Goal: Task Accomplishment & Management: Use online tool/utility

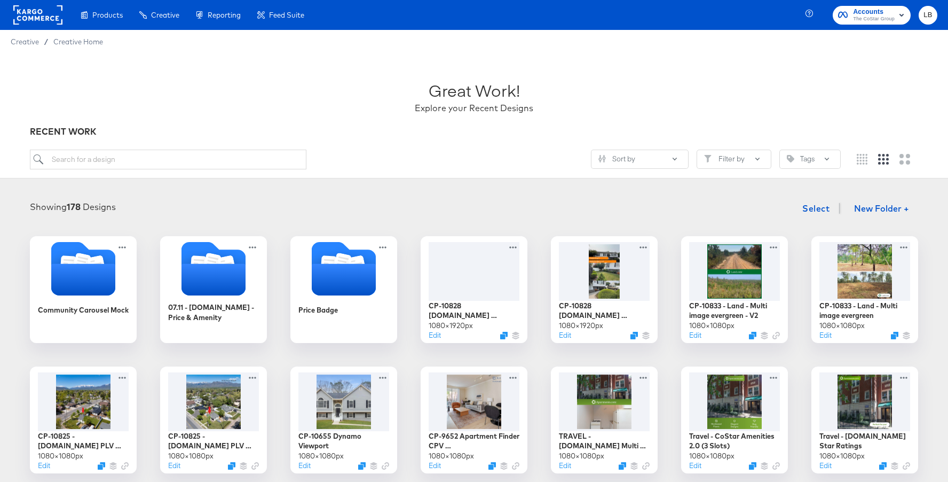
click at [51, 10] on rect at bounding box center [37, 14] width 49 height 19
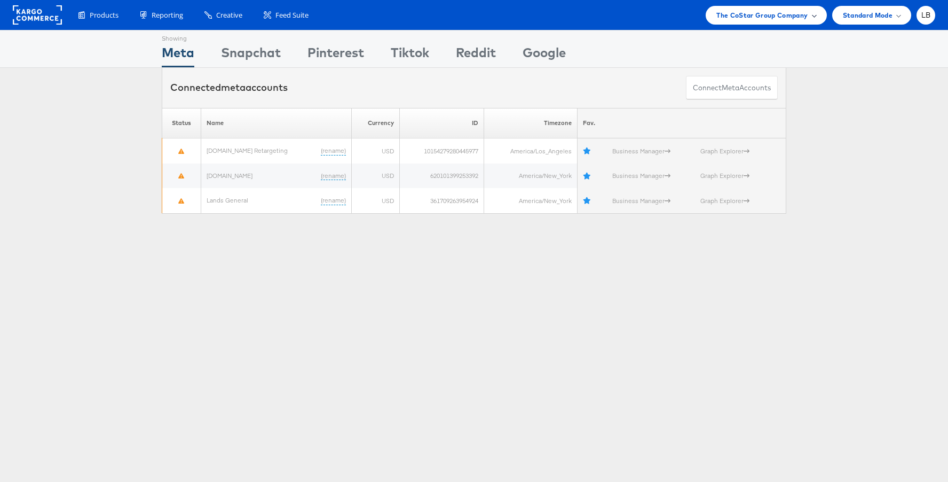
click at [809, 10] on div "The CoStar Group Company" at bounding box center [766, 15] width 99 height 11
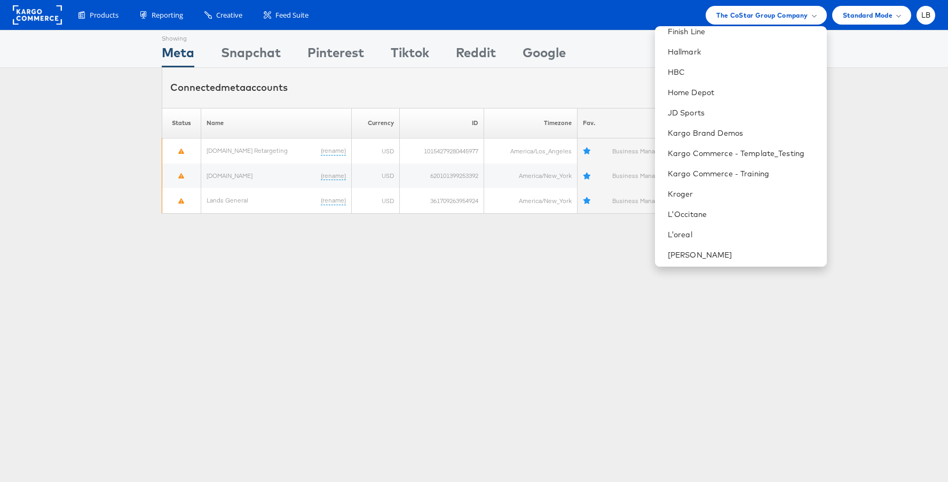
scroll to position [334, 0]
click at [734, 132] on link "Kargo Brand Demos" at bounding box center [743, 131] width 151 height 11
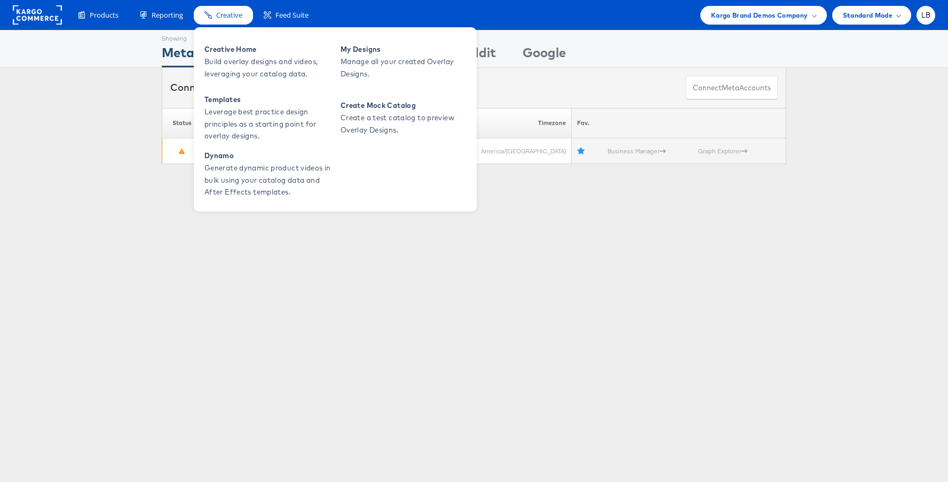
click at [233, 23] on div "Creative" at bounding box center [223, 15] width 59 height 19
click at [227, 54] on span "Creative Home" at bounding box center [269, 49] width 128 height 12
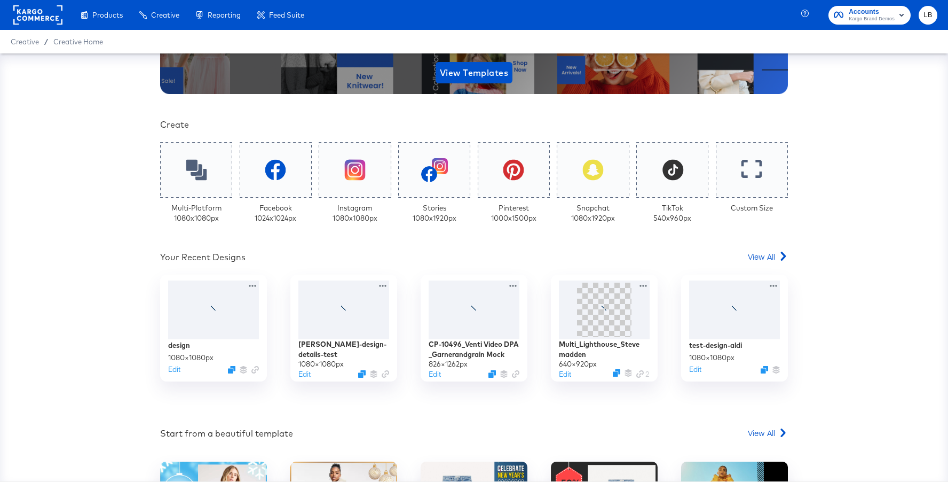
scroll to position [183, 0]
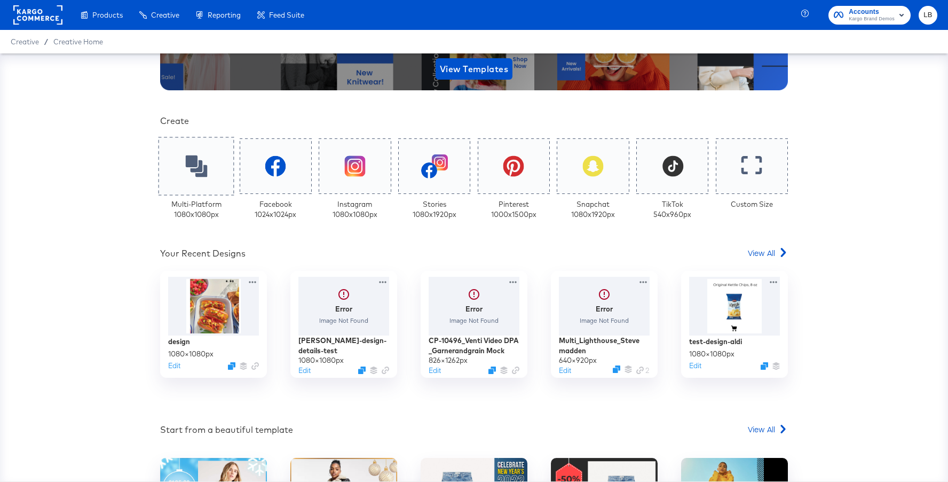
click at [201, 171] on icon at bounding box center [196, 166] width 22 height 22
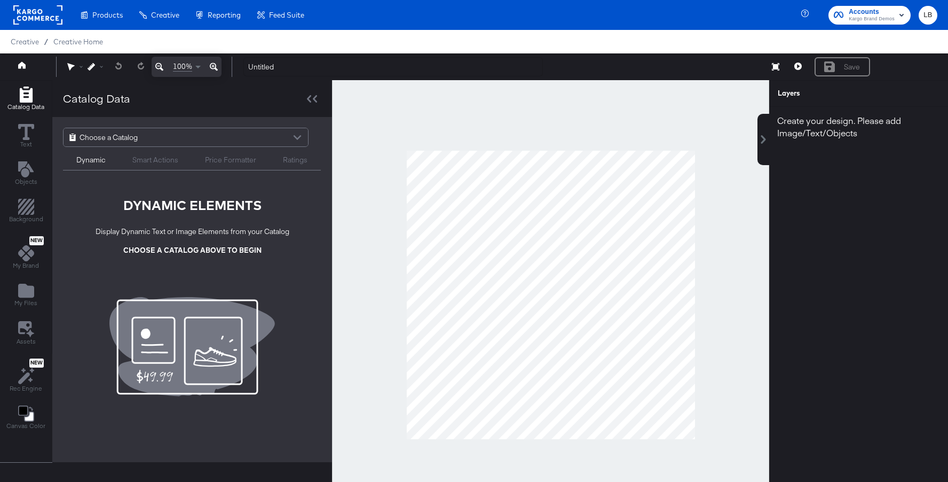
click at [205, 136] on div "Choose a Catalog" at bounding box center [186, 137] width 245 height 18
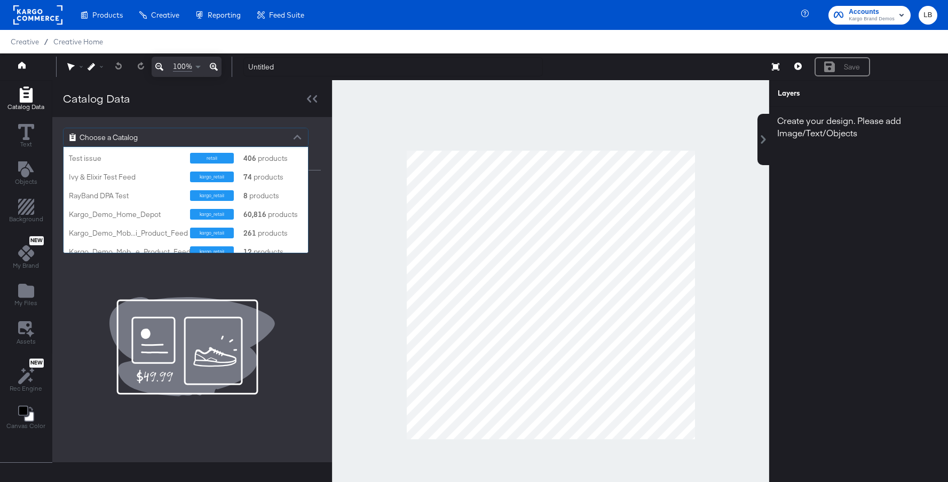
scroll to position [360, 0]
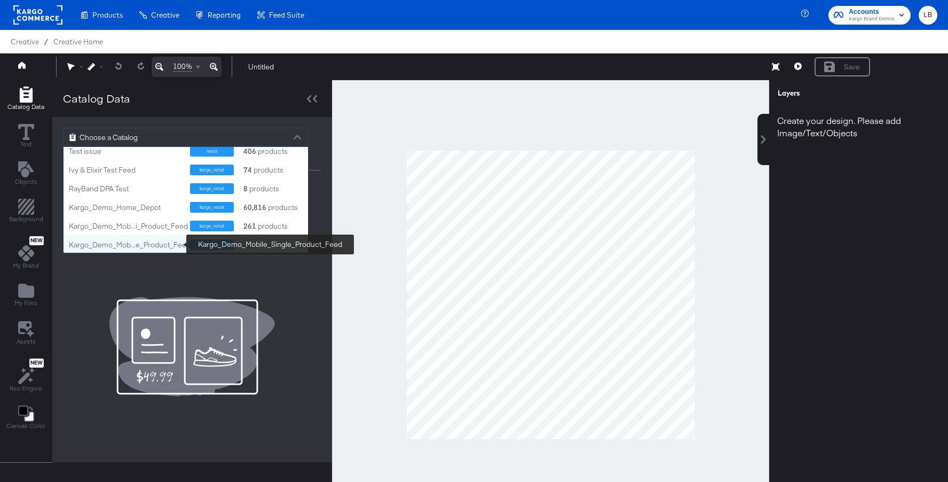
click at [150, 240] on div "Kargo_Demo_Mob...e_Product_Feed" at bounding box center [130, 245] width 122 height 10
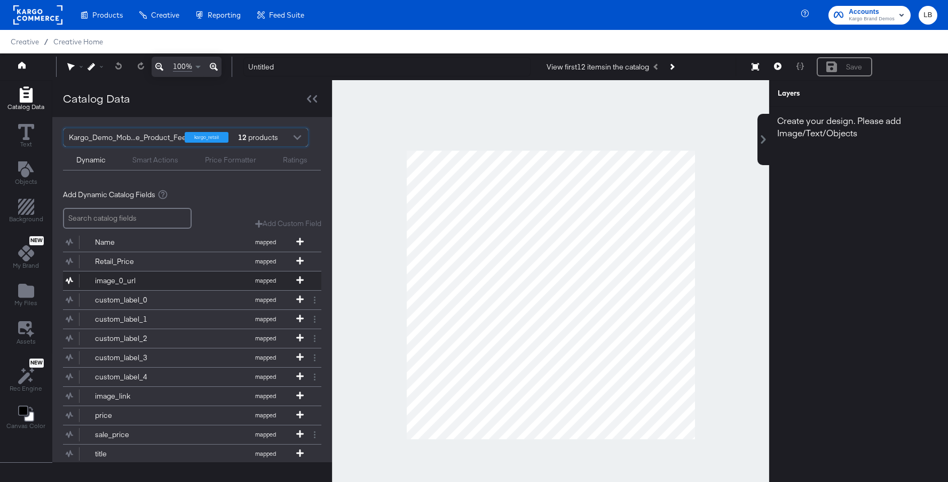
click at [131, 283] on div "image_0_url" at bounding box center [133, 281] width 77 height 10
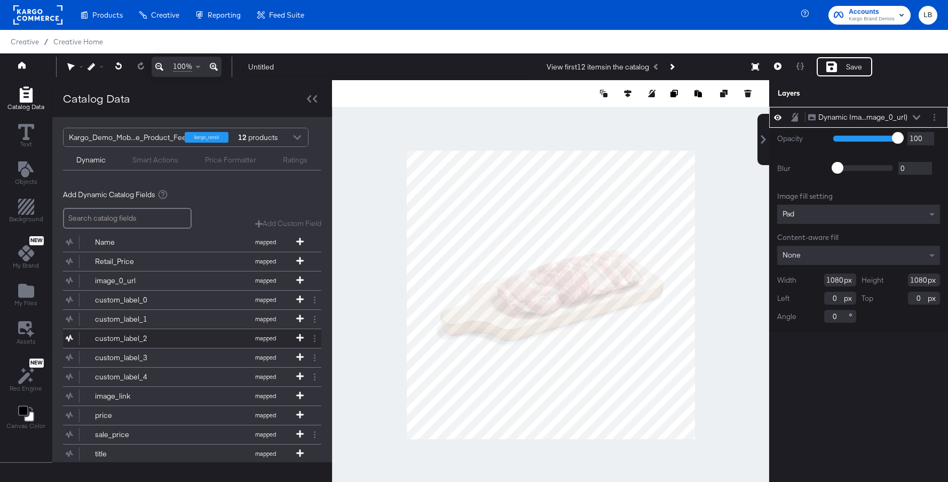
type input "168"
type input "30"
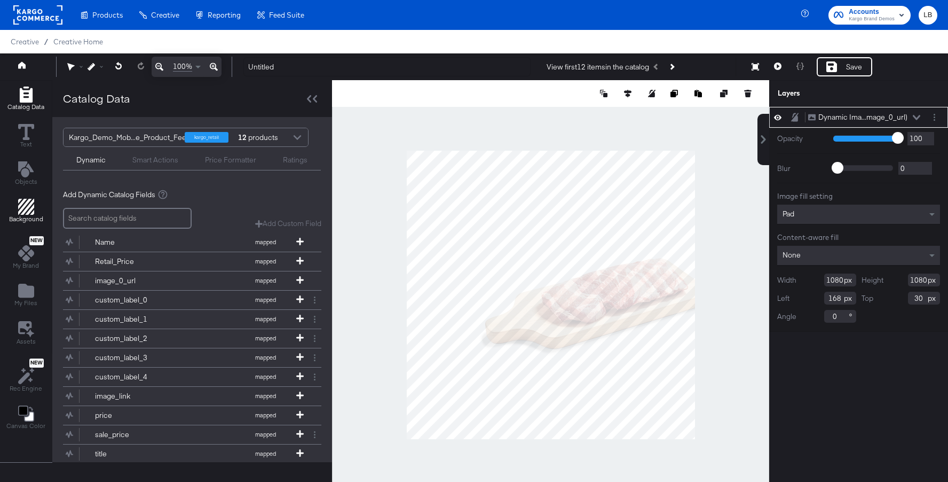
click at [27, 209] on icon "Add Rectangle" at bounding box center [26, 207] width 16 height 16
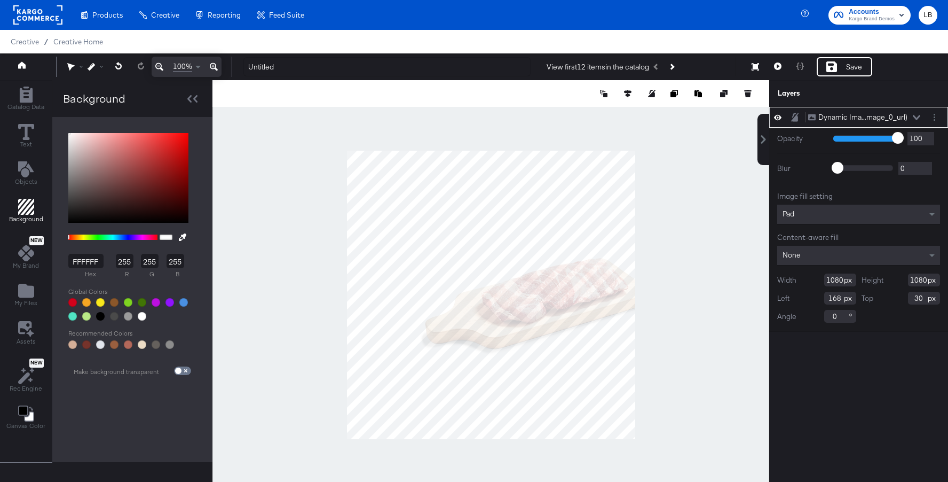
type input "9E0B0B"
type input "158"
type input "11"
click at [179, 167] on div at bounding box center [128, 178] width 120 height 90
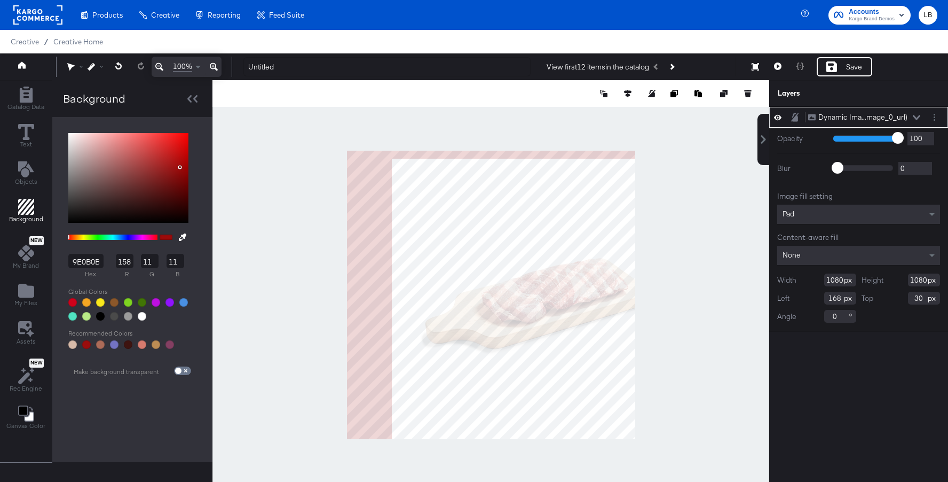
click at [189, 96] on icon at bounding box center [189, 98] width 4 height 7
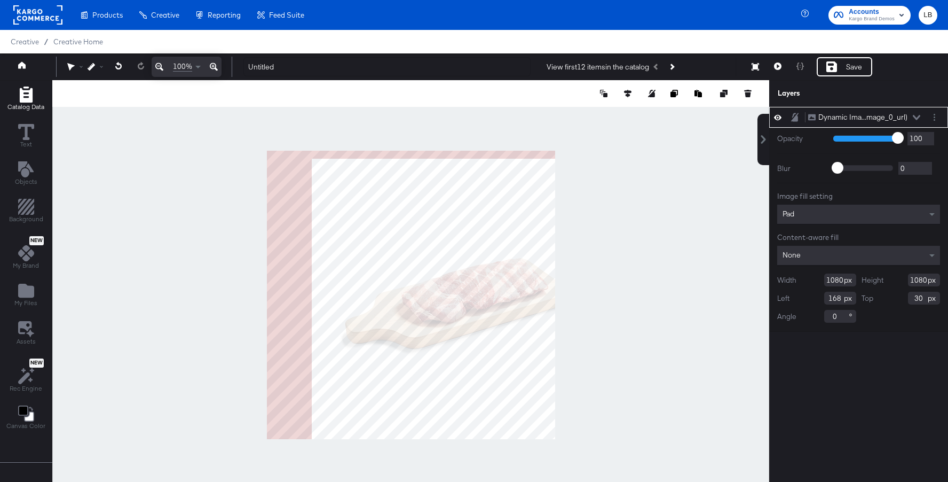
click at [28, 99] on icon "Add Rectangle" at bounding box center [25, 95] width 13 height 16
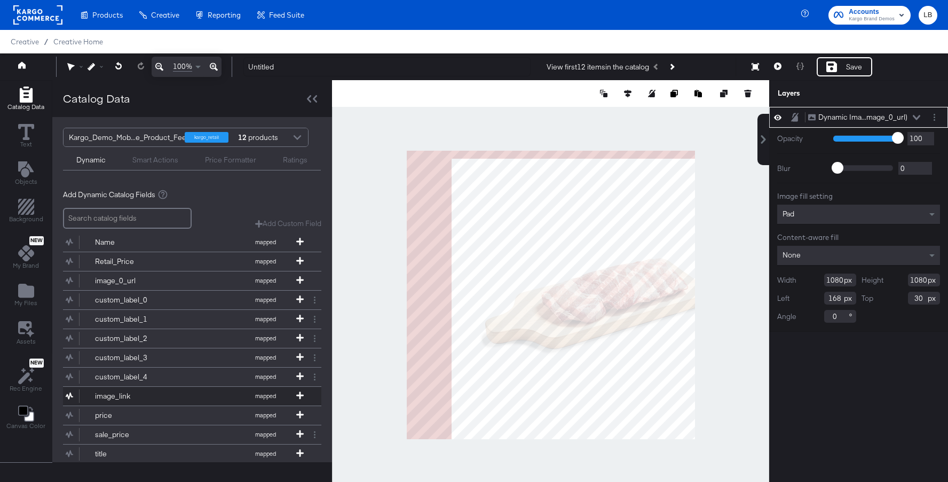
click at [150, 393] on div "image_link" at bounding box center [133, 396] width 77 height 10
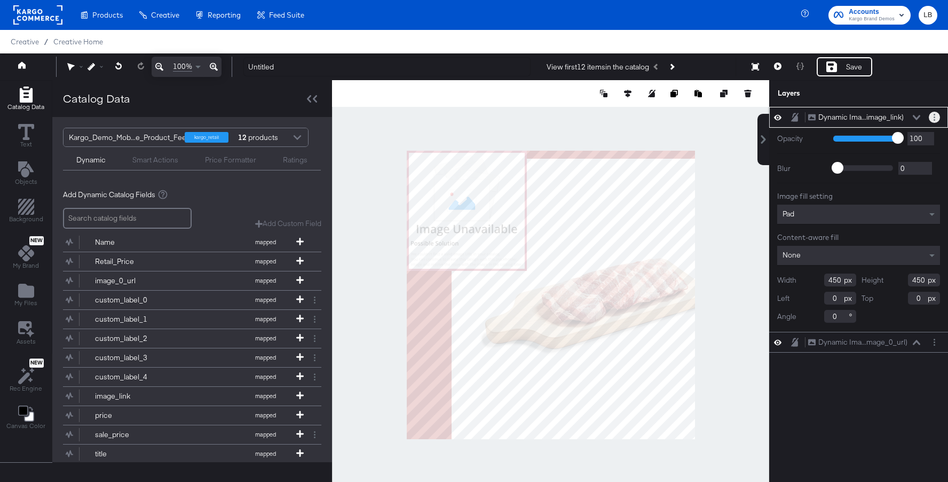
click at [934, 115] on icon "Layer Options" at bounding box center [935, 117] width 2 height 7
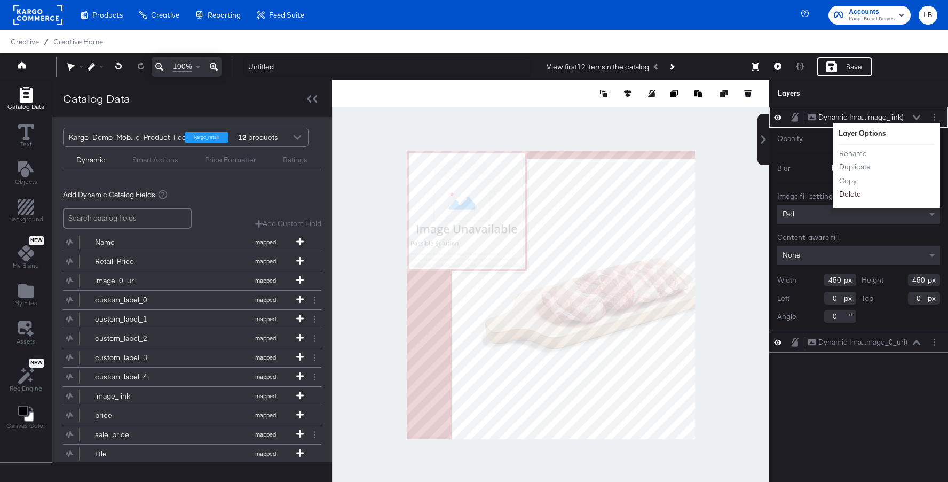
click at [854, 193] on button "Delete" at bounding box center [850, 194] width 23 height 11
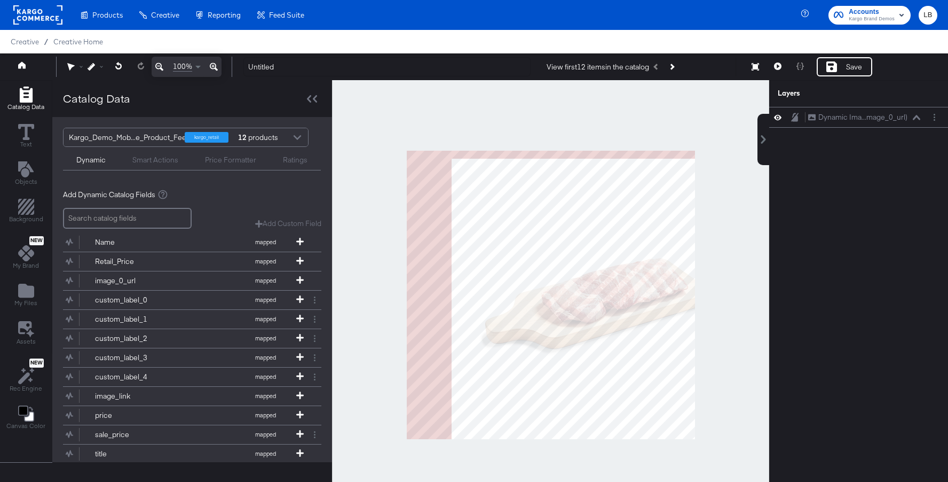
click at [292, 137] on div at bounding box center [297, 138] width 16 height 19
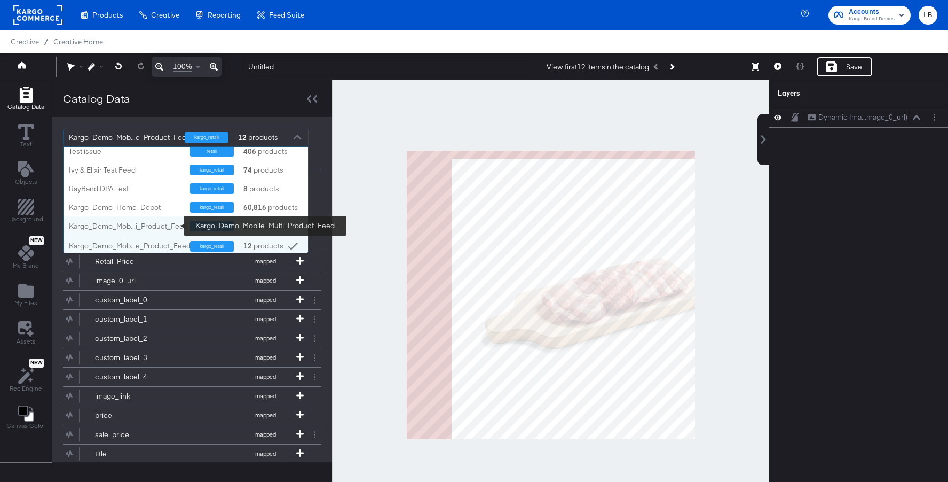
click at [156, 226] on div "Kargo_Demo_Mob...i_Product_Feed" at bounding box center [128, 226] width 119 height 10
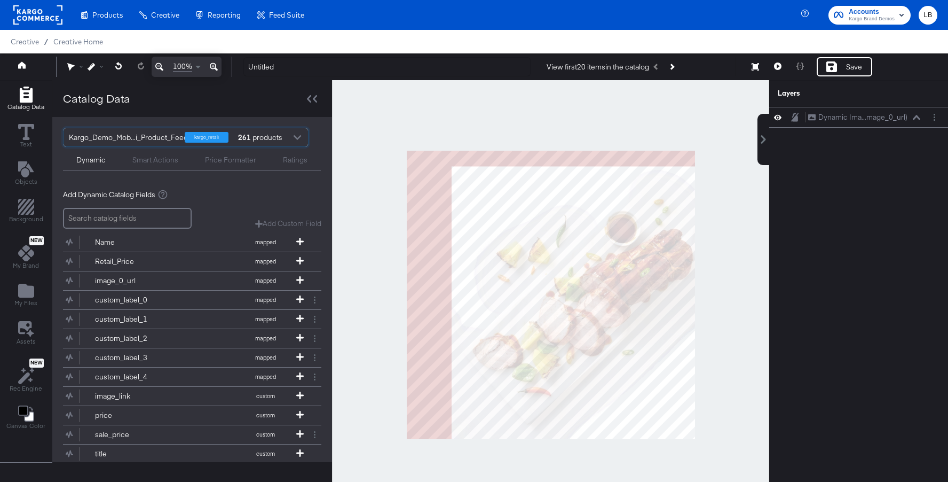
click at [294, 139] on div at bounding box center [297, 138] width 16 height 19
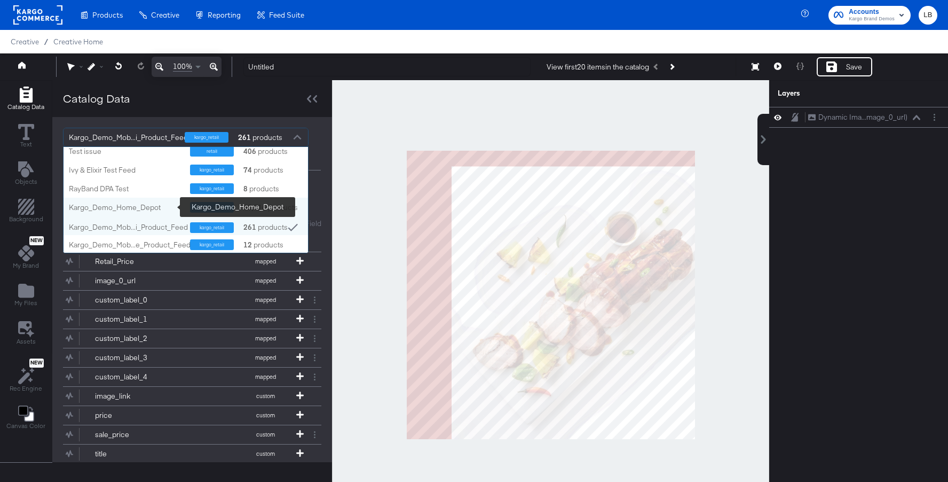
click at [145, 209] on div "Kargo_Demo_Home_Depot" at bounding box center [125, 207] width 113 height 10
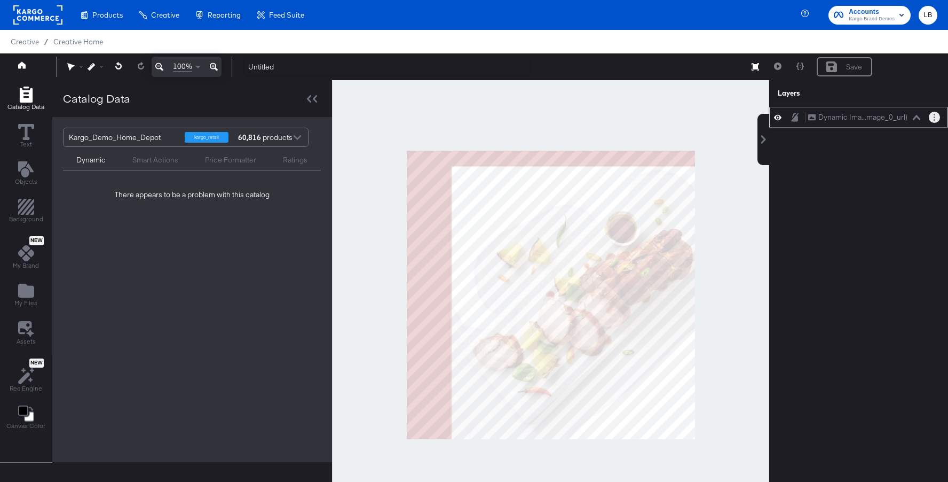
click at [931, 118] on button "Layer Options" at bounding box center [934, 117] width 11 height 11
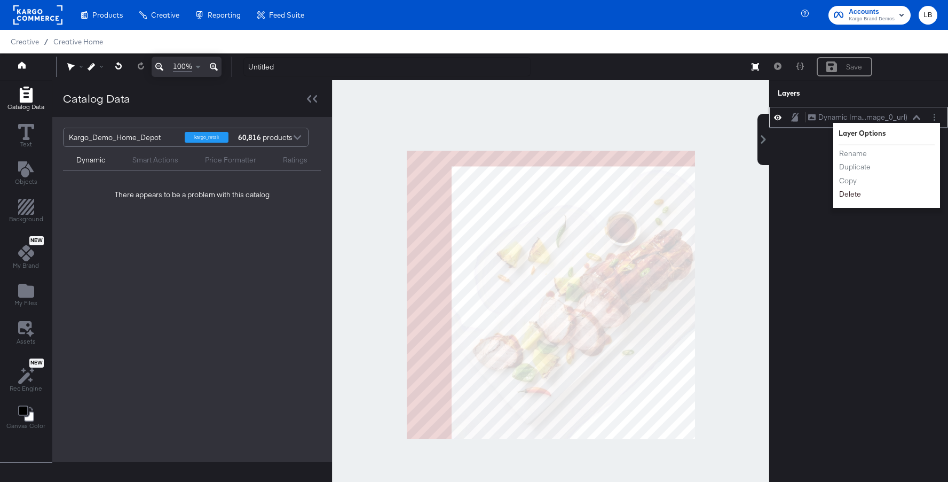
click at [851, 191] on button "Delete" at bounding box center [850, 194] width 23 height 11
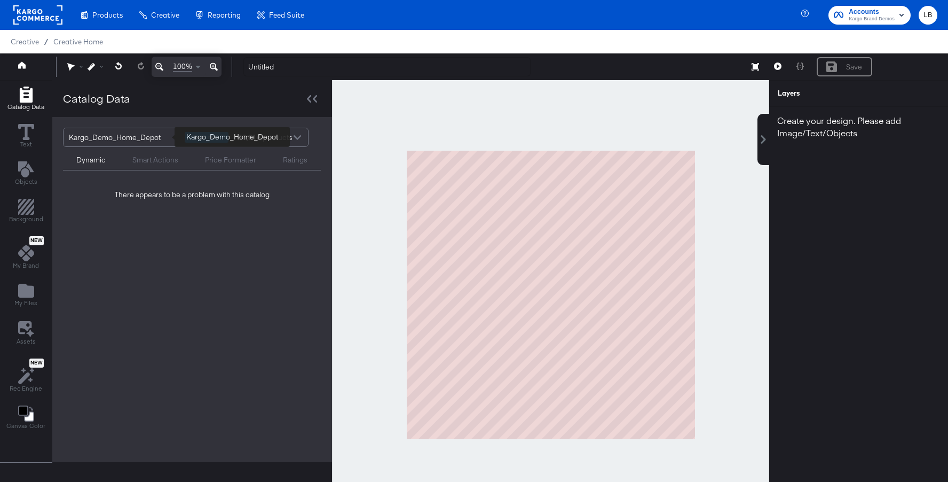
click at [160, 136] on div "Kargo_Demo_Home_Depot" at bounding box center [123, 137] width 108 height 18
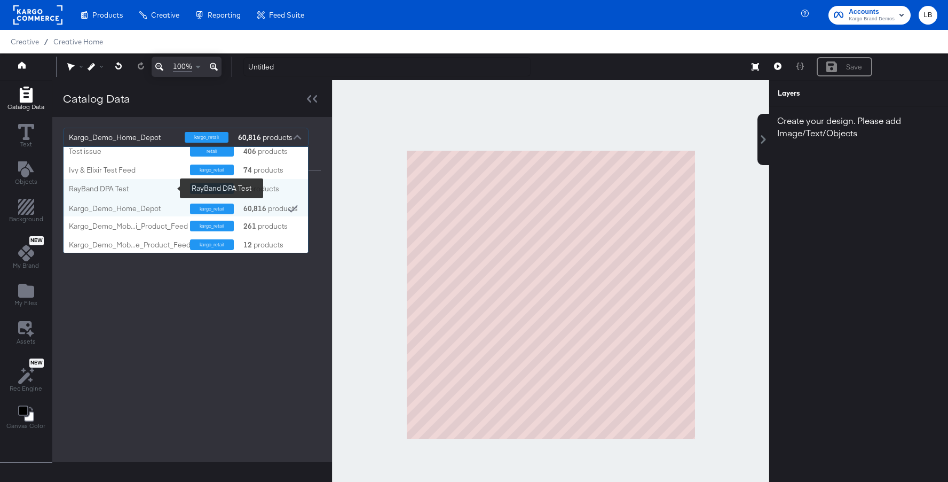
click at [159, 189] on div "RayBand DPA Test" at bounding box center [125, 189] width 113 height 10
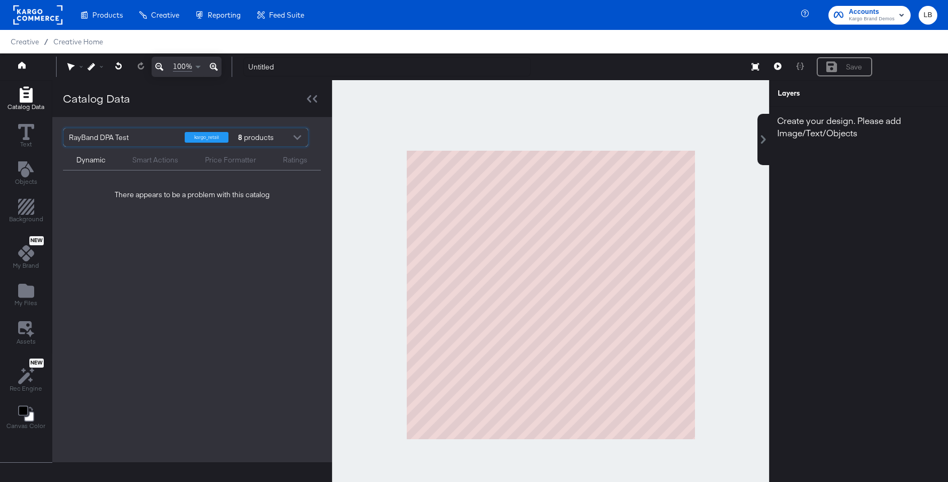
click at [297, 138] on div at bounding box center [297, 138] width 16 height 19
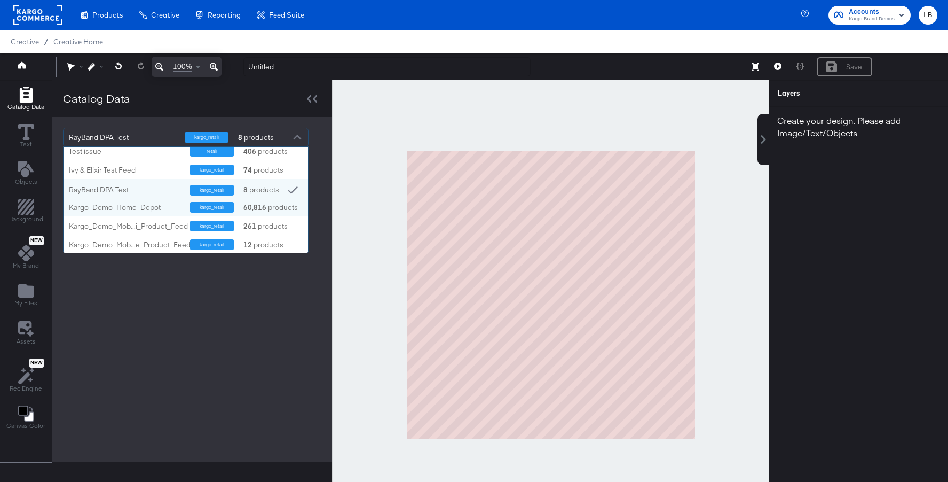
click at [145, 211] on div "Kargo_Demo_Home_Depot" at bounding box center [125, 207] width 113 height 10
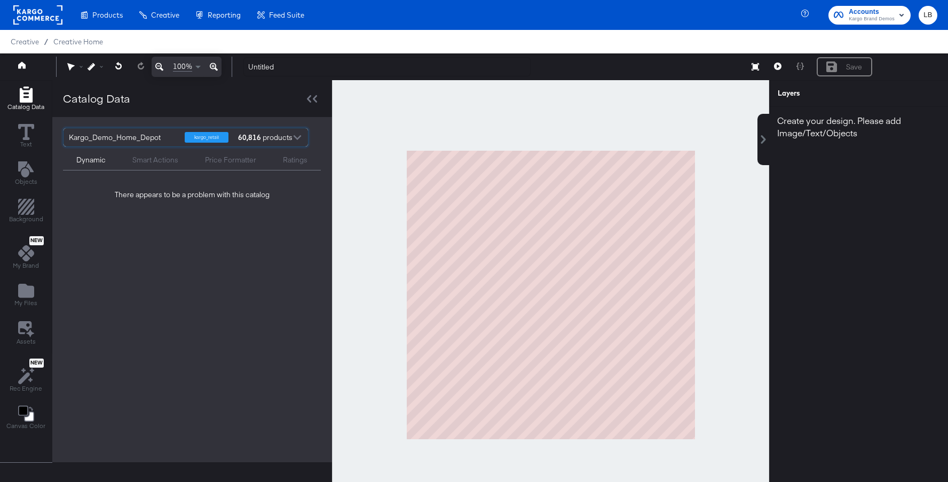
click at [297, 136] on div at bounding box center [297, 138] width 16 height 19
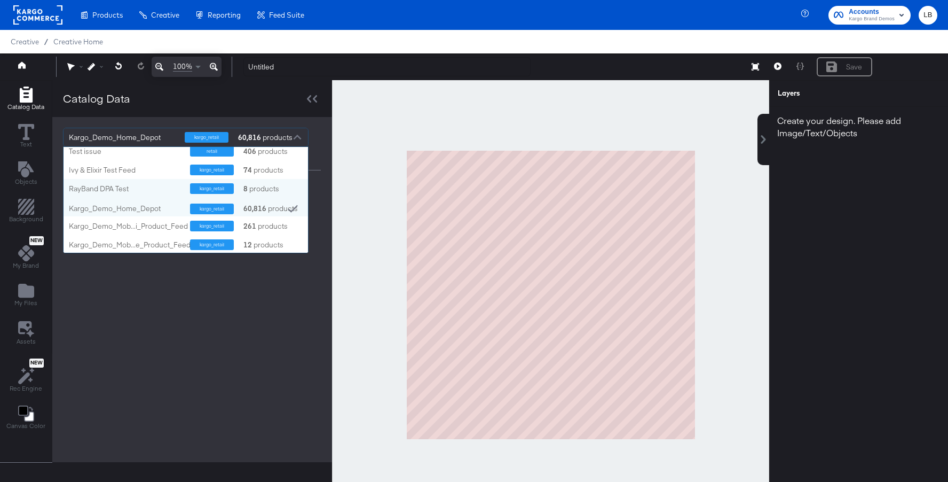
scroll to position [346, 0]
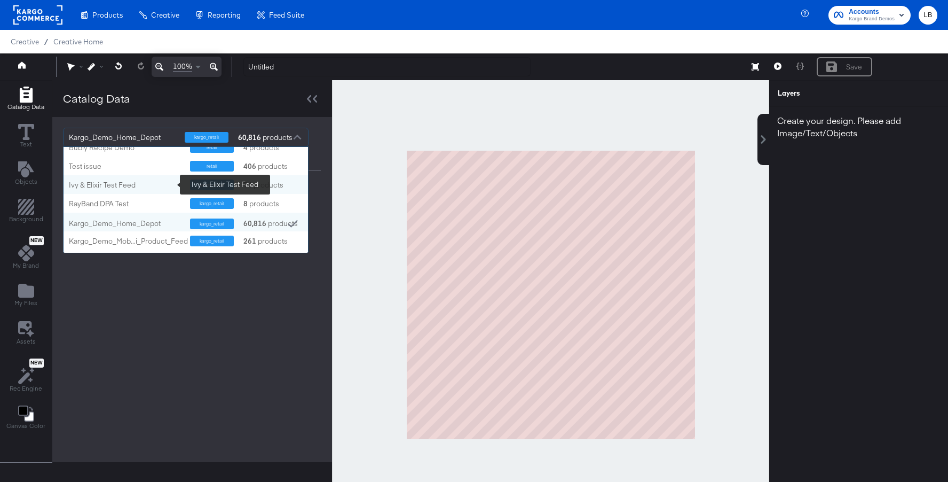
click at [141, 184] on div "Ivy & Elixir Test Feed" at bounding box center [125, 185] width 113 height 10
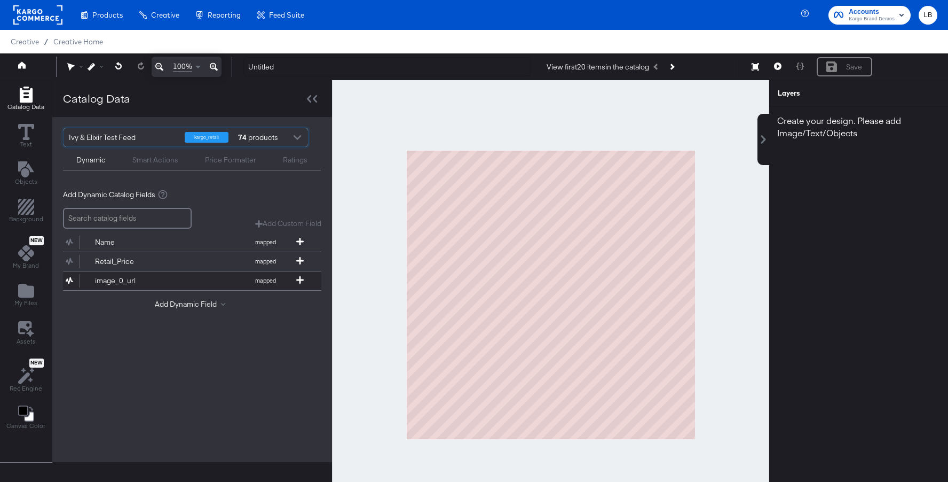
click at [148, 276] on div "image_0_url" at bounding box center [133, 281] width 77 height 10
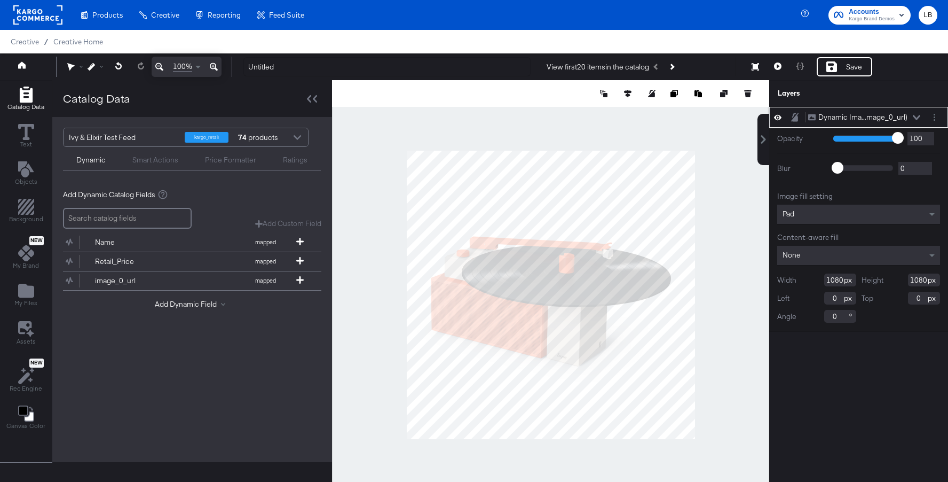
type input "102"
type input "46"
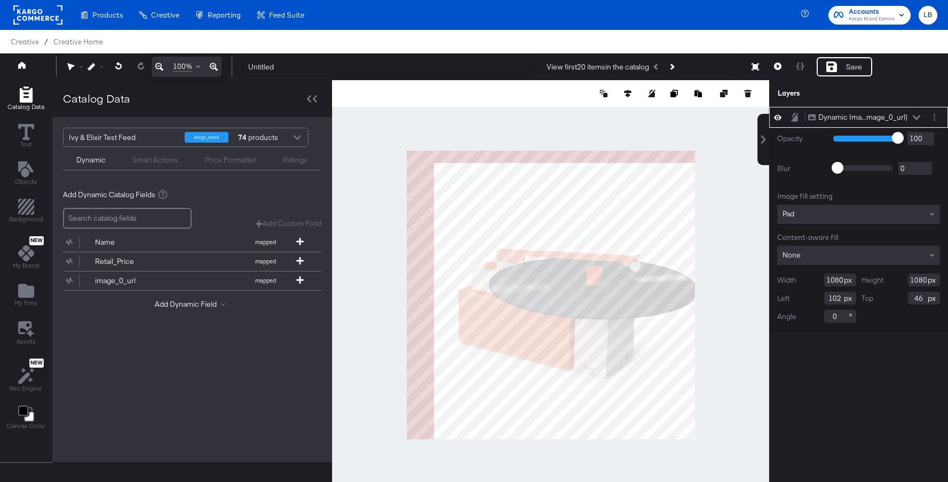
click at [293, 136] on div at bounding box center [297, 138] width 16 height 19
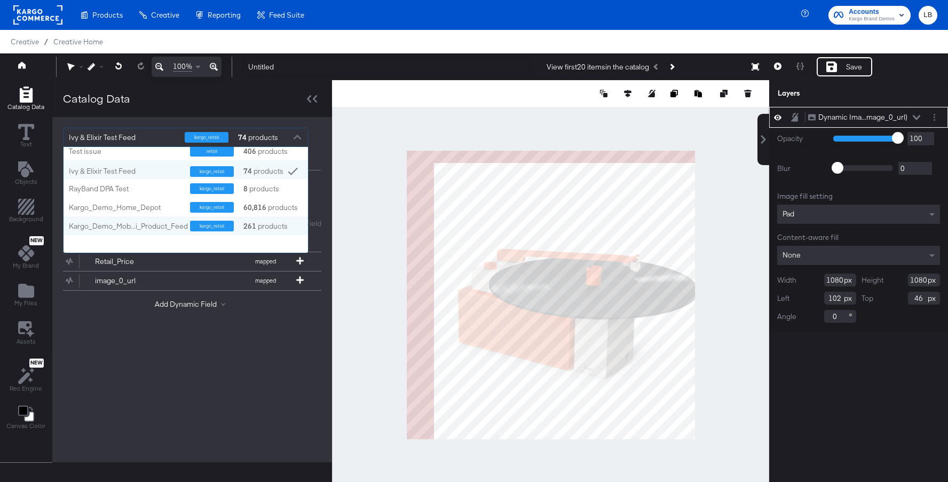
scroll to position [322, 0]
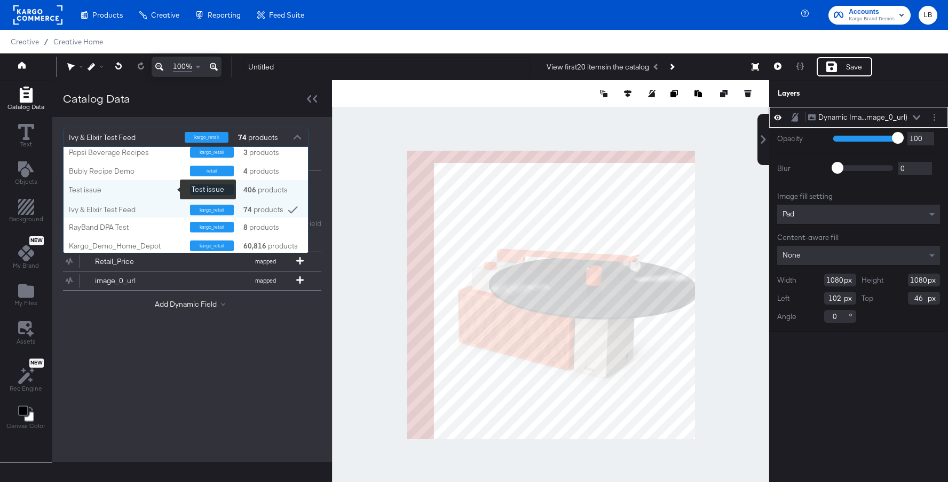
click at [115, 186] on div "Test issue" at bounding box center [125, 190] width 113 height 10
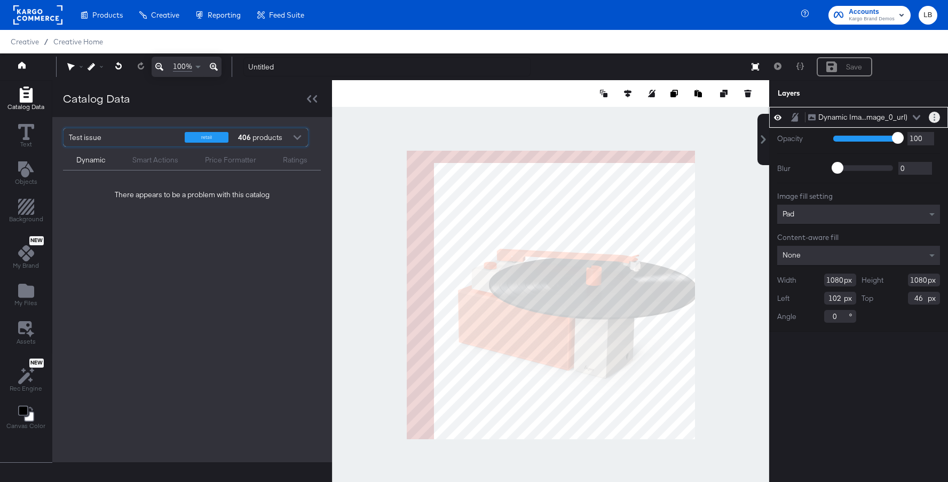
click at [936, 113] on button "Layer Options" at bounding box center [934, 117] width 11 height 11
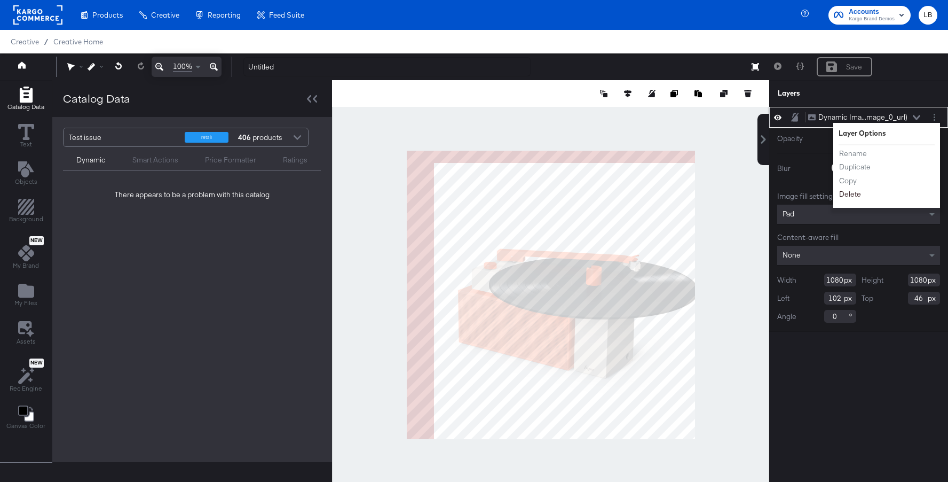
click at [860, 194] on button "Delete" at bounding box center [850, 194] width 23 height 11
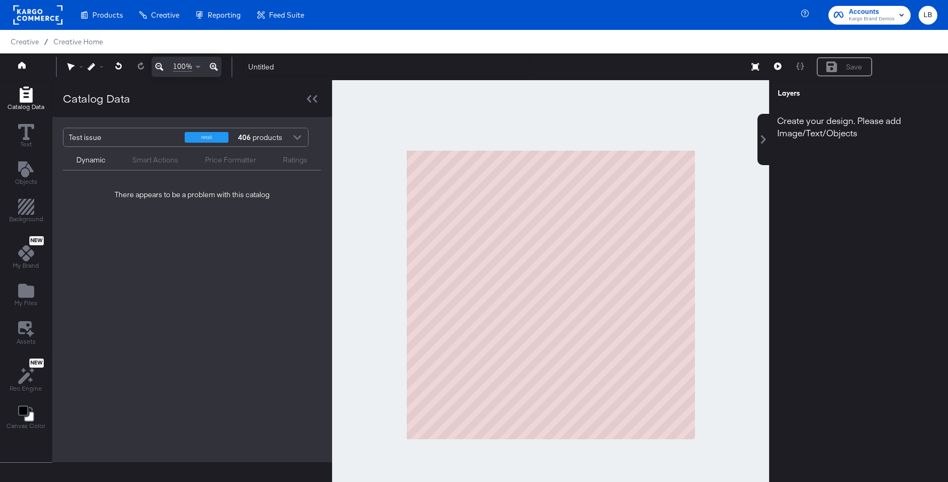
click at [299, 139] on div at bounding box center [297, 138] width 16 height 19
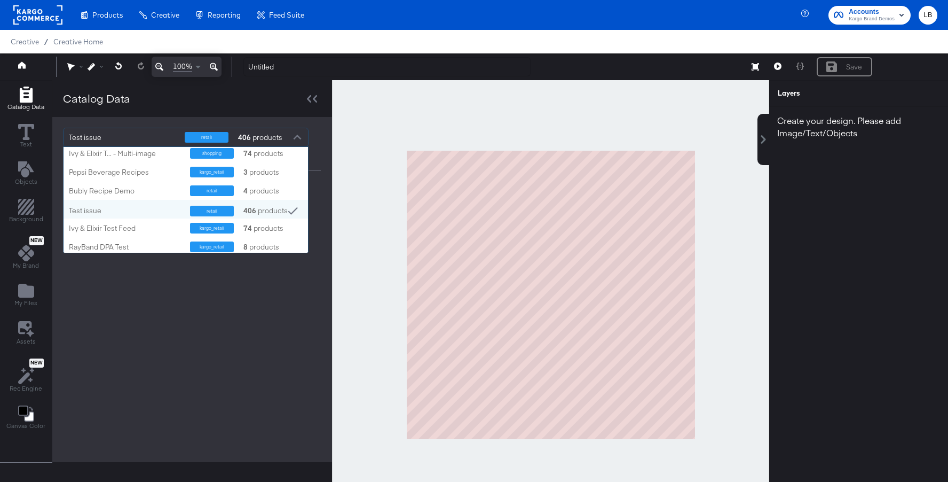
scroll to position [301, 0]
click at [145, 192] on div "Bubly Recipe Demo" at bounding box center [125, 192] width 113 height 10
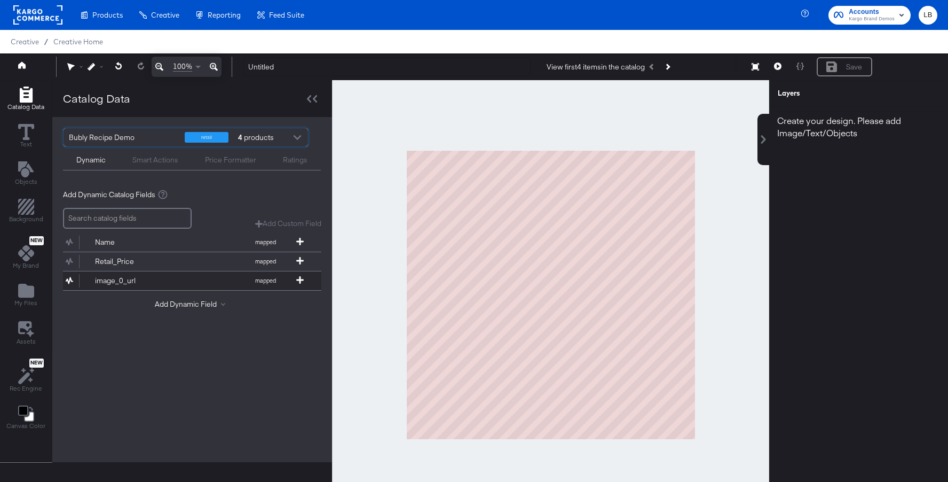
click at [139, 274] on button "image_0_url mapped" at bounding box center [185, 280] width 245 height 19
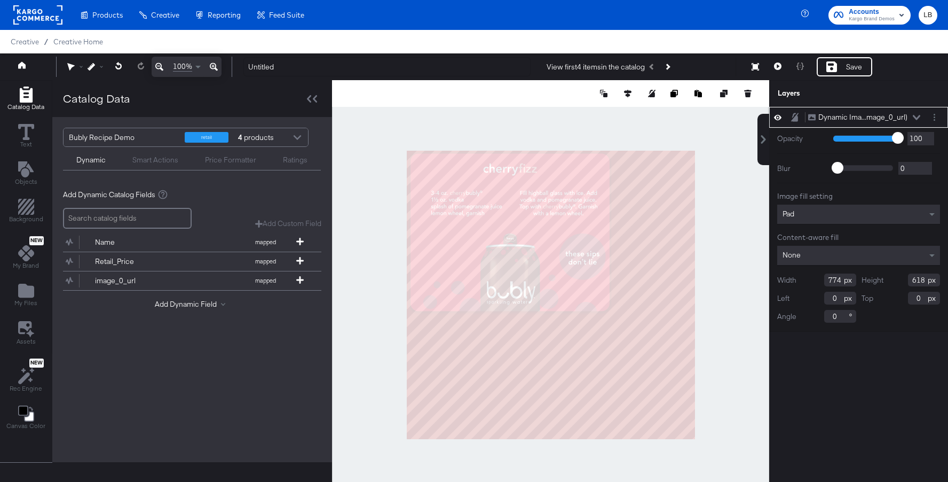
type input "64"
type input "90"
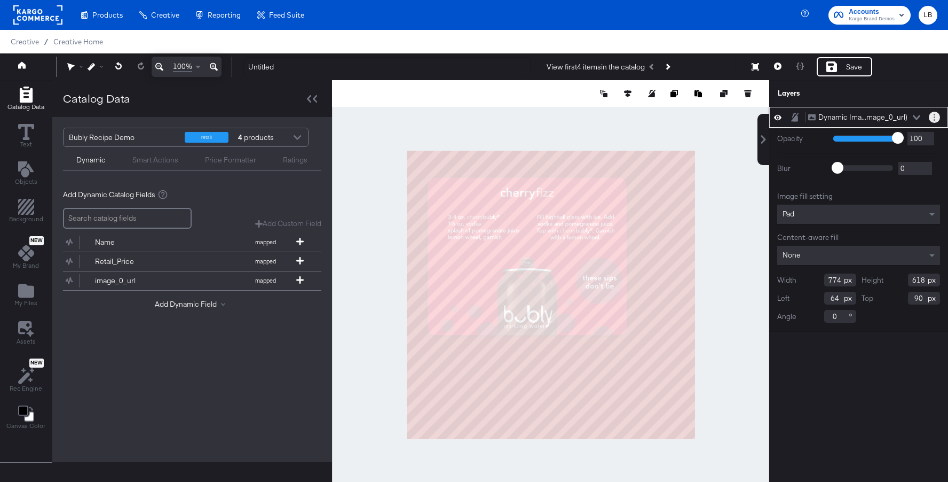
click at [934, 114] on button "Layer Options" at bounding box center [934, 117] width 11 height 11
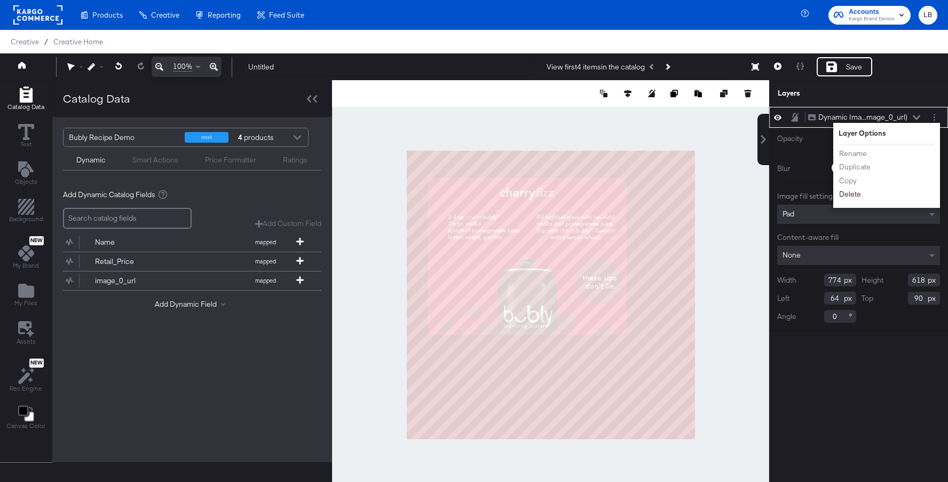
click at [860, 195] on button "Delete" at bounding box center [850, 194] width 23 height 11
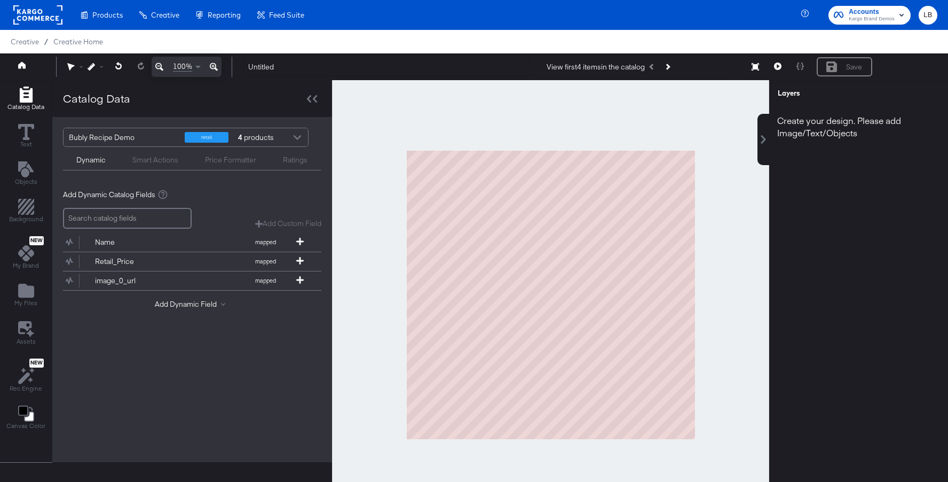
click at [299, 136] on div at bounding box center [297, 138] width 16 height 19
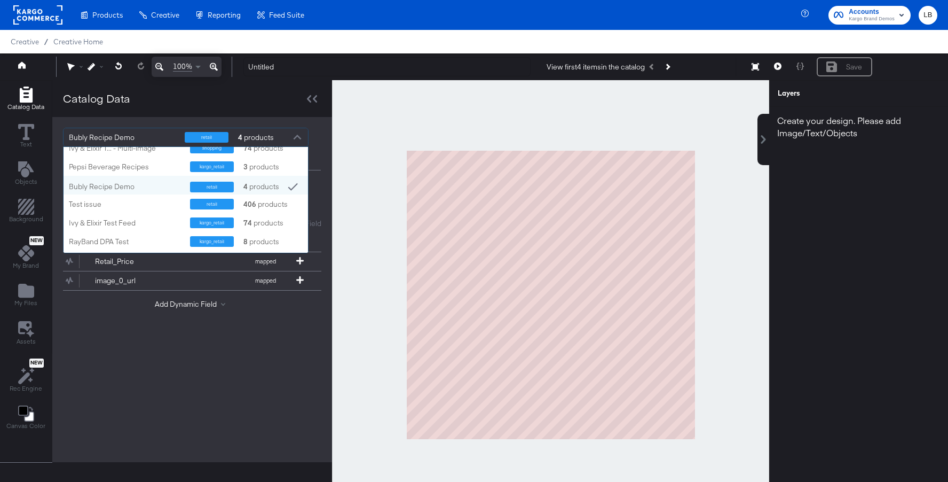
scroll to position [291, 0]
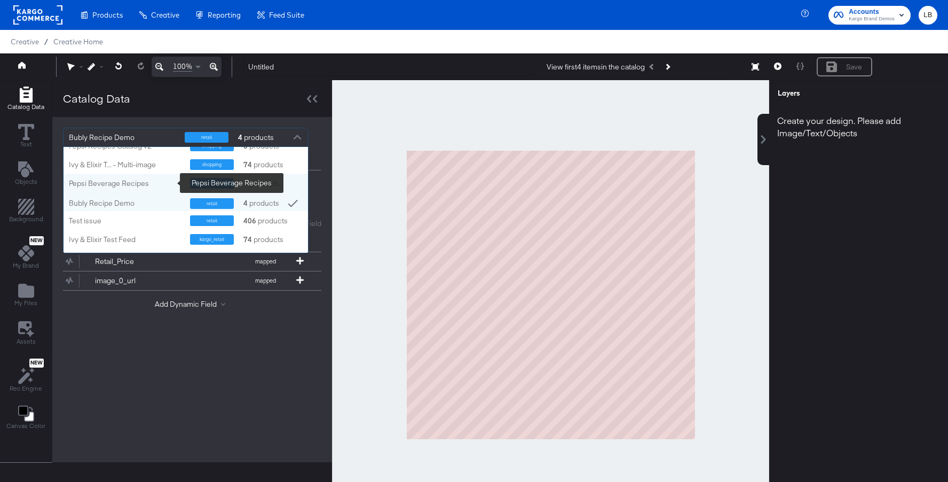
click at [161, 181] on div "Pepsi Beverage Recipes" at bounding box center [125, 183] width 113 height 10
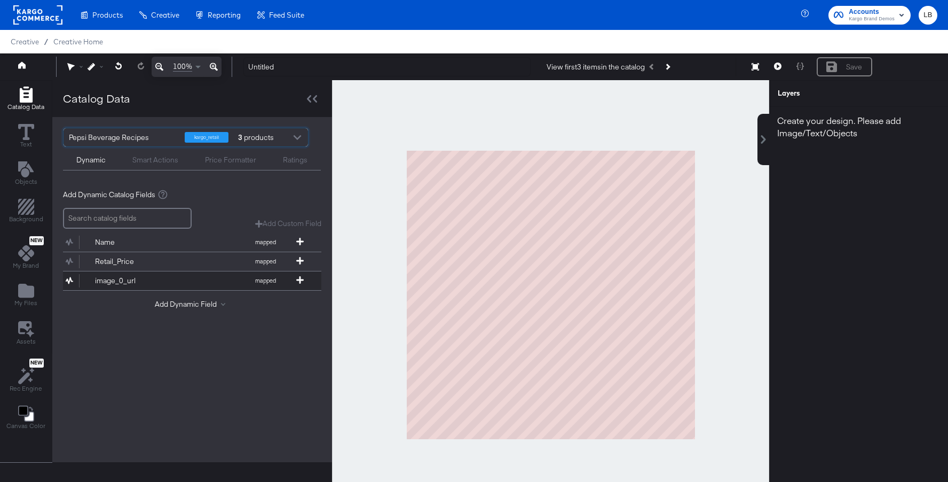
click at [152, 276] on div "image_0_url" at bounding box center [133, 281] width 77 height 10
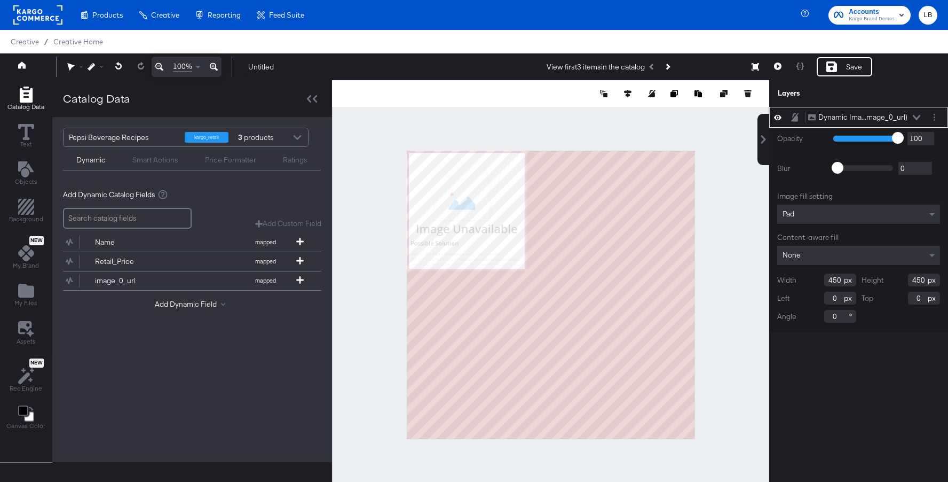
type input "84"
type input "108"
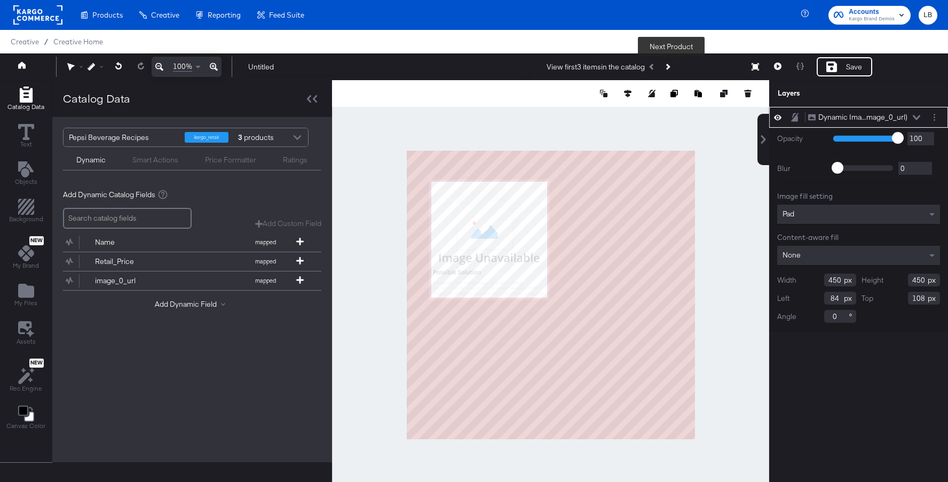
click at [671, 67] on icon "Next Product" at bounding box center [668, 67] width 6 height 6
click at [781, 65] on icon at bounding box center [777, 65] width 7 height 7
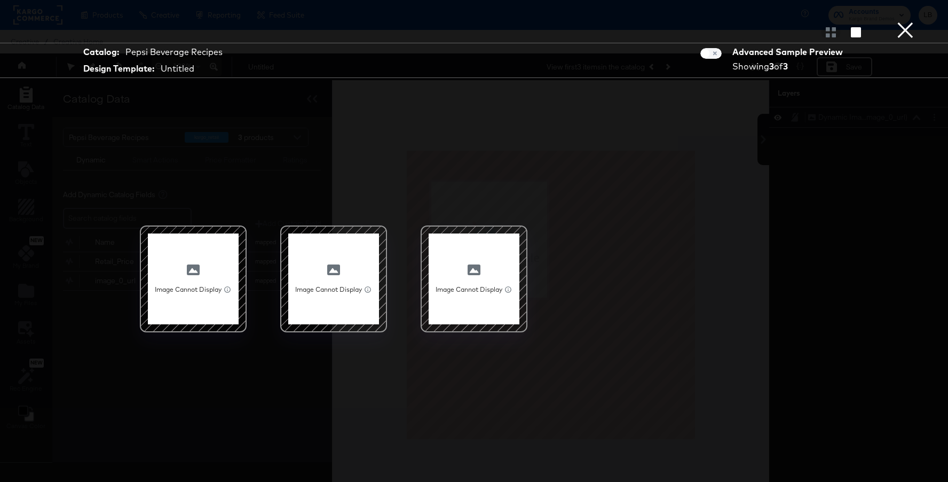
click at [900, 21] on button "×" at bounding box center [905, 10] width 21 height 21
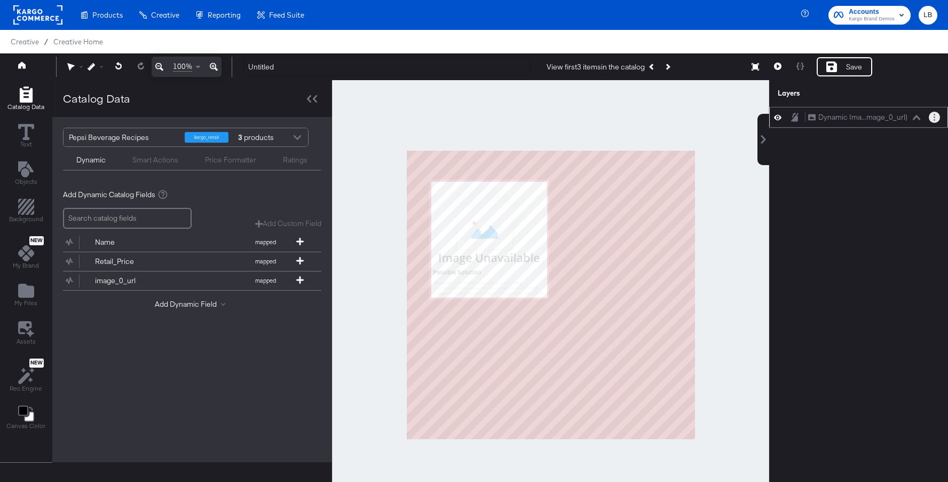
click at [938, 119] on button "Layer Options" at bounding box center [934, 117] width 11 height 11
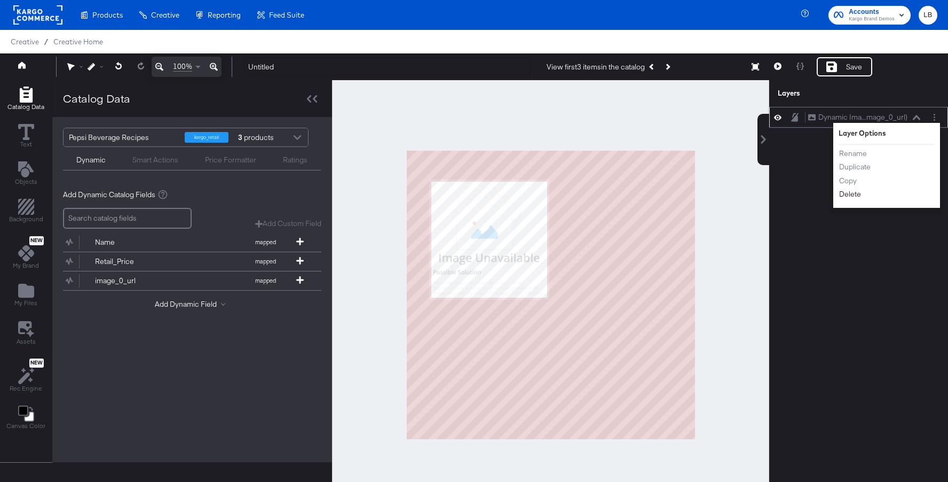
click at [849, 195] on button "Delete" at bounding box center [850, 194] width 23 height 11
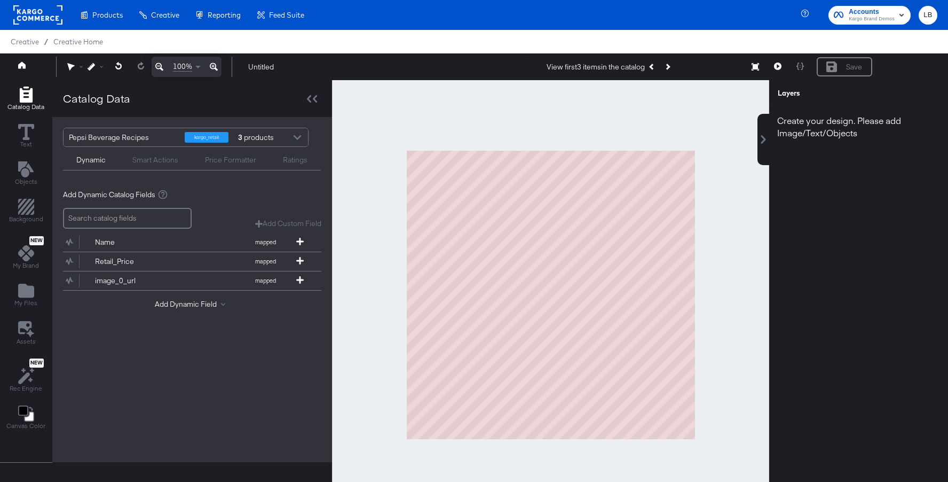
click at [299, 133] on div at bounding box center [297, 138] width 16 height 19
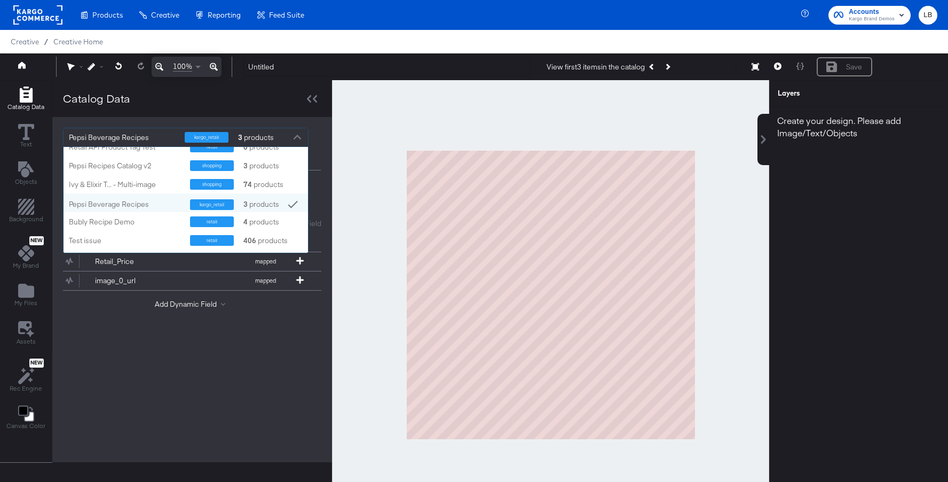
scroll to position [268, 0]
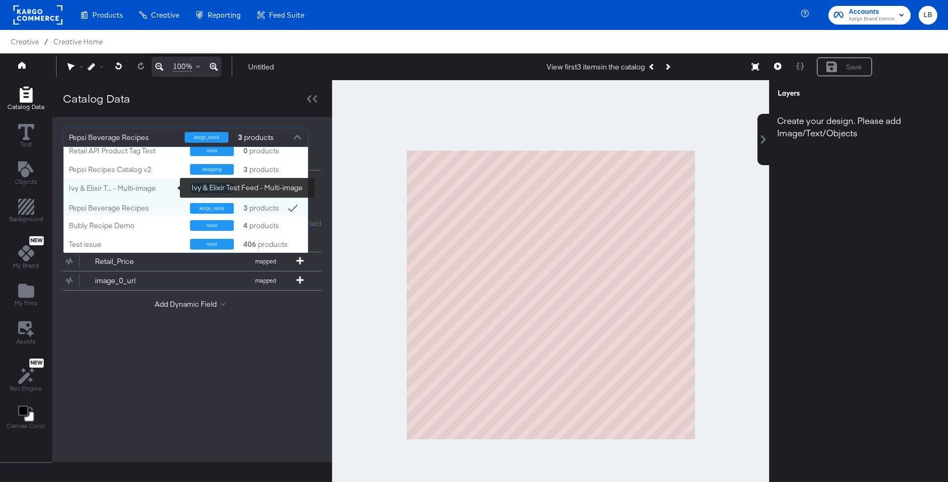
click at [159, 185] on div "Ivy & Elixir T... - Multi-image" at bounding box center [125, 188] width 113 height 10
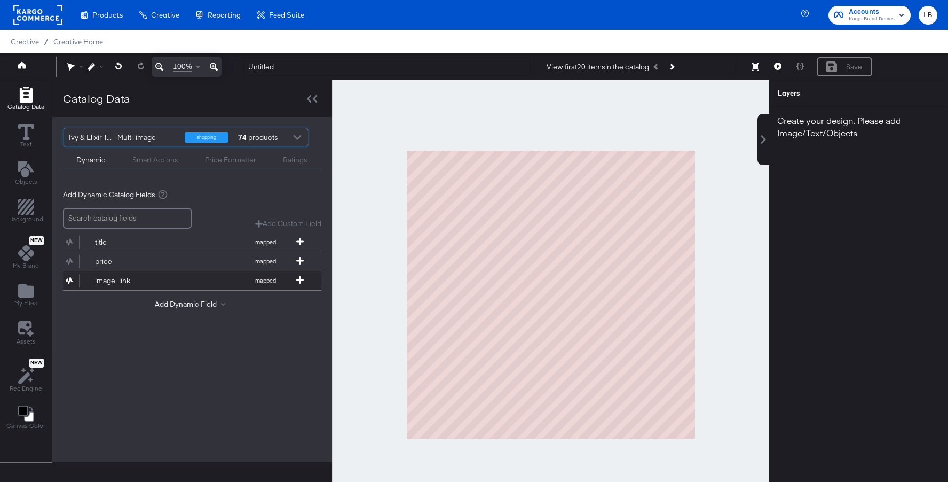
click at [171, 273] on button "image_link mapped" at bounding box center [185, 280] width 245 height 19
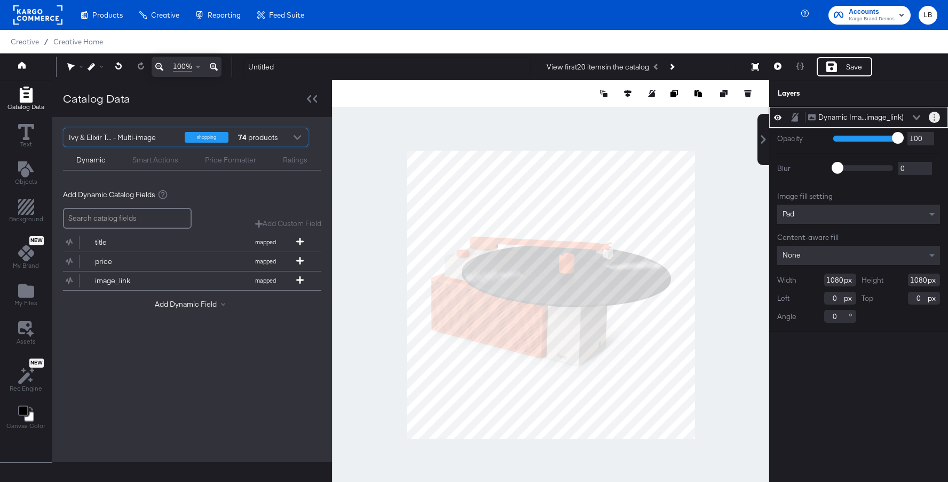
click at [936, 117] on button "Layer Options" at bounding box center [934, 117] width 11 height 11
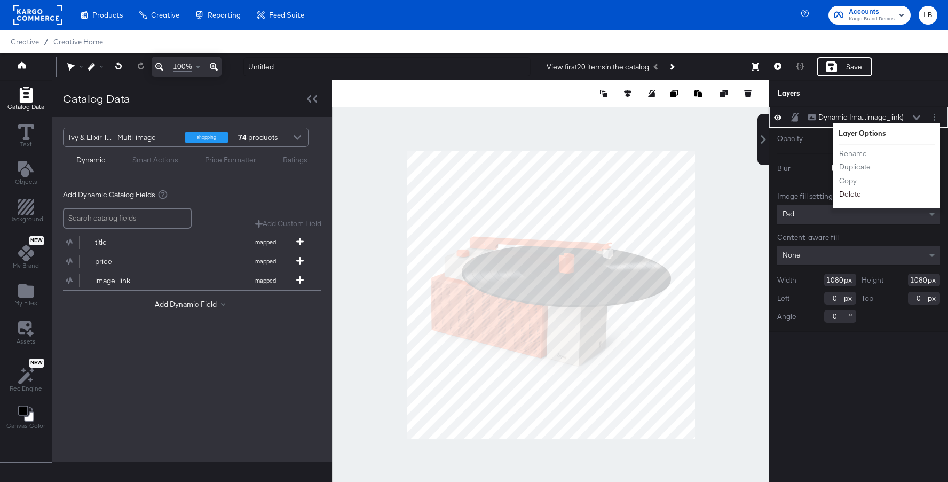
click at [855, 197] on button "Delete" at bounding box center [850, 194] width 23 height 11
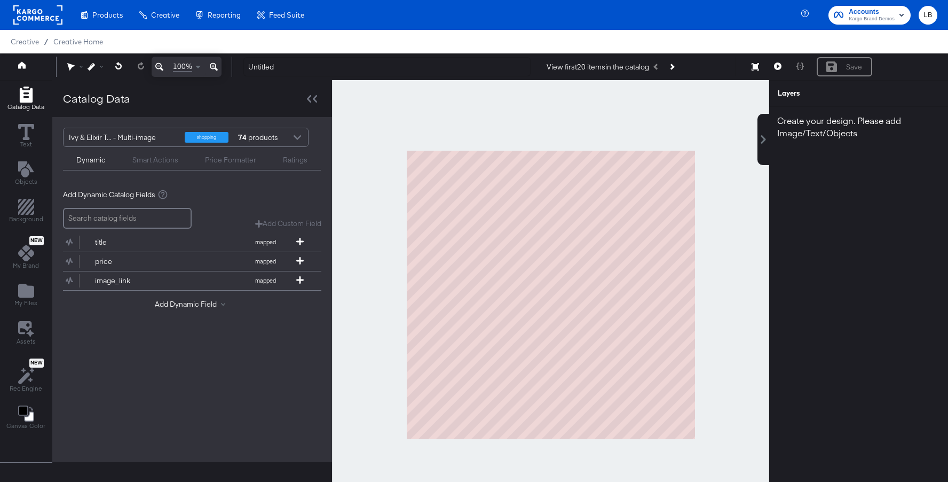
click at [297, 135] on div at bounding box center [297, 138] width 16 height 19
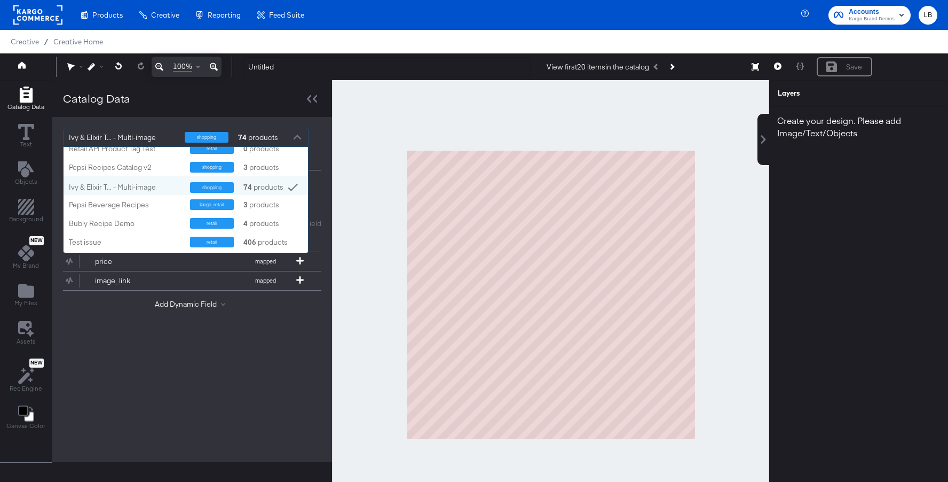
scroll to position [231, 0]
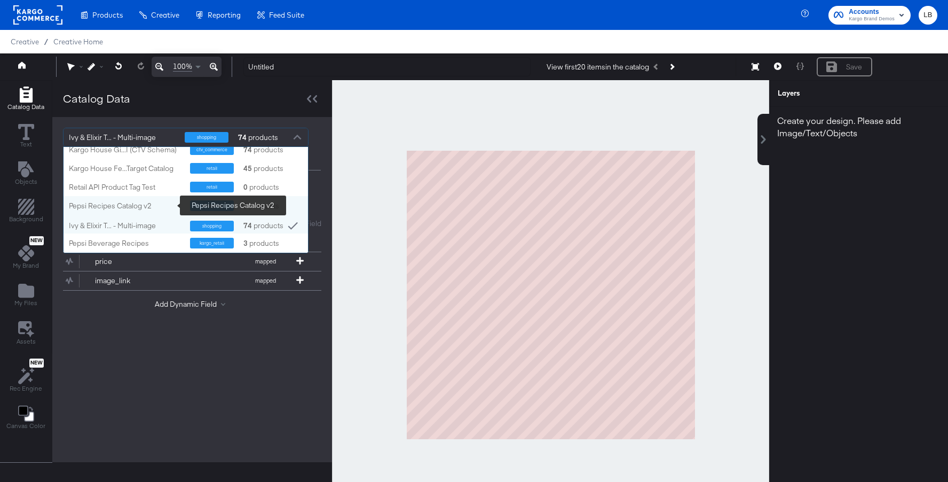
click at [164, 202] on div "Pepsi Recipes Catalog v2" at bounding box center [125, 206] width 113 height 10
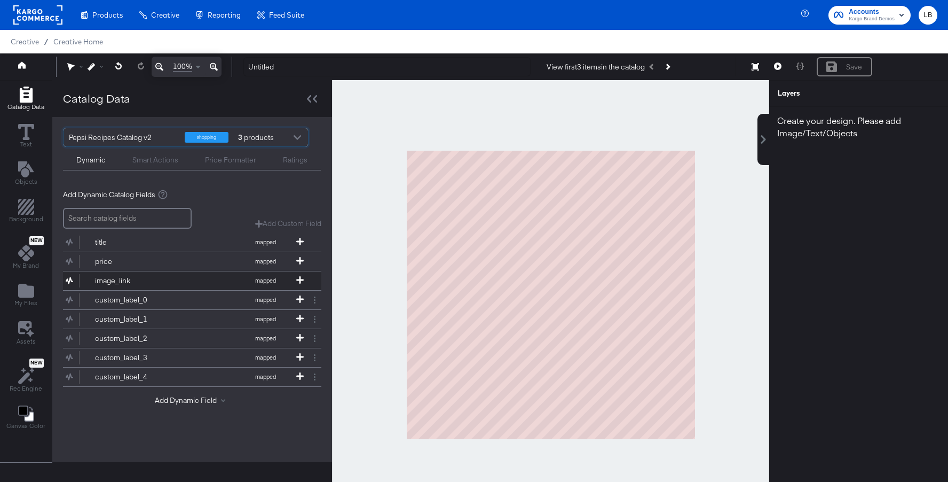
click at [170, 278] on div "image_link" at bounding box center [133, 281] width 77 height 10
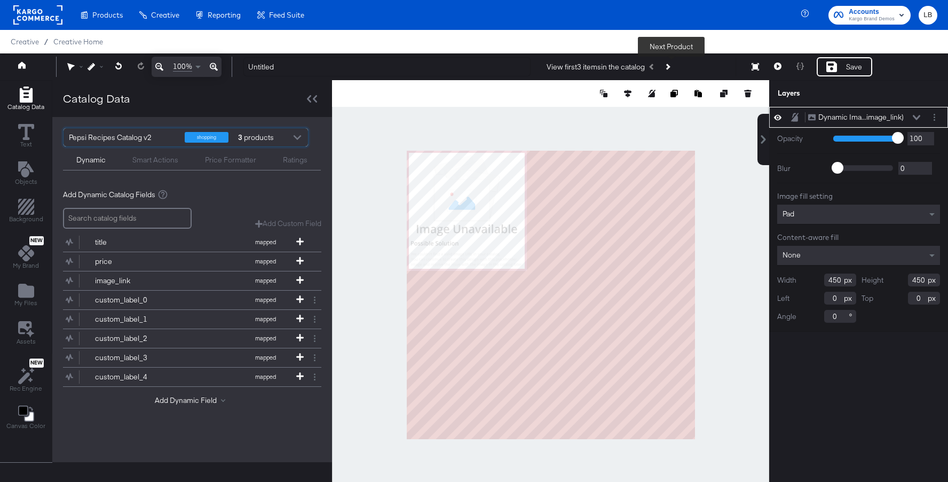
click at [671, 64] on button "Next Product" at bounding box center [667, 66] width 15 height 19
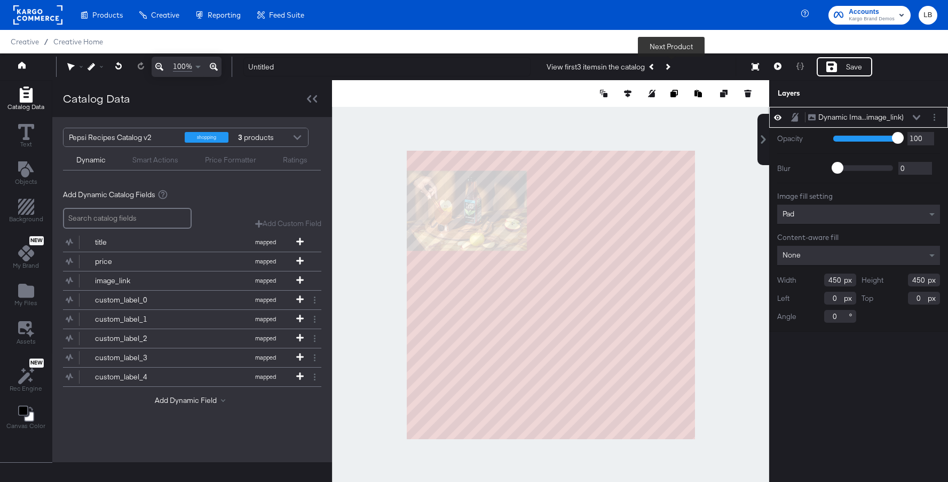
click at [669, 64] on button "Next Product" at bounding box center [667, 66] width 15 height 19
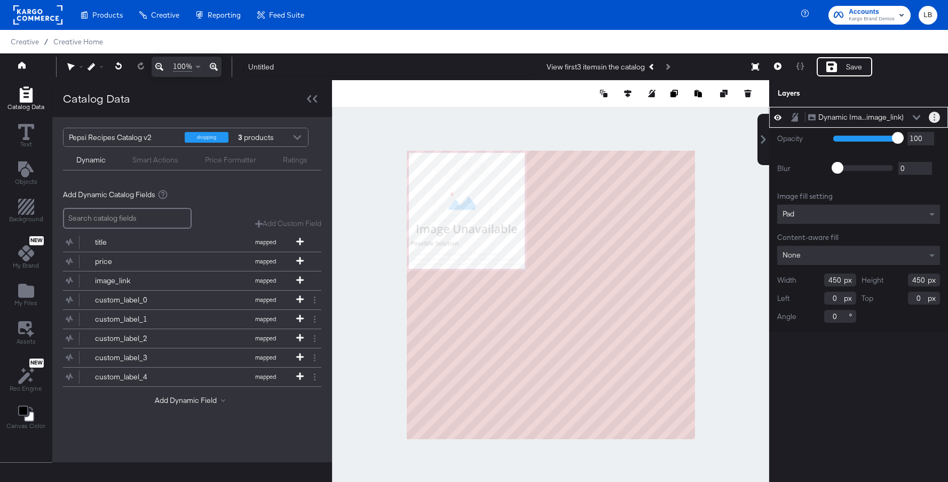
click at [932, 117] on button "Layer Options" at bounding box center [934, 117] width 11 height 11
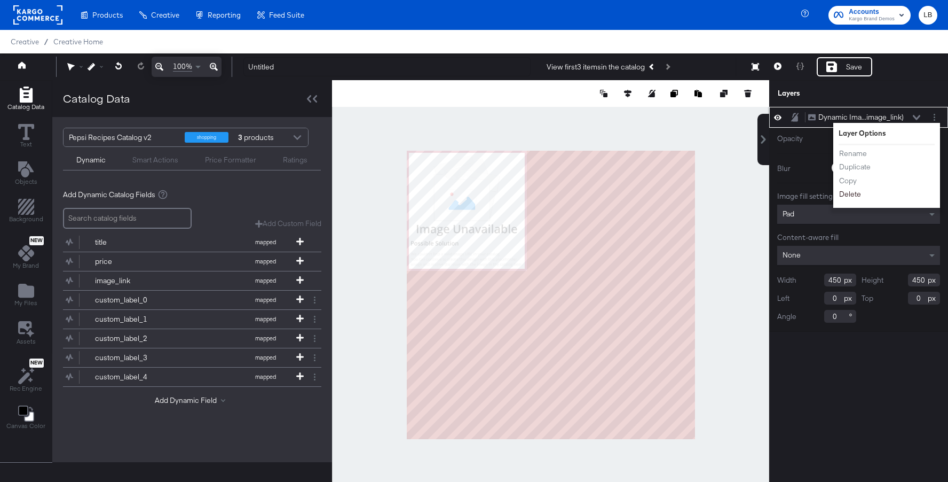
click at [856, 192] on button "Delete" at bounding box center [850, 194] width 23 height 11
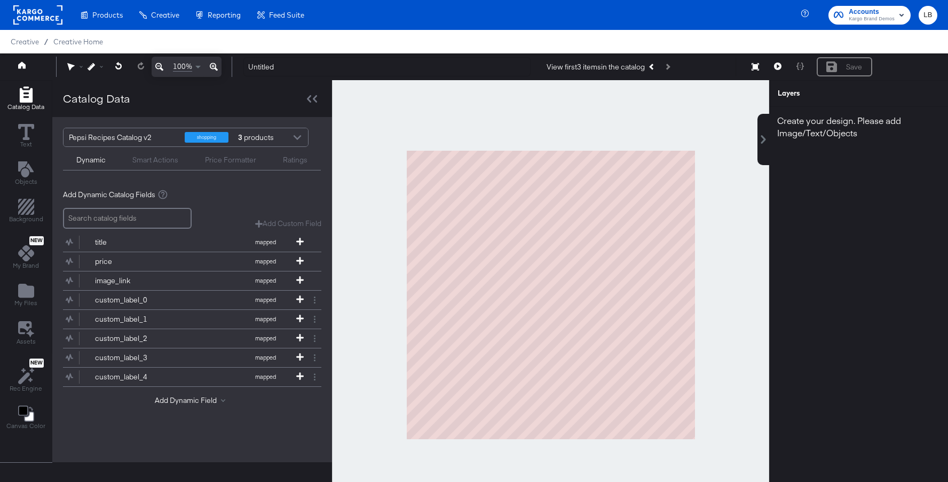
click at [300, 133] on div at bounding box center [297, 138] width 16 height 19
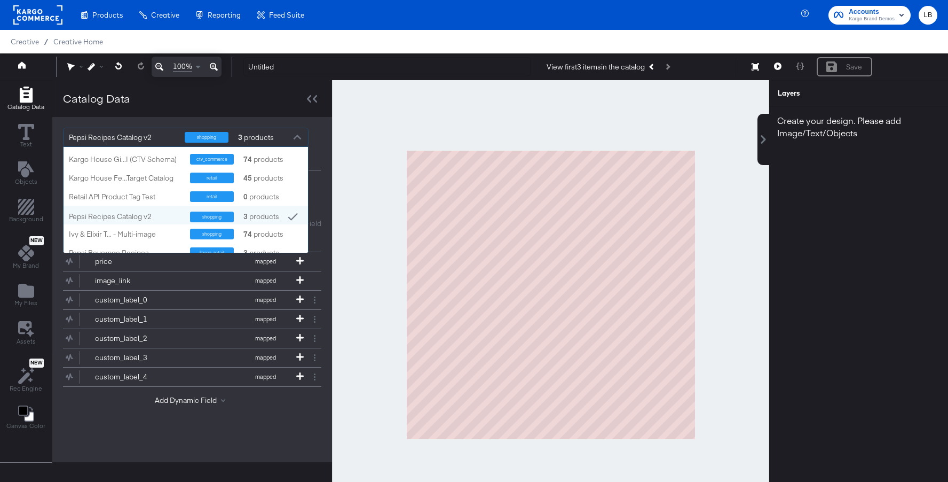
scroll to position [227, 0]
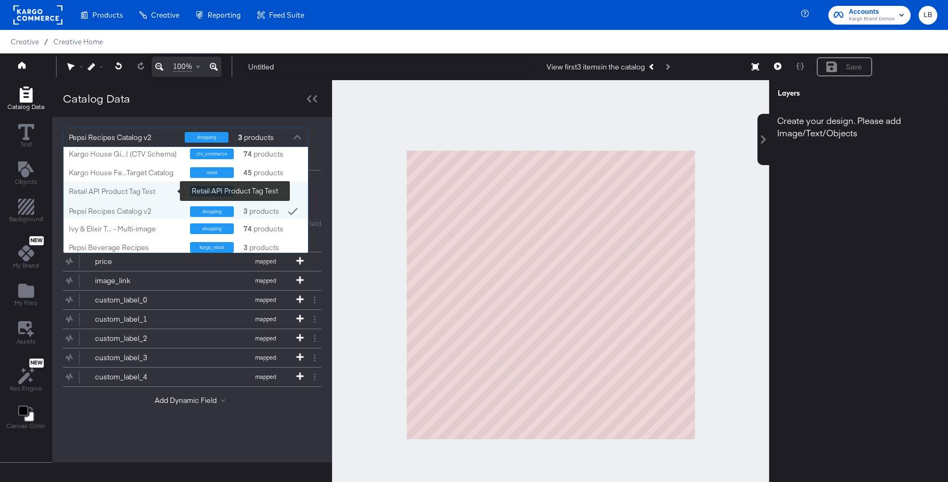
click at [154, 189] on div "Retail API Product Tag Test" at bounding box center [125, 191] width 113 height 10
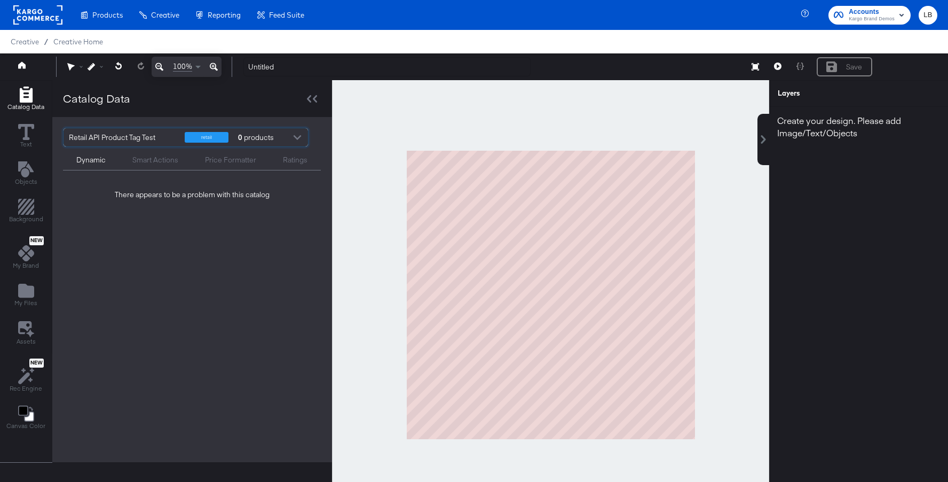
click at [301, 135] on div at bounding box center [297, 138] width 16 height 19
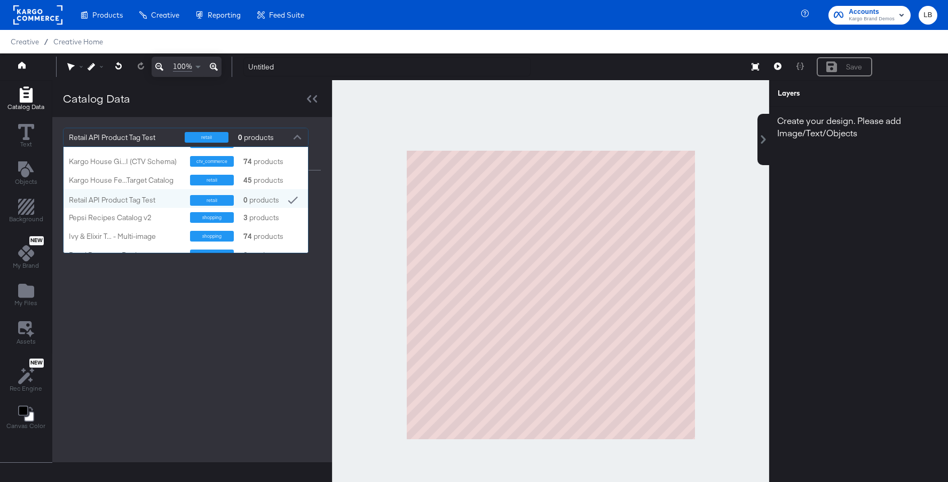
scroll to position [219, 0]
click at [160, 178] on div "Kargo House Fe...Target Catalog" at bounding box center [125, 181] width 113 height 10
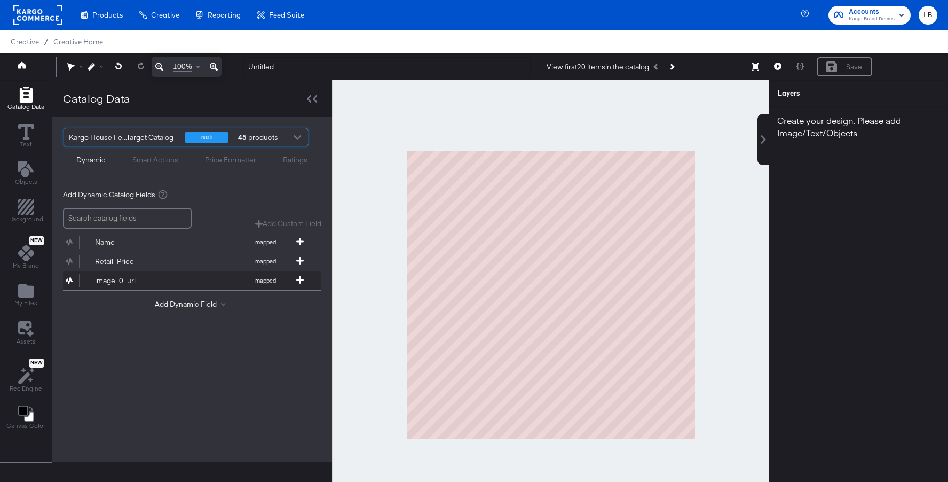
click at [156, 275] on button "image_0_url mapped" at bounding box center [185, 280] width 245 height 19
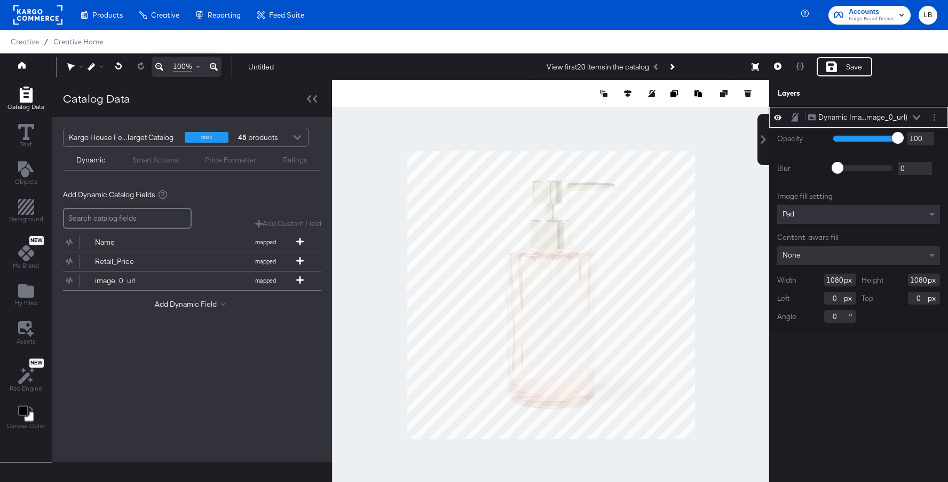
type input "98"
type input "128"
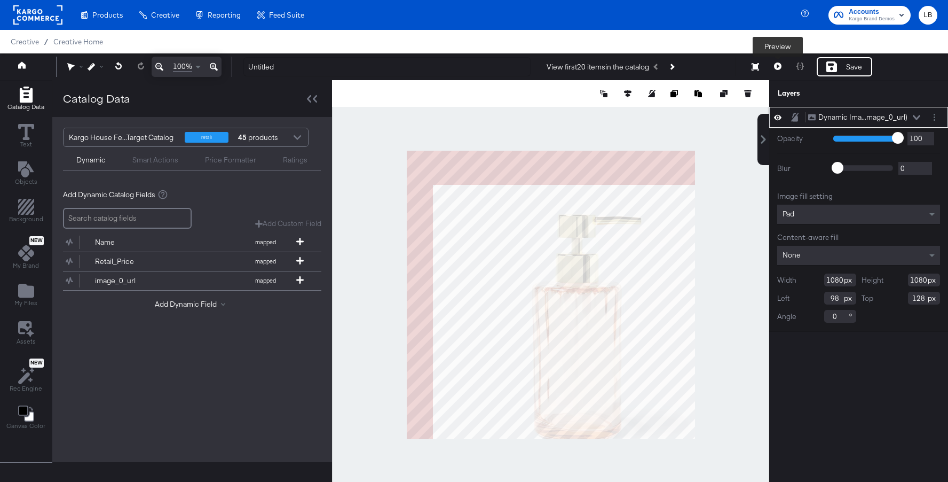
click at [777, 66] on icon at bounding box center [777, 65] width 7 height 7
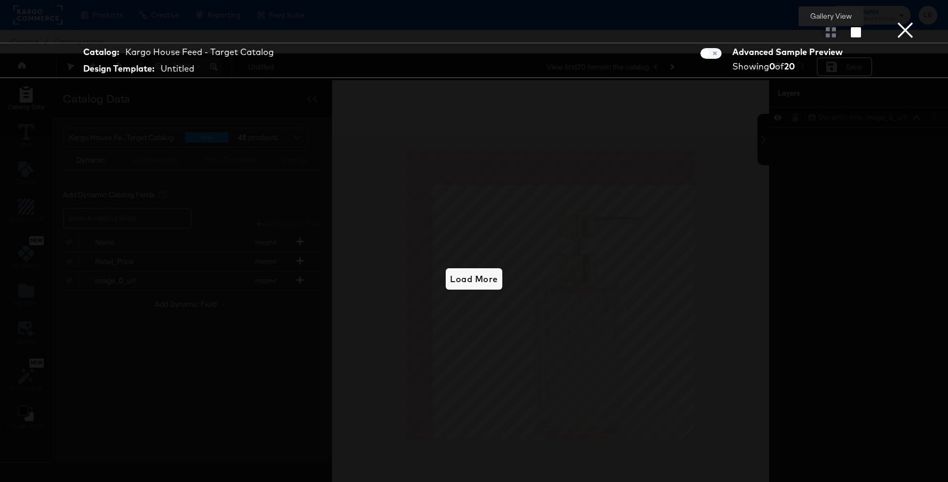
click at [829, 28] on div at bounding box center [831, 32] width 19 height 11
click at [829, 35] on div at bounding box center [831, 32] width 19 height 11
click at [485, 274] on span "Load More" at bounding box center [474, 278] width 48 height 15
click at [909, 21] on button "×" at bounding box center [905, 10] width 21 height 21
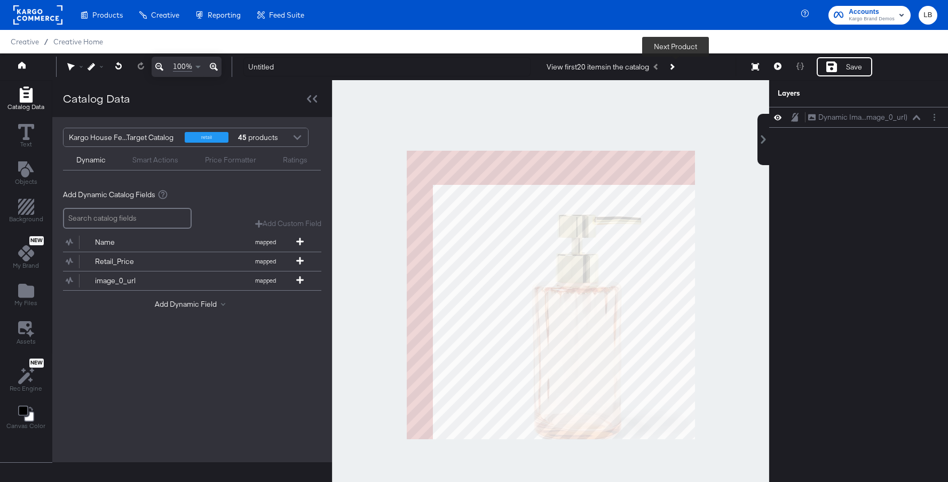
click at [672, 67] on icon "Next Product" at bounding box center [672, 67] width 6 height 6
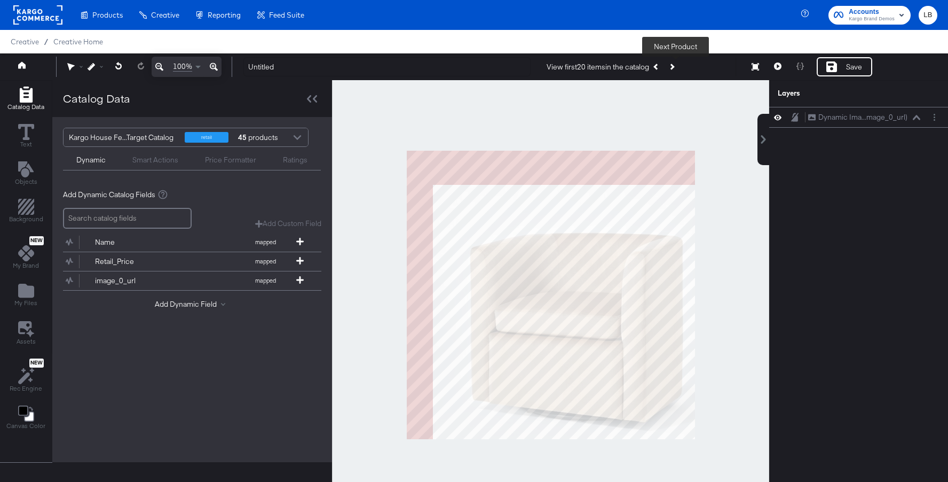
click at [294, 137] on div at bounding box center [297, 138] width 16 height 19
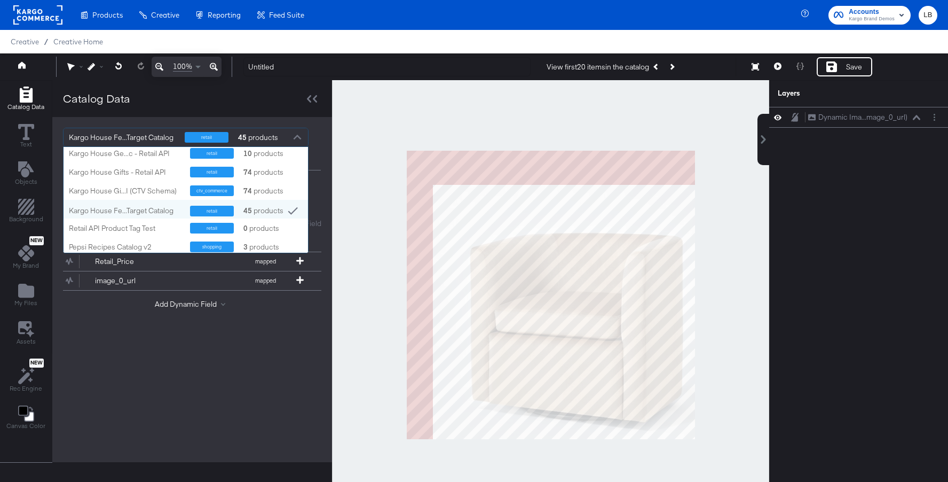
scroll to position [192, 0]
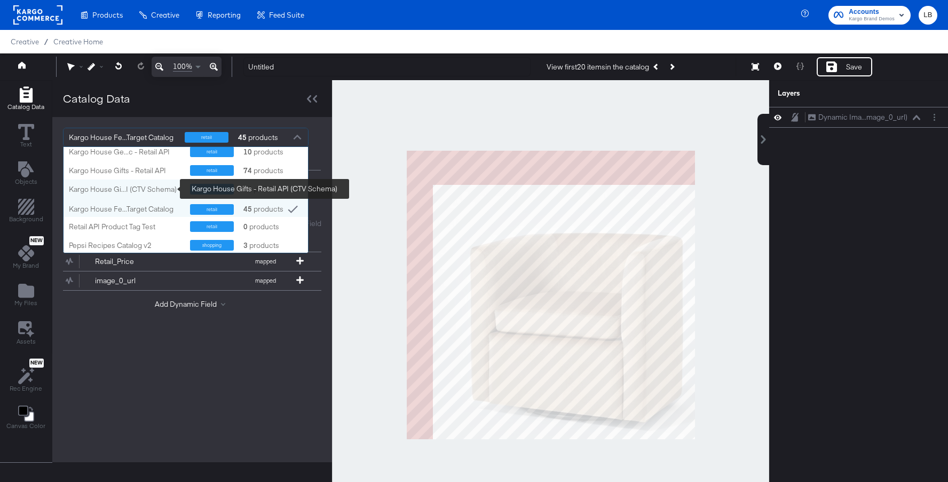
click at [153, 192] on div "Kargo House Gi...I (CTV Schema)" at bounding box center [125, 189] width 113 height 10
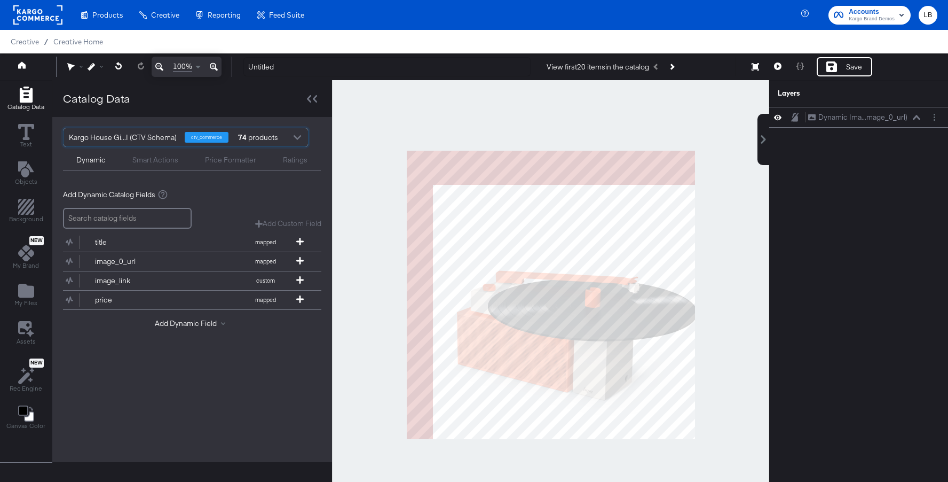
click at [301, 132] on div at bounding box center [297, 138] width 16 height 19
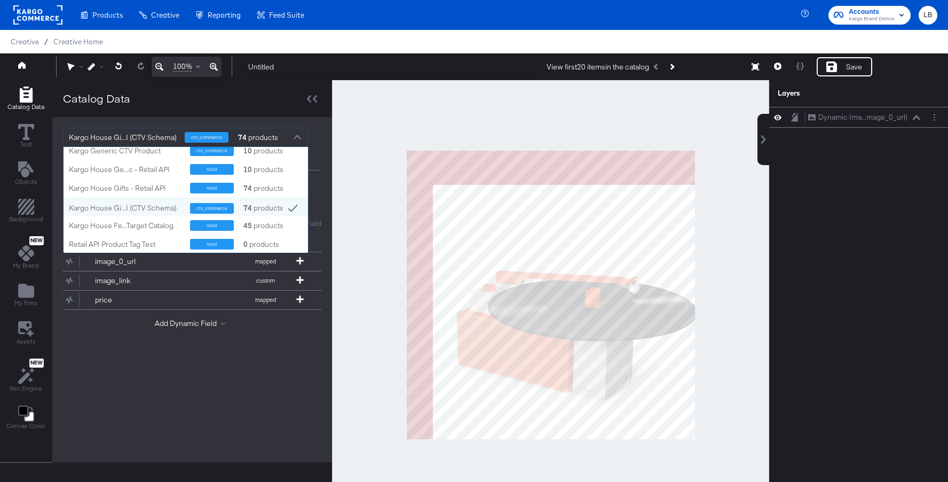
scroll to position [173, 0]
click at [150, 194] on div "Kargo House Gifts - Retail API retail 74 products" at bounding box center [186, 188] width 245 height 19
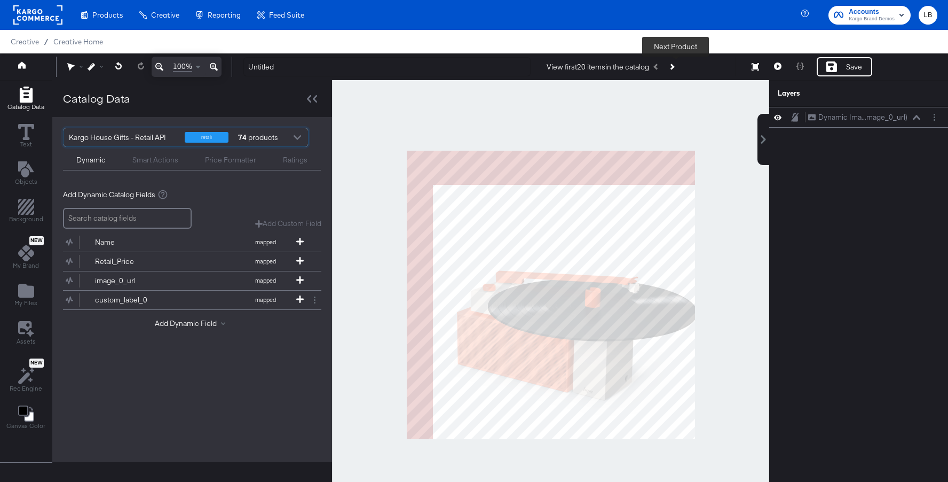
click at [673, 68] on button "Next Product" at bounding box center [671, 66] width 15 height 19
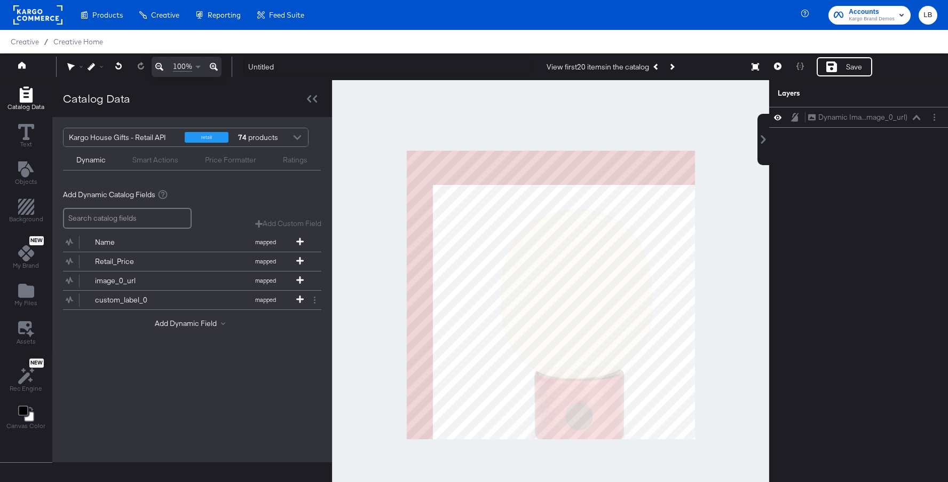
click at [294, 133] on div at bounding box center [297, 138] width 16 height 19
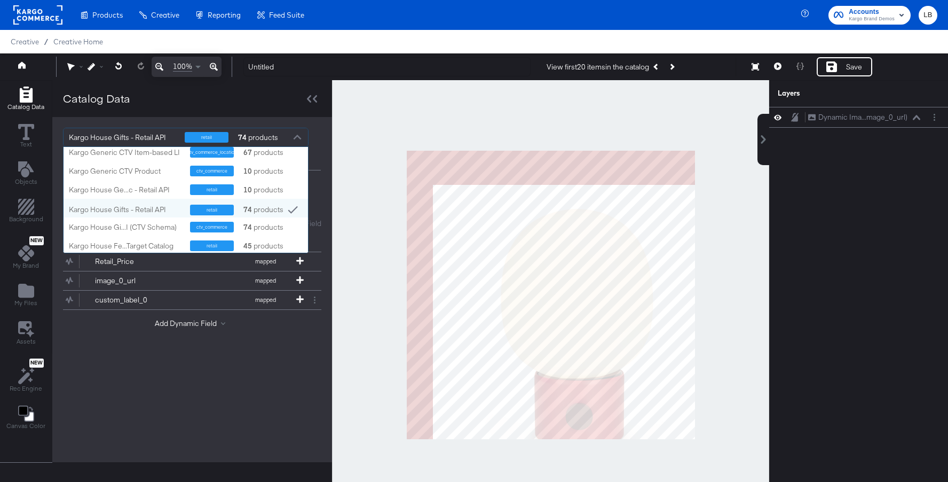
scroll to position [155, 0]
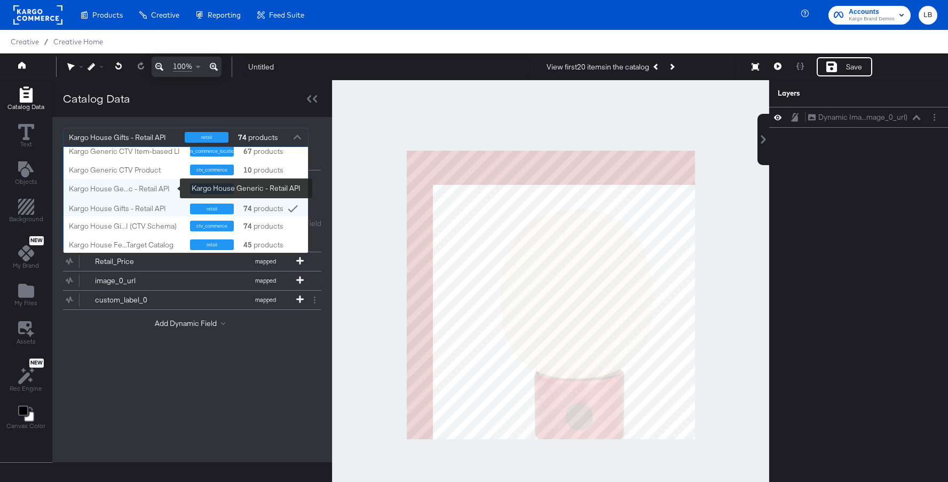
click at [169, 186] on div "Kargo House Ge...c - Retail API" at bounding box center [125, 189] width 113 height 10
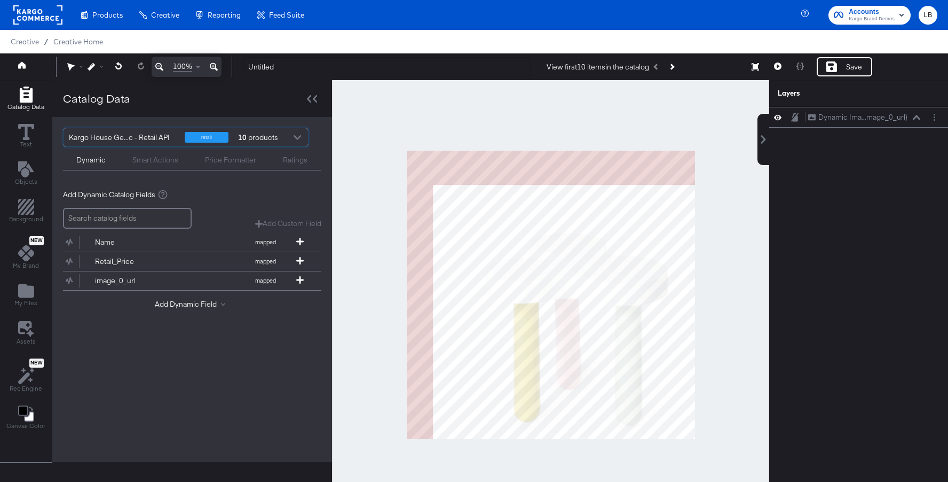
click at [300, 130] on div at bounding box center [297, 138] width 16 height 19
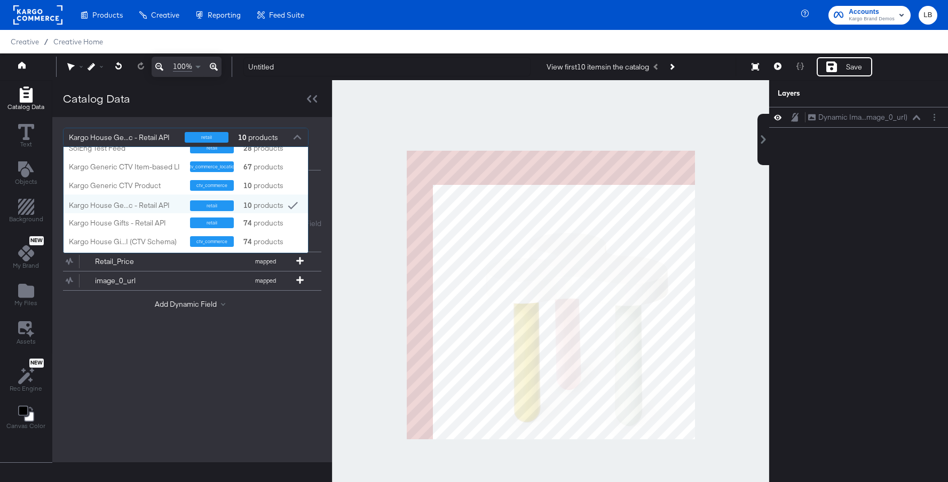
scroll to position [147, 0]
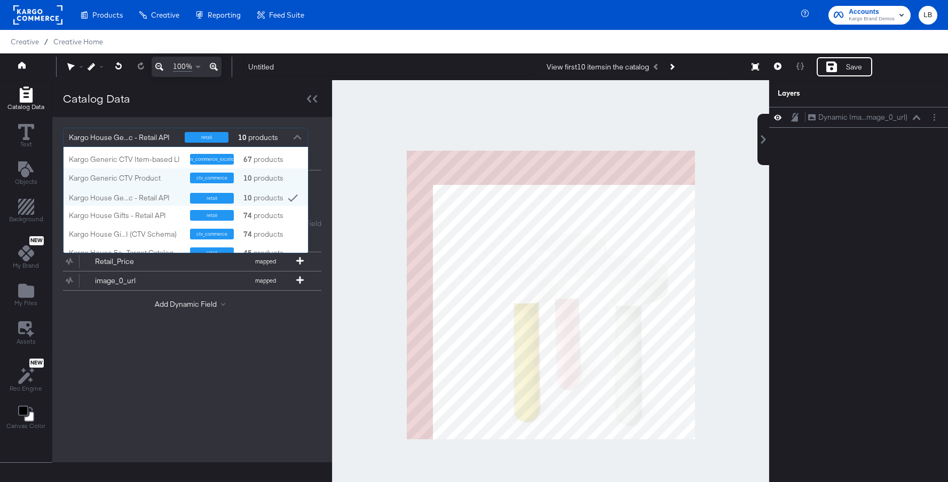
click at [156, 181] on div "Kargo Generic CTV Product" at bounding box center [125, 178] width 113 height 10
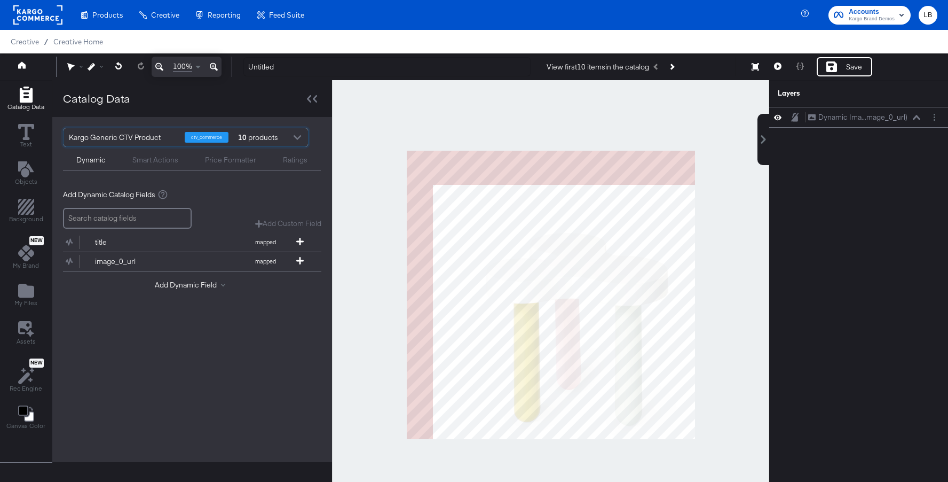
click at [296, 139] on div at bounding box center [297, 138] width 16 height 19
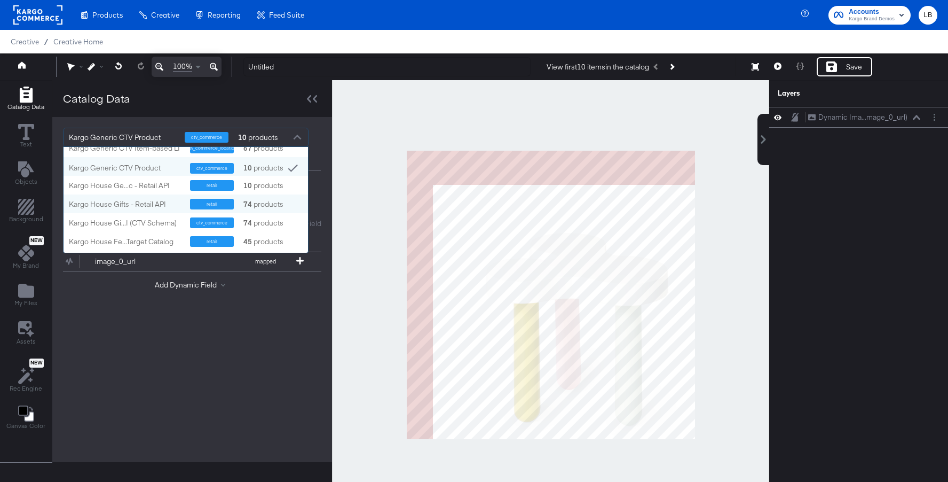
scroll to position [99, 0]
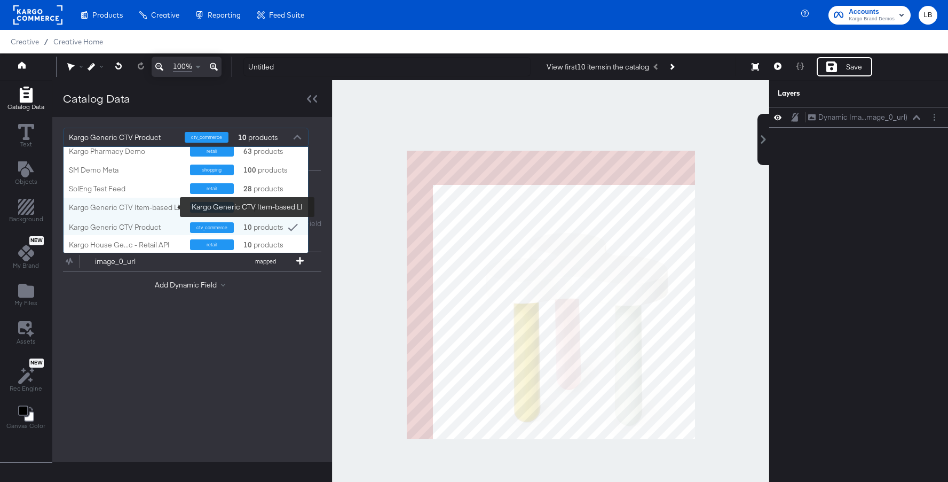
click at [169, 208] on div "Kargo Generic CTV Item-based LI" at bounding box center [125, 207] width 113 height 10
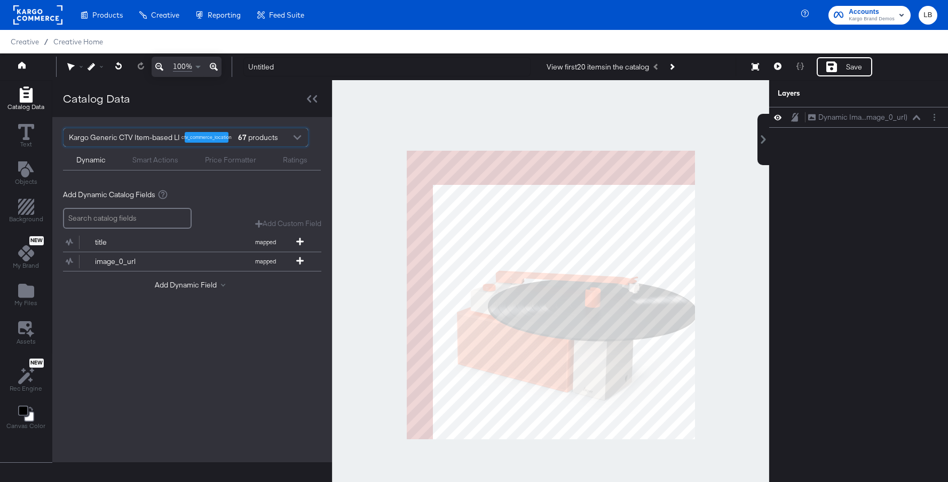
click at [297, 137] on div at bounding box center [297, 138] width 16 height 19
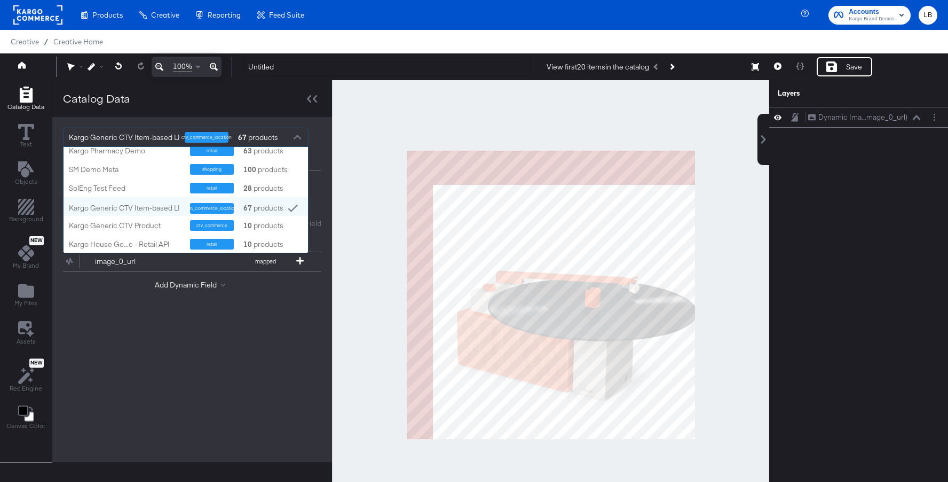
scroll to position [100, 0]
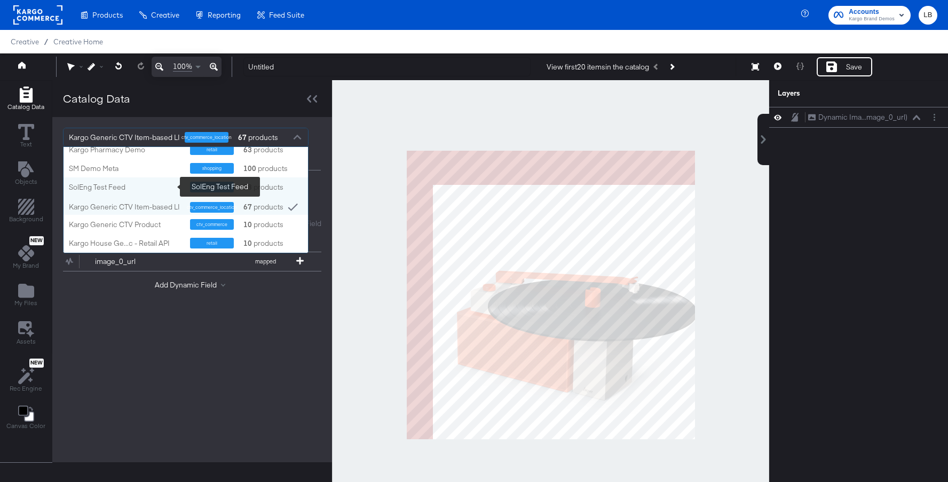
click at [158, 186] on div "SolEng Test Feed" at bounding box center [125, 187] width 113 height 10
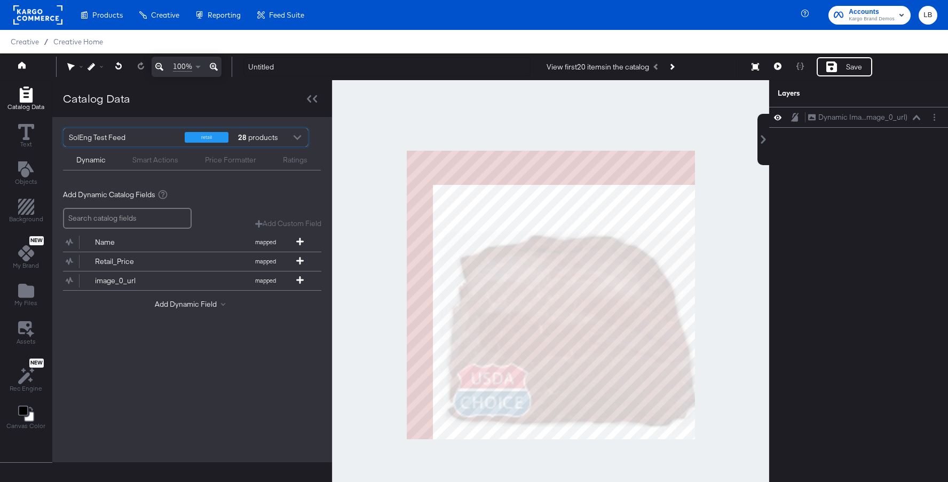
click at [294, 136] on div at bounding box center [297, 138] width 16 height 19
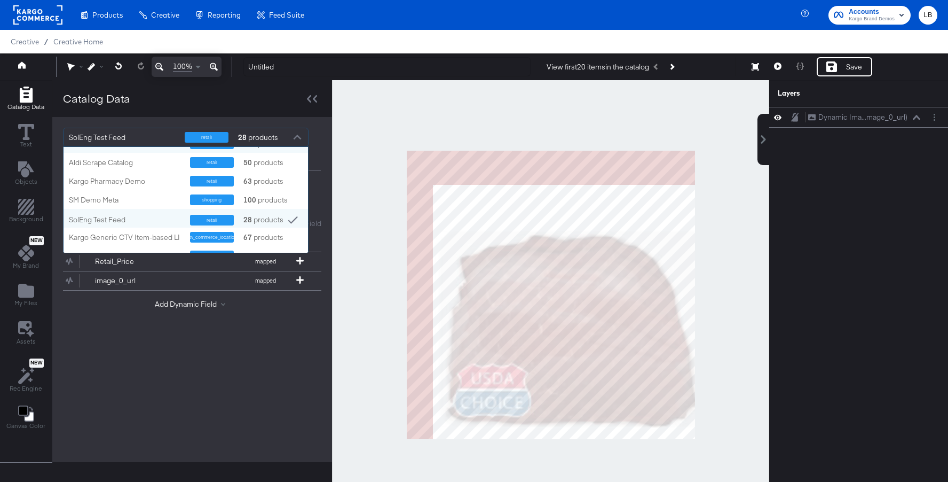
scroll to position [70, 0]
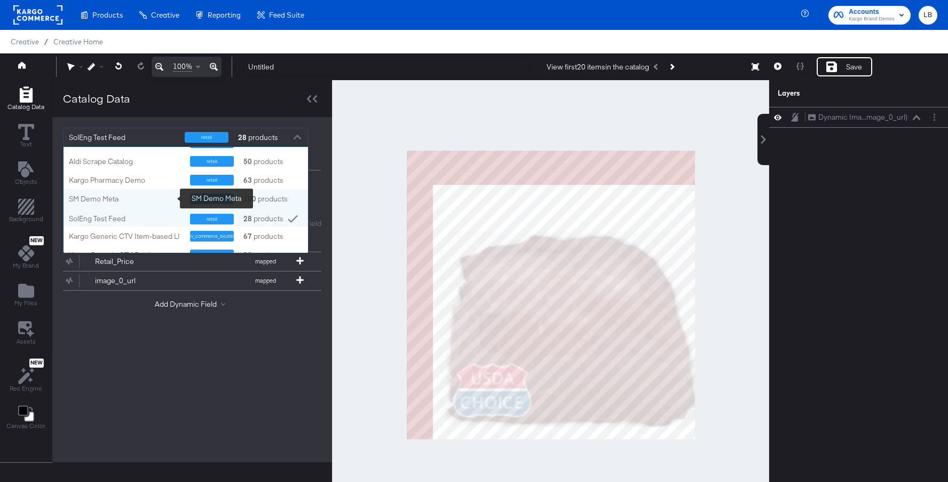
click at [161, 201] on div "SM Demo Meta" at bounding box center [125, 199] width 113 height 10
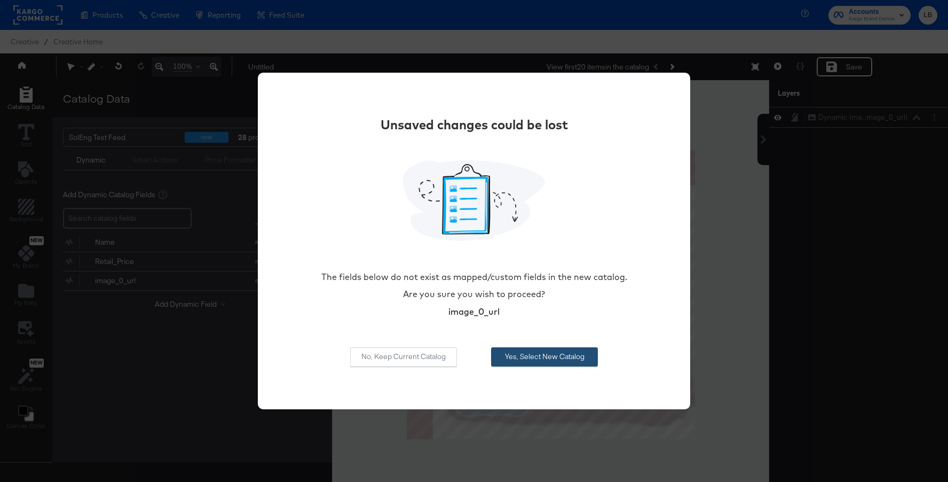
click at [500, 360] on button "Yes, Select New Catalog" at bounding box center [544, 356] width 107 height 19
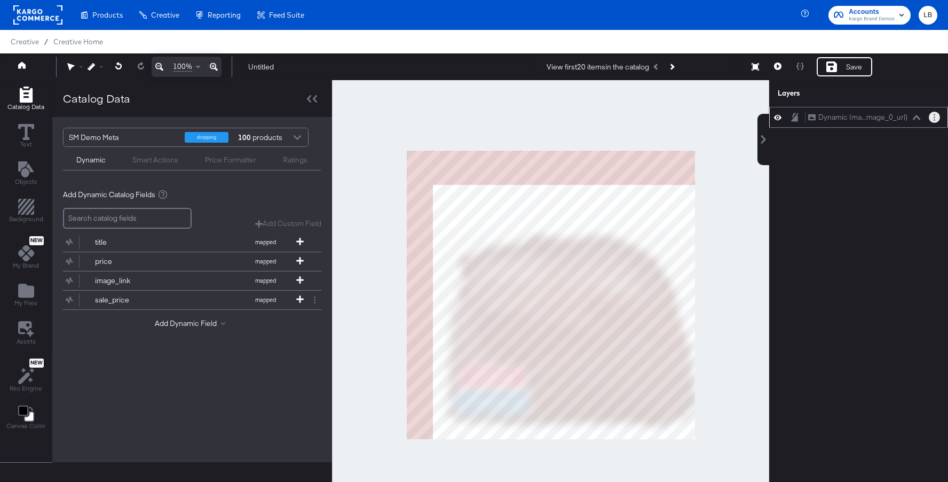
click at [931, 120] on button "Layer Options" at bounding box center [934, 117] width 11 height 11
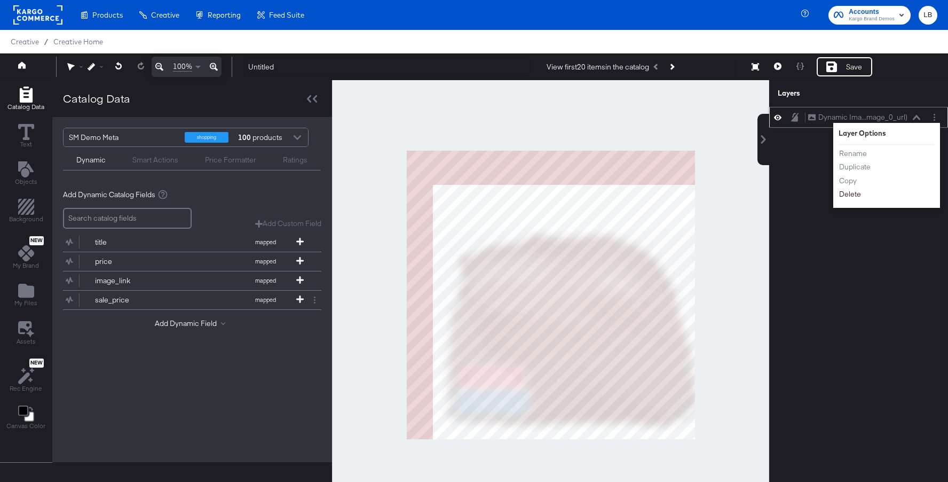
click at [851, 192] on button "Delete" at bounding box center [850, 194] width 23 height 11
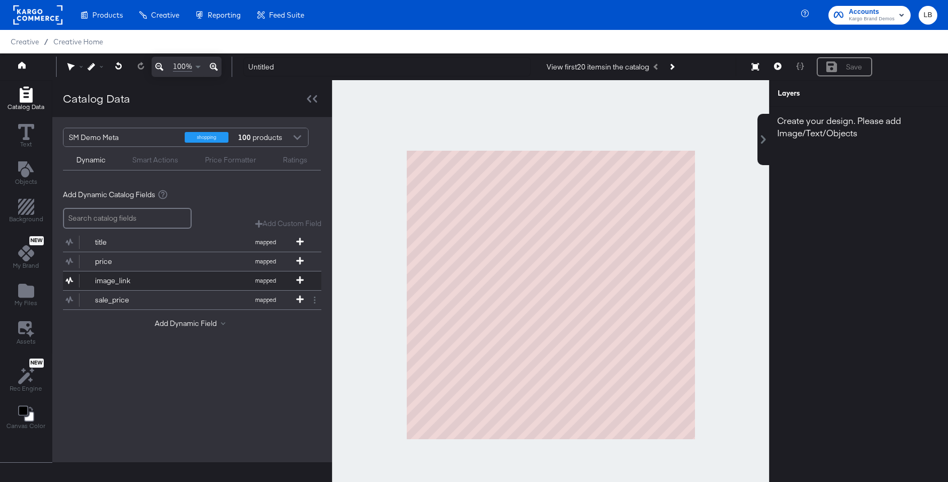
click at [193, 281] on button "image_link mapped" at bounding box center [185, 280] width 245 height 19
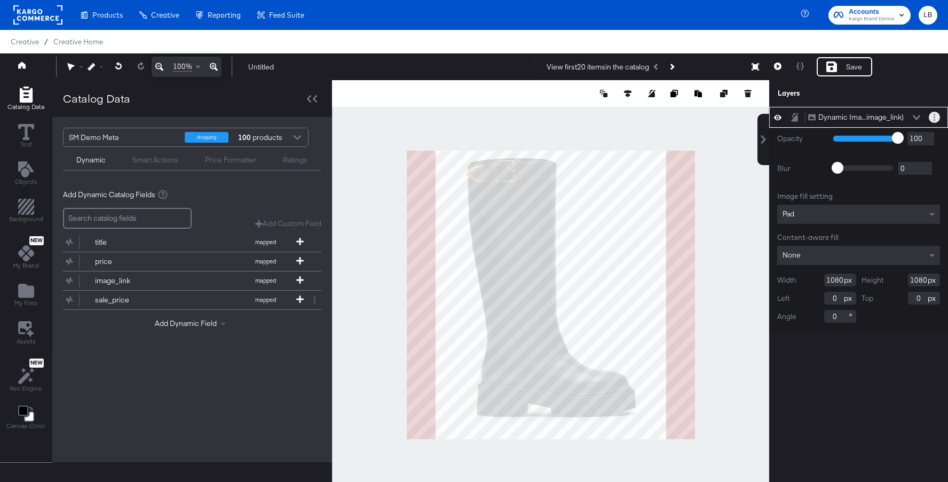
click at [936, 118] on button "Layer Options" at bounding box center [934, 117] width 11 height 11
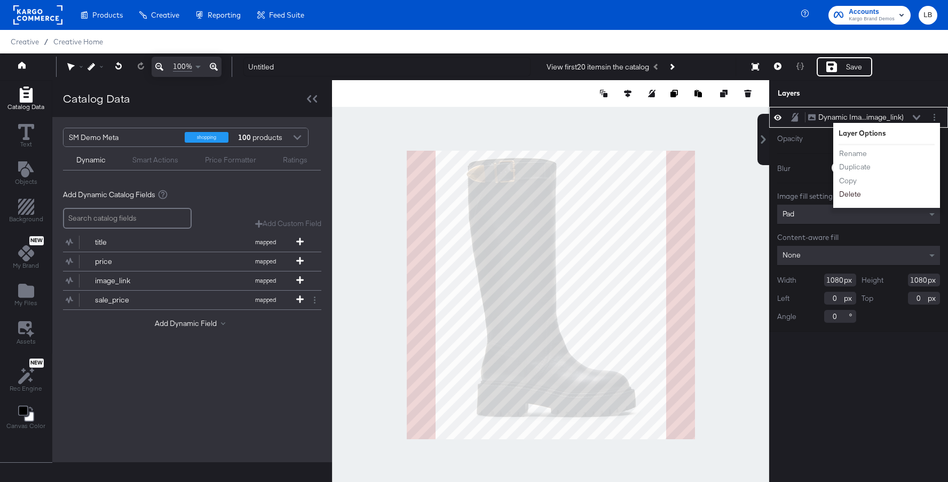
click at [851, 197] on button "Delete" at bounding box center [850, 194] width 23 height 11
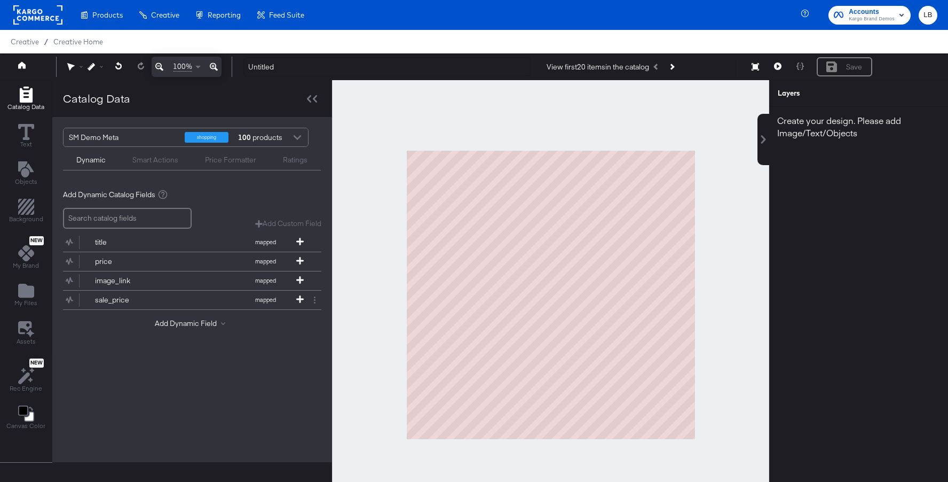
click at [295, 139] on div at bounding box center [297, 138] width 16 height 19
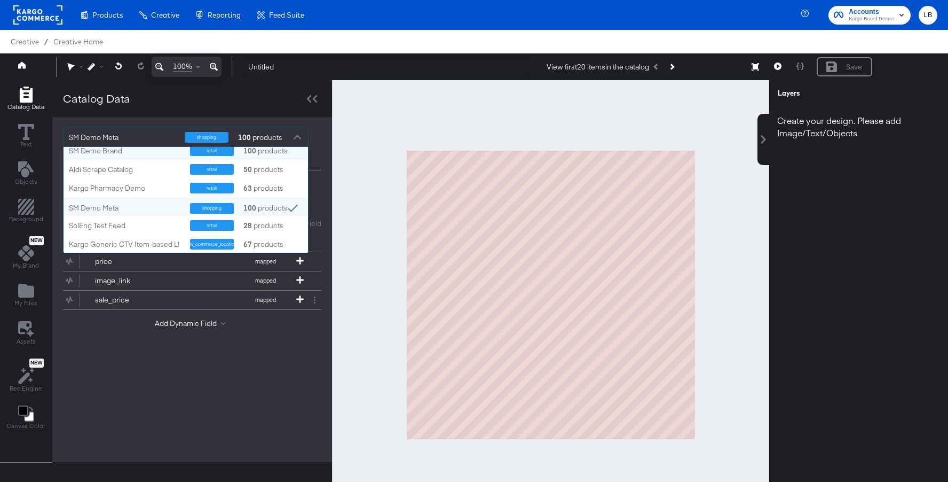
scroll to position [69, 0]
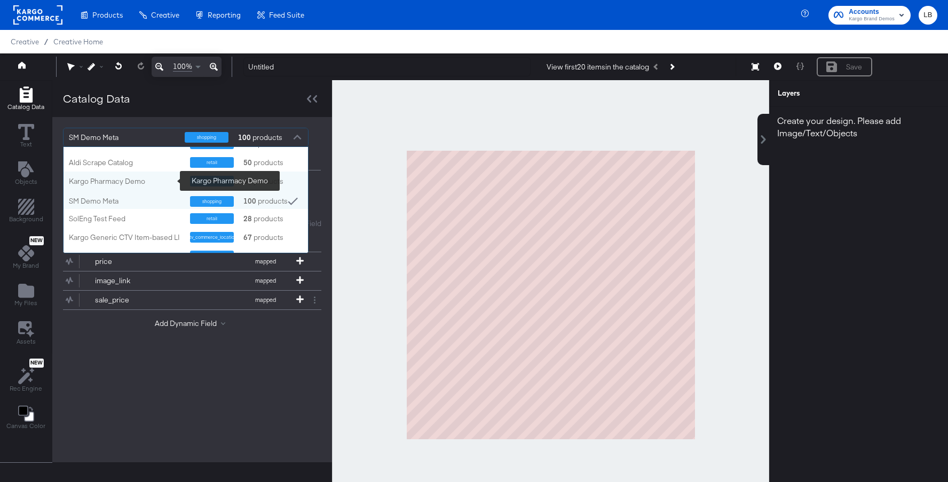
click at [156, 184] on div "Kargo Pharmacy Demo" at bounding box center [125, 181] width 113 height 10
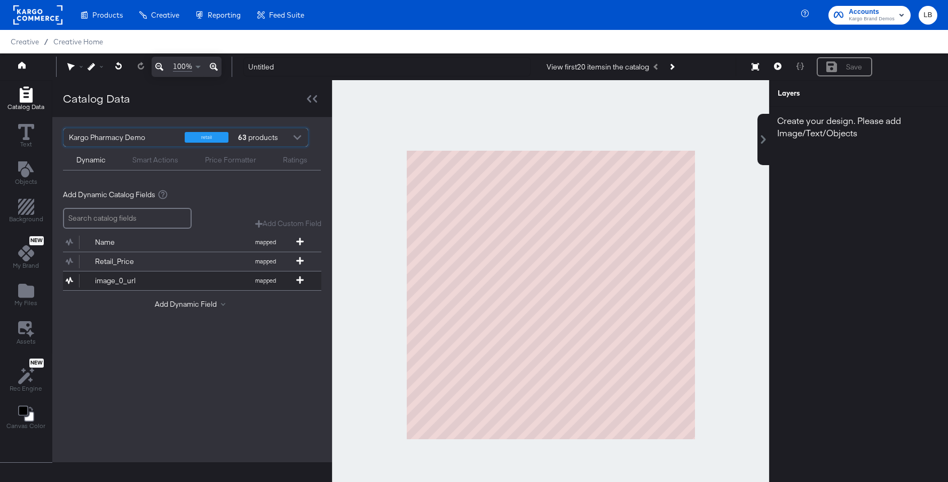
click at [144, 276] on div "image_0_url" at bounding box center [133, 281] width 77 height 10
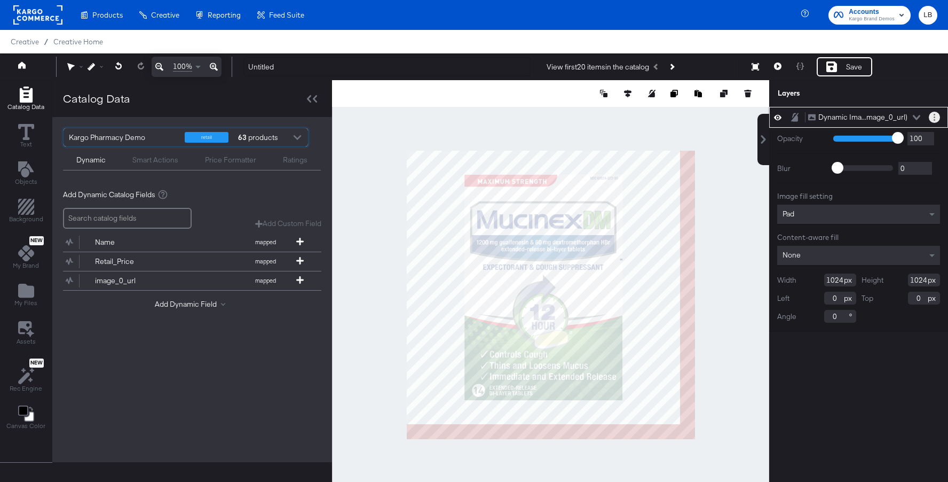
click at [936, 119] on button "Layer Options" at bounding box center [934, 117] width 11 height 11
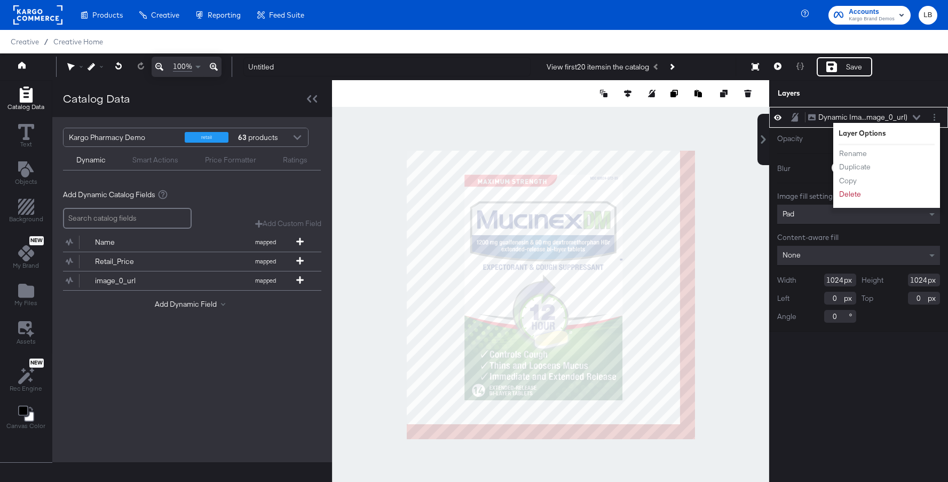
click at [855, 200] on div "Rename Duplicate Copy Delete" at bounding box center [868, 173] width 59 height 57
click at [855, 195] on button "Delete" at bounding box center [850, 194] width 23 height 11
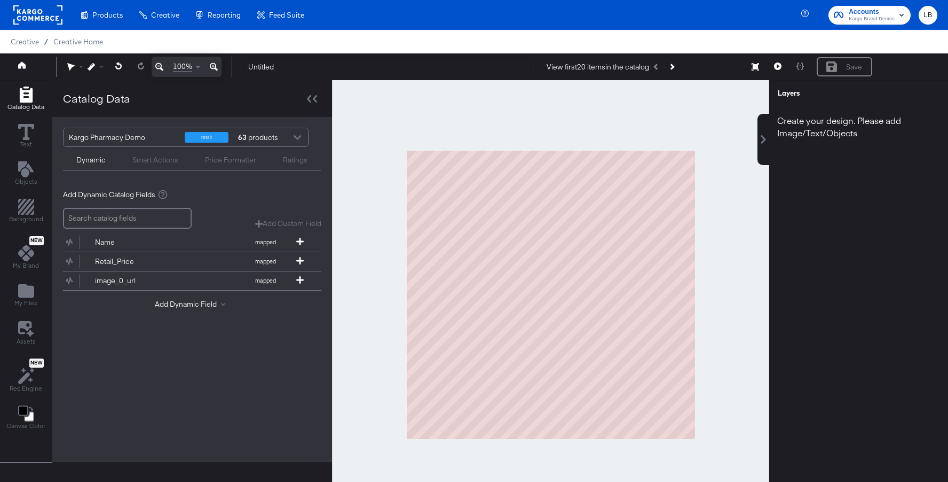
click at [298, 138] on div at bounding box center [297, 138] width 16 height 19
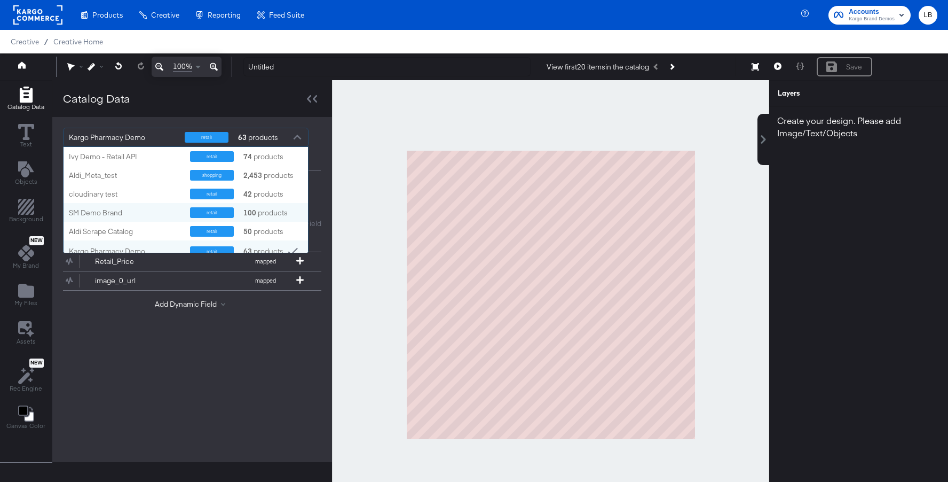
scroll to position [13, 0]
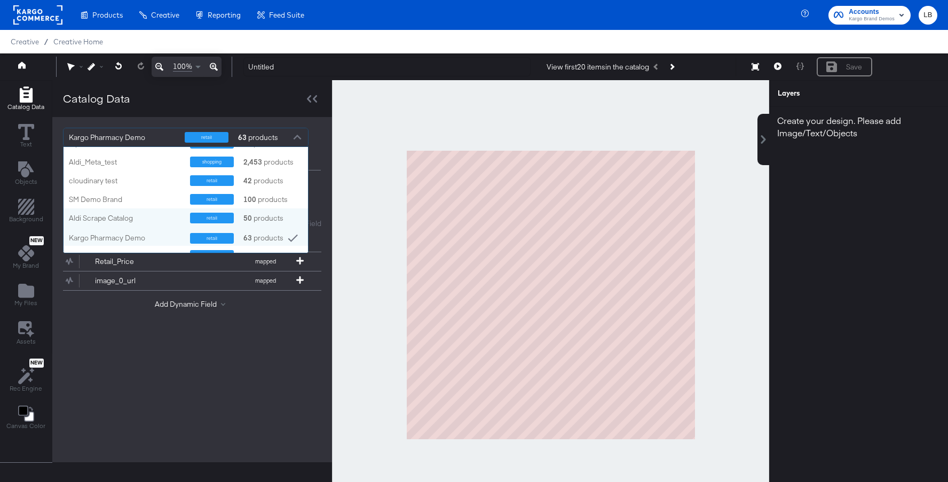
click at [148, 211] on div "Aldi Scrape Catalog retail 50 products" at bounding box center [186, 217] width 245 height 19
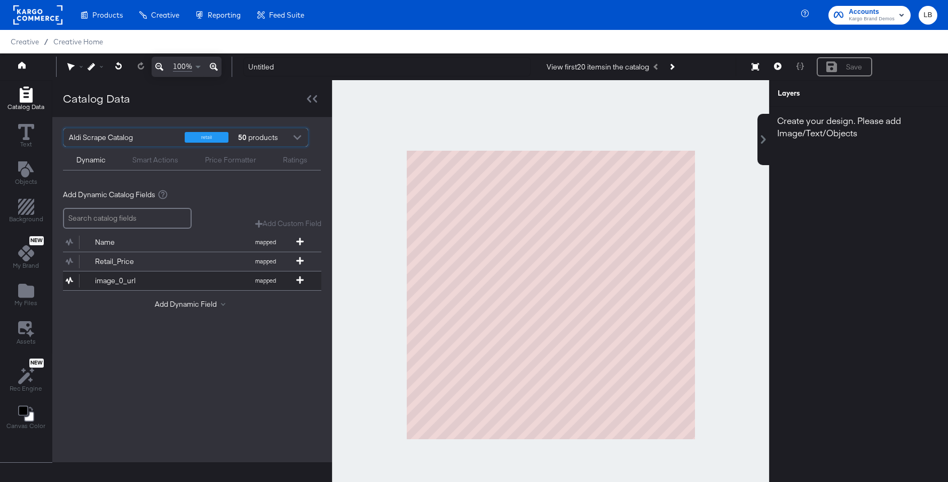
click at [157, 275] on button "image_0_url mapped" at bounding box center [185, 280] width 245 height 19
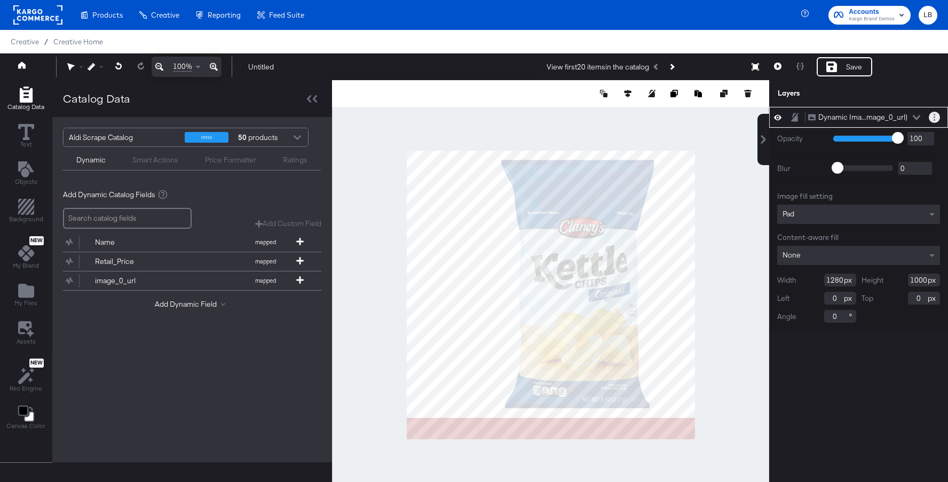
click at [934, 118] on button "Layer Options" at bounding box center [934, 117] width 11 height 11
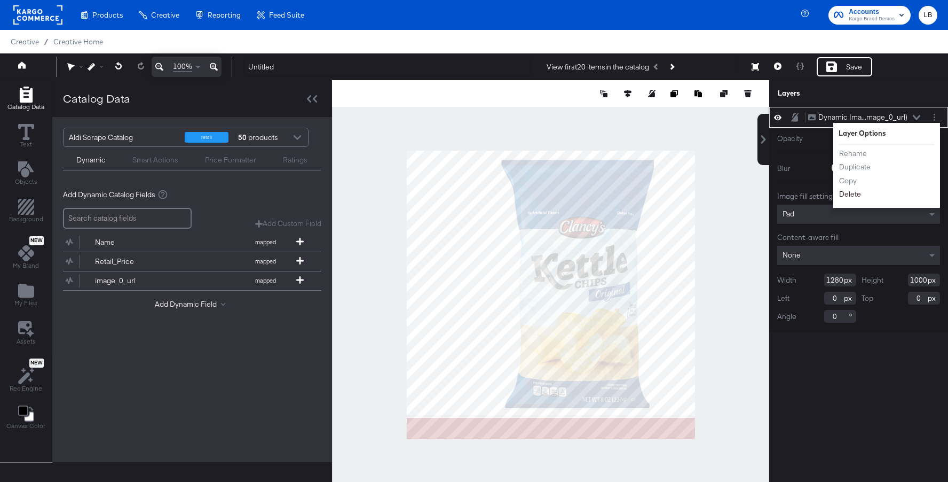
click at [858, 197] on button "Delete" at bounding box center [850, 194] width 23 height 11
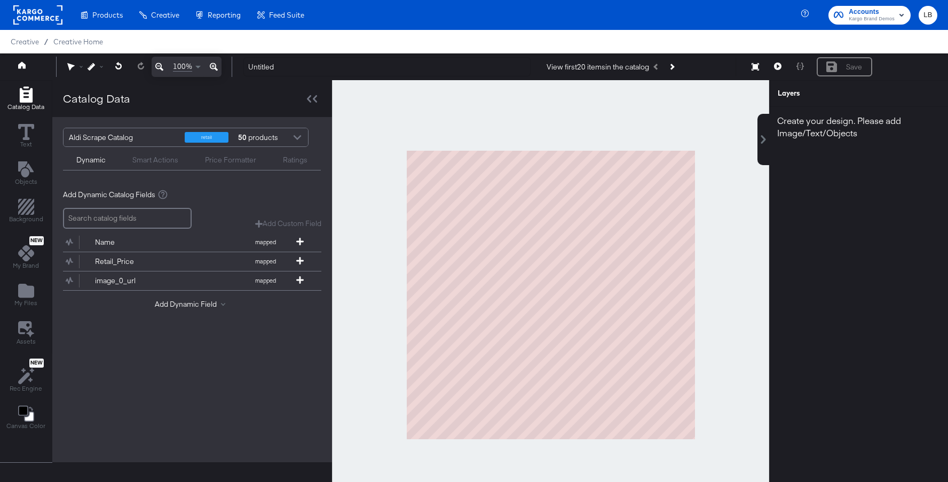
click at [298, 135] on div at bounding box center [297, 138] width 16 height 19
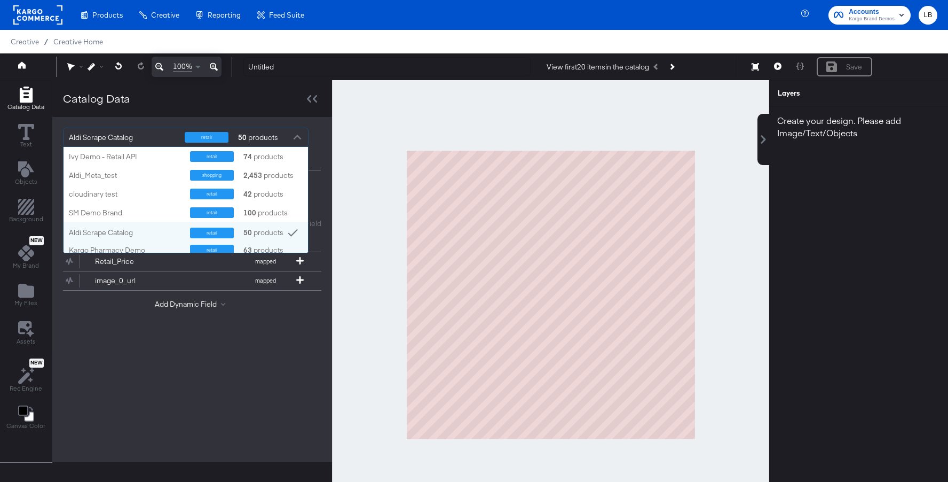
scroll to position [5, 0]
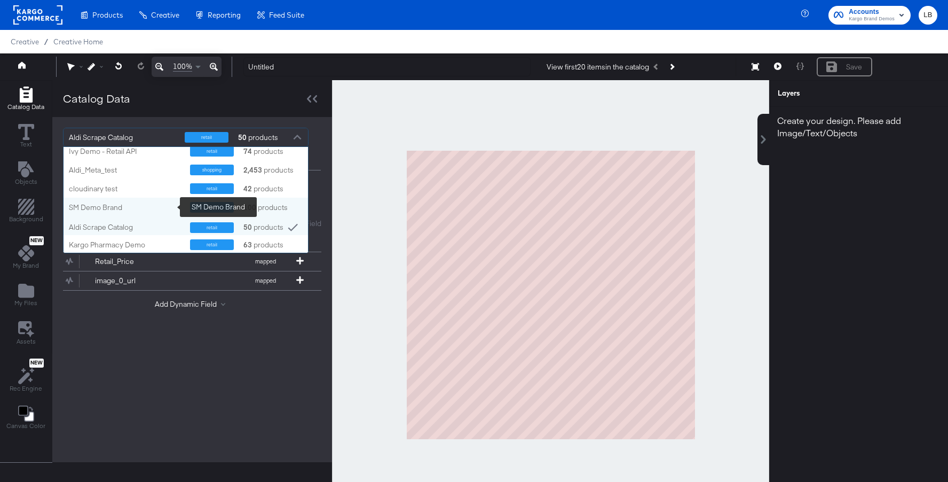
click at [159, 203] on div "SM Demo Brand" at bounding box center [125, 207] width 113 height 10
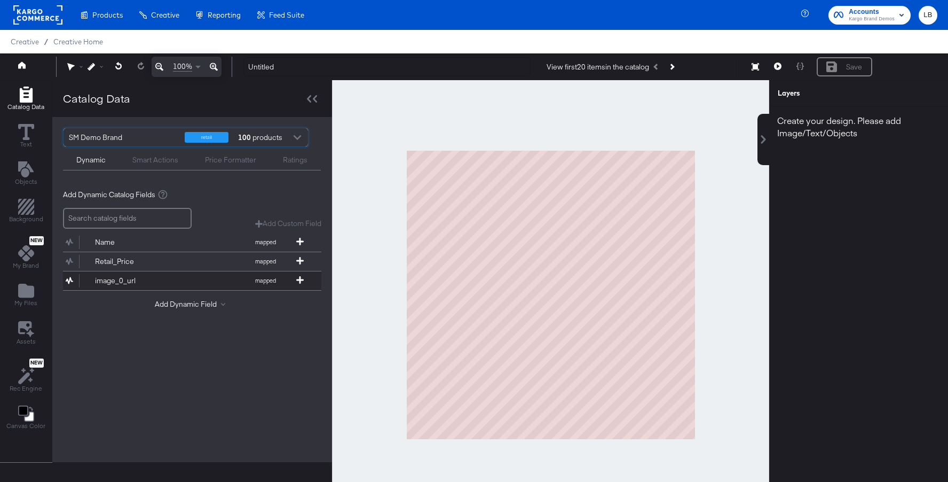
click at [159, 277] on div "image_0_url" at bounding box center [133, 281] width 77 height 10
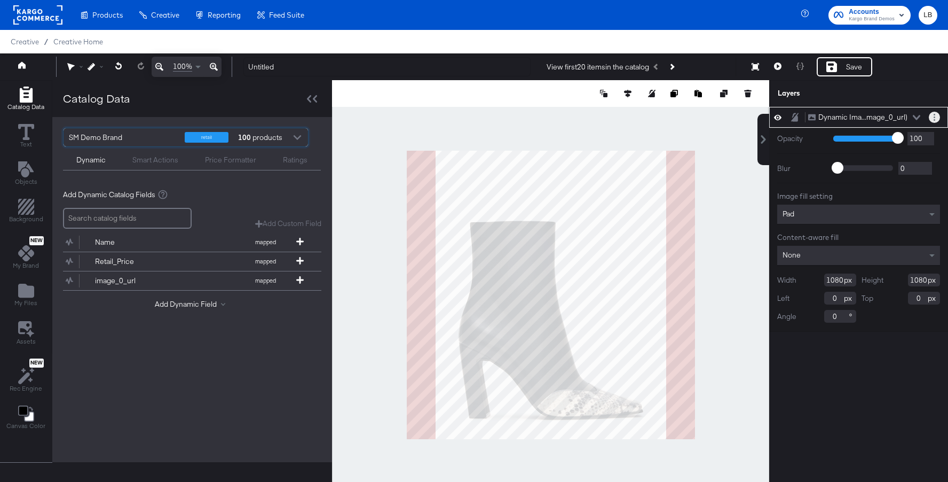
click at [932, 116] on button "Layer Options" at bounding box center [934, 117] width 11 height 11
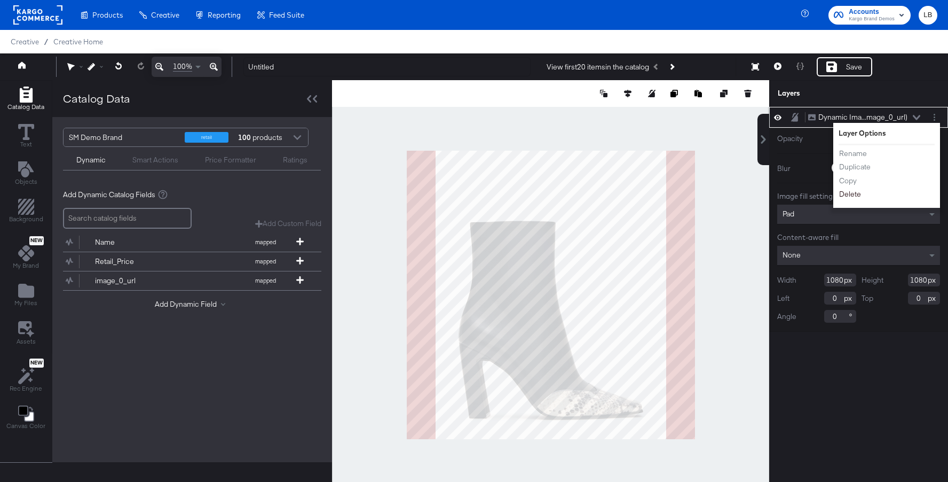
click at [852, 193] on button "Delete" at bounding box center [850, 194] width 23 height 11
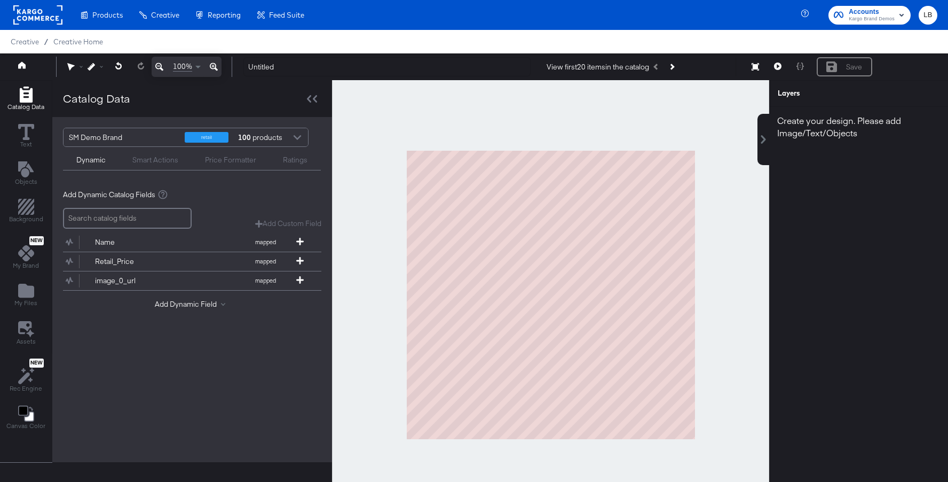
click at [295, 138] on div at bounding box center [297, 138] width 16 height 19
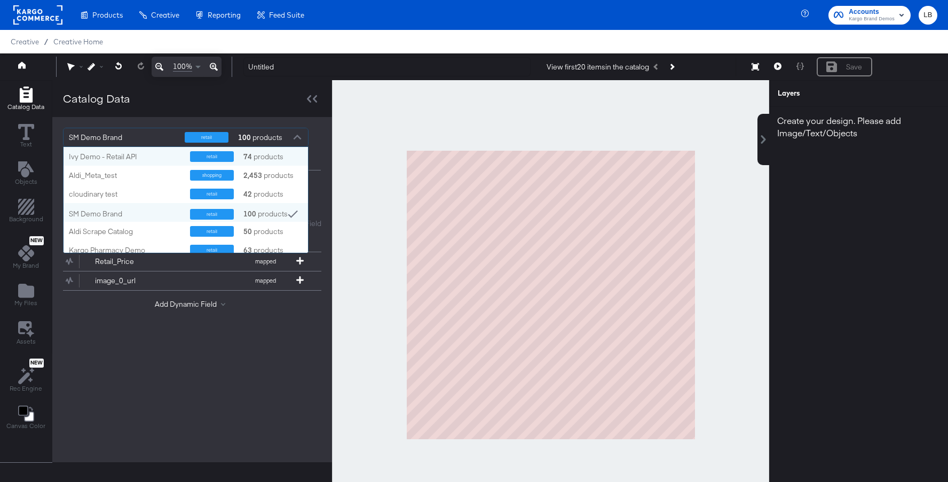
scroll to position [106, 245]
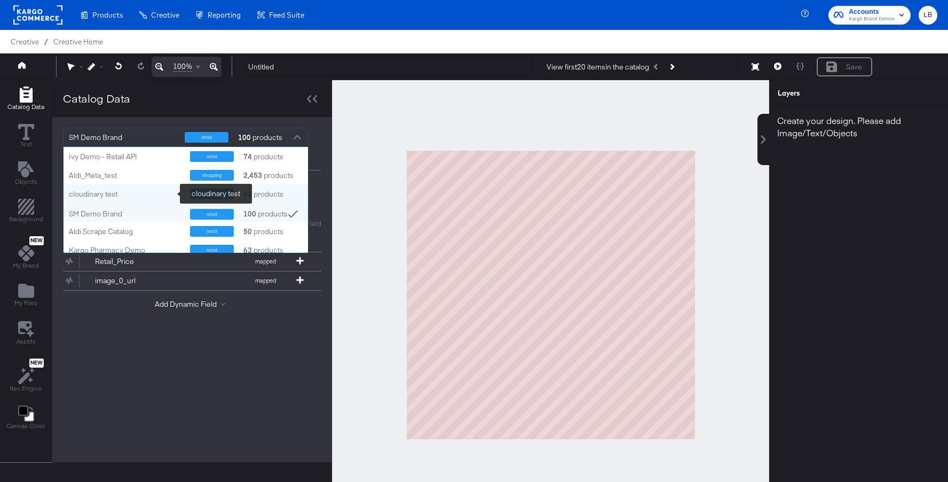
click at [151, 191] on div "cloudinary test" at bounding box center [125, 194] width 113 height 10
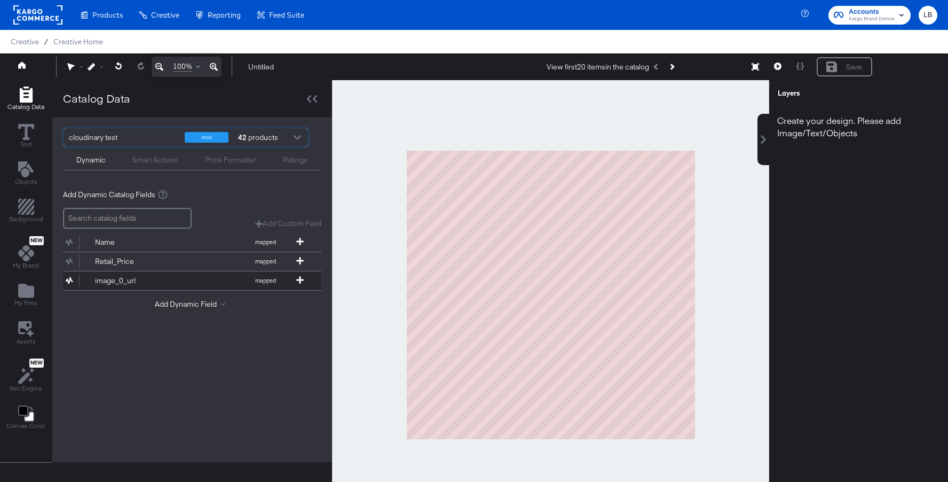
click at [209, 274] on button "image_0_url mapped" at bounding box center [185, 280] width 245 height 19
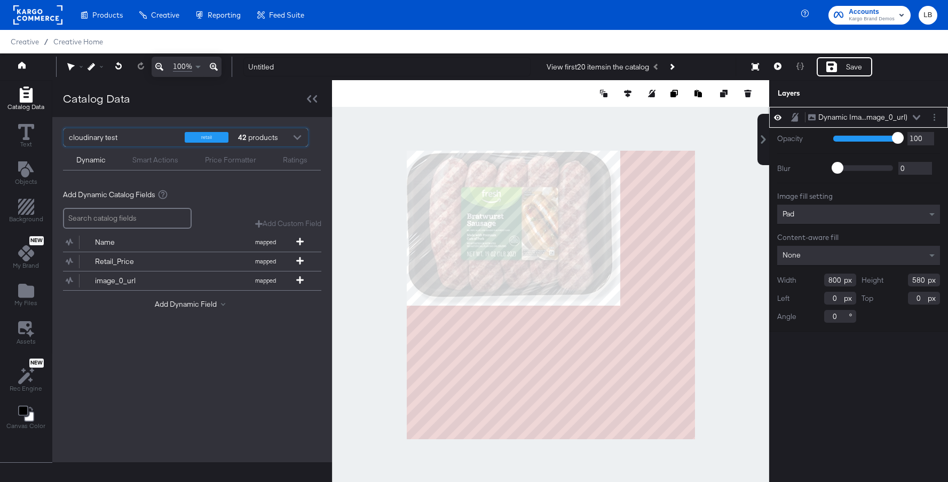
click at [942, 116] on div at bounding box center [936, 117] width 15 height 11
click at [934, 116] on button "Layer Options" at bounding box center [934, 117] width 11 height 11
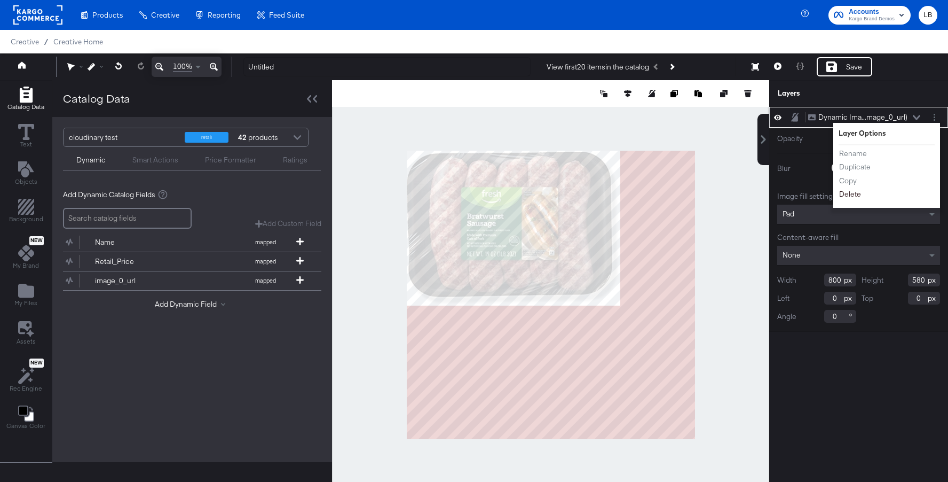
click at [852, 192] on button "Delete" at bounding box center [850, 194] width 23 height 11
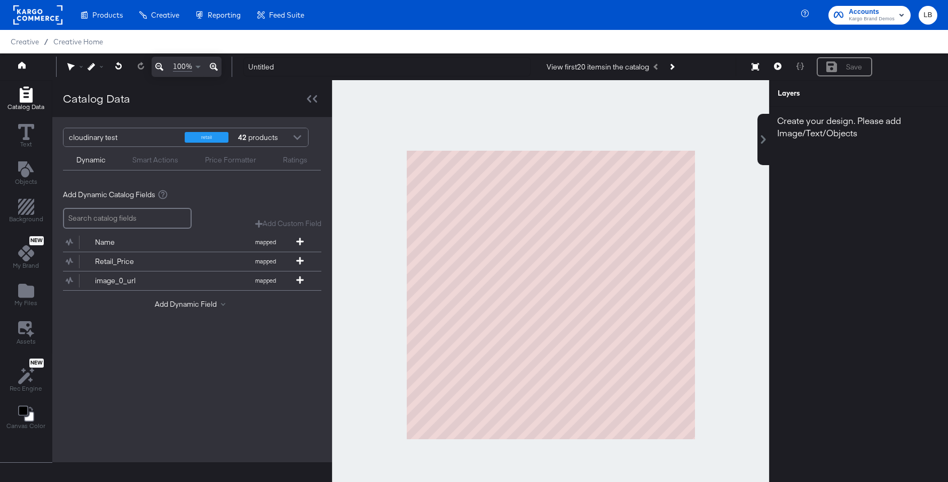
click at [297, 139] on div at bounding box center [297, 138] width 16 height 19
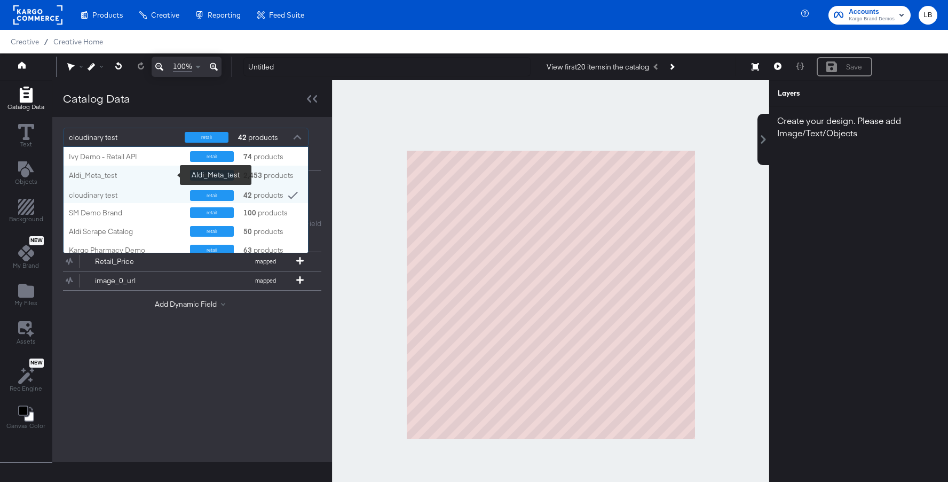
click at [168, 174] on div "Aldi_Meta_test" at bounding box center [125, 175] width 113 height 10
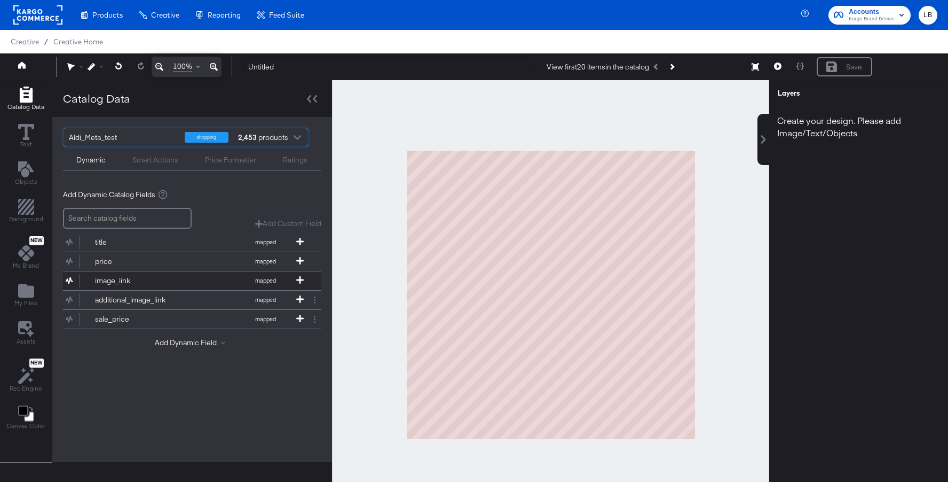
click at [184, 280] on button "image_link mapped" at bounding box center [185, 280] width 245 height 19
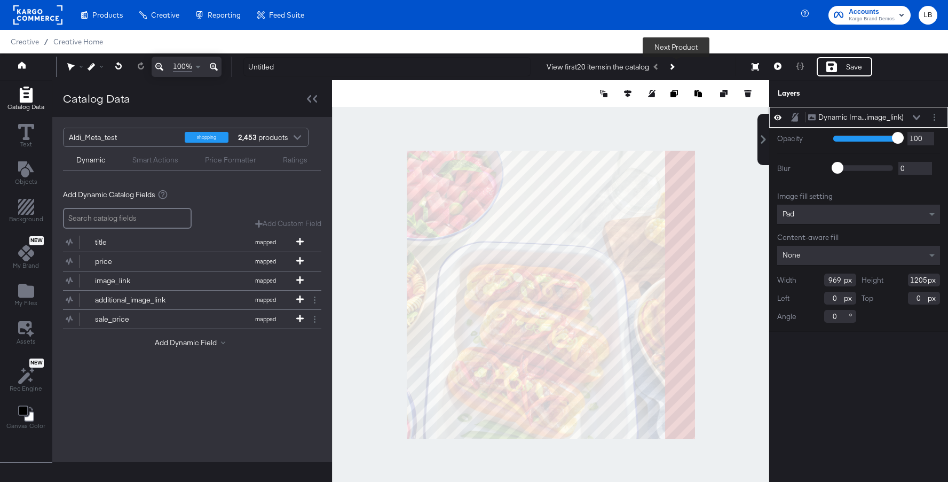
click at [679, 66] on button "Next Product" at bounding box center [671, 66] width 15 height 19
click at [677, 65] on button "Next Product" at bounding box center [671, 66] width 15 height 19
click at [775, 63] on icon at bounding box center [777, 65] width 7 height 7
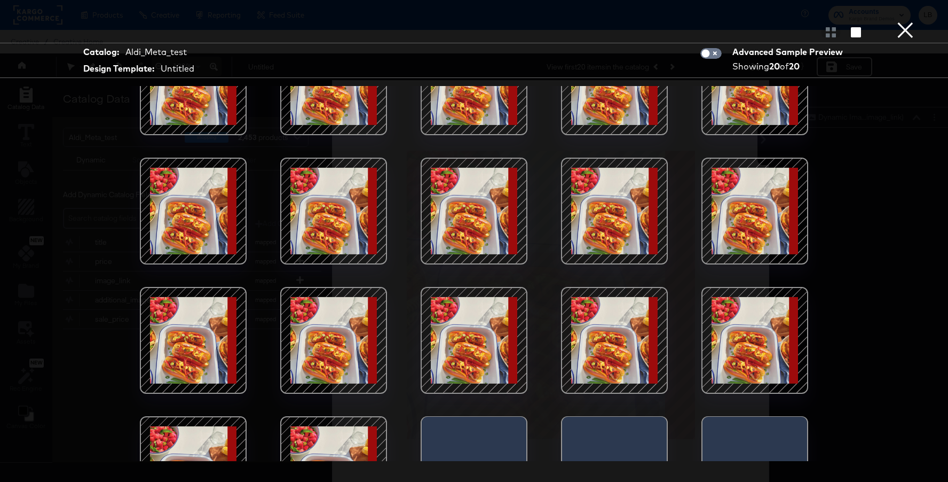
scroll to position [120, 0]
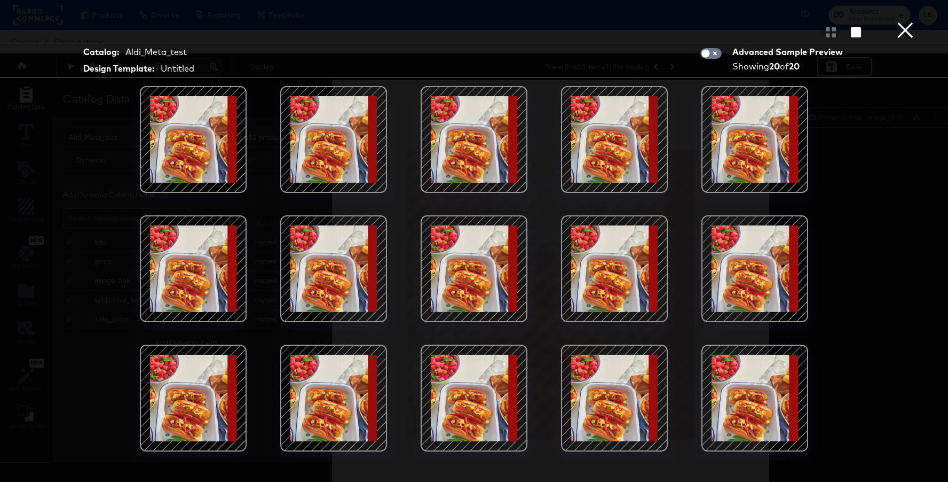
scroll to position [120, 0]
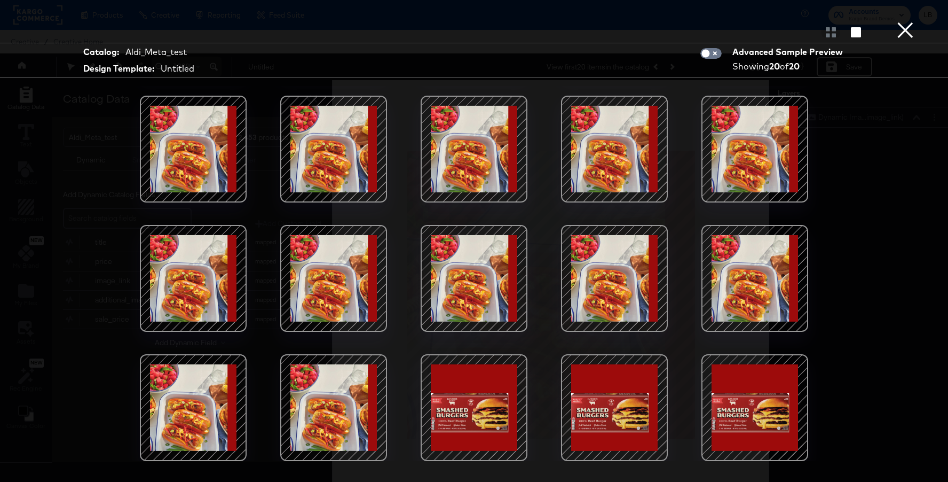
click at [907, 21] on button "×" at bounding box center [905, 10] width 21 height 21
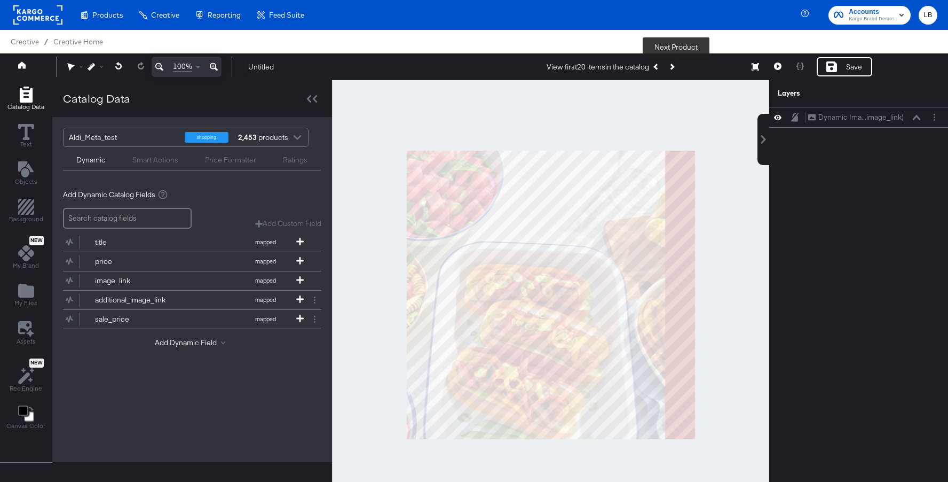
click at [673, 66] on icon "Next Product" at bounding box center [672, 67] width 6 height 6
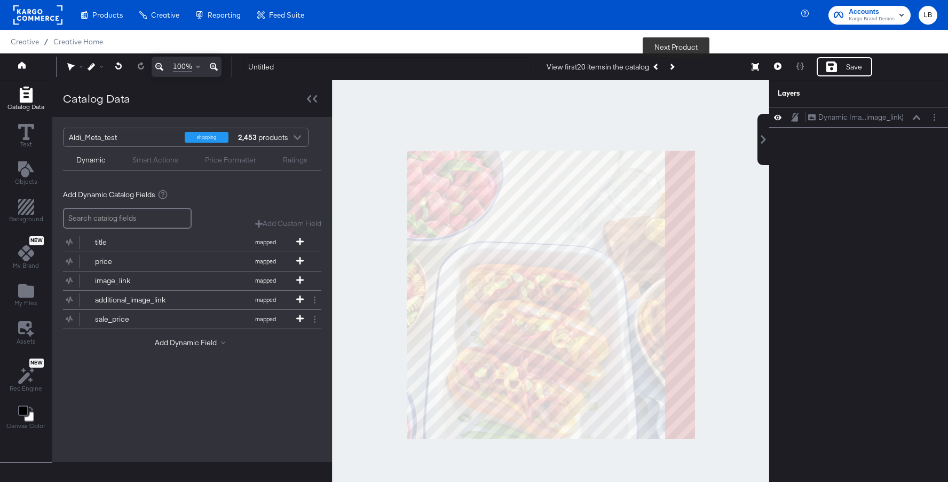
click at [673, 66] on icon "Next Product" at bounding box center [672, 67] width 6 height 6
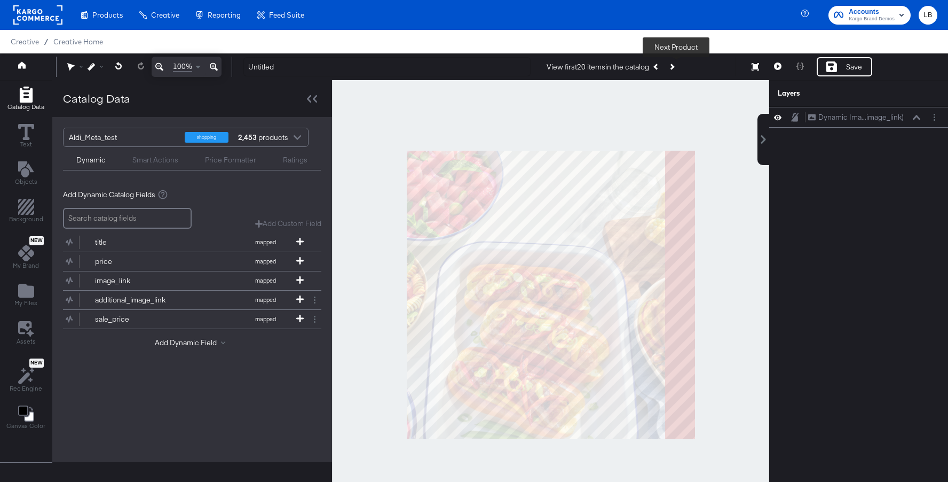
click at [673, 66] on icon "Next Product" at bounding box center [672, 67] width 6 height 6
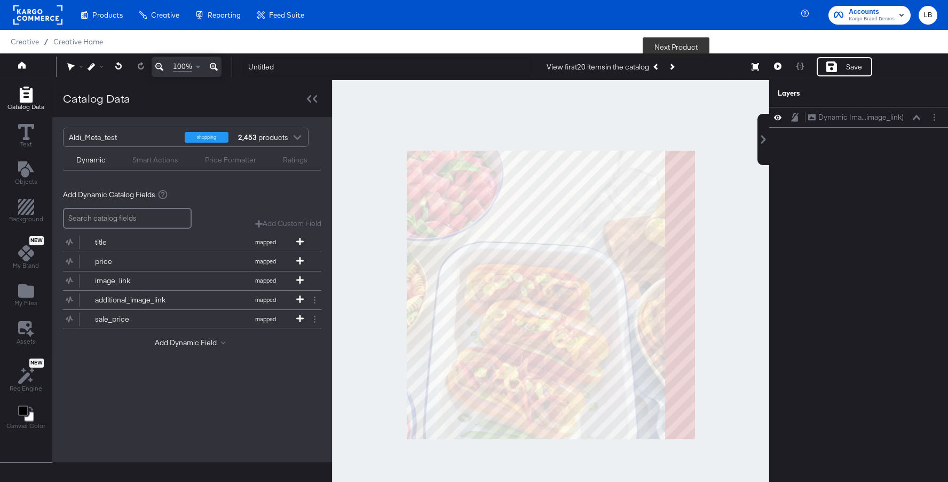
click at [673, 66] on icon "Next Product" at bounding box center [672, 67] width 6 height 6
click at [673, 66] on div "View first 20 items in the catalog Next Product" at bounding box center [613, 66] width 132 height 19
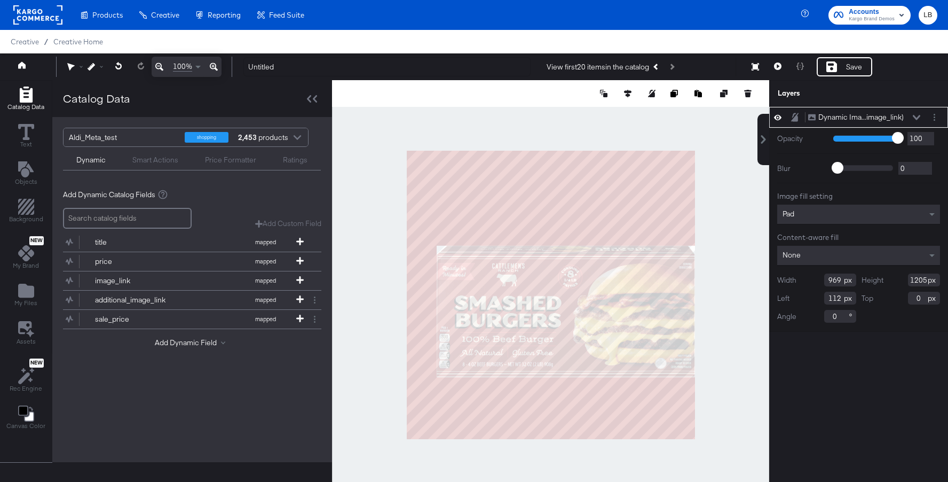
type input "22"
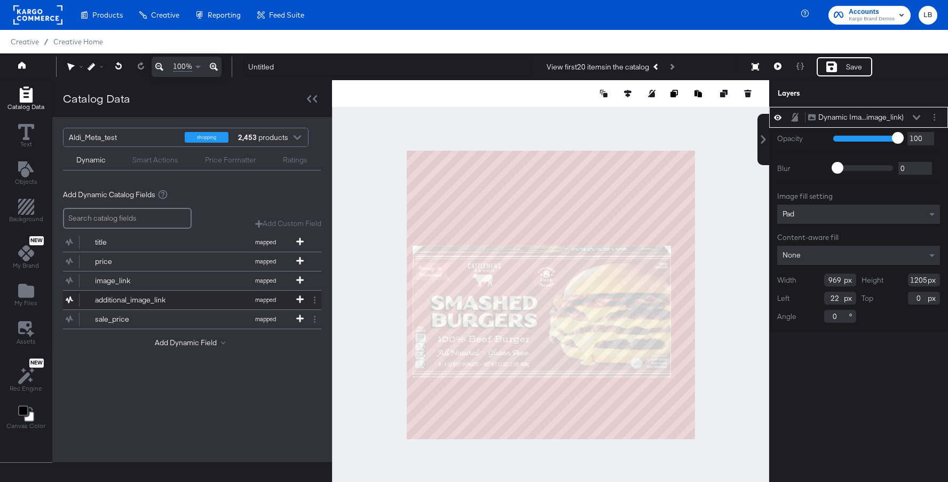
click at [174, 295] on button "additional_image_link mapped" at bounding box center [185, 300] width 245 height 19
type input "94"
type input "66"
click at [509, 120] on div at bounding box center [550, 294] width 437 height 429
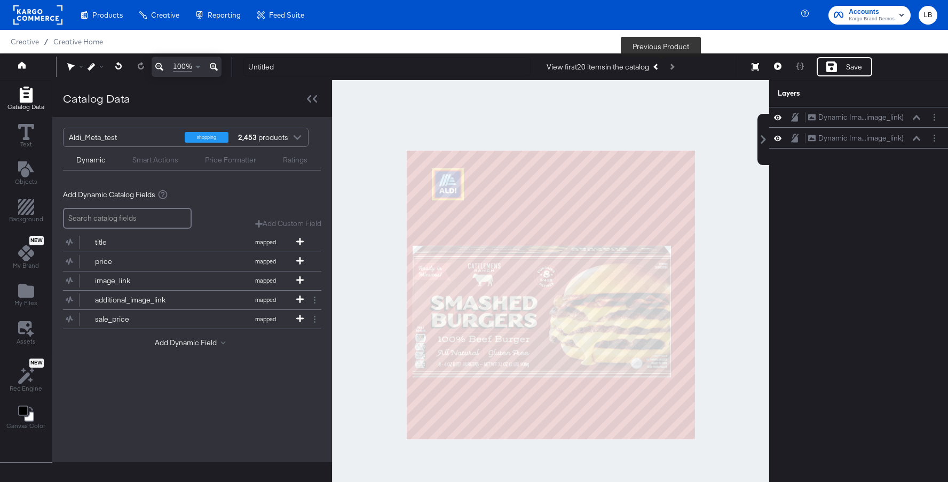
click at [662, 64] on button "Previous Product" at bounding box center [656, 66] width 15 height 19
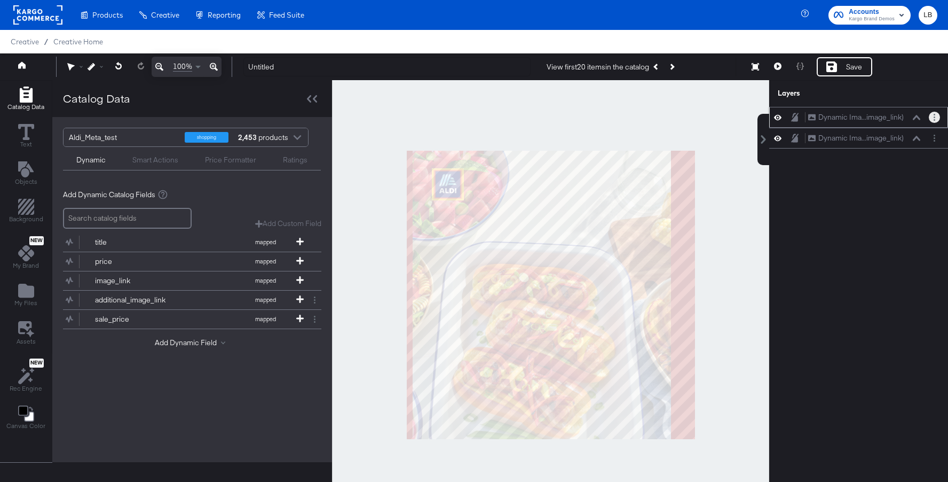
click at [936, 116] on button "Layer Options" at bounding box center [934, 117] width 11 height 11
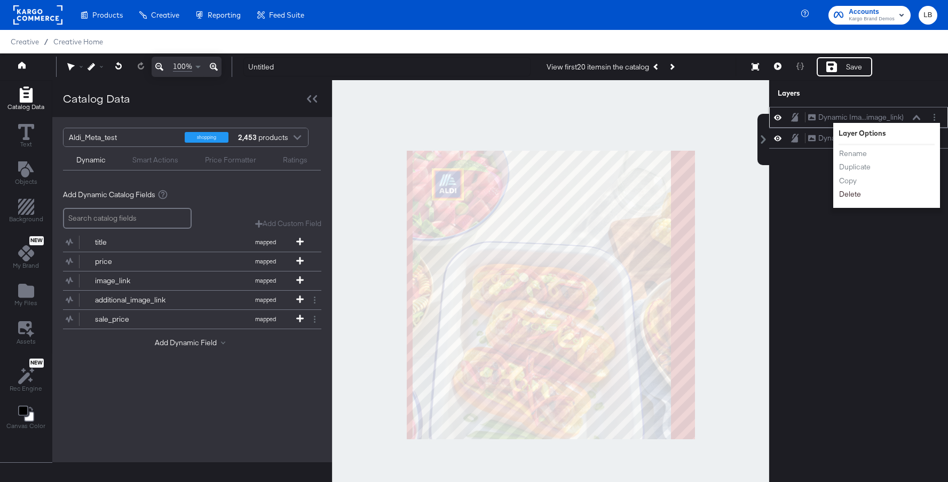
click at [851, 194] on button "Delete" at bounding box center [850, 194] width 23 height 11
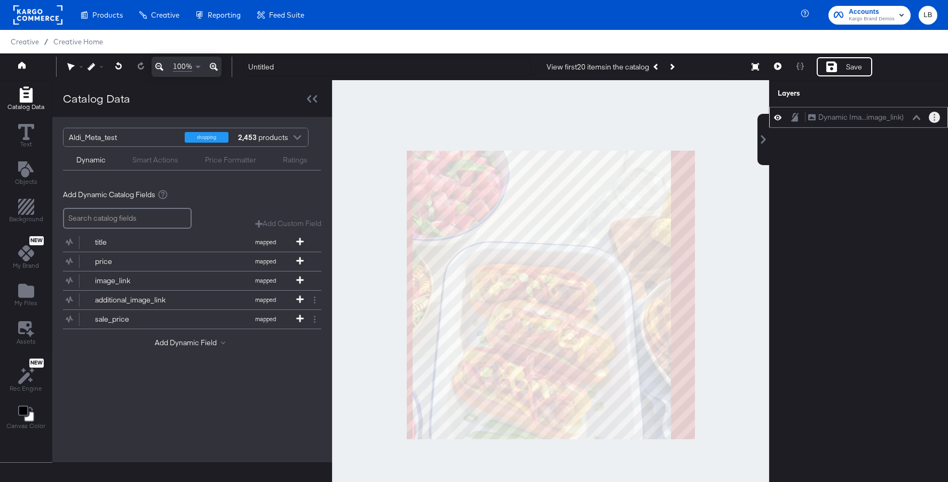
click at [935, 116] on icon "Layer Options" at bounding box center [935, 117] width 2 height 7
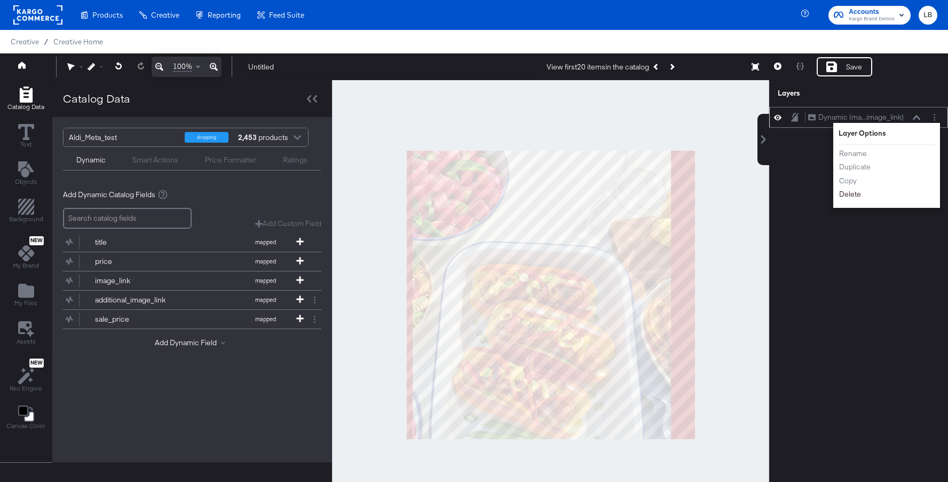
click at [852, 192] on button "Delete" at bounding box center [850, 194] width 23 height 11
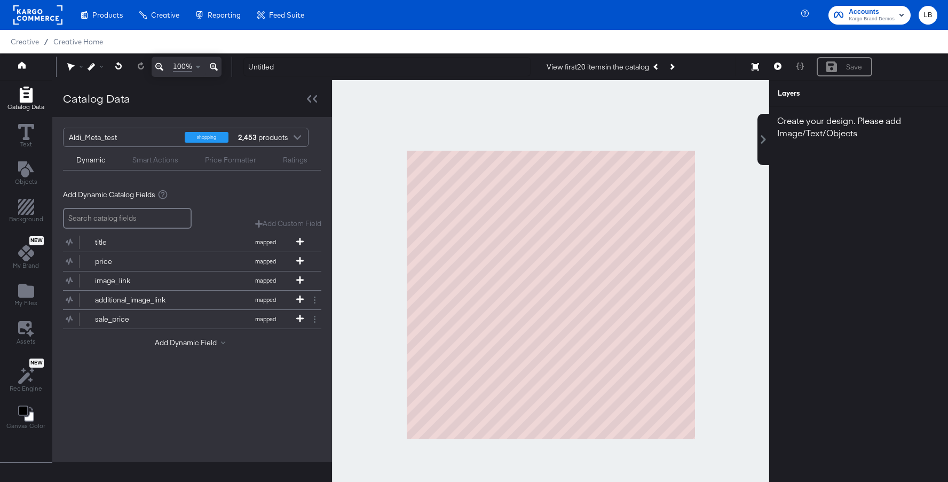
click at [295, 135] on div at bounding box center [297, 138] width 16 height 19
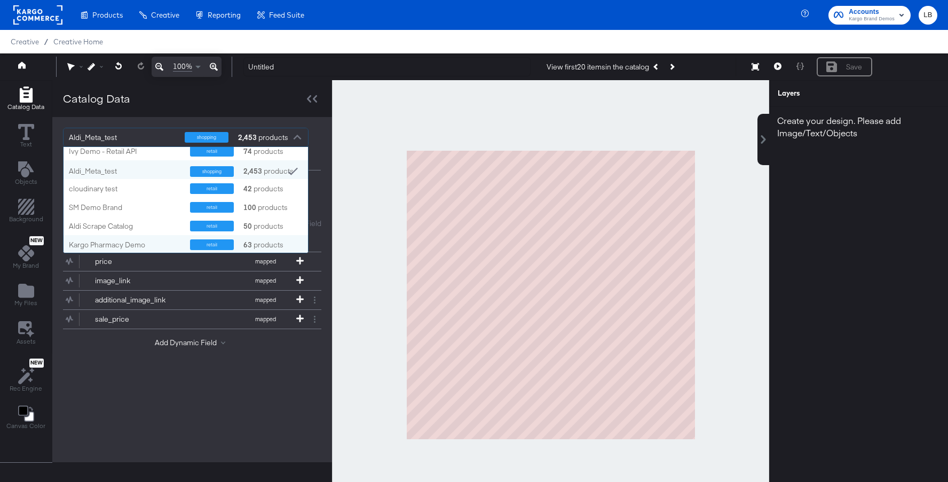
scroll to position [0, 0]
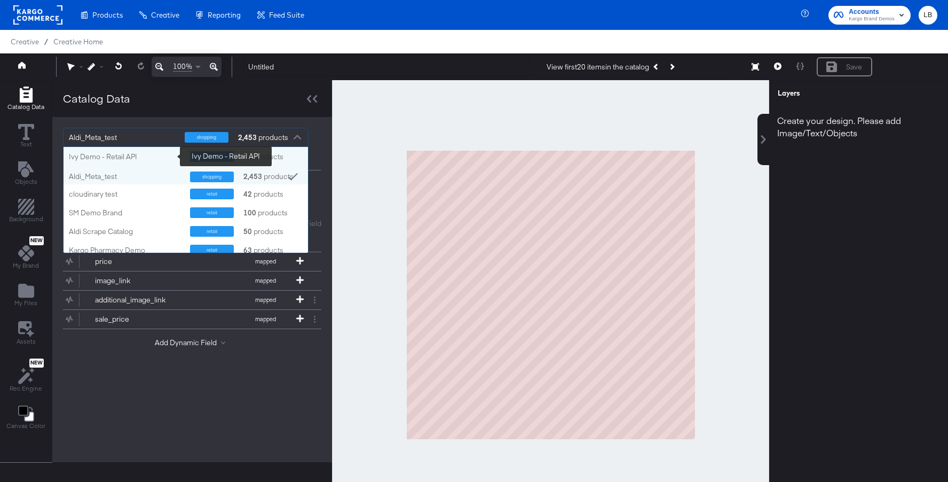
click at [146, 158] on div "Ivy Demo - Retail API" at bounding box center [125, 157] width 113 height 10
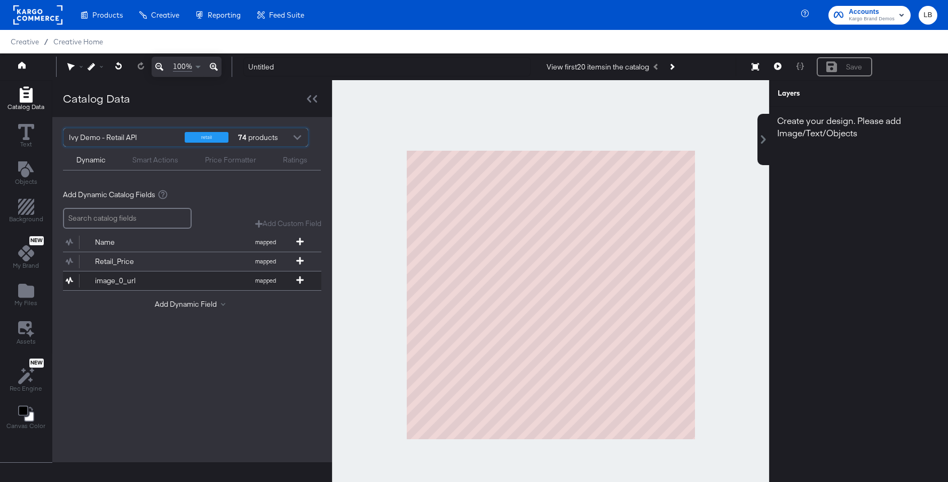
click at [161, 274] on button "image_0_url mapped" at bounding box center [185, 280] width 245 height 19
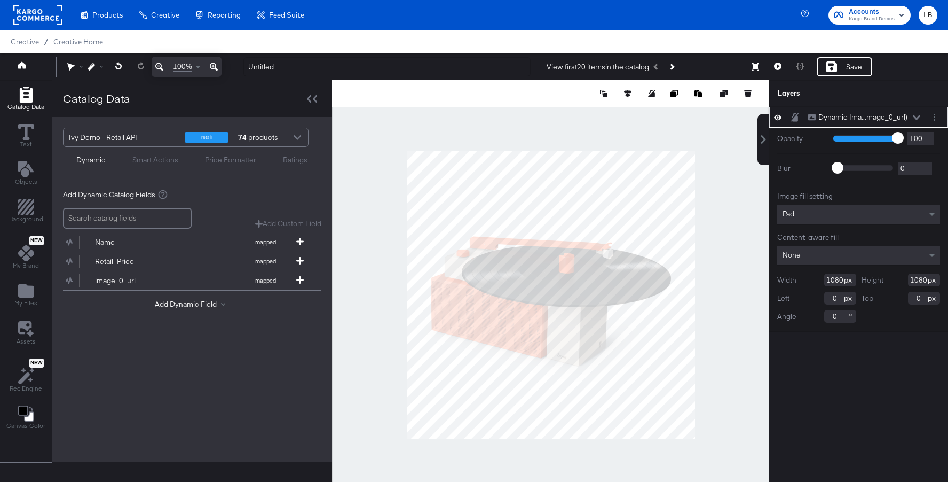
type input "108"
type input "158"
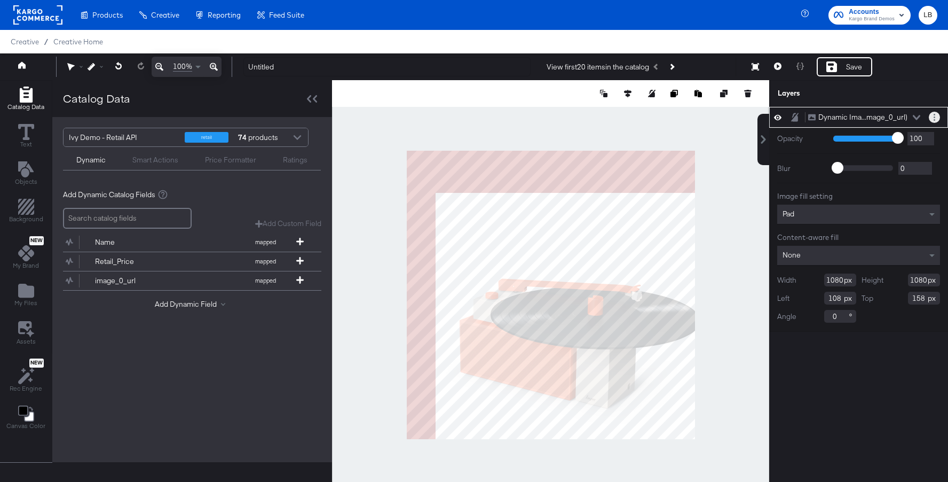
click at [934, 119] on circle "Layer Options" at bounding box center [935, 120] width 2 height 2
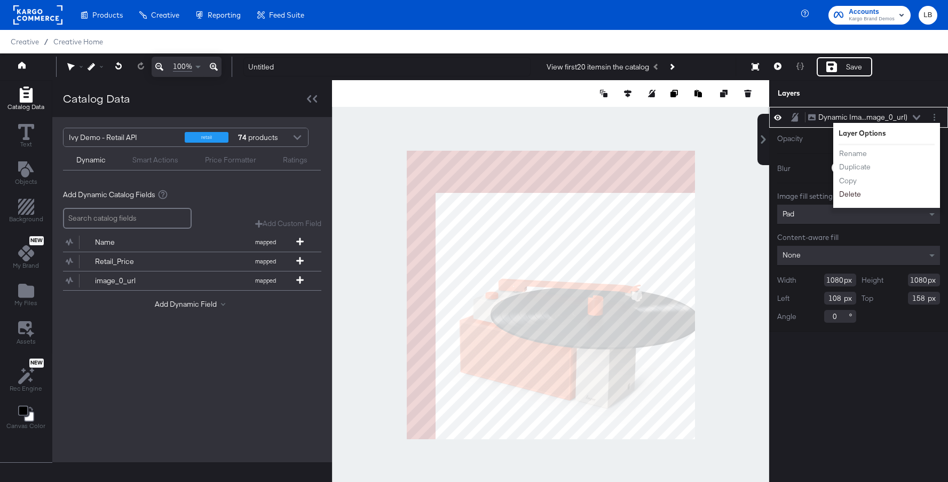
click at [852, 198] on button "Delete" at bounding box center [850, 194] width 23 height 11
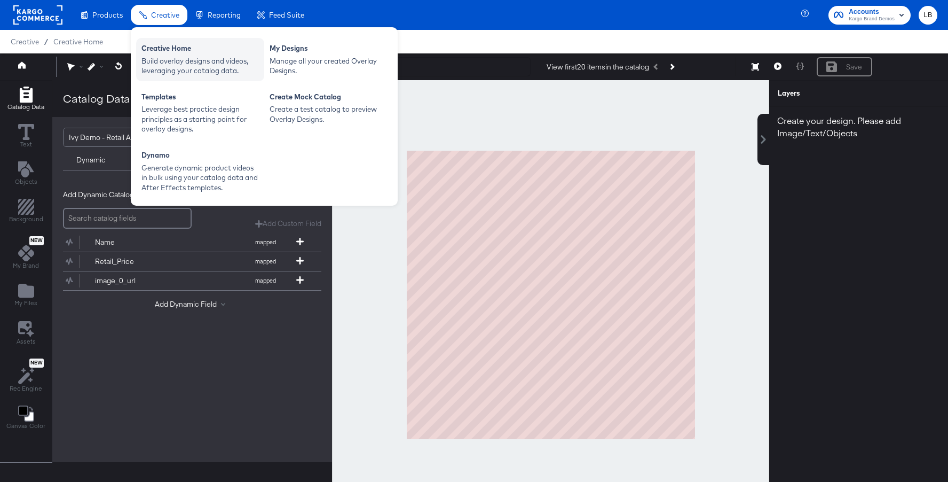
click at [171, 56] on div "Build overlay designs and videos, leveraging your catalog data." at bounding box center [200, 66] width 117 height 20
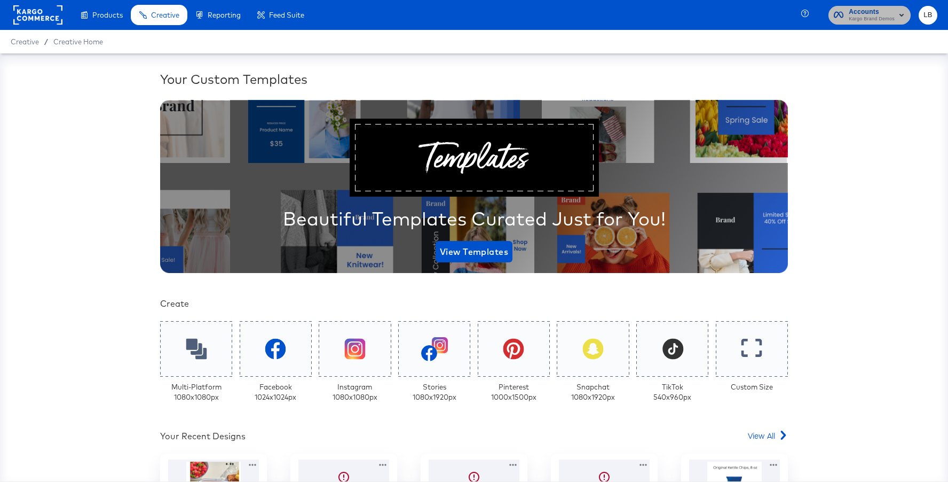
click at [874, 20] on span "Kargo Brand Demos" at bounding box center [872, 19] width 46 height 9
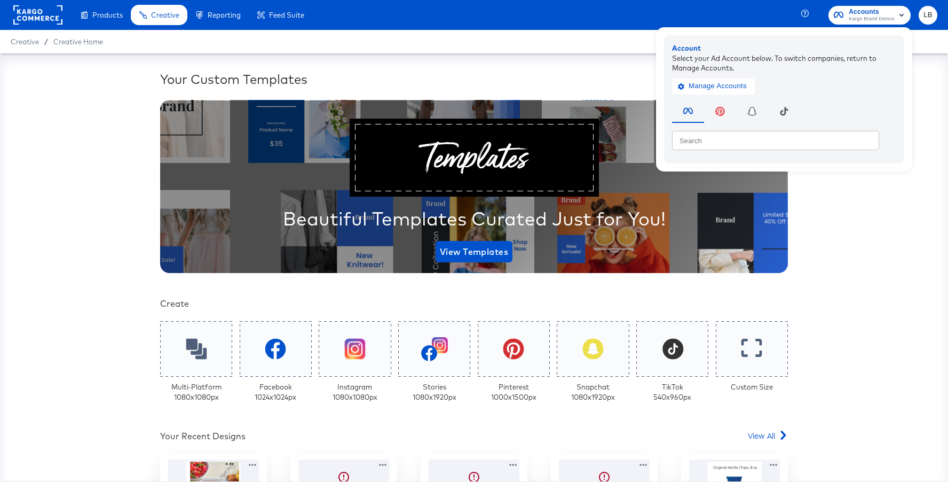
click at [40, 19] on rect at bounding box center [37, 14] width 49 height 19
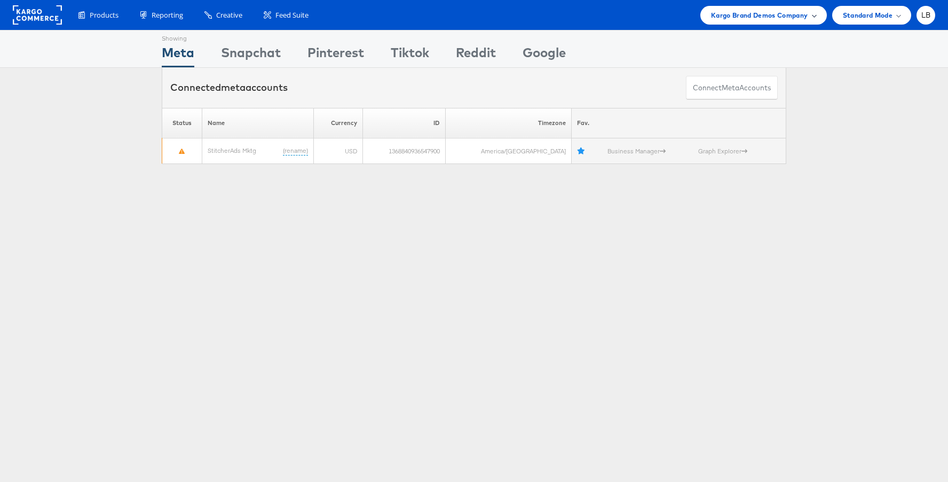
click at [775, 18] on span "Kargo Brand Demos Company" at bounding box center [759, 15] width 97 height 11
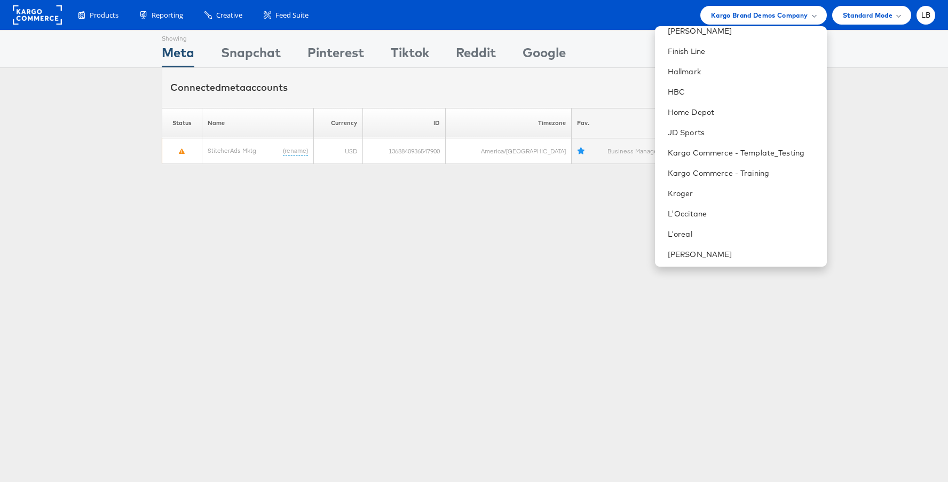
scroll to position [314, 0]
click at [761, 151] on link "Kargo Commerce - Template_Testing" at bounding box center [743, 151] width 151 height 11
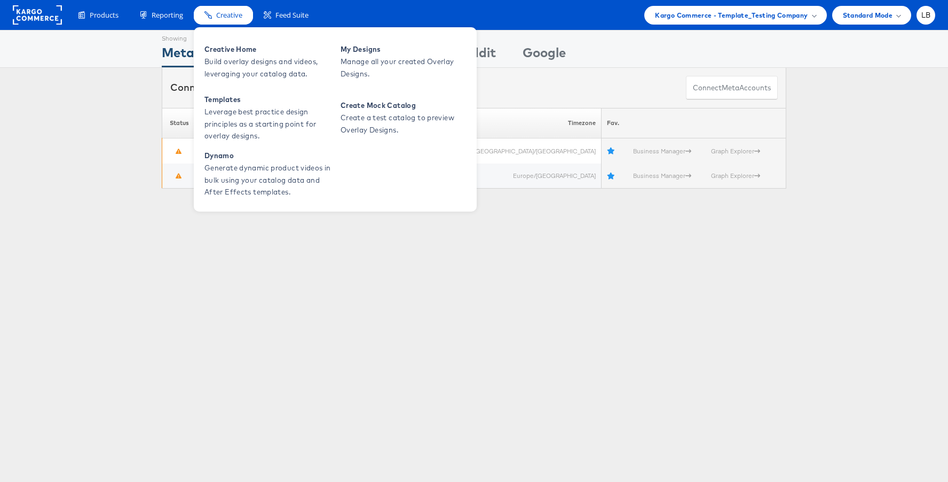
click at [230, 11] on span "Creative" at bounding box center [229, 15] width 26 height 10
click at [232, 44] on span "Creative Home" at bounding box center [269, 49] width 128 height 12
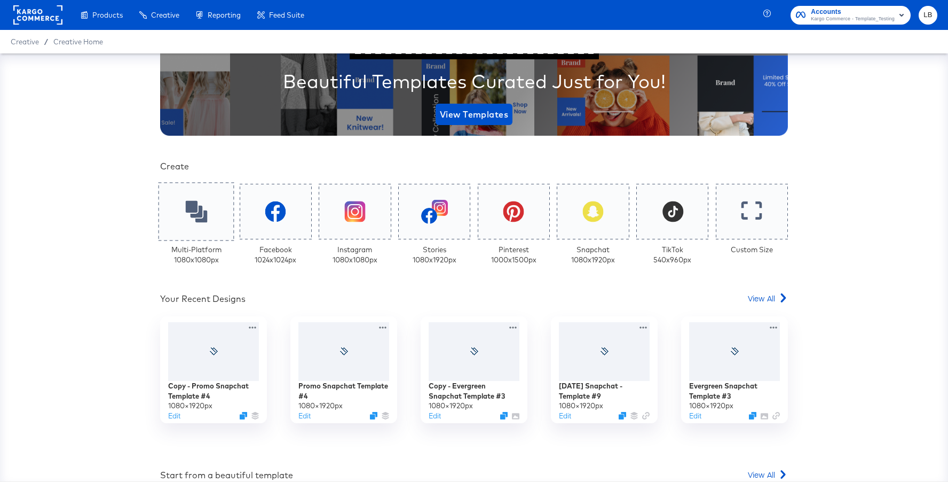
scroll to position [142, 0]
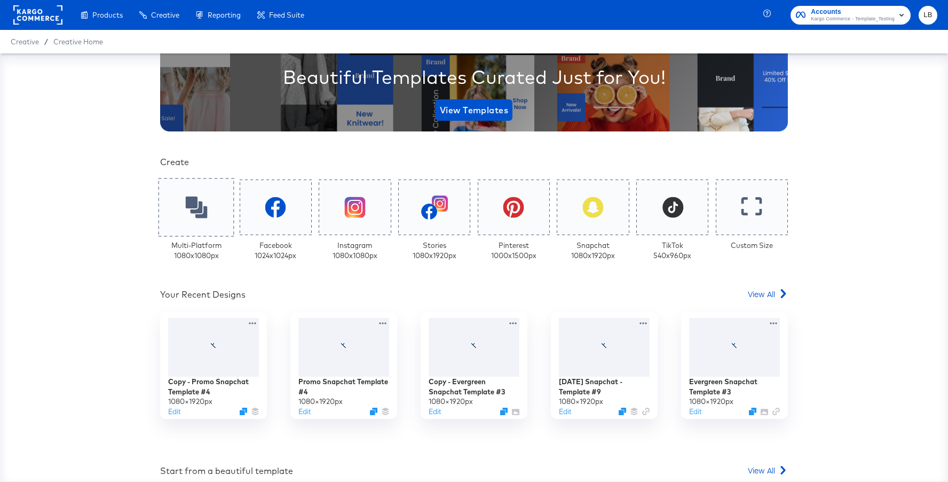
click at [200, 208] on icon at bounding box center [196, 208] width 22 height 22
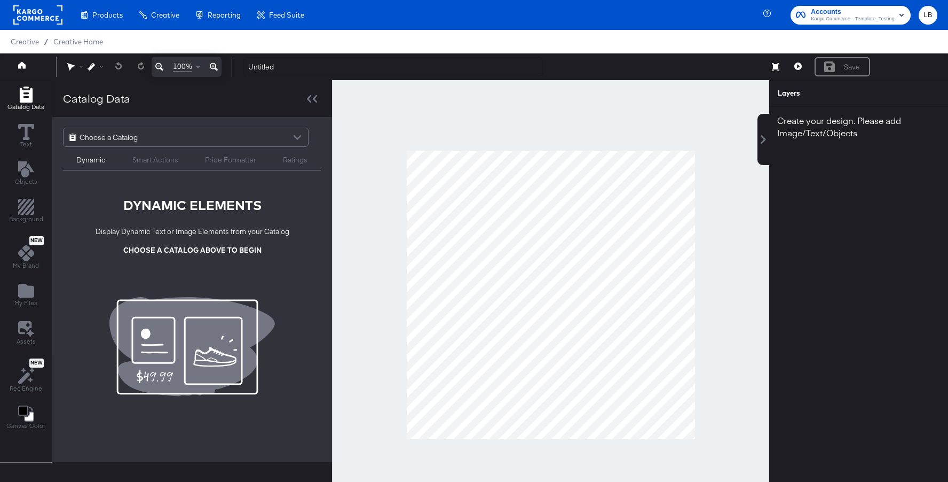
click at [300, 137] on div at bounding box center [297, 138] width 16 height 19
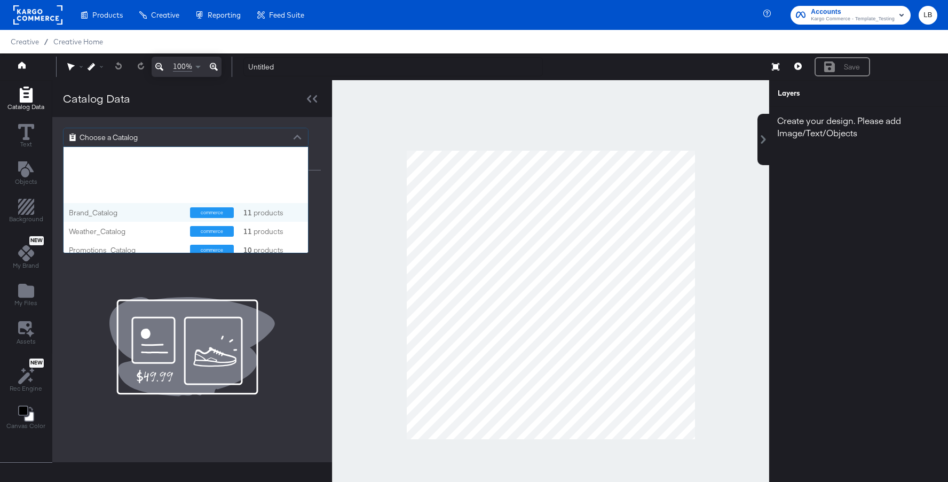
scroll to position [136, 0]
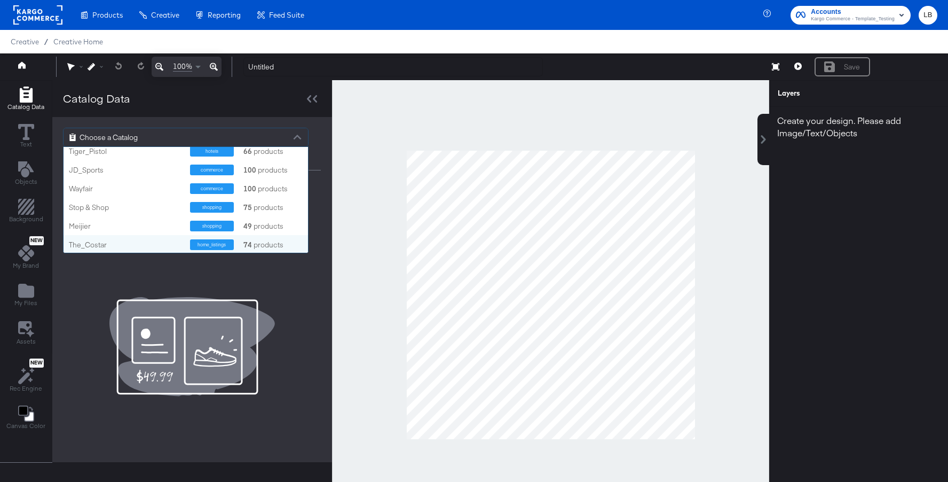
click at [153, 238] on div "The_Costar home_listings 74 products" at bounding box center [186, 244] width 245 height 19
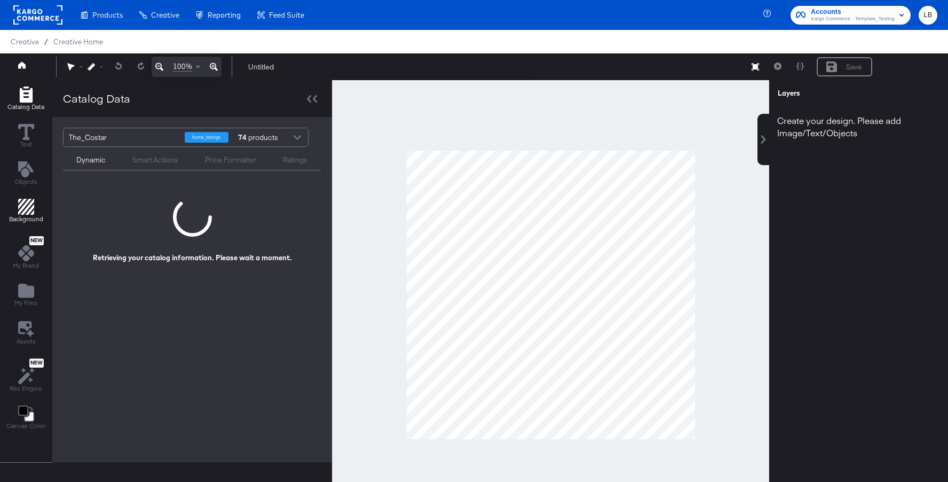
click at [35, 206] on div "Background" at bounding box center [26, 211] width 34 height 25
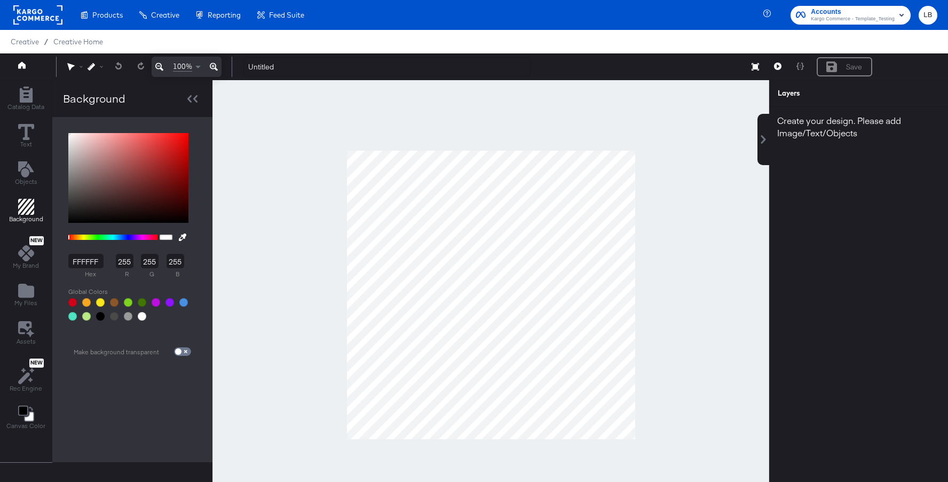
click at [139, 236] on div at bounding box center [112, 236] width 89 height 5
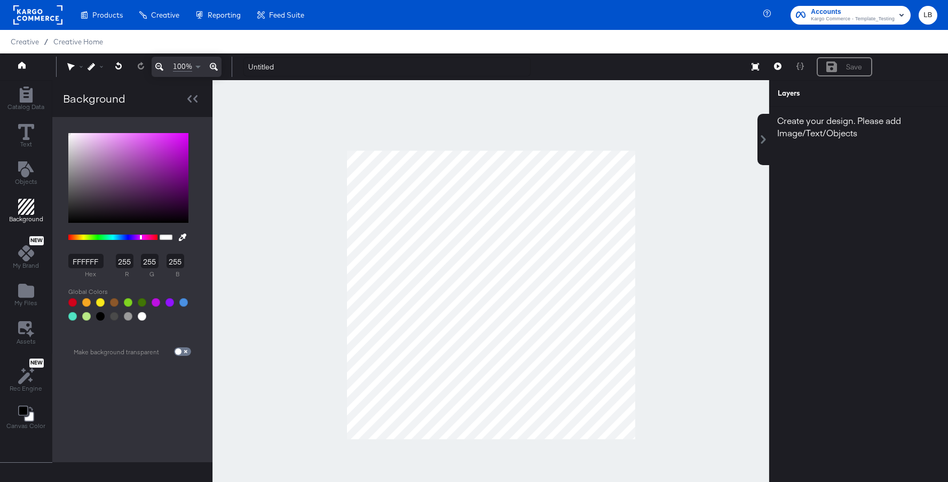
type input "BD3DCF"
type input "189"
type input "61"
type input "207"
type input "C040D3"
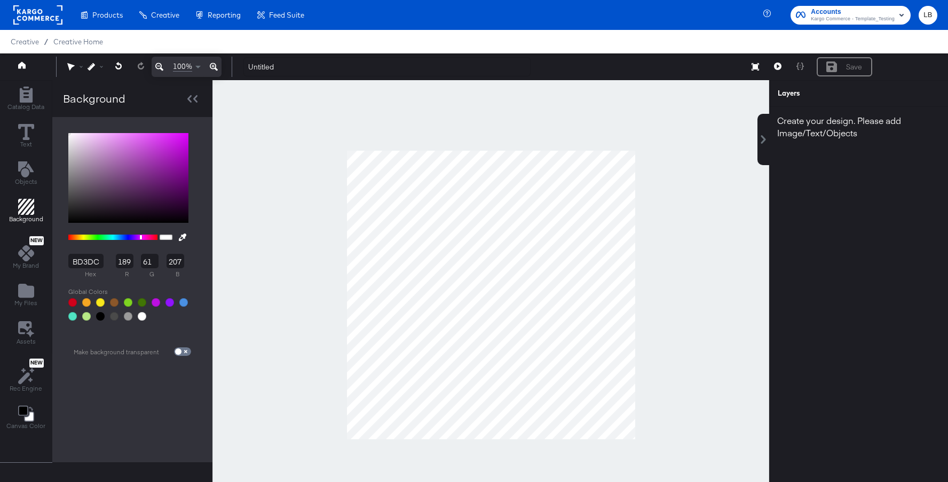
type input "192"
type input "64"
type input "211"
type input "D14DE5"
type input "209"
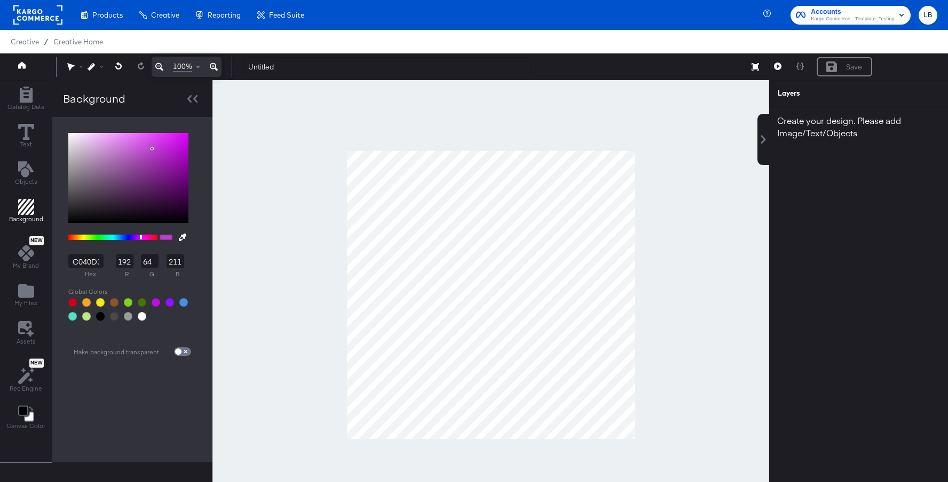
type input "77"
type input "229"
type input "D853EC"
type input "216"
type input "83"
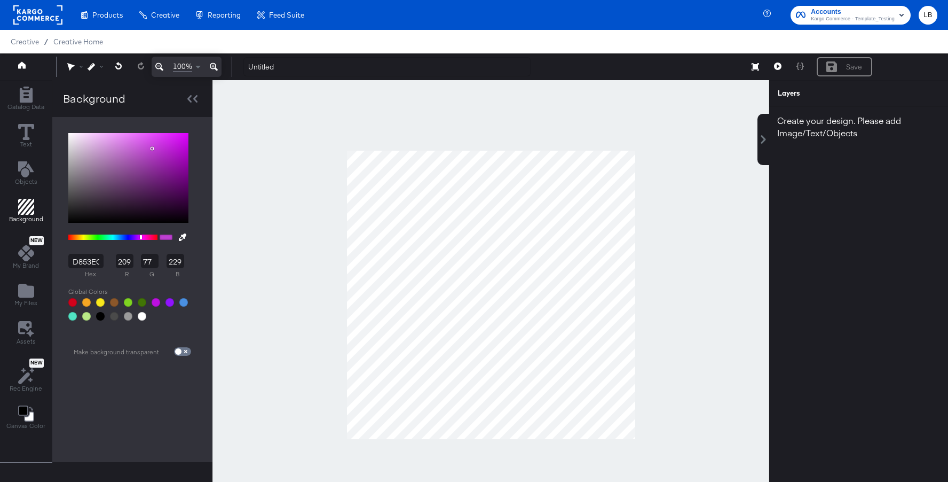
type input "236"
type input "DC59EF"
type input "220"
type input "89"
type input "239"
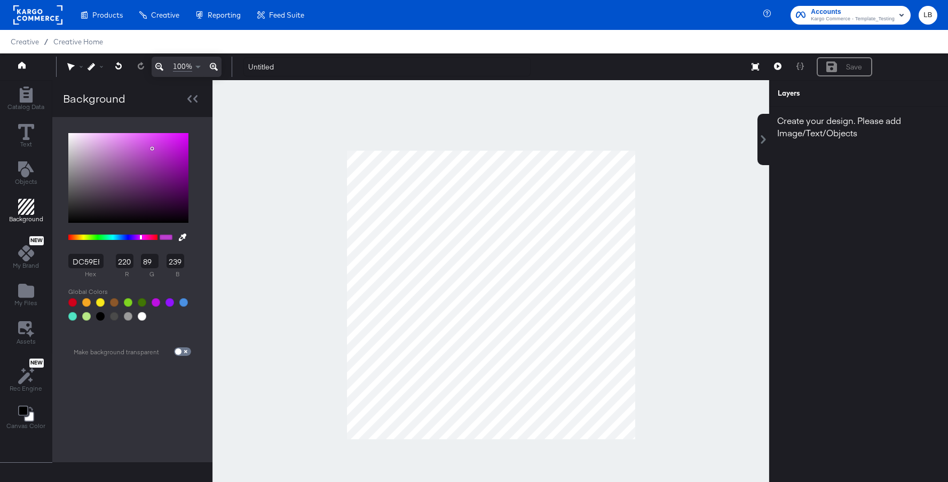
type input "E764FA"
type input "231"
type input "100"
type input "250"
type input "EC6BFF"
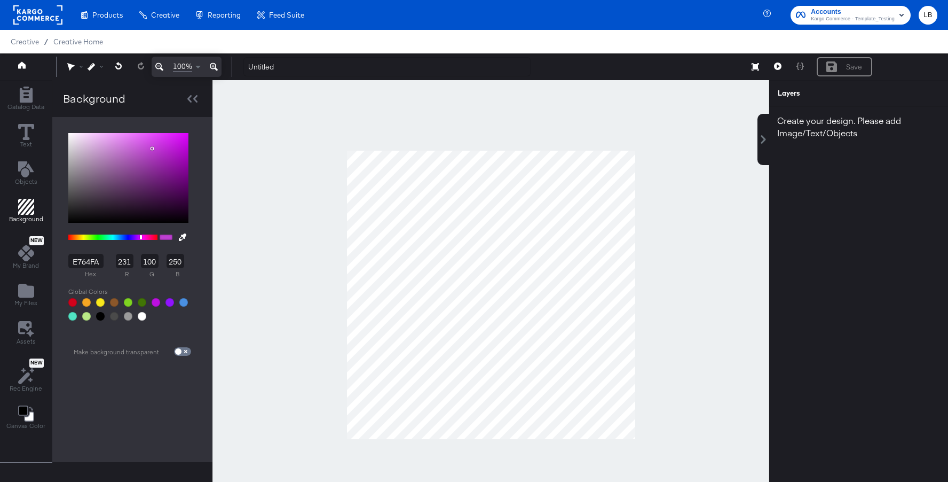
type input "236"
type input "107"
type input "255"
drag, startPoint x: 152, startPoint y: 150, endPoint x: 137, endPoint y: 132, distance: 23.1
click at [137, 132] on div "EC6BFF hex 236 r 107 g 255 b 100 a" at bounding box center [128, 227] width 131 height 198
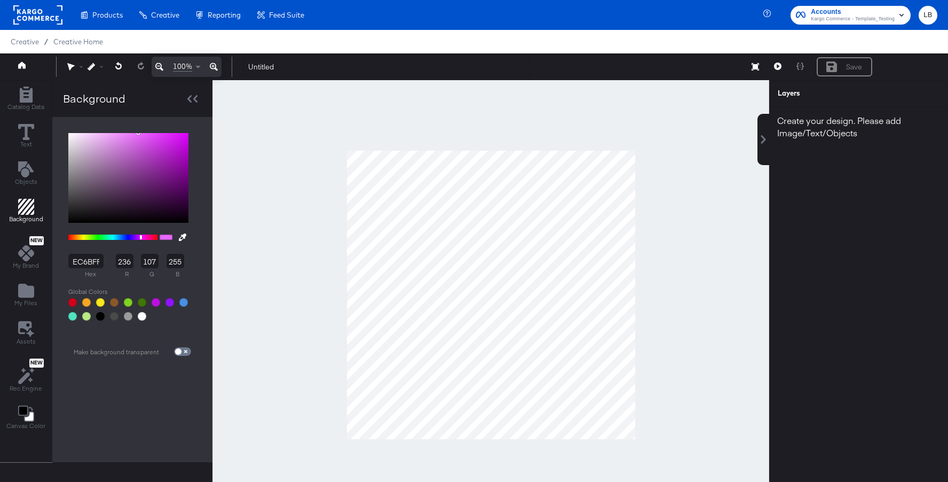
click at [137, 132] on div "EC6BFF hex 236 r 107 g 255 b 100 a" at bounding box center [128, 227] width 131 height 198
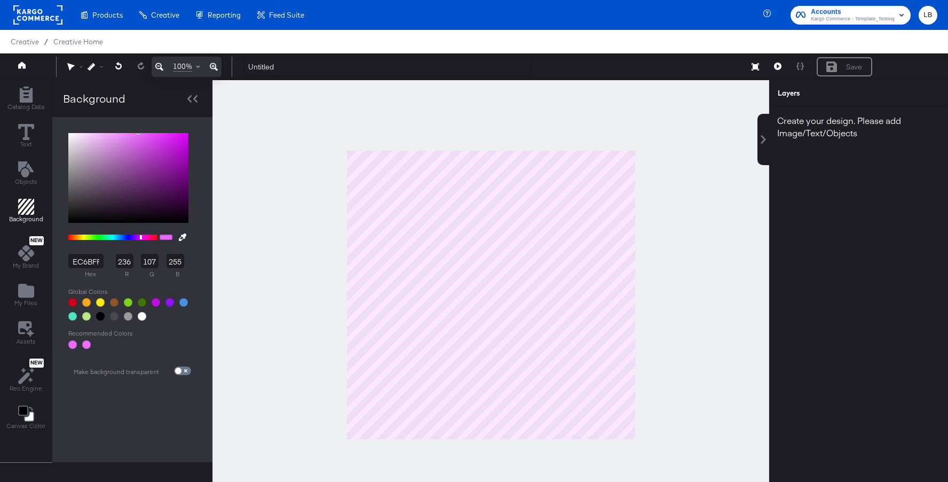
click at [136, 131] on div "EC6BFF hex 236 r 107 g 255 b 100 a" at bounding box center [128, 227] width 131 height 198
type input "E788F5"
type input "231"
type input "136"
type input "245"
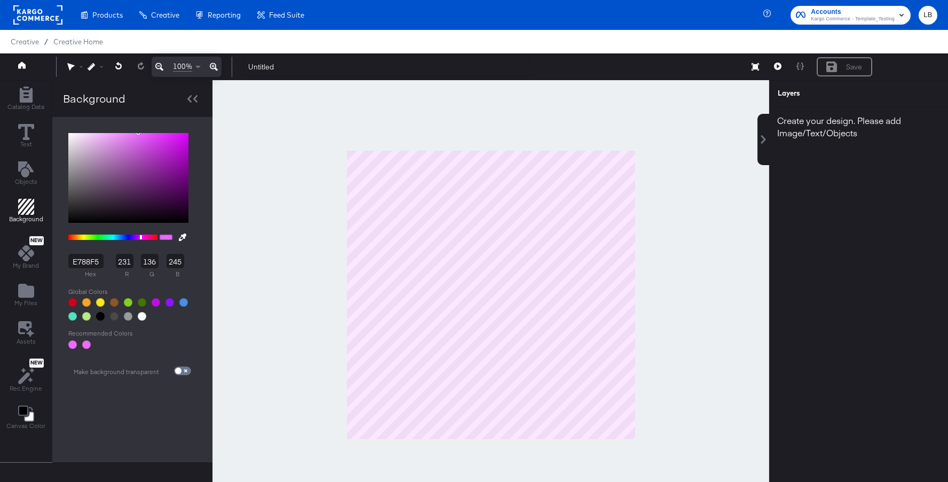
type input "E98AF7"
type input "233"
type input "138"
type input "247"
type input "F296FF"
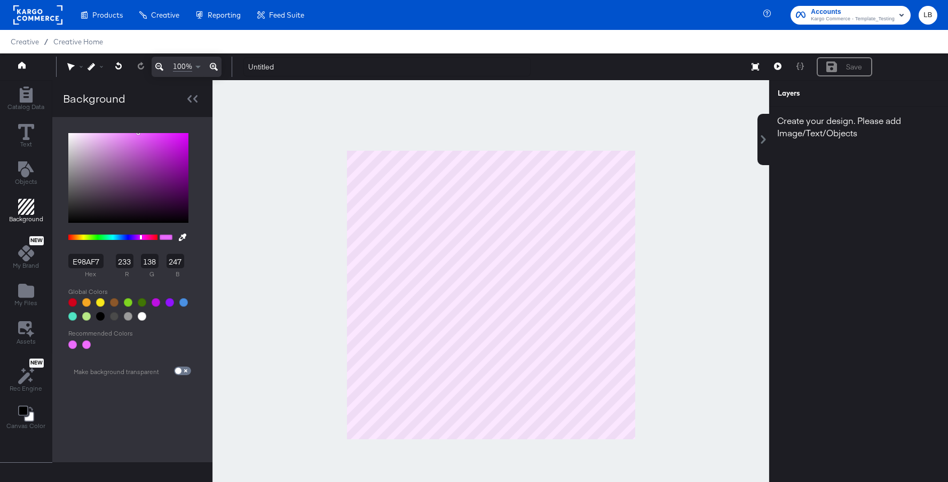
type input "242"
type input "150"
type input "255"
type input "F39BFF"
type input "243"
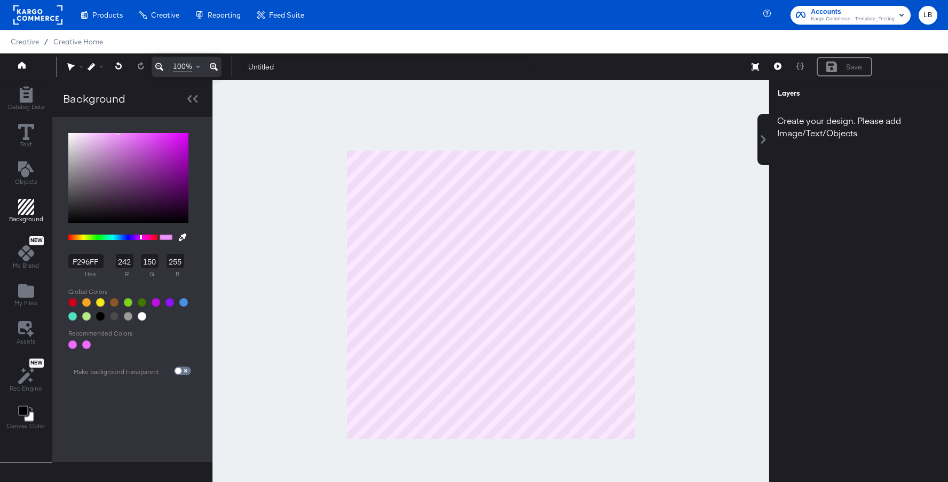
type input "155"
type input "F39DFF"
type input "157"
type input "F39EFF"
type input "158"
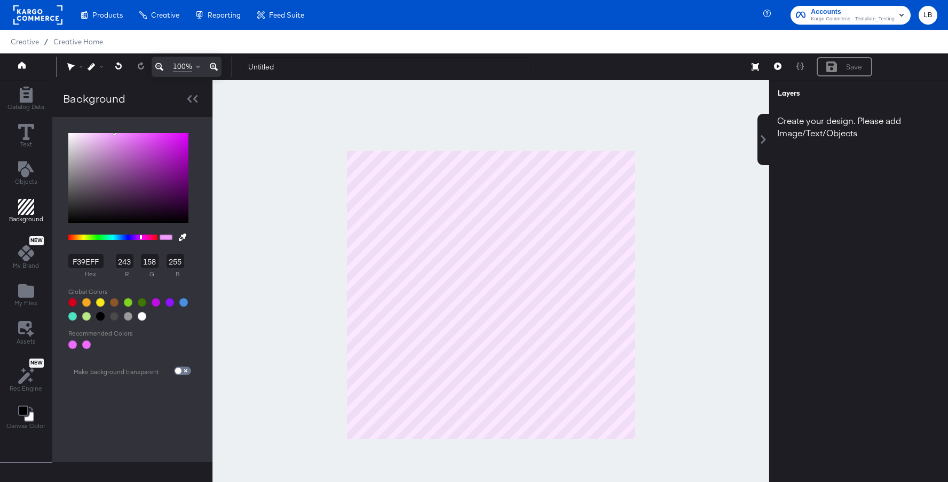
type input "F39FFF"
type input "159"
type input "F3A0FF"
type input "160"
type input "F3A1FF"
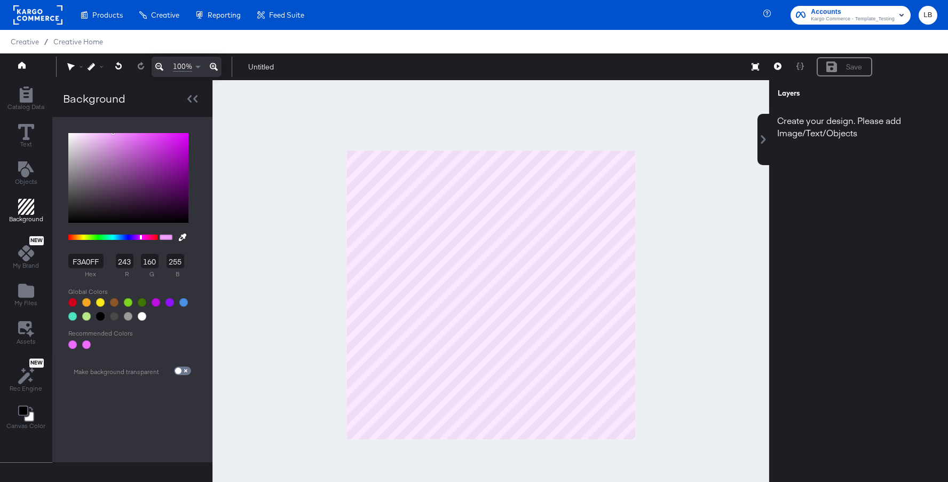
type input "161"
drag, startPoint x: 121, startPoint y: 136, endPoint x: 111, endPoint y: 129, distance: 12.2
click at [111, 129] on div "F3A1FF hex 243 r 161 g 255 b 100 a" at bounding box center [128, 227] width 131 height 198
type input "F1ACFB"
type input "241"
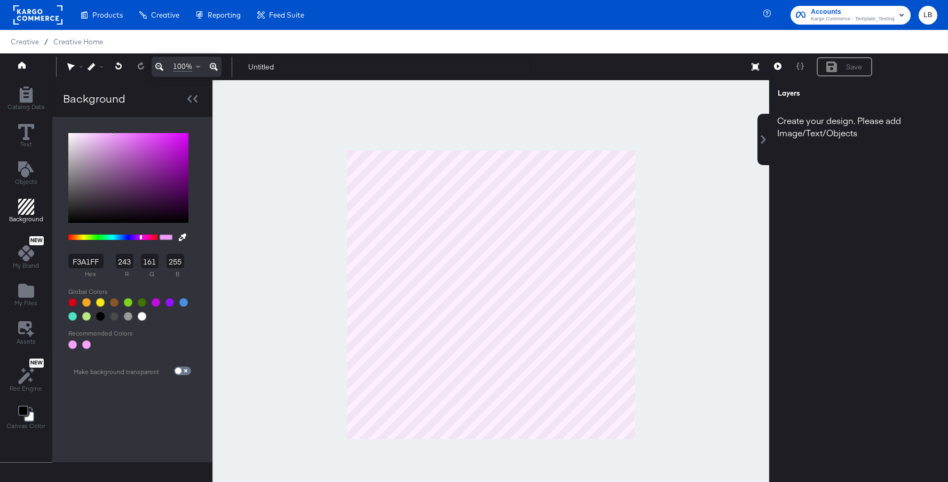
type input "172"
type input "251"
type input "F5AFFF"
type input "245"
type input "175"
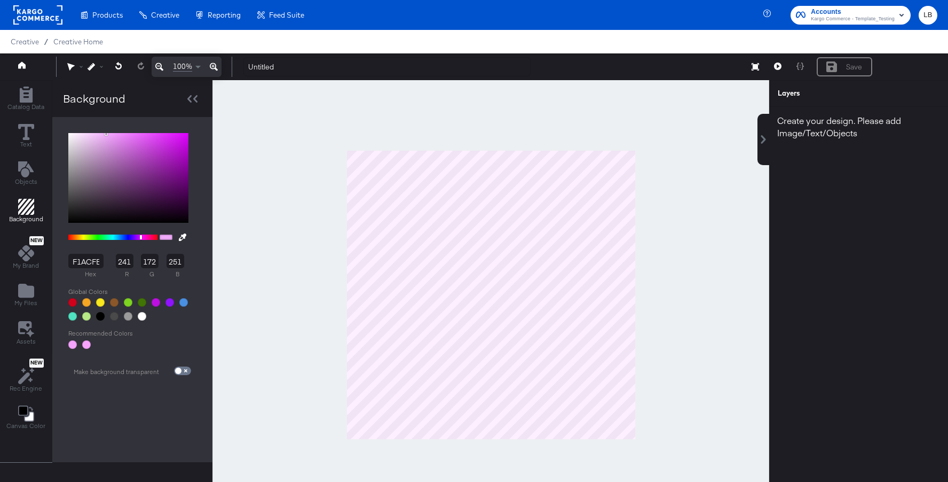
type input "255"
type input "F5B0FF"
type input "176"
drag, startPoint x: 105, startPoint y: 134, endPoint x: 104, endPoint y: 125, distance: 9.1
click at [104, 125] on div "F5B0FF hex 245 r 176 g 255 b 100 a Recommended Colors Make background transpare…" at bounding box center [132, 289] width 160 height 345
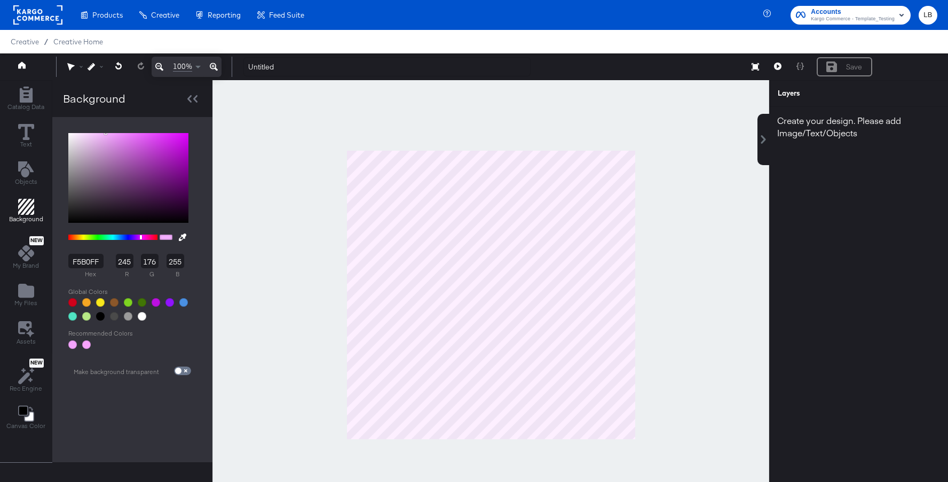
type input "E9B2F1"
type input "233"
type input "178"
type input "241"
type input "E9B3F1"
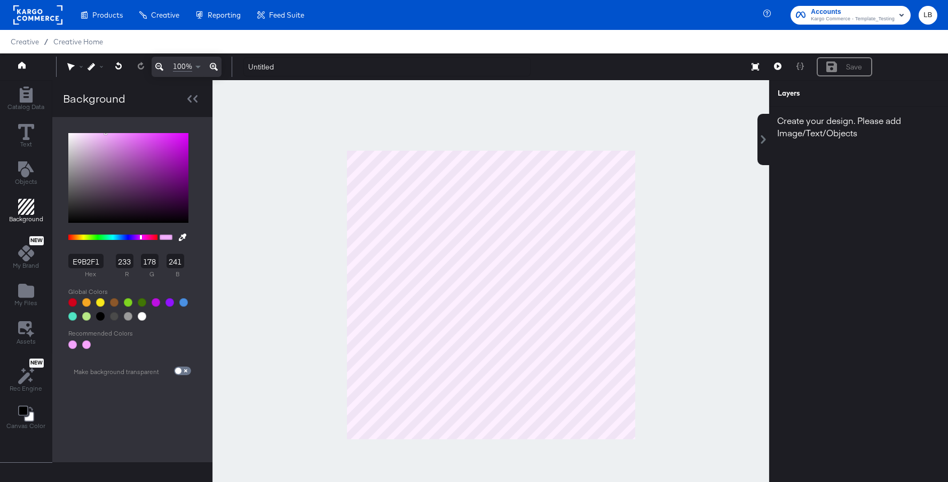
type input "179"
click at [98, 138] on div at bounding box center [128, 178] width 120 height 90
type input "F1B3E5"
type input "241"
type input "229"
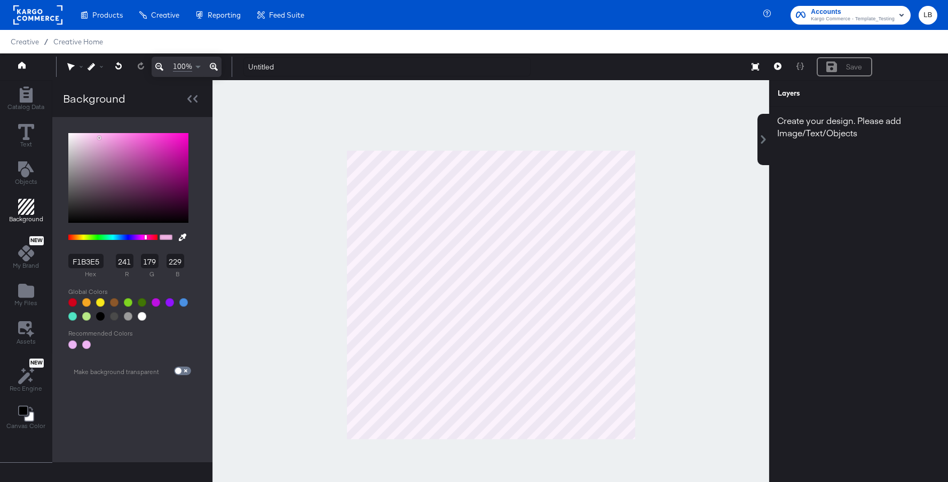
type input "F1B3E3"
type input "227"
type input "F1B3E0"
type input "224"
type input "F1B3DE"
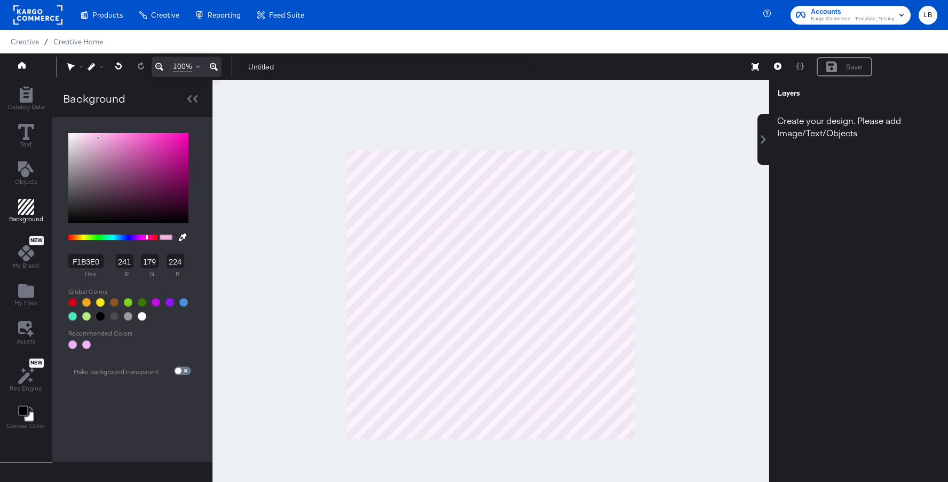
type input "222"
type input "F1B3DC"
type input "220"
type input "F1B3DA"
type input "218"
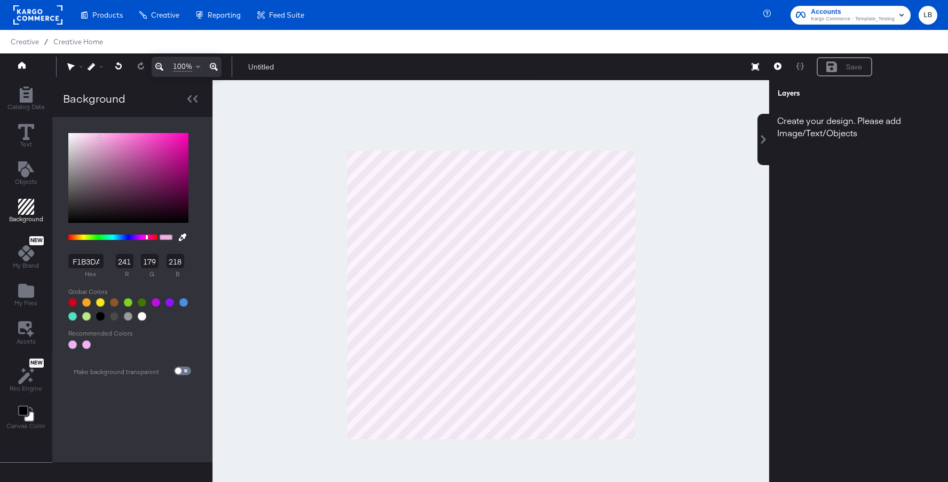
type input "F1B3D7"
type input "215"
type input "F1B3D5"
type input "213"
type input "F1B3D3"
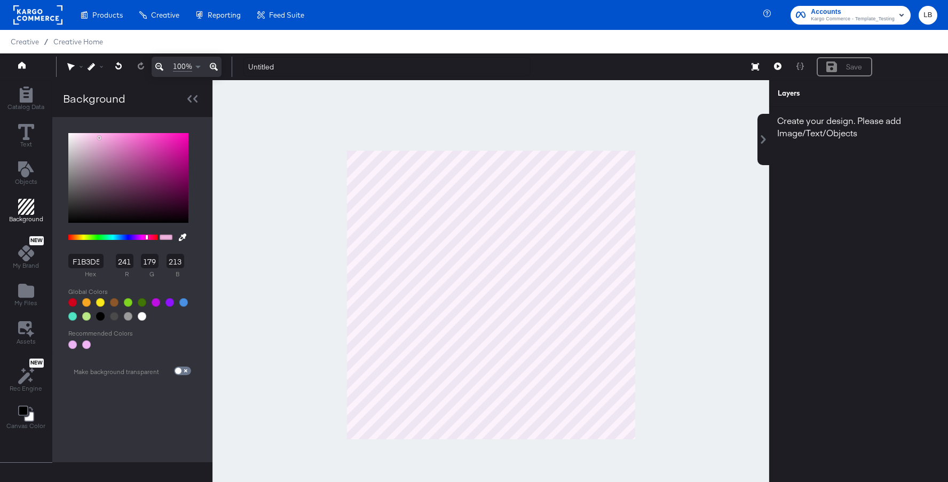
type input "211"
type input "F1B3D1"
type input "209"
type input "F1B3CF"
type input "207"
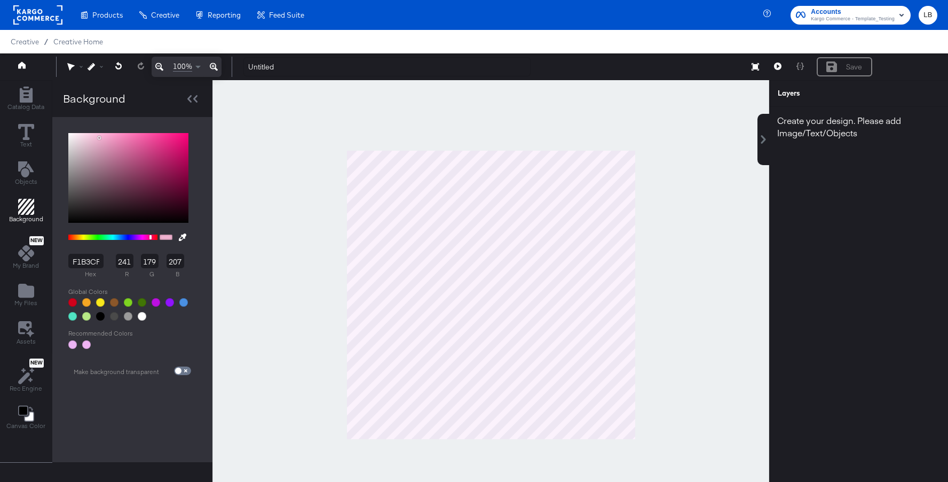
type input "F1B3CC"
type input "204"
type input "F1B3CA"
type input "202"
type input "F1B3C8"
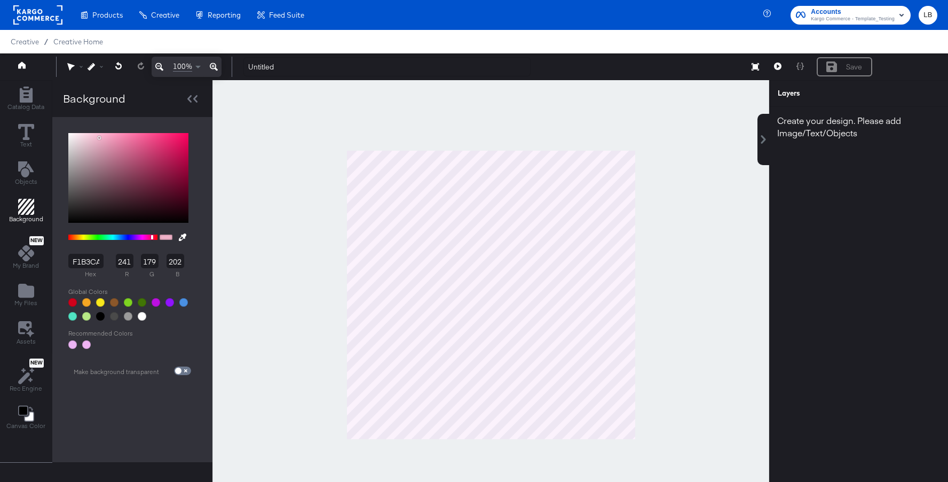
type input "200"
type input "F1B3C6"
type input "198"
type input "F1B3C3"
type input "195"
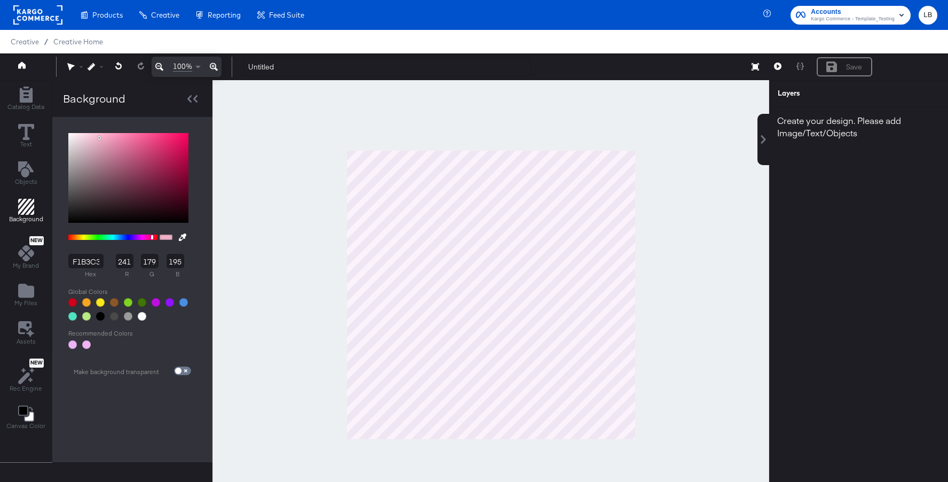
type input "F1B3C1"
type input "193"
type input "F1B3BF"
type input "191"
type input "F1B3BD"
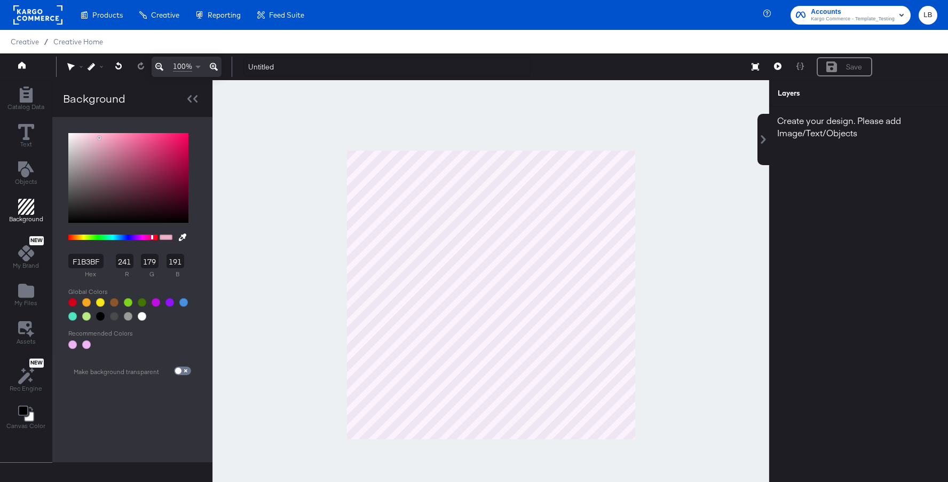
type input "189"
type input "F1B3BA"
type input "186"
drag, startPoint x: 144, startPoint y: 238, endPoint x: 154, endPoint y: 238, distance: 10.2
click at [154, 238] on div at bounding box center [112, 236] width 89 height 5
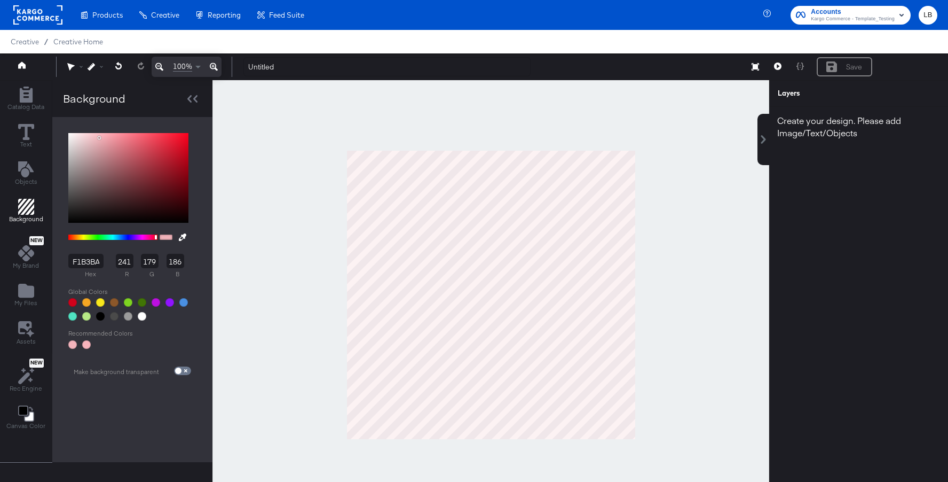
type input "F1B3BD"
type input "189"
type input "F1B3BF"
type input "191"
type input "F1B3C1"
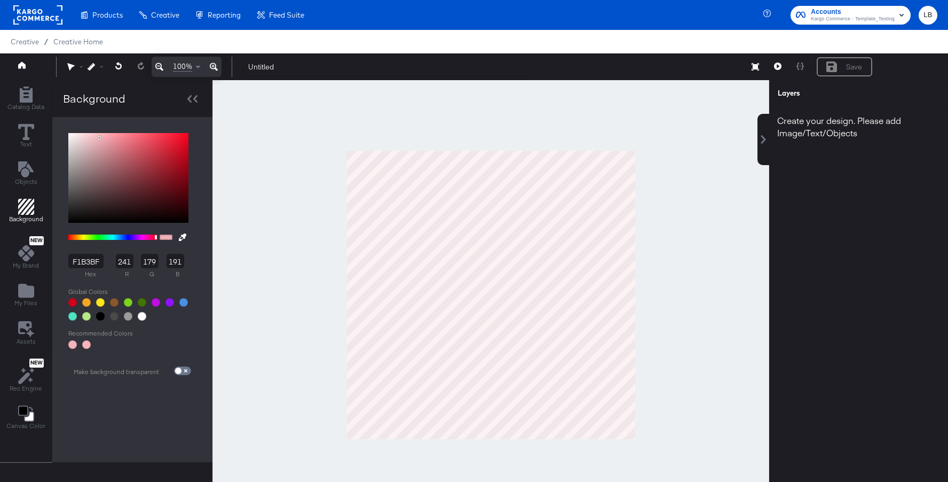
type input "193"
type input "F1B3C3"
type input "195"
type input "F1B3C6"
type input "198"
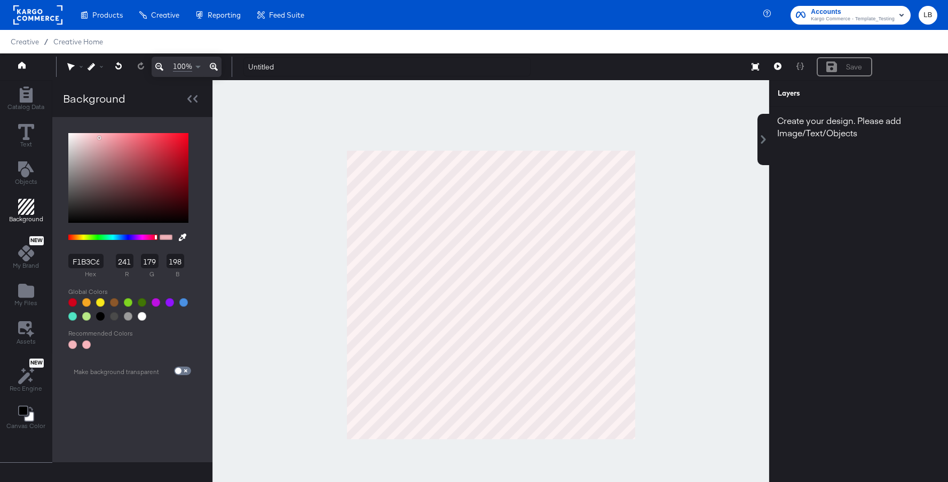
type input "F1B3C8"
type input "200"
click at [152, 238] on div at bounding box center [153, 237] width 2 height 4
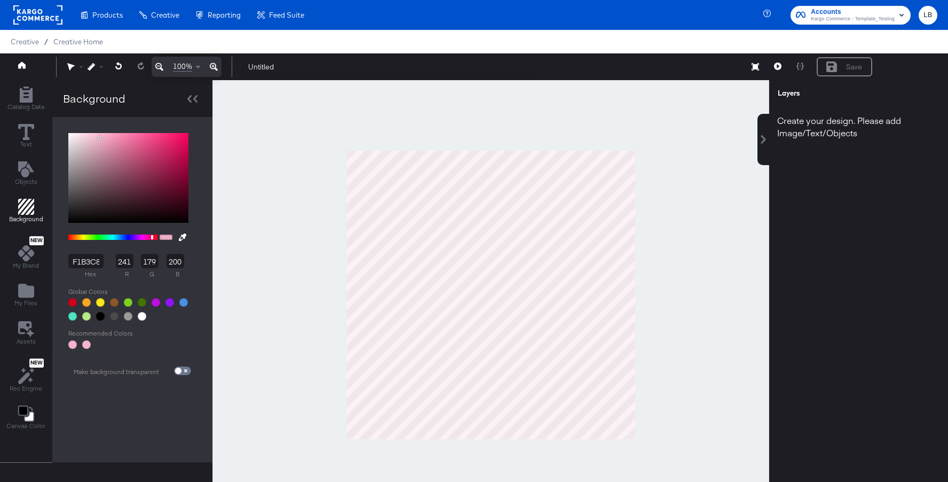
type input "F1B3CA"
type input "202"
type input "F1B3CC"
type input "204"
type input "F1B3CF"
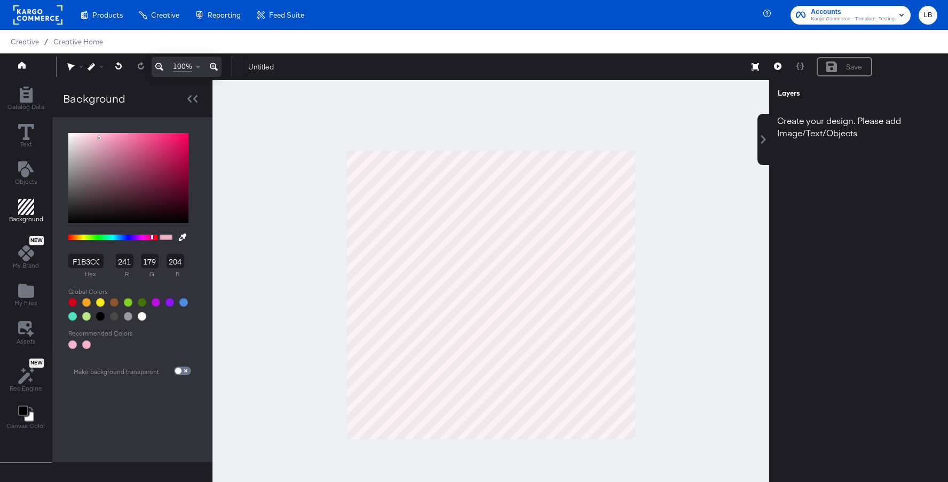
type input "207"
click at [150, 238] on div at bounding box center [151, 237] width 2 height 4
type input "F1B3DC"
type input "220"
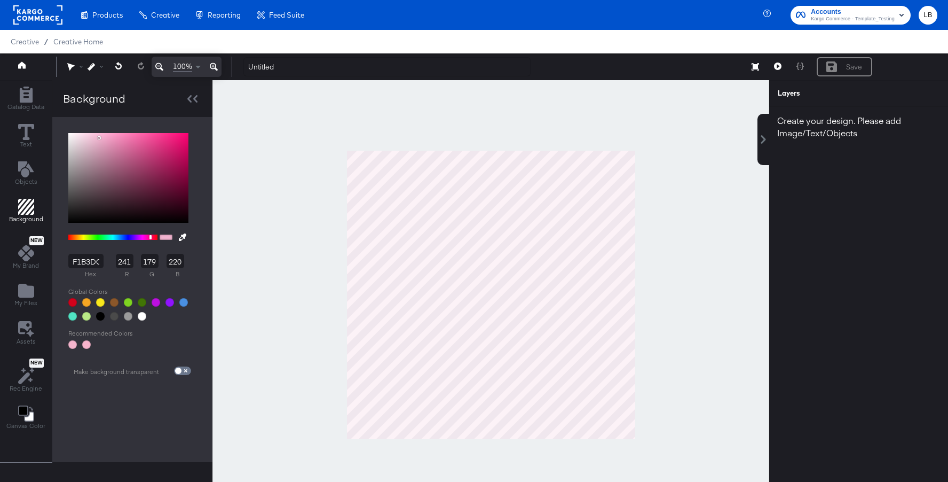
click at [146, 237] on div at bounding box center [112, 236] width 89 height 5
type input "F1B3E9"
type input "233"
click at [143, 237] on div at bounding box center [112, 236] width 89 height 5
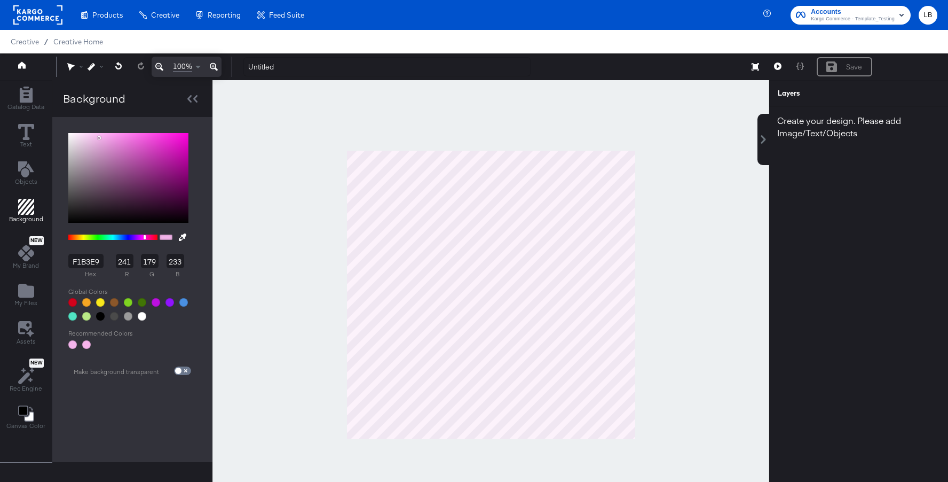
click at [144, 237] on div at bounding box center [145, 237] width 2 height 4
type input "F7C6F0"
type input "247"
type input "198"
type input "240"
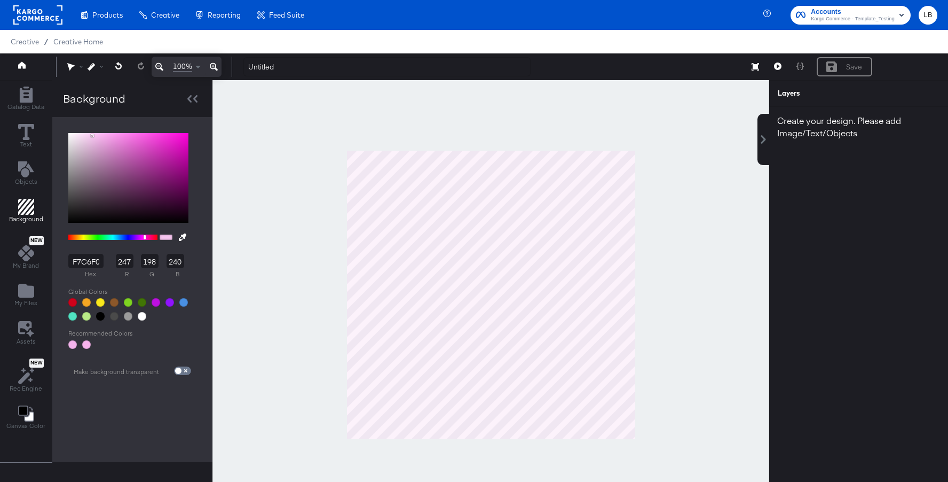
type input "F8C7F1"
type input "248"
type input "199"
type input "241"
type input "FBC9F4"
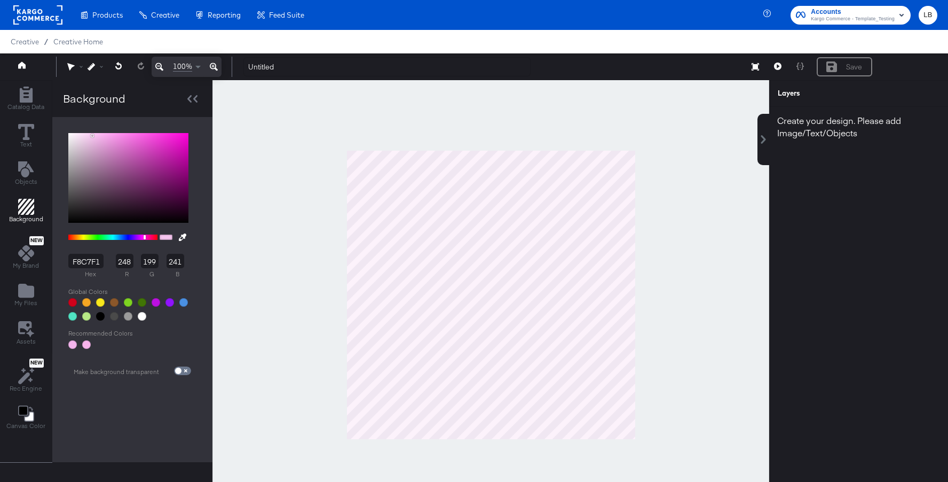
type input "251"
type input "201"
type input "244"
type input "FDCBF6"
type input "253"
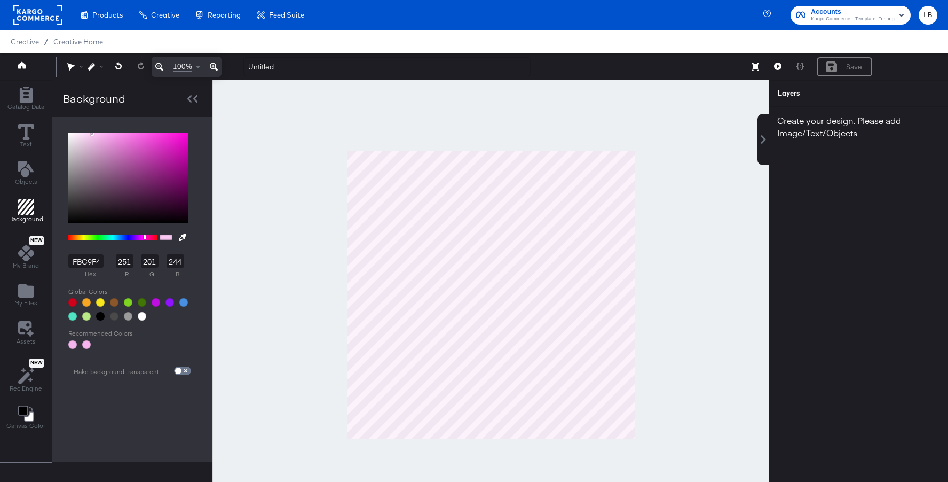
type input "203"
type input "246"
type input "FECCF7"
type input "254"
type input "204"
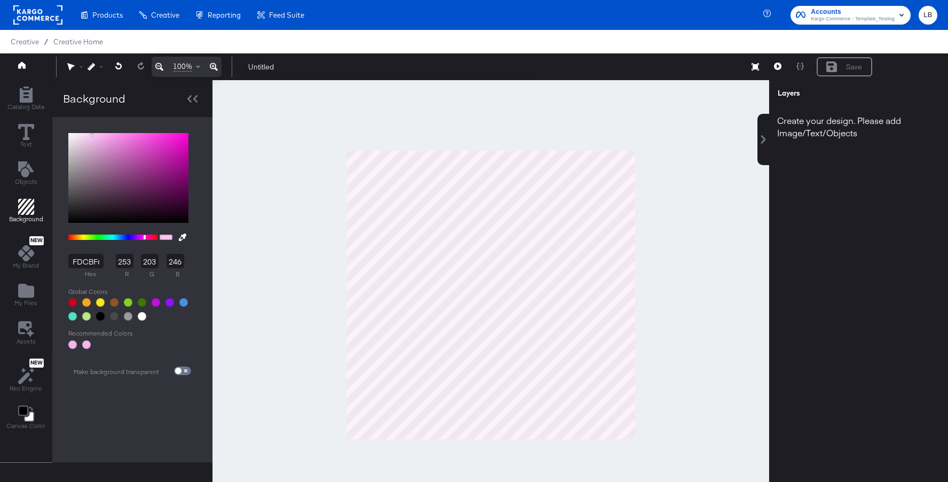
type input "247"
type input "FFCCF8"
type input "255"
type input "248"
type input "FFCEF8"
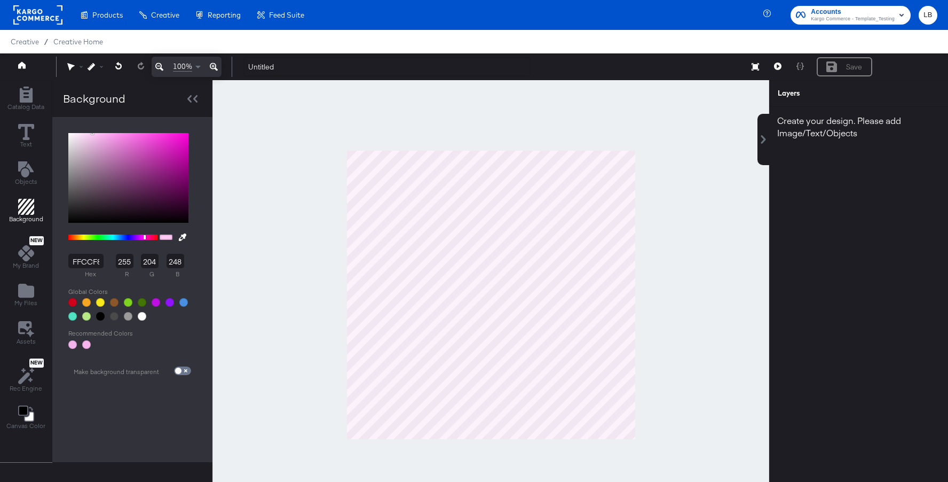
type input "206"
type input "FFCFF8"
type input "207"
type input "FFD0F8"
type input "208"
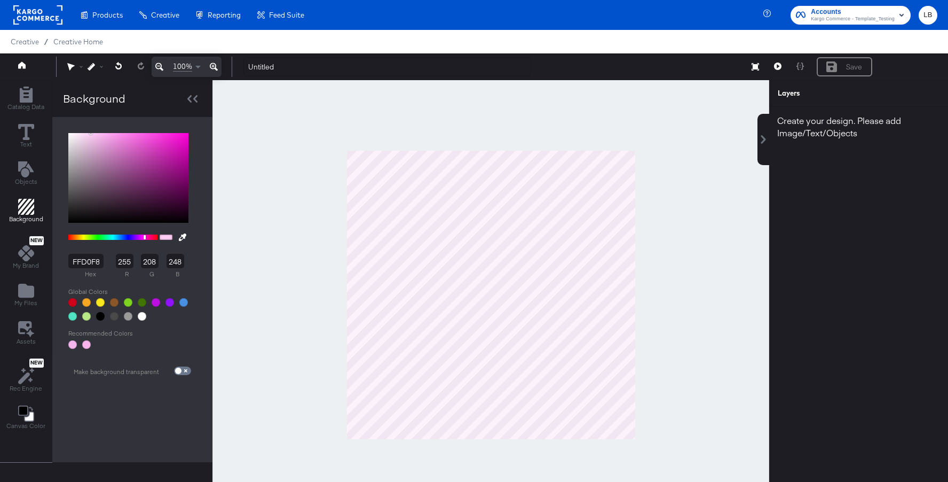
type input "FFD1F8"
type input "209"
type input "FFD2F8"
type input "210"
type input "FFD3F8"
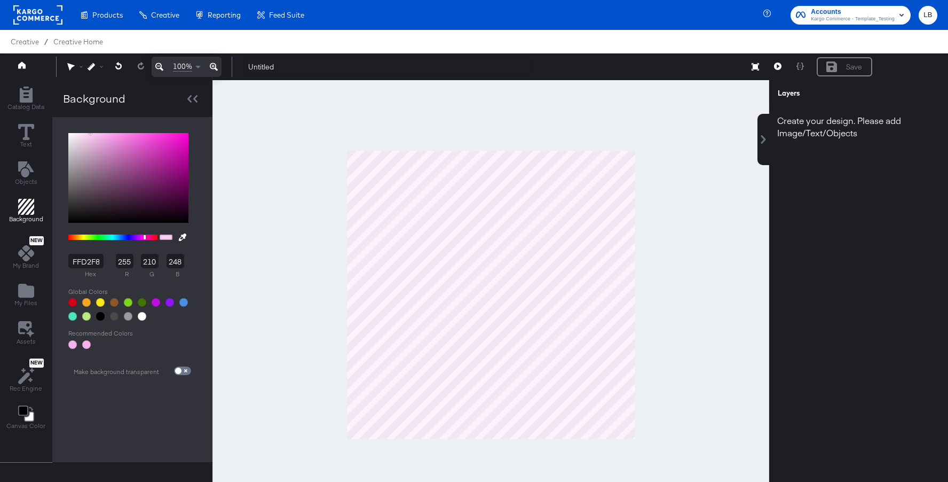
type input "211"
type input "FFD4F8"
type input "212"
drag, startPoint x: 91, startPoint y: 136, endPoint x: 87, endPoint y: 125, distance: 10.8
click at [87, 125] on div "FFD4F8 hex 255 r 212 g 248 b 100 a Recommended Colors Make background transpare…" at bounding box center [132, 289] width 160 height 345
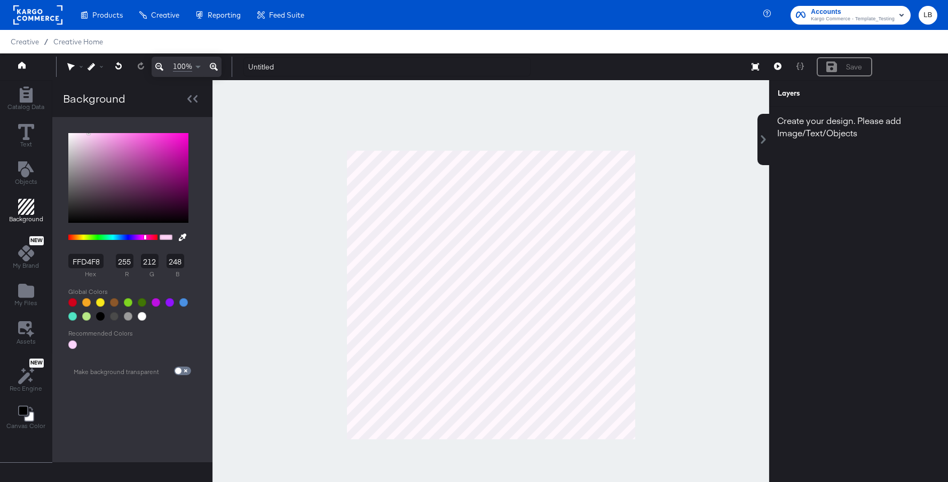
type input "FFD4F5"
type input "245"
click at [146, 237] on div at bounding box center [147, 236] width 2 height 5
type input "FFD4EC"
type input "236"
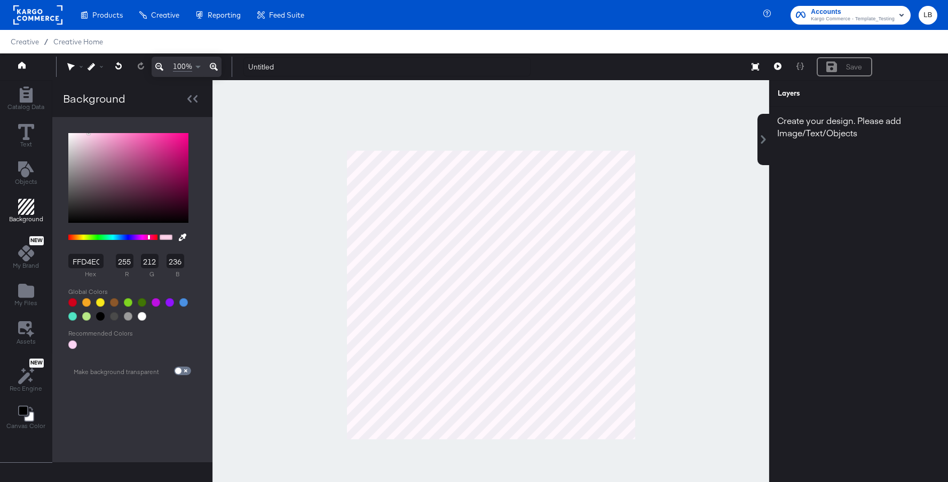
click at [148, 236] on div at bounding box center [112, 236] width 89 height 5
type input "FFD4E7"
type input "231"
click at [151, 236] on div at bounding box center [152, 236] width 2 height 5
type input "FFD4F0"
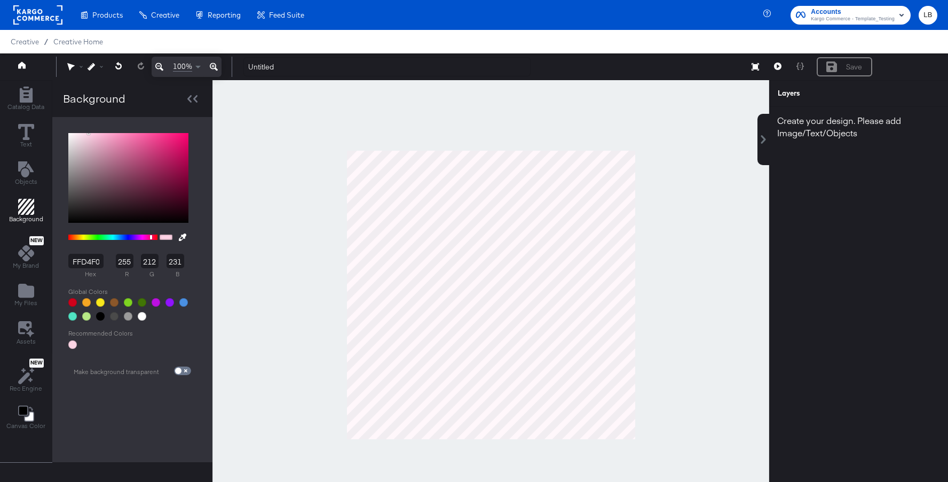
type input "240"
click at [146, 236] on div at bounding box center [112, 236] width 89 height 5
type input "FFD4F2"
type input "242"
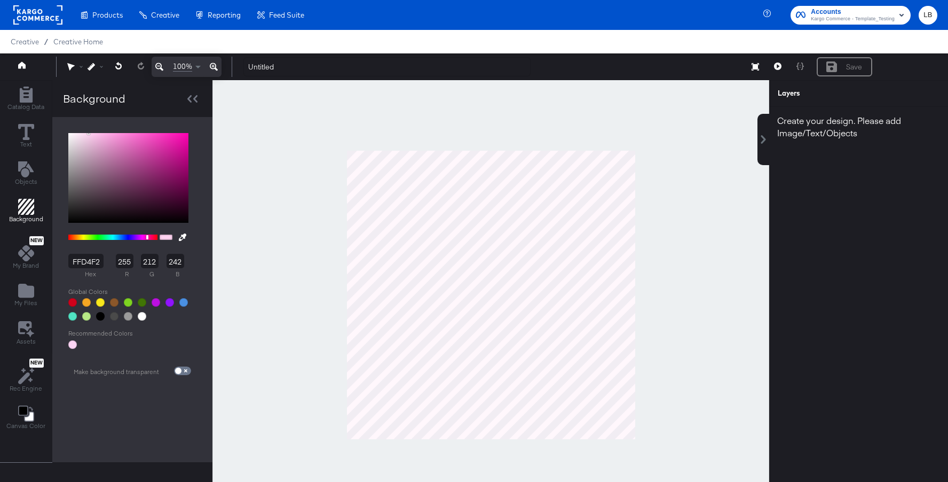
click at [146, 236] on div at bounding box center [147, 237] width 2 height 4
click at [29, 105] on span "Catalog Data" at bounding box center [25, 107] width 37 height 9
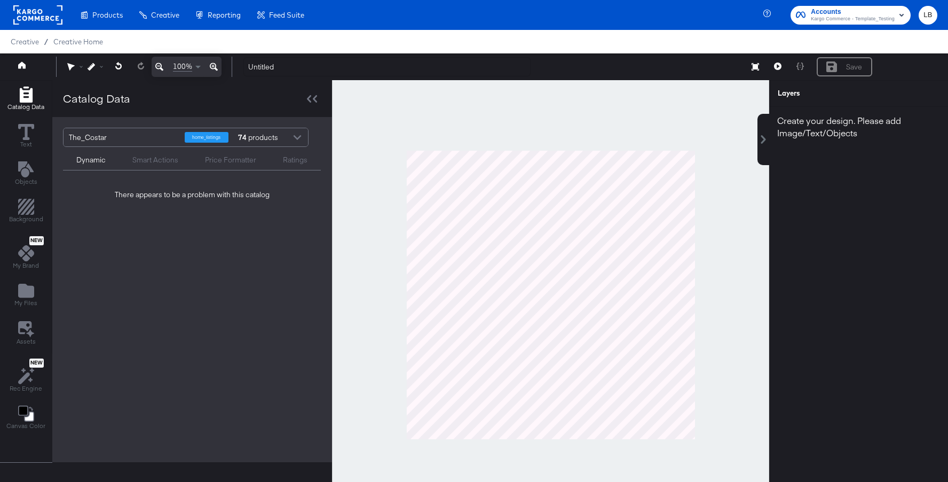
click at [295, 137] on div at bounding box center [297, 138] width 16 height 19
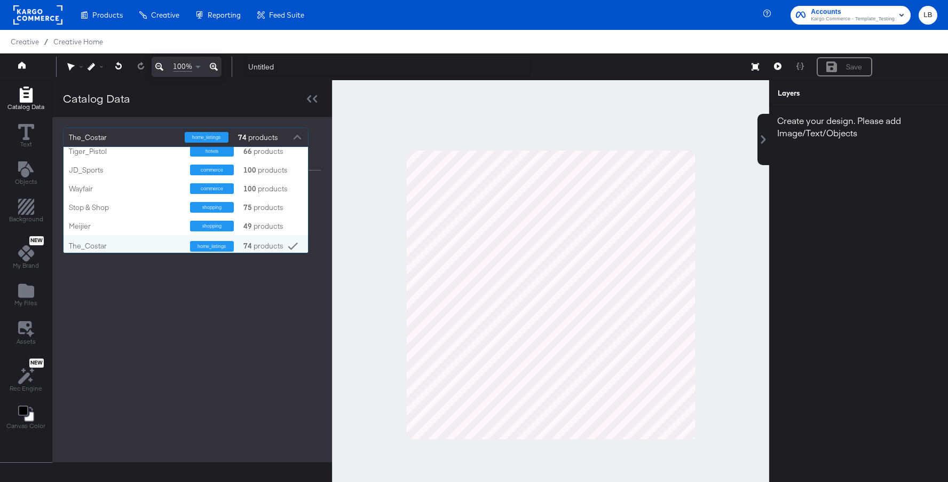
scroll to position [27, 0]
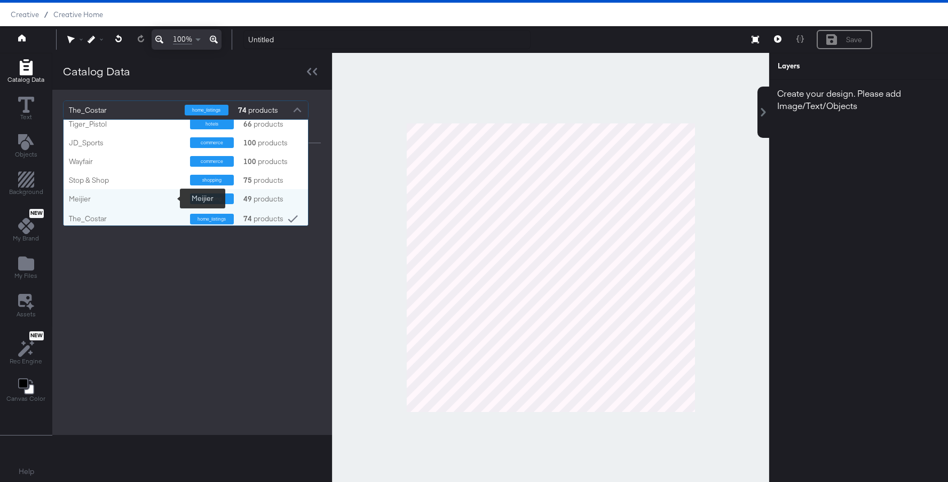
click at [123, 196] on div "Meijier" at bounding box center [125, 199] width 113 height 10
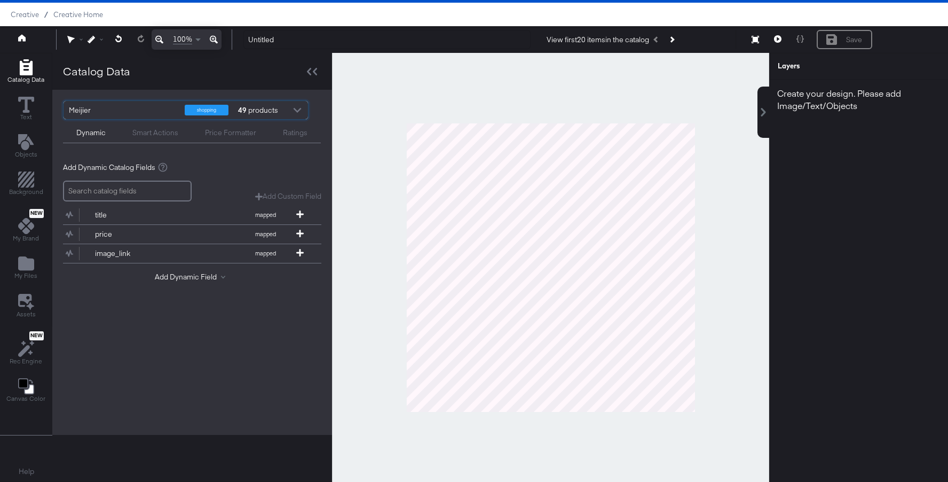
scroll to position [0, 0]
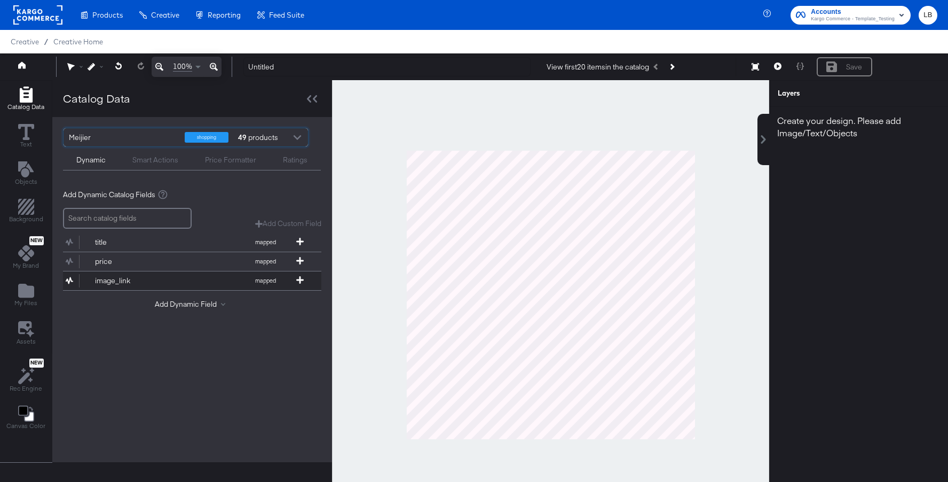
click at [185, 274] on button "image_link mapped" at bounding box center [185, 280] width 245 height 19
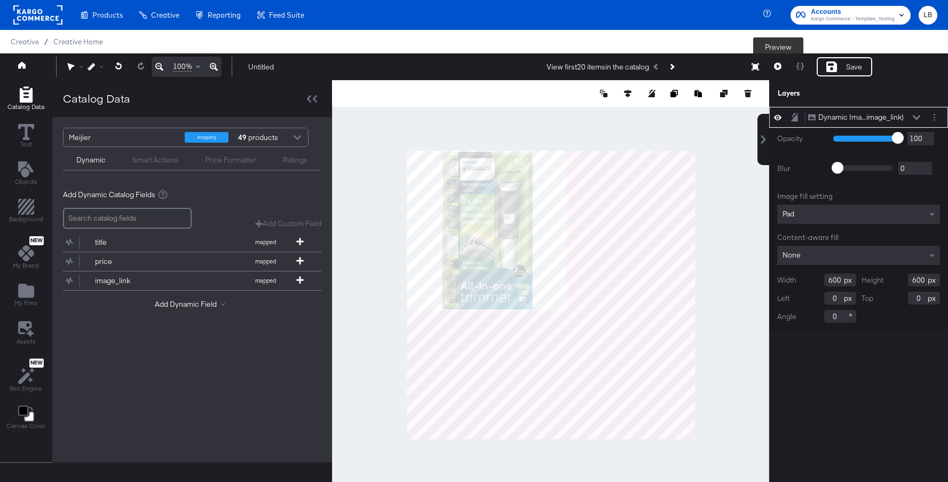
click at [782, 67] on button at bounding box center [778, 66] width 22 height 19
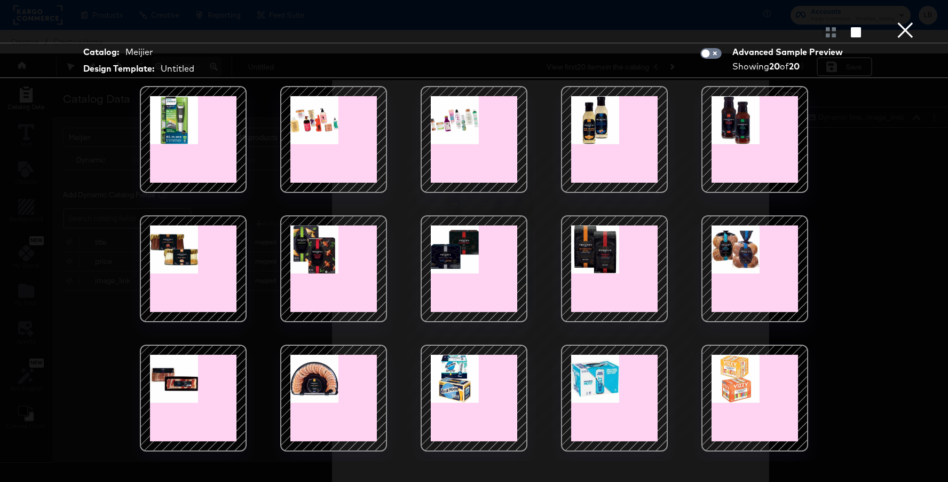
click at [906, 21] on button "×" at bounding box center [905, 10] width 21 height 21
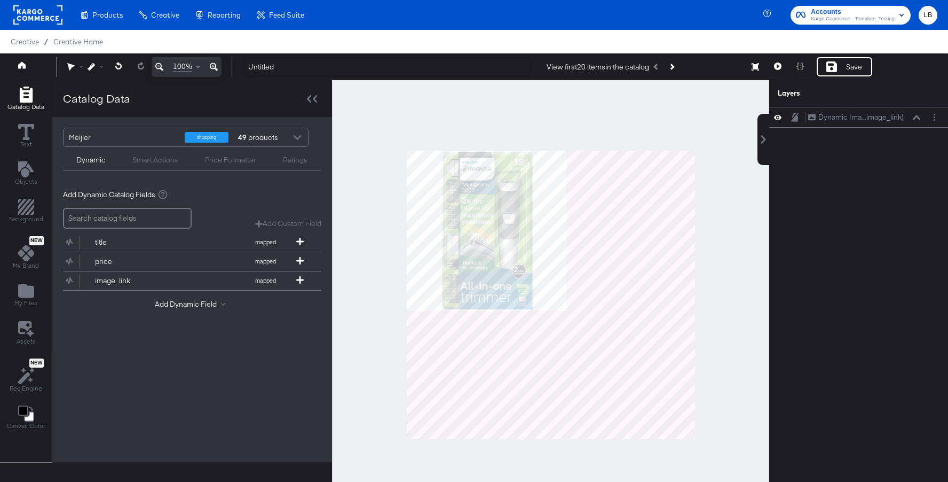
click at [301, 140] on div at bounding box center [297, 138] width 16 height 19
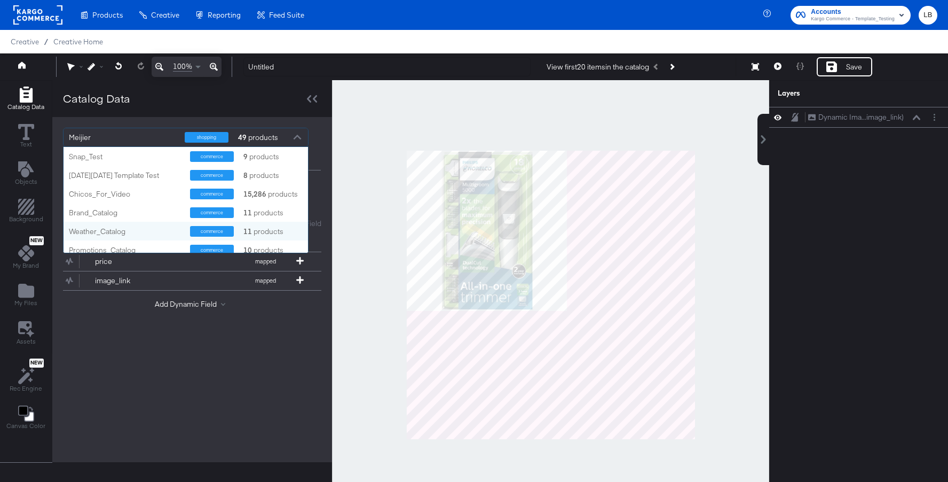
scroll to position [136, 0]
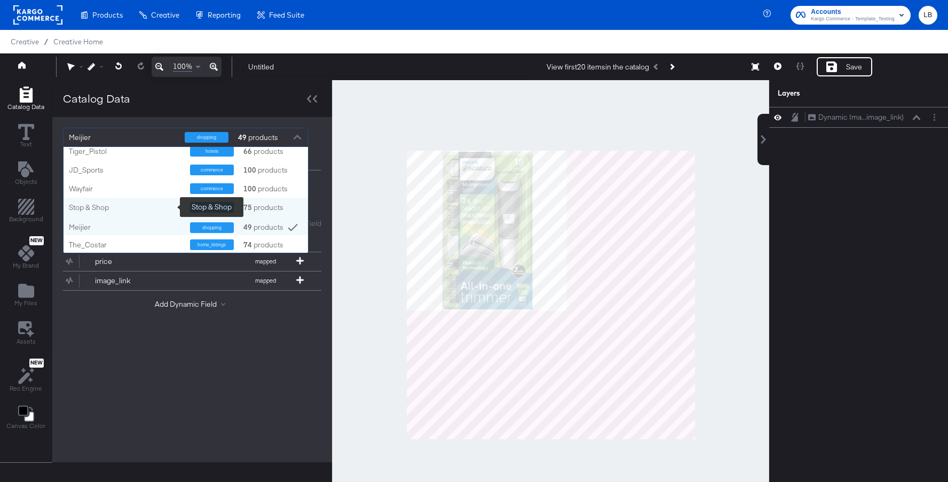
click at [147, 209] on div "Stop & Shop" at bounding box center [125, 207] width 113 height 10
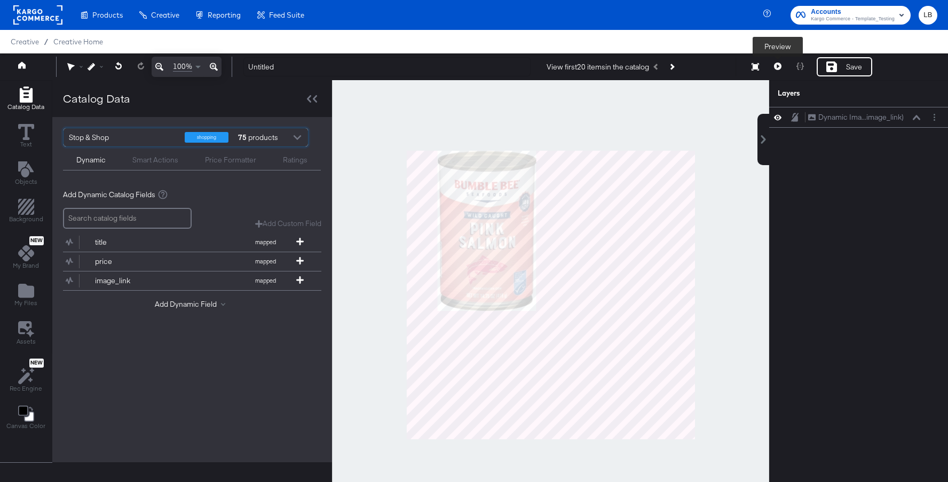
click at [780, 69] on icon at bounding box center [777, 65] width 7 height 7
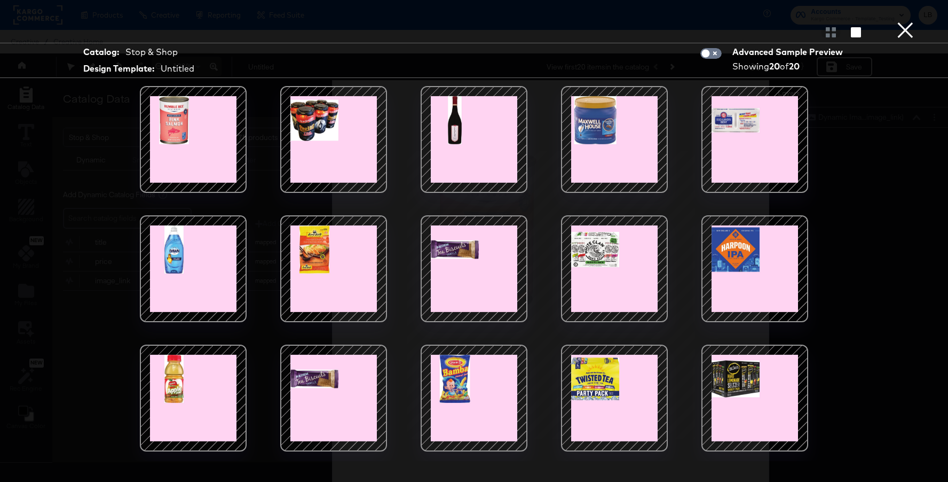
click at [908, 21] on button "×" at bounding box center [905, 10] width 21 height 21
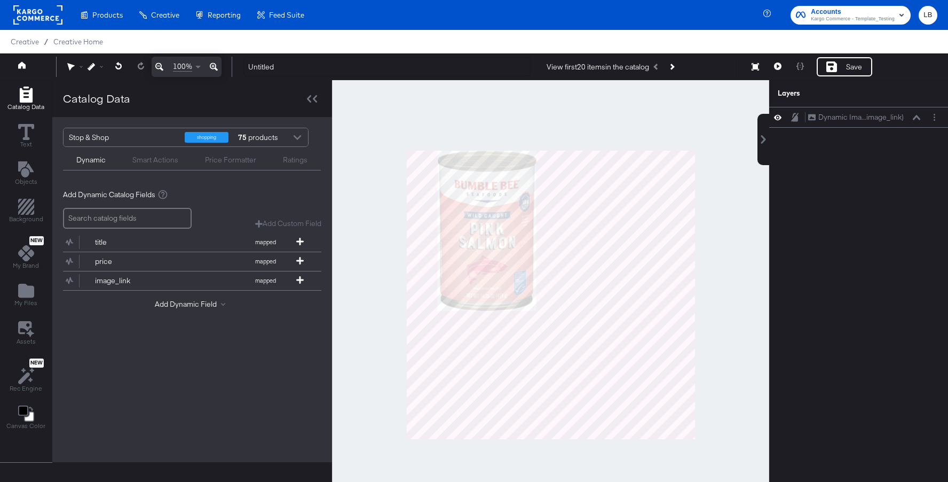
click at [298, 138] on div at bounding box center [297, 138] width 16 height 19
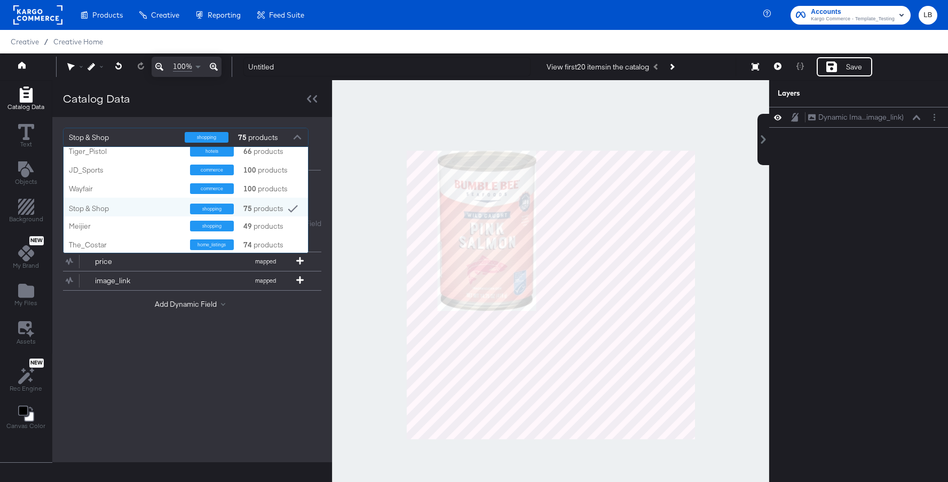
scroll to position [129, 0]
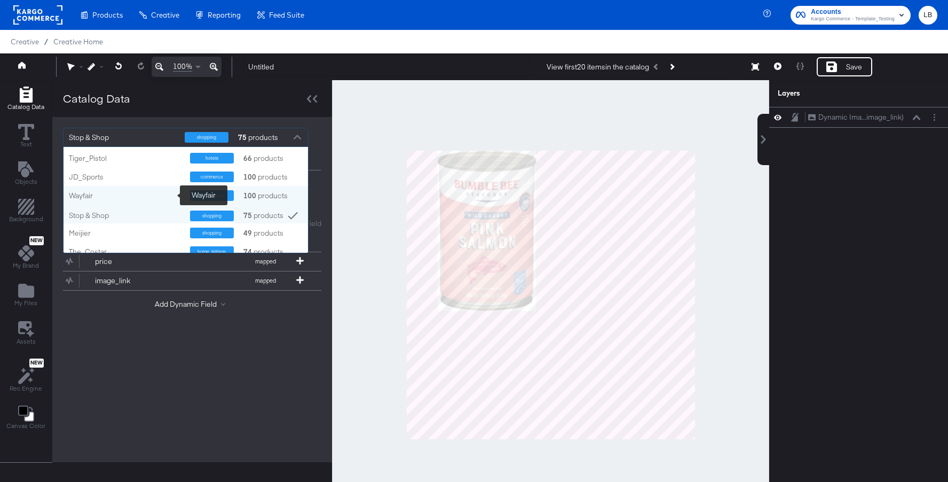
click at [137, 199] on div "Wayfair" at bounding box center [125, 196] width 113 height 10
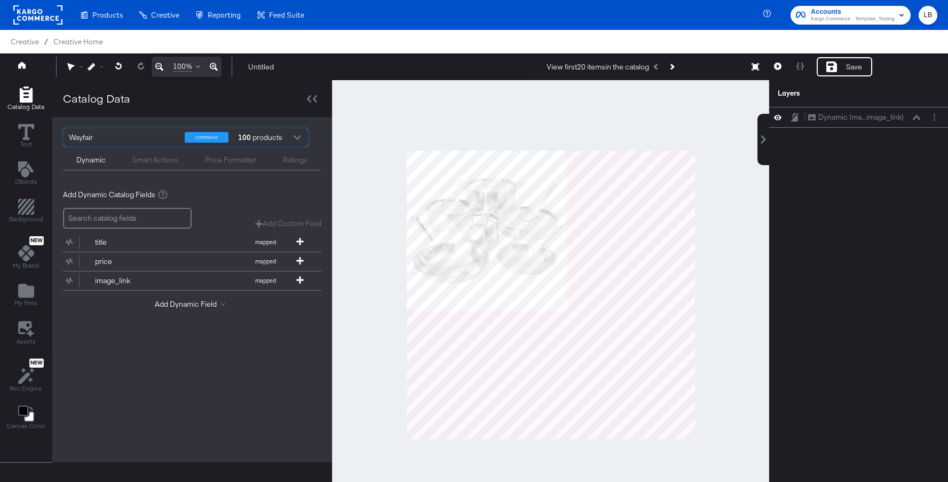
click at [295, 137] on div at bounding box center [297, 138] width 16 height 19
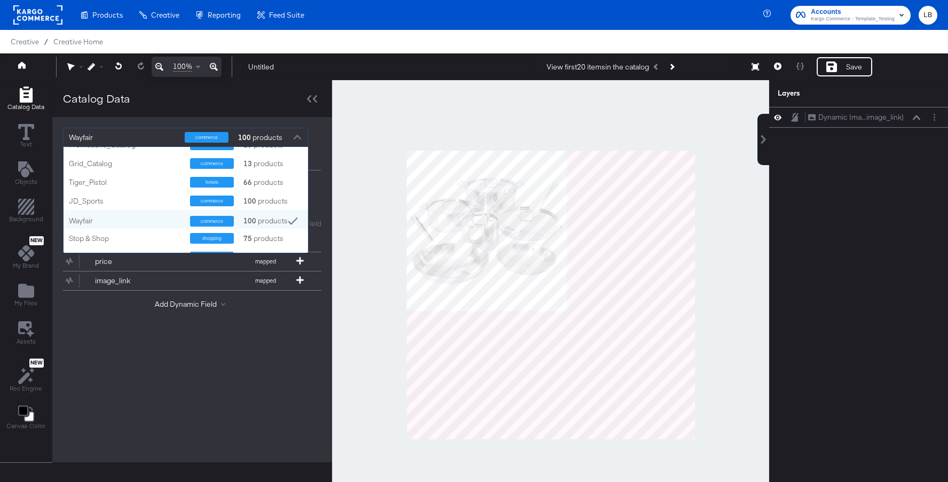
scroll to position [136, 0]
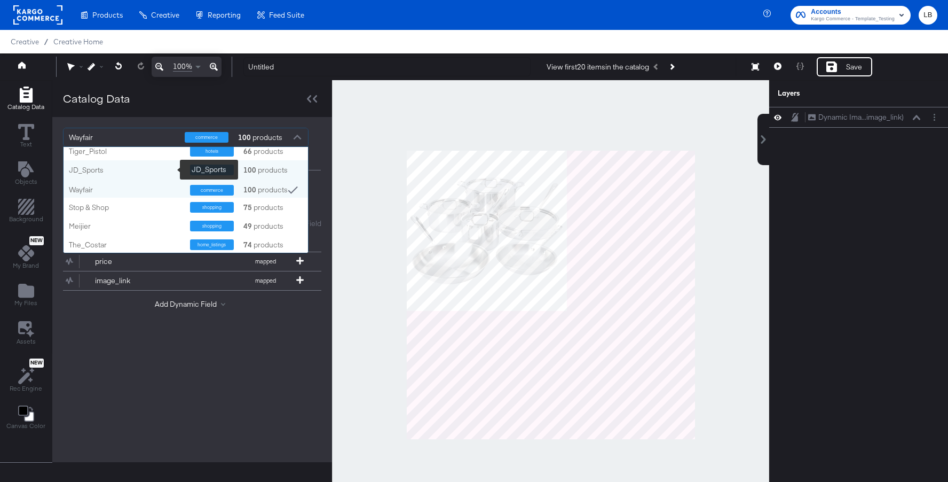
click at [153, 172] on div "JD_Sports" at bounding box center [125, 170] width 113 height 10
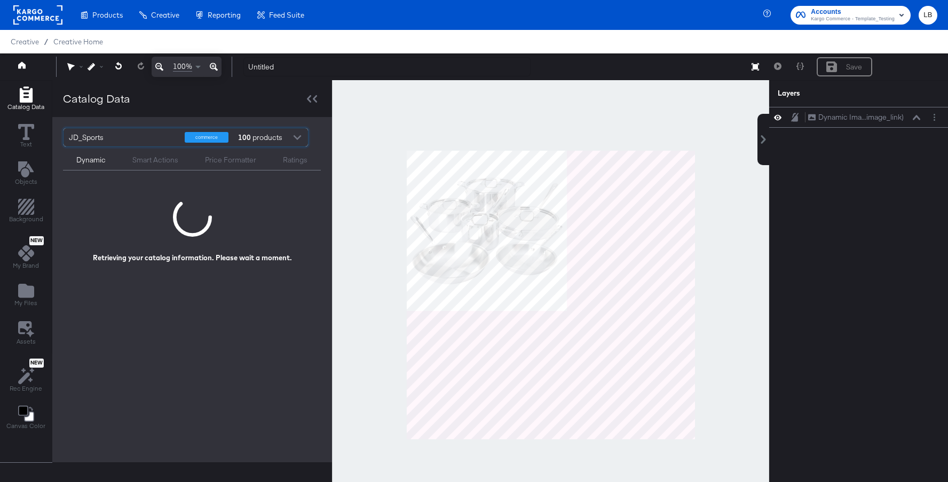
click at [296, 139] on div at bounding box center [297, 138] width 16 height 19
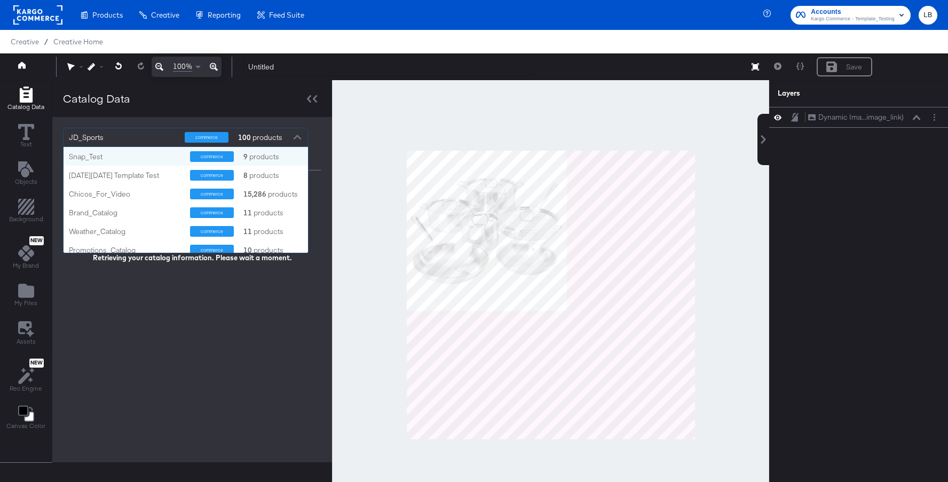
scroll to position [106, 245]
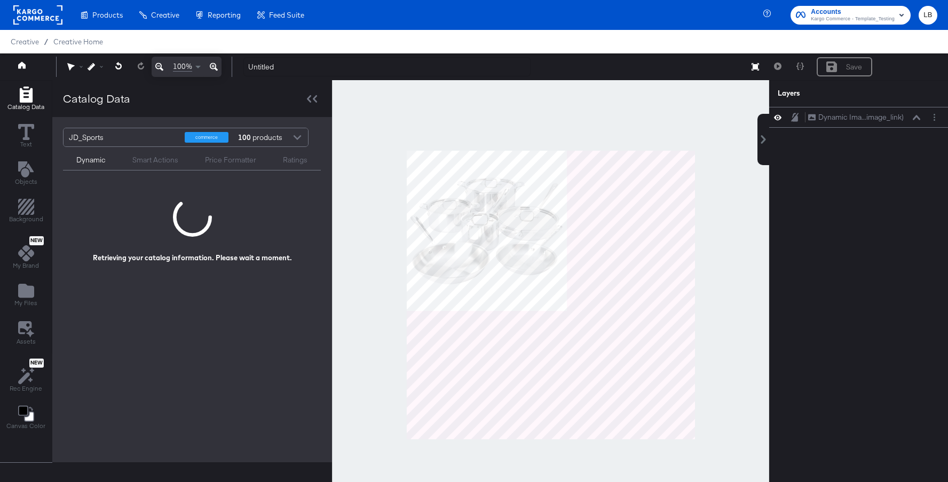
click at [279, 302] on div "JD_Sports commerce 100 products Dynamic Smart Actions Price Formatter Ratings R…" at bounding box center [192, 289] width 280 height 345
click at [934, 116] on icon "Layer Options" at bounding box center [935, 117] width 2 height 7
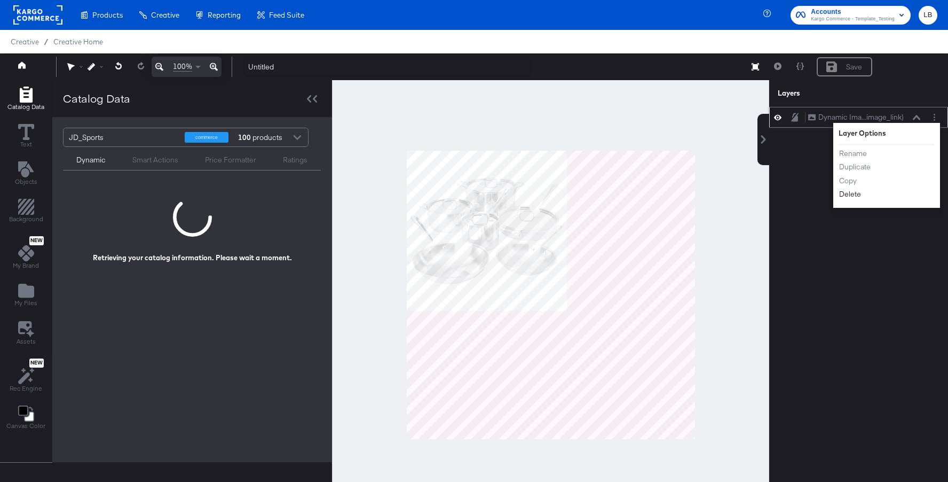
click at [848, 193] on button "Delete" at bounding box center [850, 194] width 23 height 11
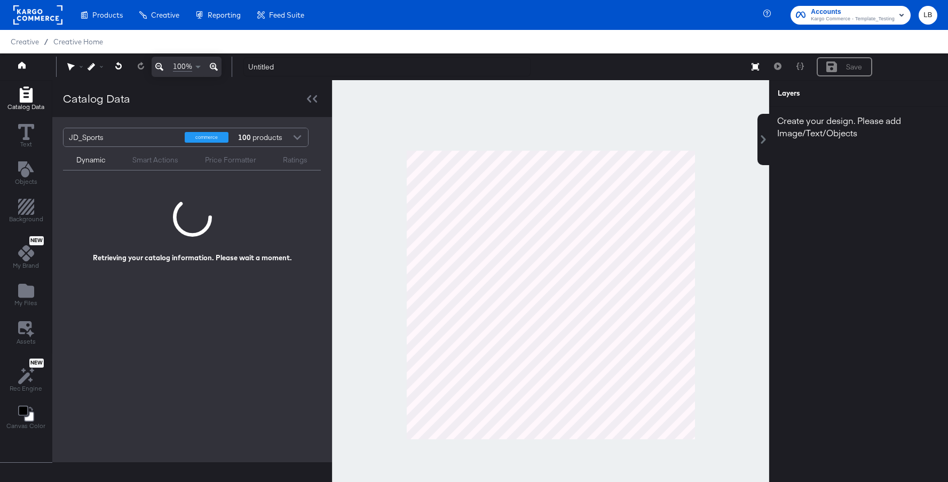
click at [301, 142] on div at bounding box center [297, 138] width 16 height 19
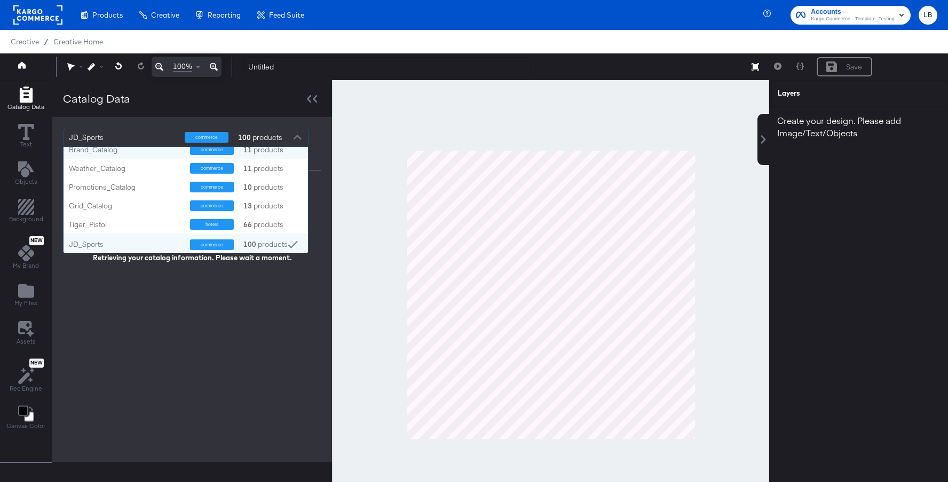
scroll to position [65, 0]
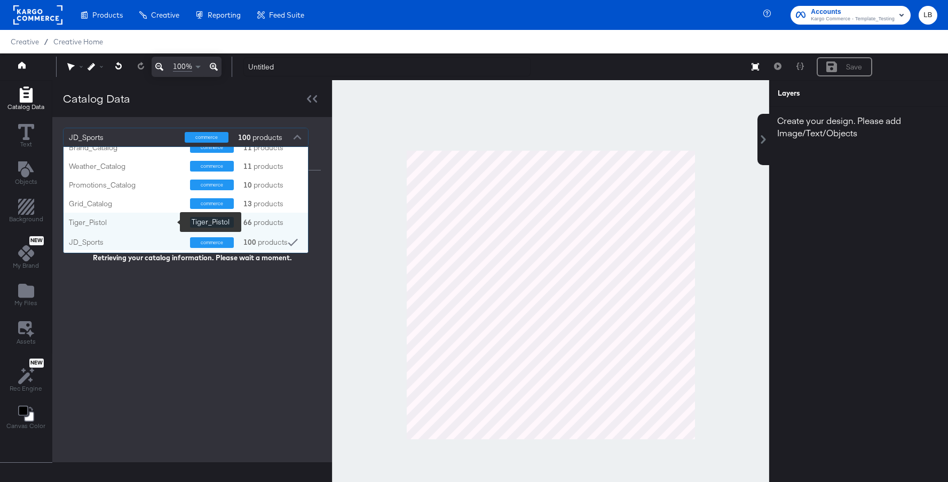
click at [148, 222] on div "Tiger_Pistol" at bounding box center [125, 222] width 113 height 10
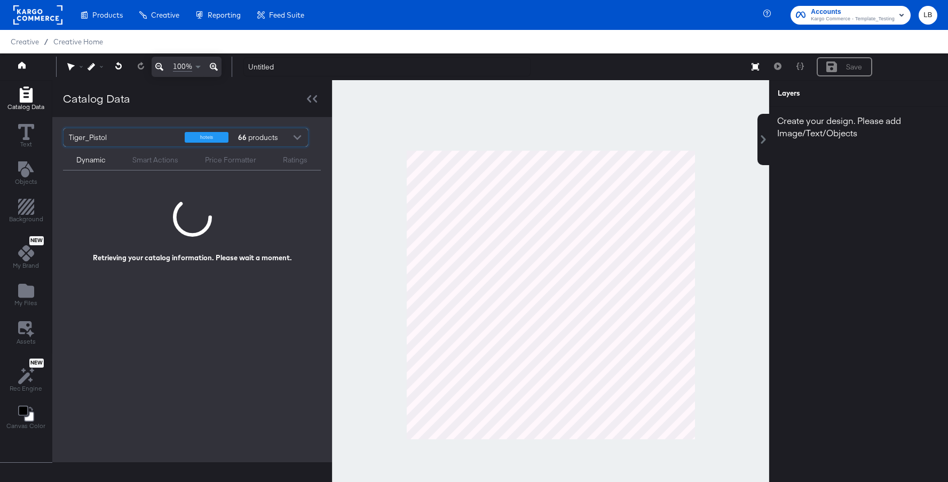
click at [297, 135] on div at bounding box center [297, 138] width 16 height 19
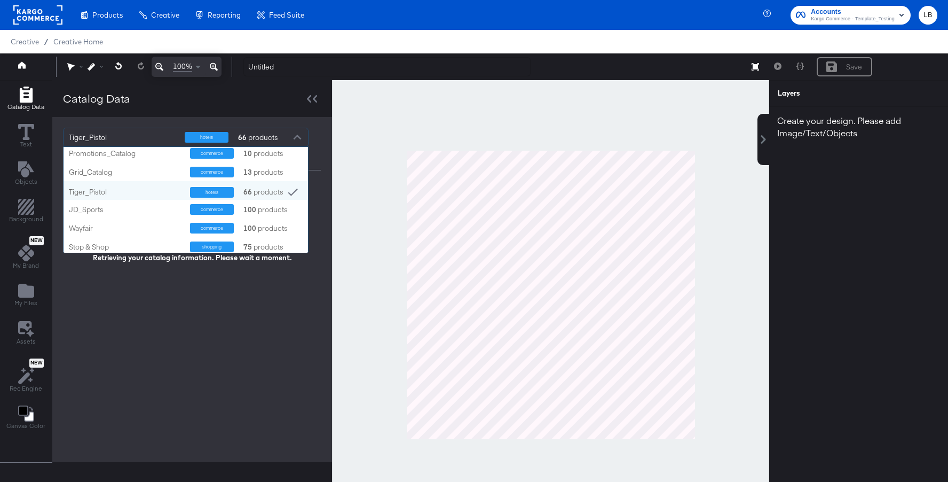
scroll to position [98, 0]
click at [135, 203] on div "JD_Sports" at bounding box center [125, 208] width 113 height 10
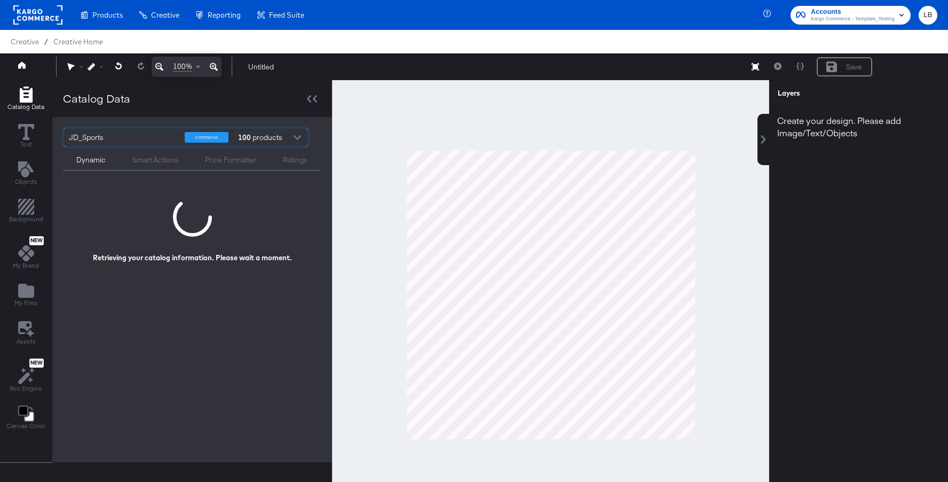
click at [299, 130] on div at bounding box center [297, 138] width 16 height 19
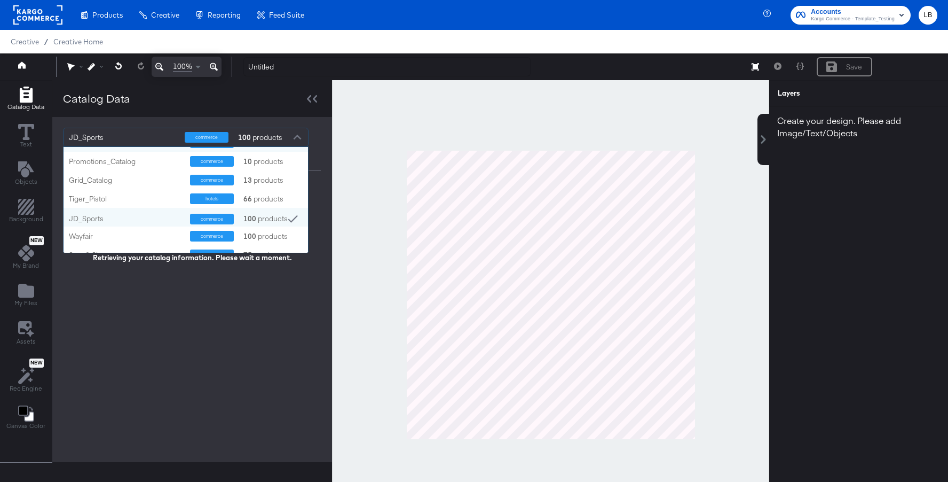
scroll to position [89, 0]
click at [134, 176] on div "Grid_Catalog" at bounding box center [125, 180] width 113 height 10
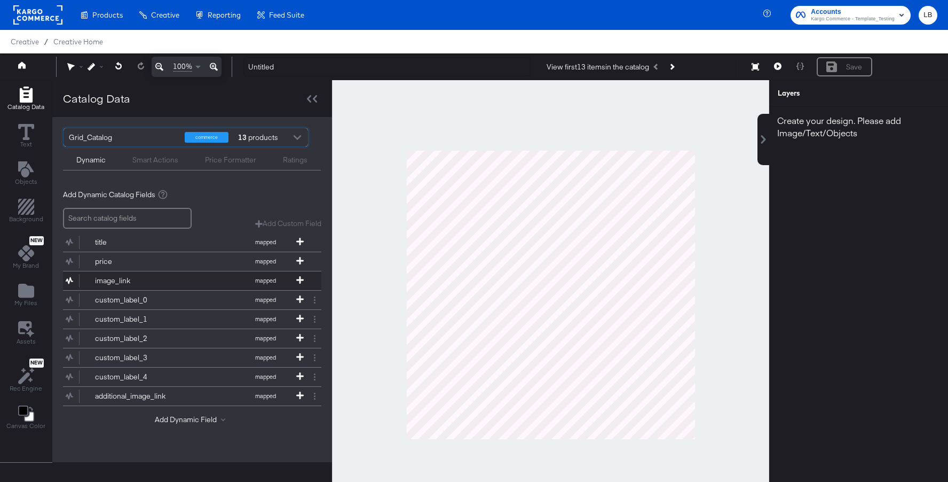
click at [152, 281] on div "image_link" at bounding box center [133, 281] width 77 height 10
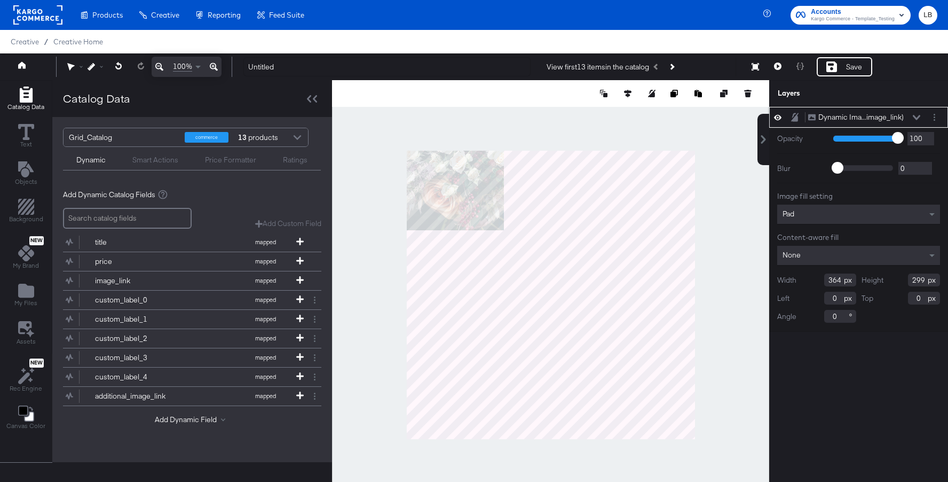
type input "200"
type input "202"
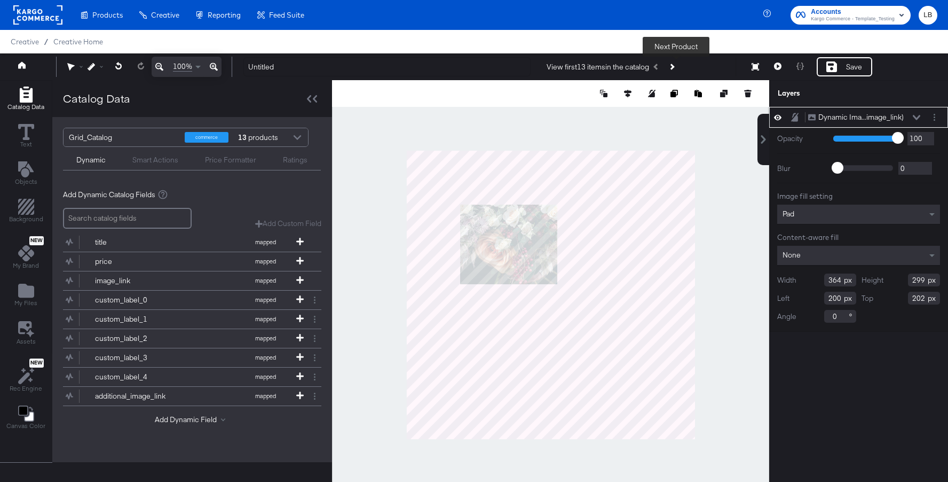
click at [673, 66] on icon "Next Product" at bounding box center [672, 67] width 6 height 6
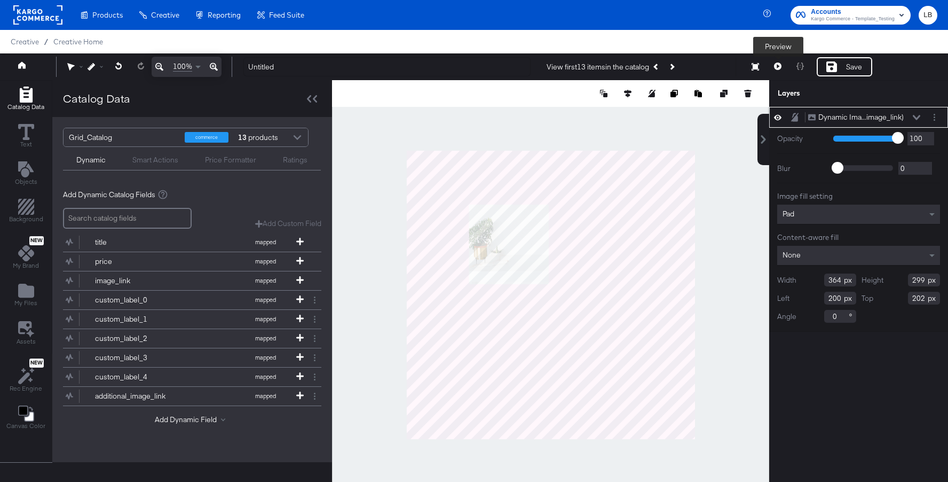
click at [783, 64] on button at bounding box center [778, 66] width 22 height 19
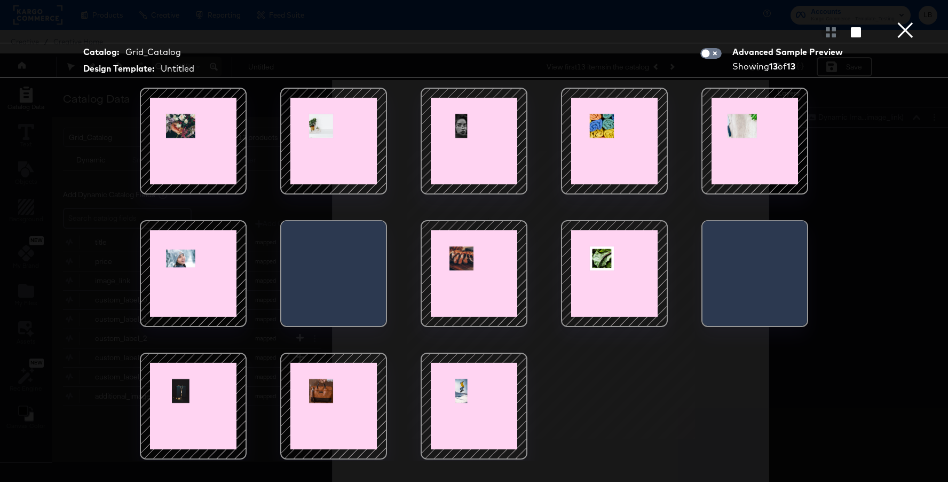
click at [906, 21] on button "×" at bounding box center [905, 10] width 21 height 21
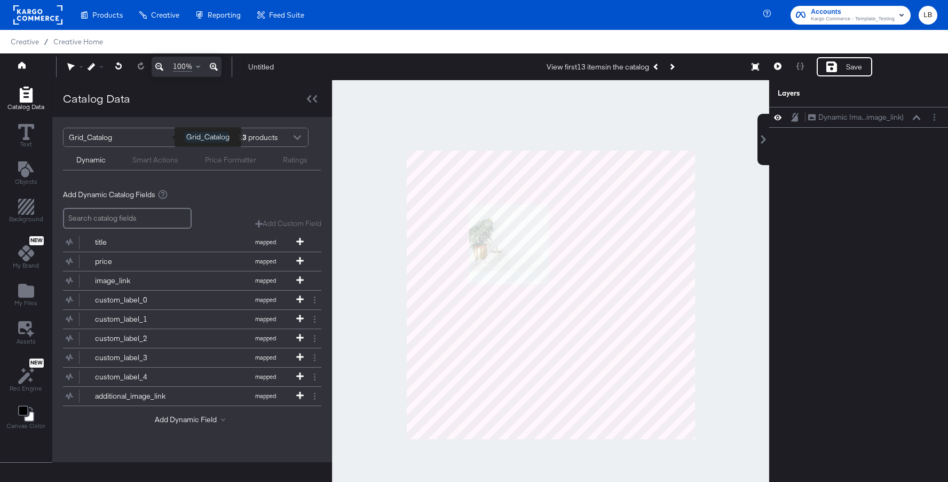
click at [134, 139] on div "Grid_Catalog" at bounding box center [123, 137] width 108 height 18
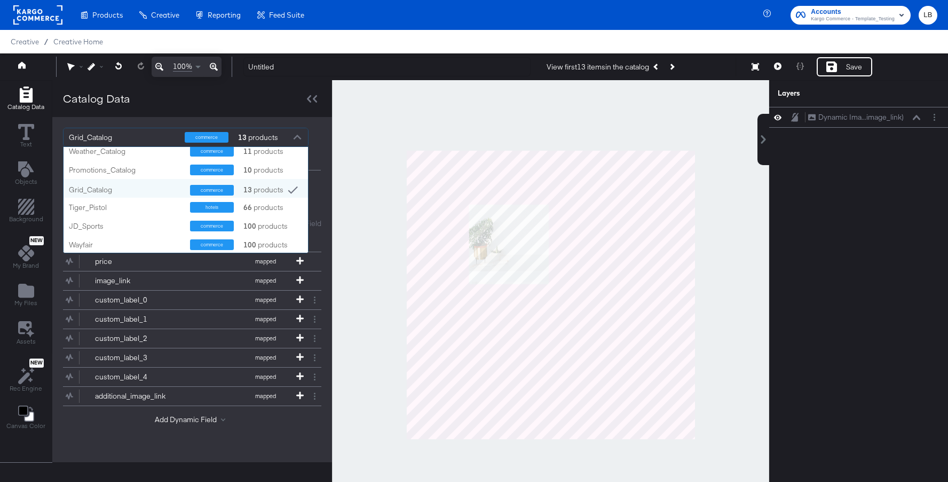
scroll to position [84, 0]
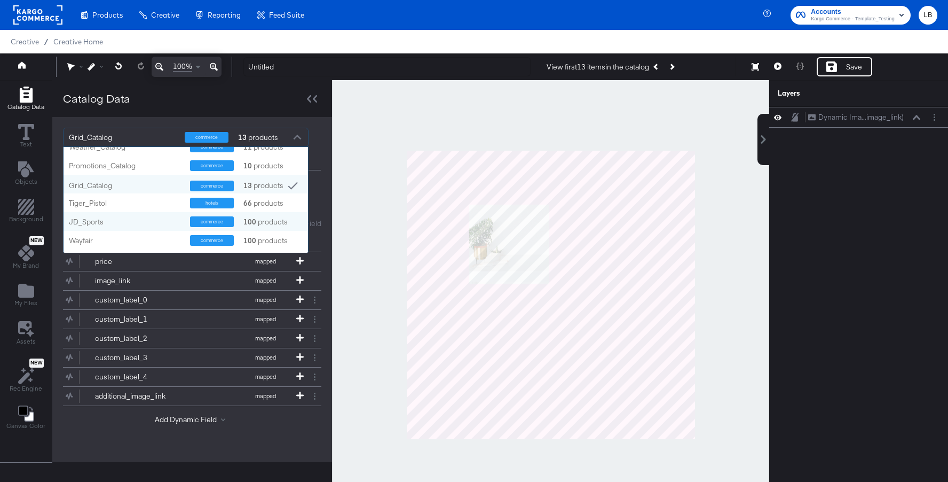
click at [152, 213] on div "JD_Sports commerce 100 products" at bounding box center [186, 221] width 245 height 19
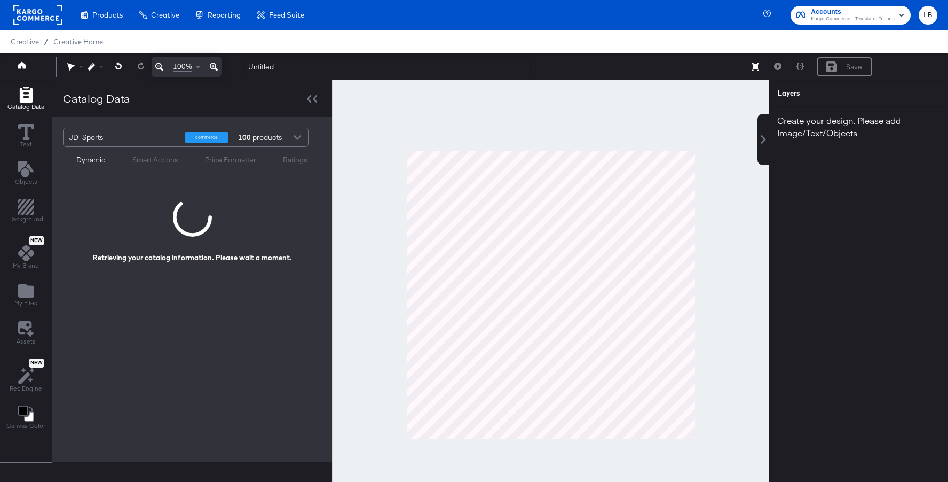
click at [298, 138] on div at bounding box center [297, 138] width 16 height 19
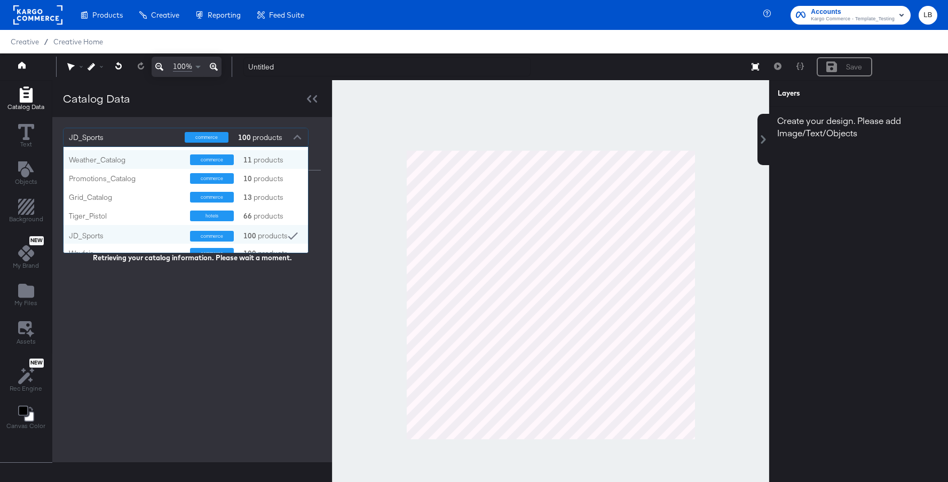
scroll to position [72, 0]
click at [137, 207] on div "Tiger_Pistol hotels 66 products" at bounding box center [186, 215] width 245 height 19
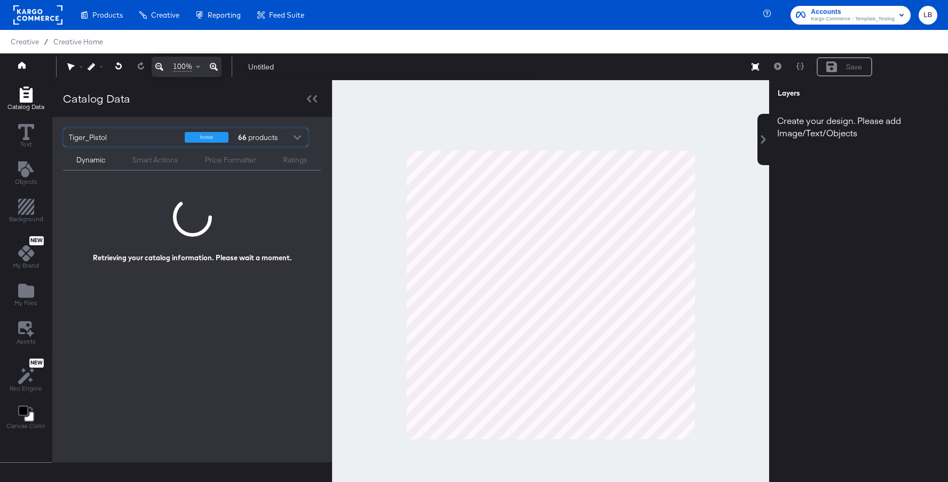
click at [295, 134] on div at bounding box center [297, 138] width 16 height 19
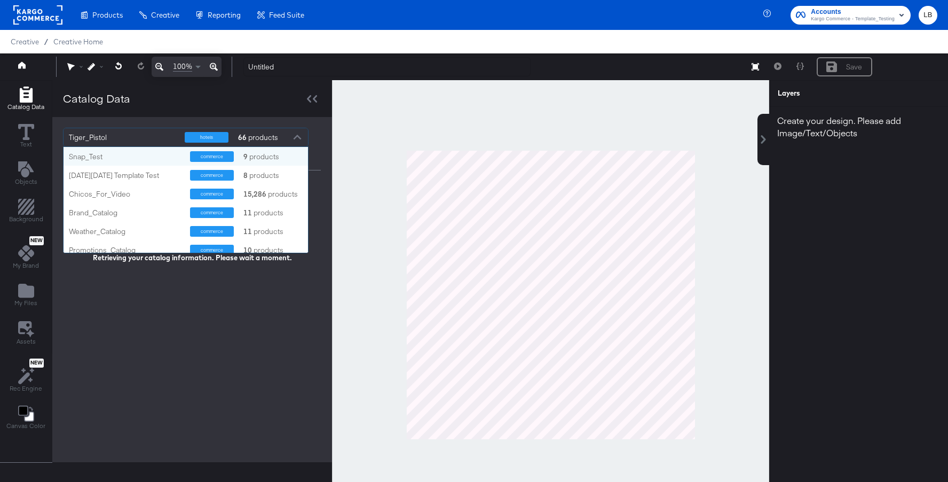
scroll to position [106, 245]
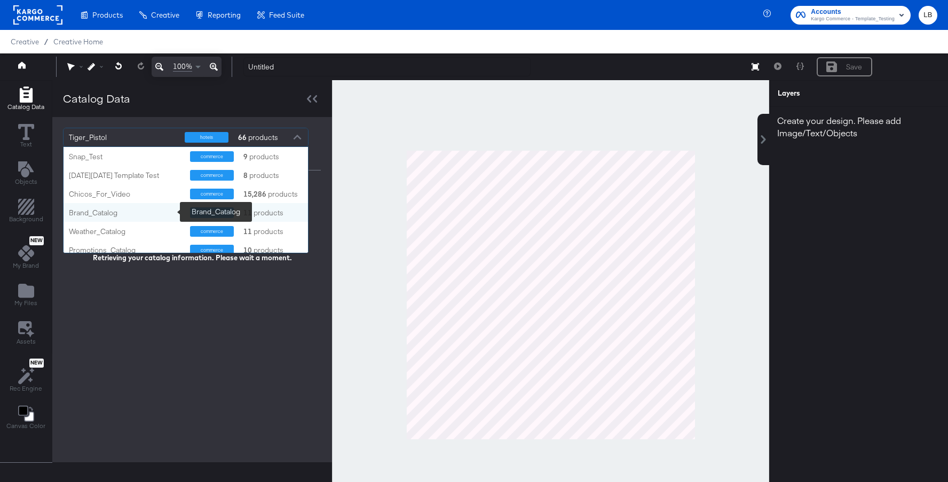
click at [134, 209] on div "Brand_Catalog" at bounding box center [125, 213] width 113 height 10
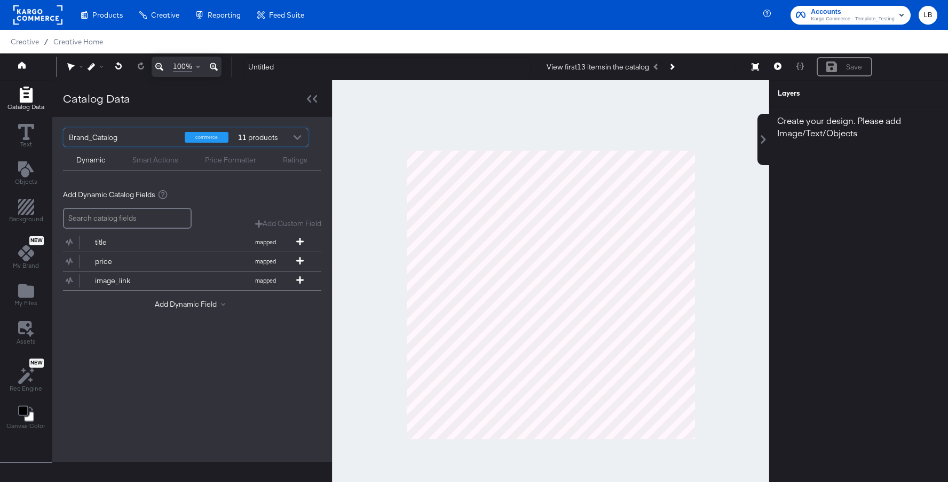
click at [300, 136] on div at bounding box center [297, 138] width 16 height 19
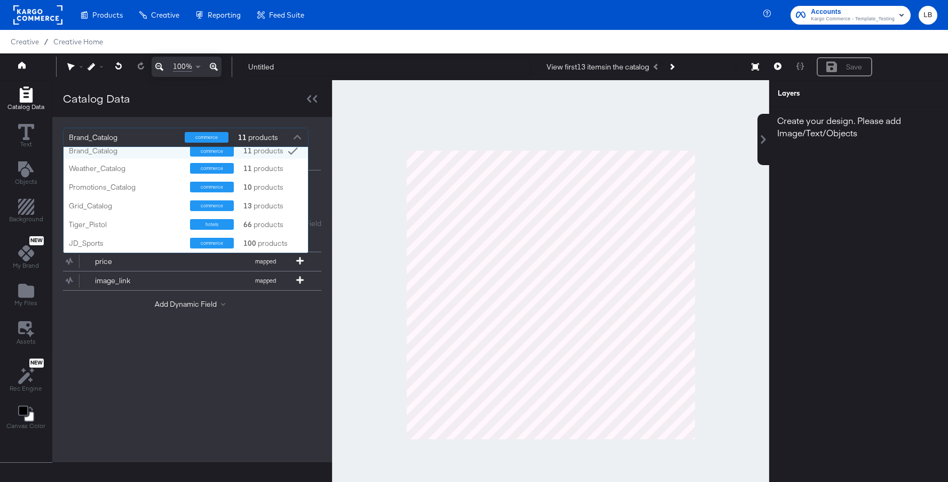
scroll to position [66, 0]
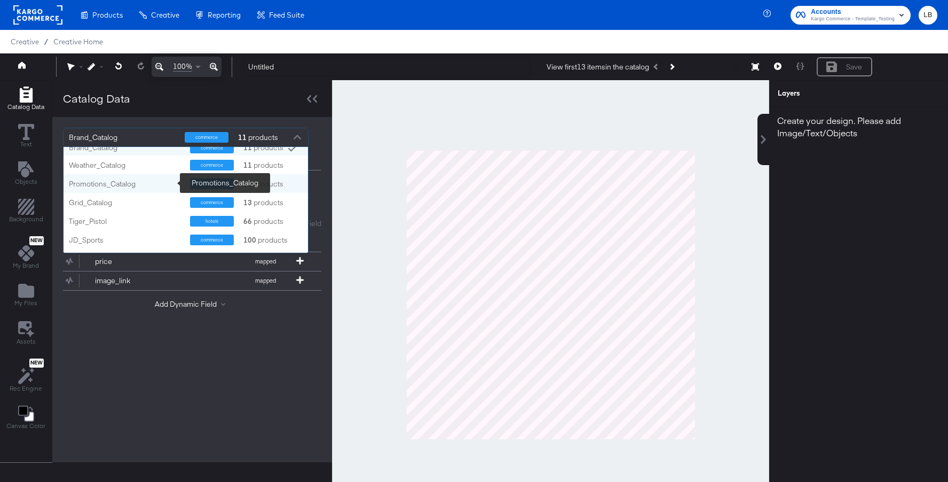
click at [164, 184] on div "Promotions_Catalog" at bounding box center [125, 184] width 113 height 10
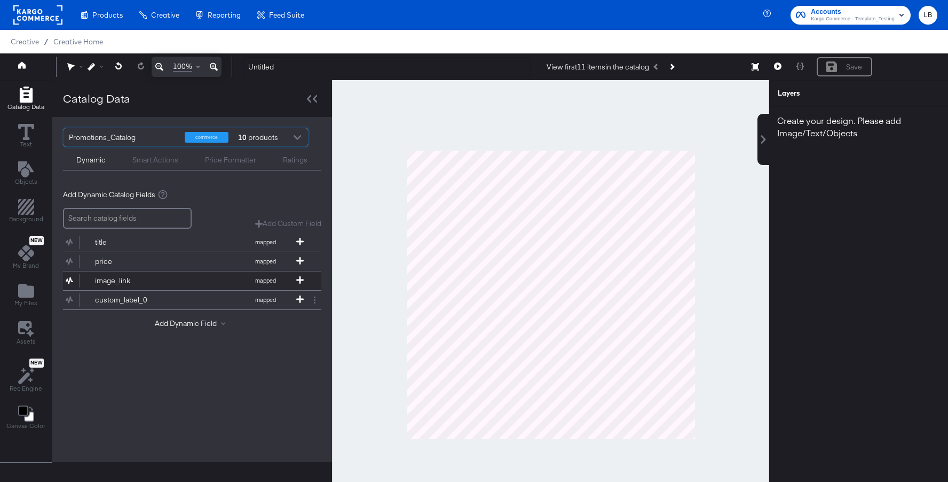
click at [157, 277] on div "image_link" at bounding box center [133, 281] width 77 height 10
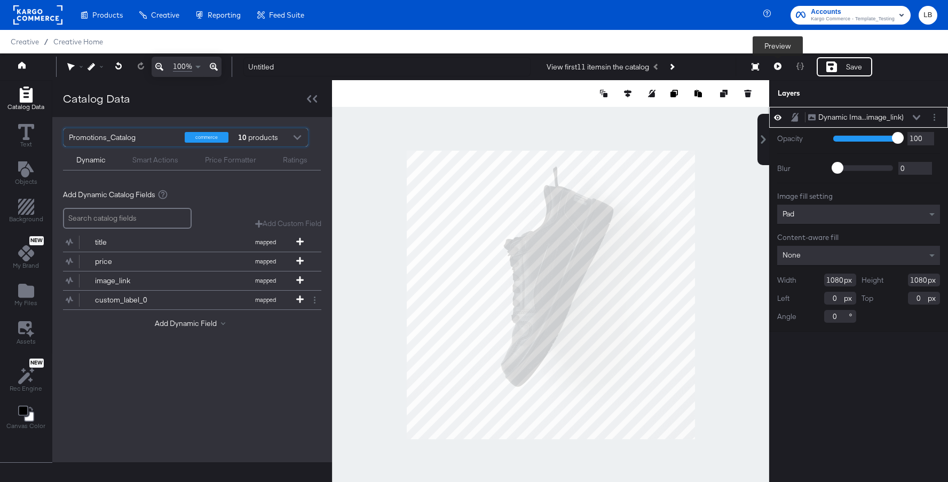
click at [782, 66] on button at bounding box center [778, 66] width 22 height 19
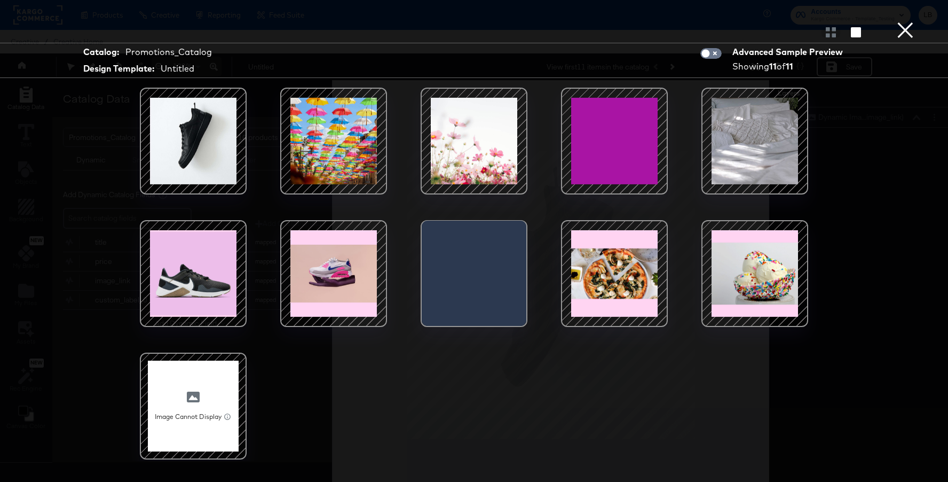
click at [901, 21] on button "×" at bounding box center [905, 10] width 21 height 21
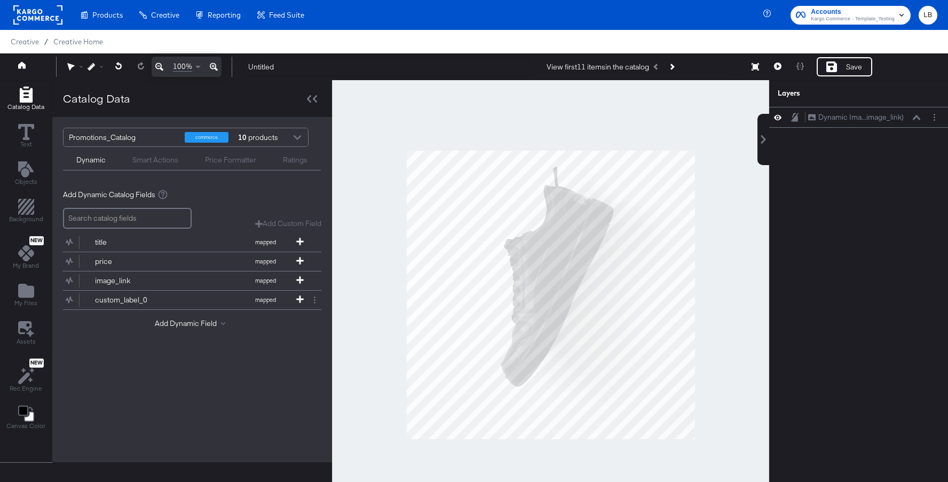
click at [295, 136] on div at bounding box center [297, 138] width 16 height 19
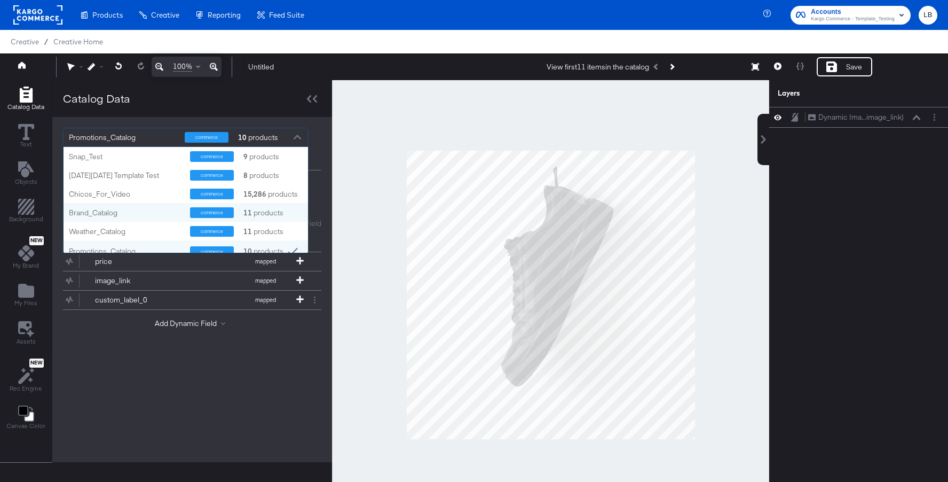
scroll to position [6, 0]
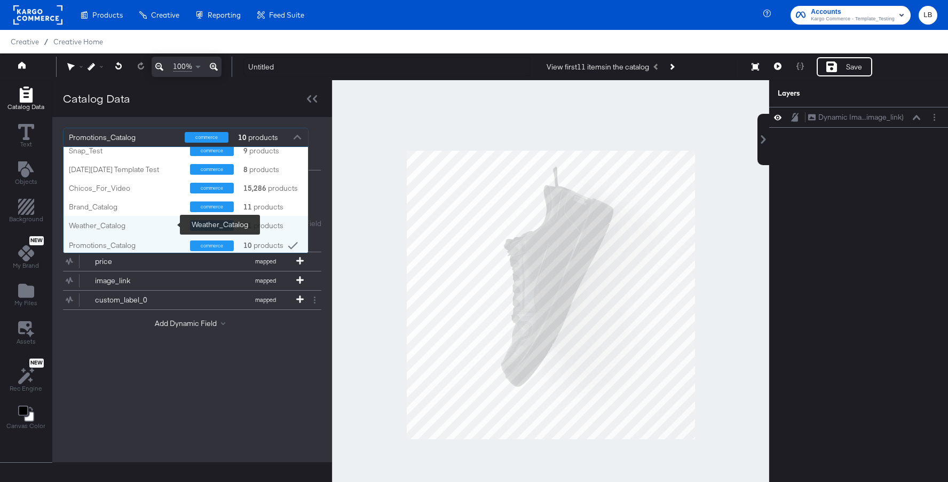
click at [156, 221] on div "Weather_Catalog" at bounding box center [125, 226] width 113 height 10
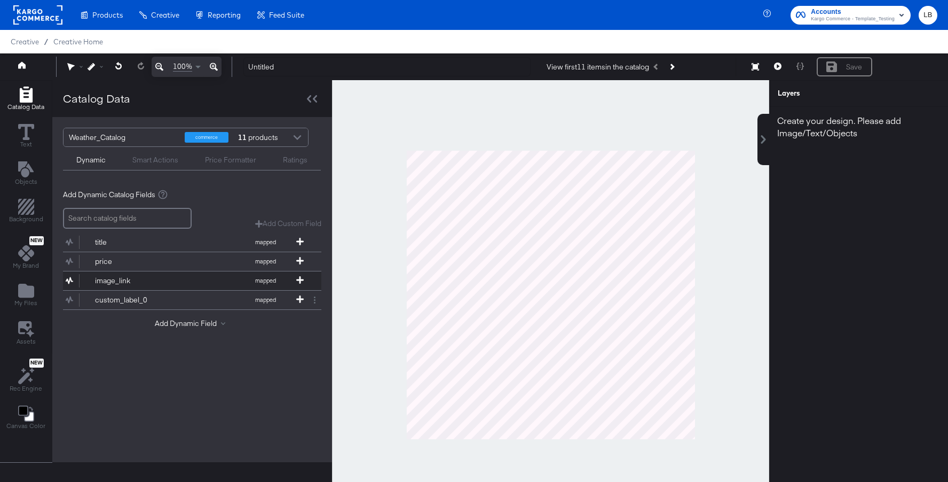
click at [147, 279] on div "image_link" at bounding box center [133, 281] width 77 height 10
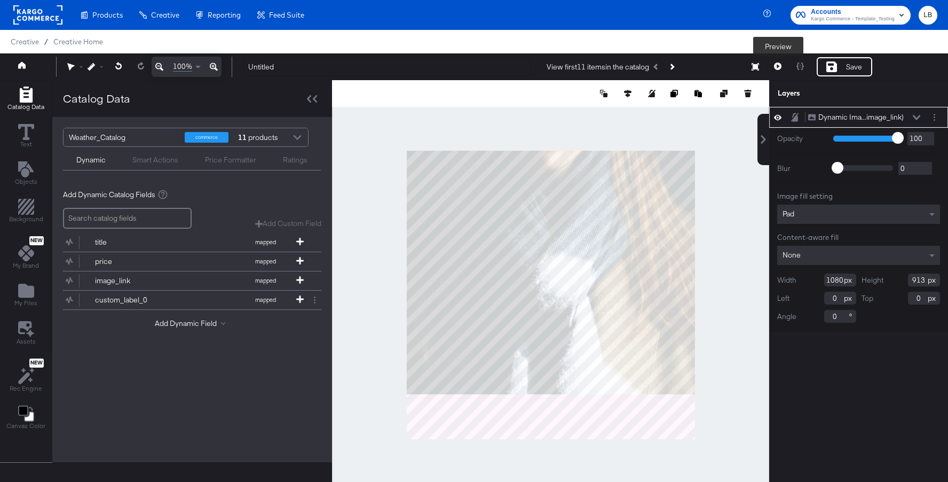
click at [779, 67] on icon at bounding box center [777, 65] width 7 height 7
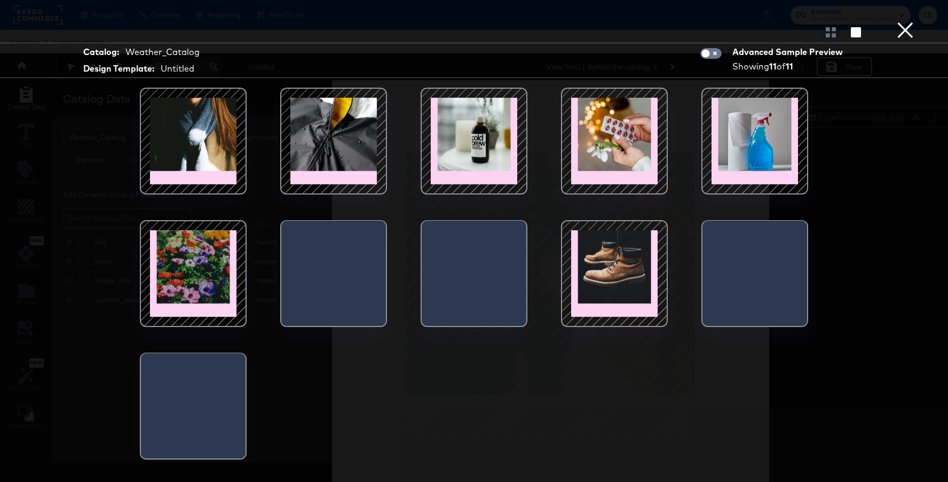
click at [905, 21] on button "×" at bounding box center [905, 10] width 21 height 21
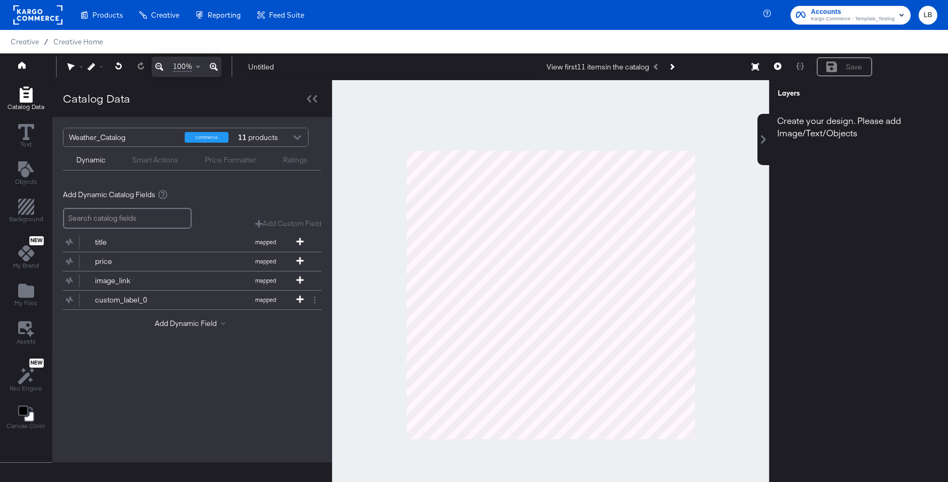
click at [304, 139] on div at bounding box center [297, 138] width 16 height 19
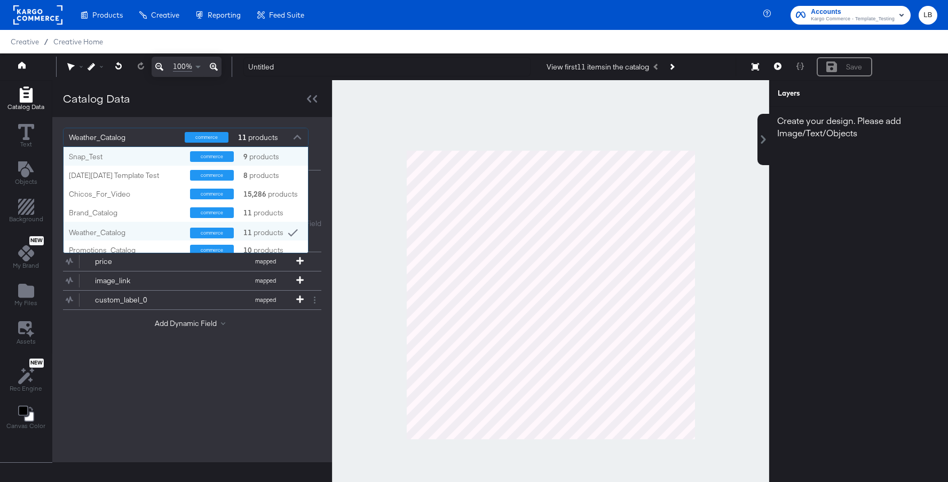
scroll to position [106, 245]
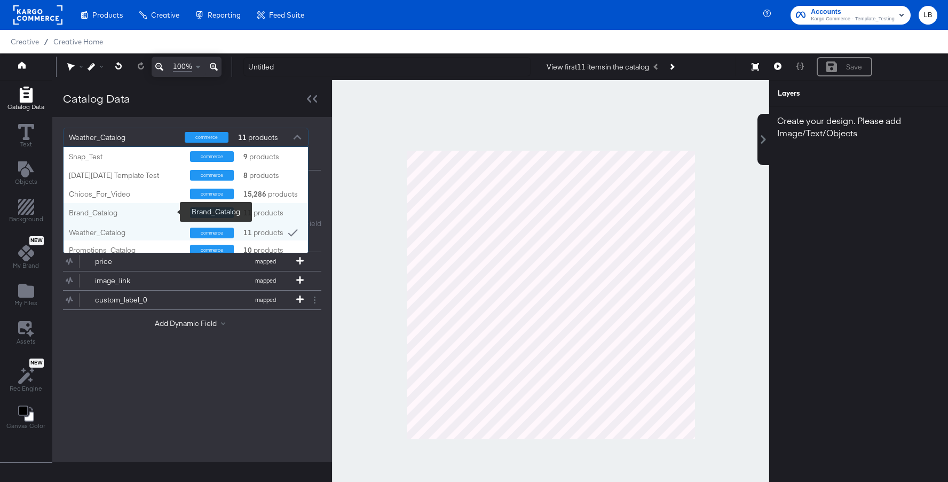
click at [154, 212] on div "Brand_Catalog" at bounding box center [125, 213] width 113 height 10
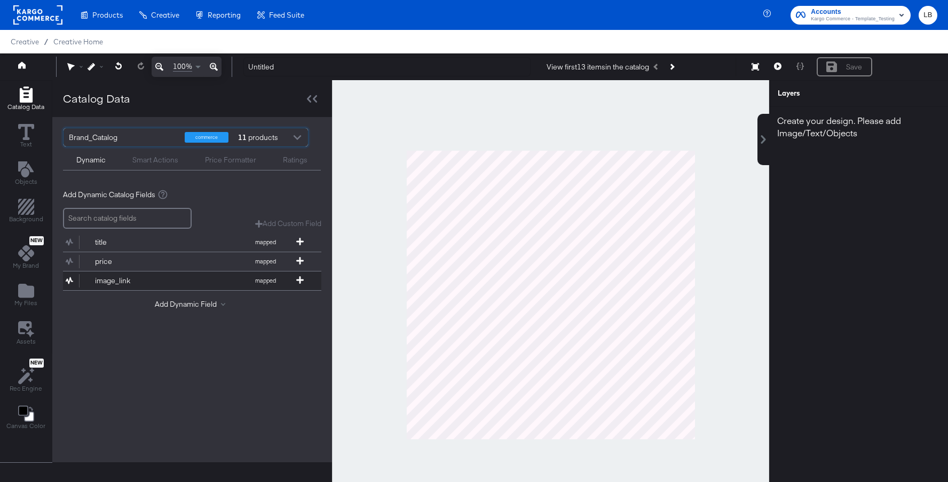
click at [178, 272] on button "image_link mapped" at bounding box center [185, 280] width 245 height 19
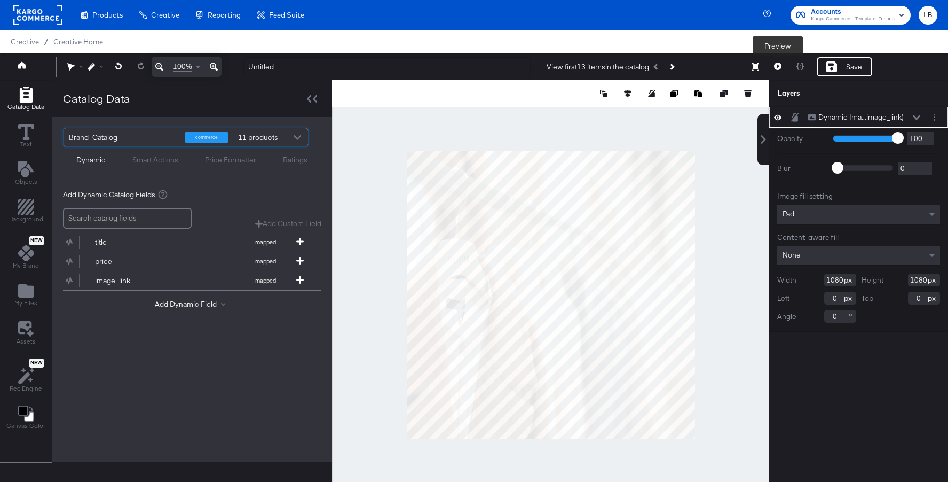
click at [778, 64] on icon at bounding box center [777, 65] width 7 height 7
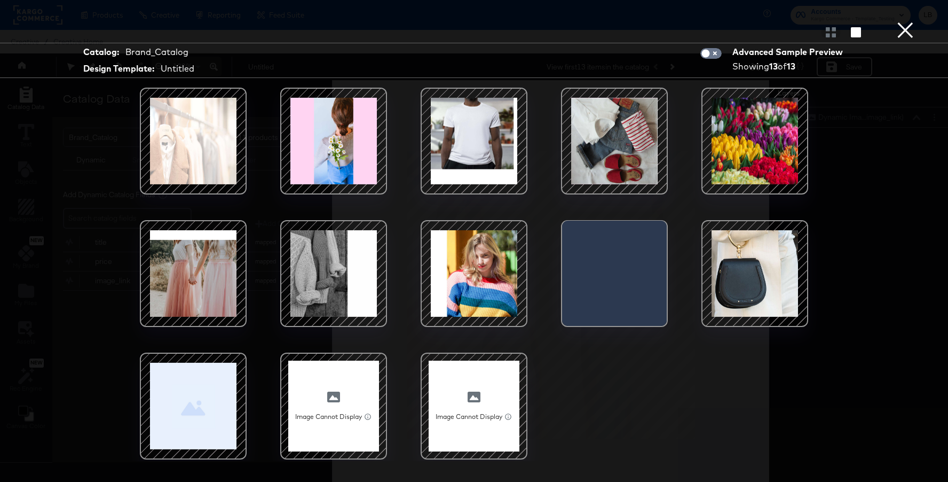
click at [904, 21] on button "×" at bounding box center [905, 10] width 21 height 21
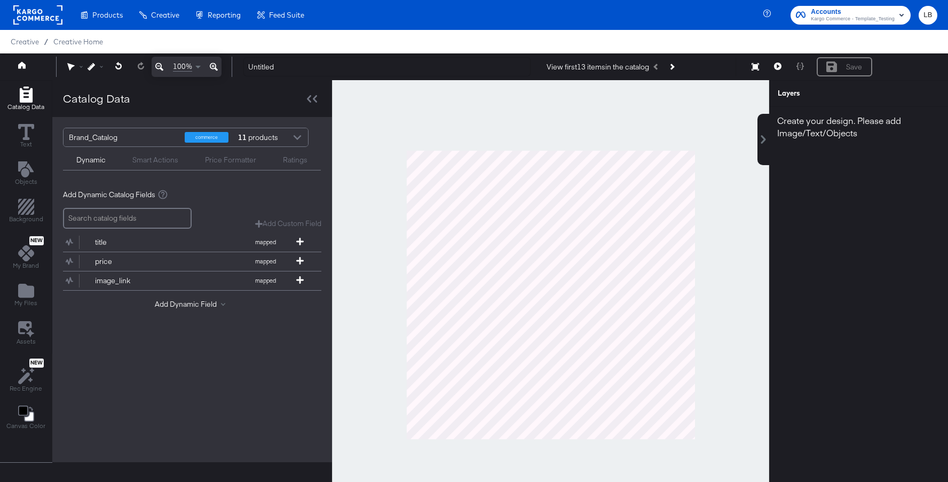
click at [301, 134] on div at bounding box center [297, 138] width 16 height 19
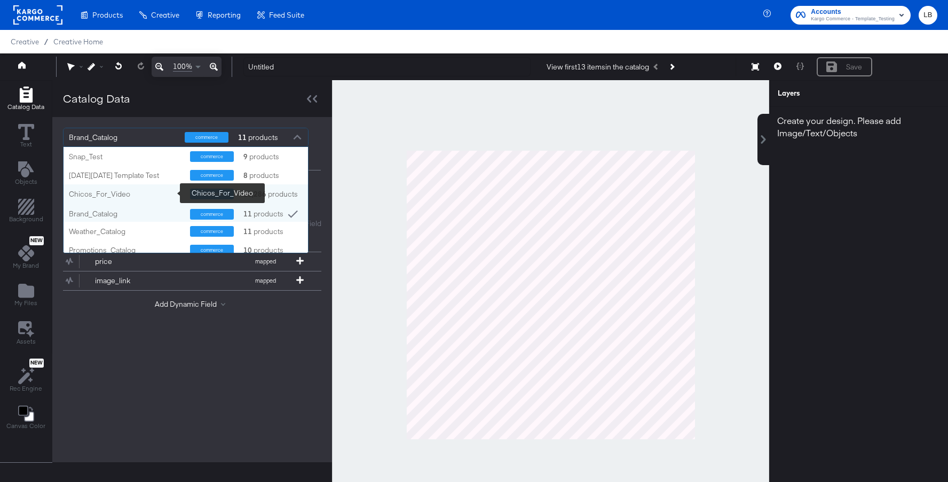
click at [147, 192] on div "Chicos_For_Video" at bounding box center [125, 194] width 113 height 10
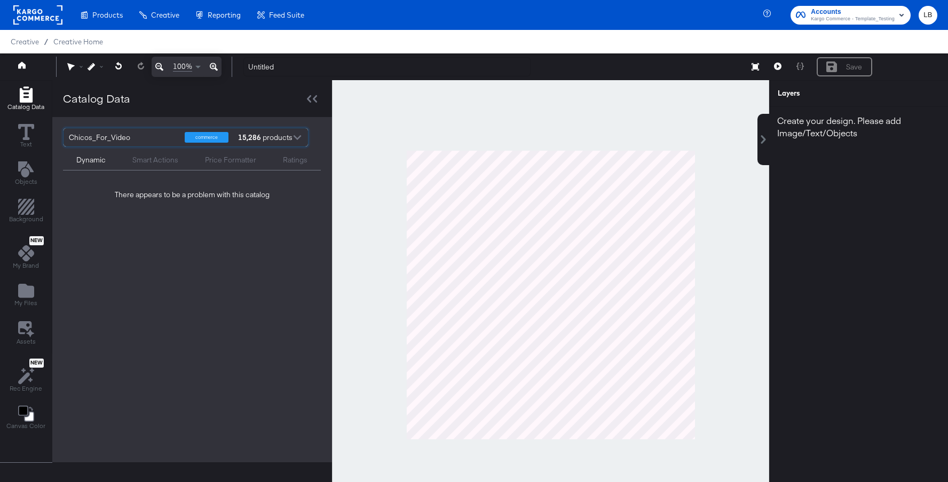
click at [290, 138] on div at bounding box center [297, 138] width 16 height 19
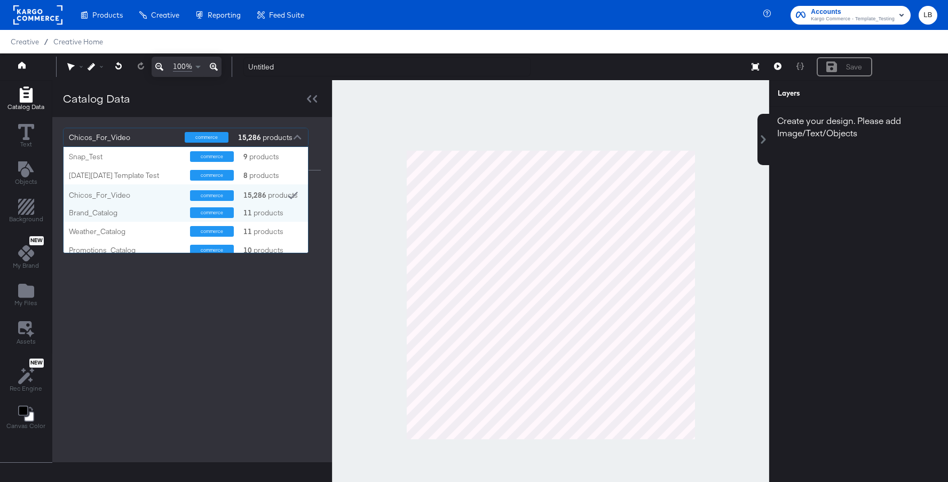
scroll to position [0, 0]
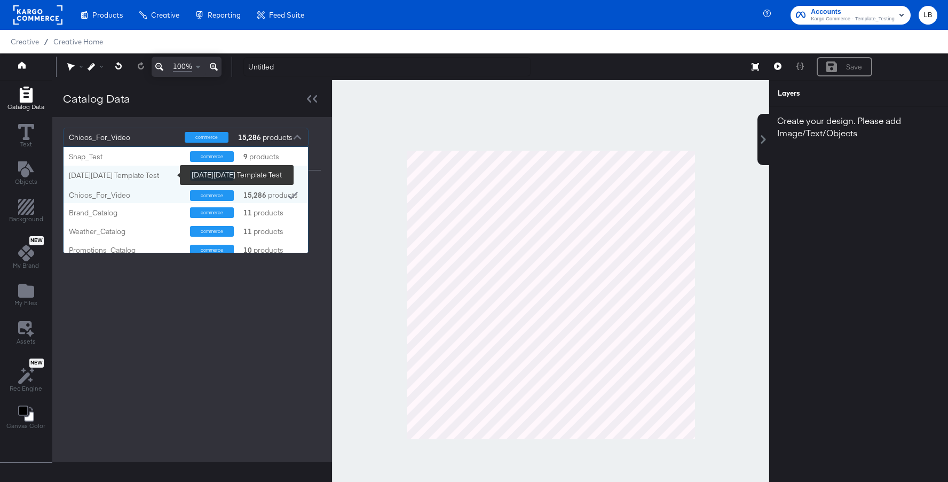
click at [143, 172] on div "Black Friday Template Test" at bounding box center [125, 175] width 113 height 10
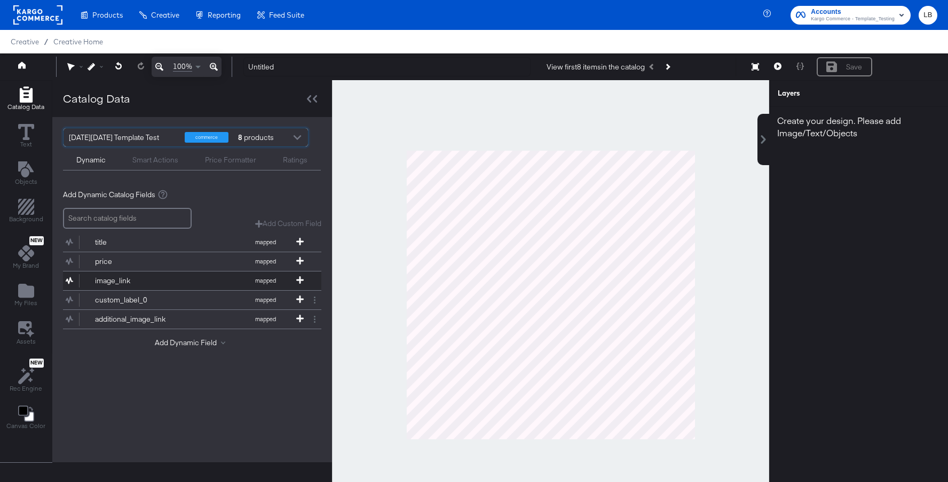
click at [168, 273] on button "image_link mapped" at bounding box center [185, 280] width 245 height 19
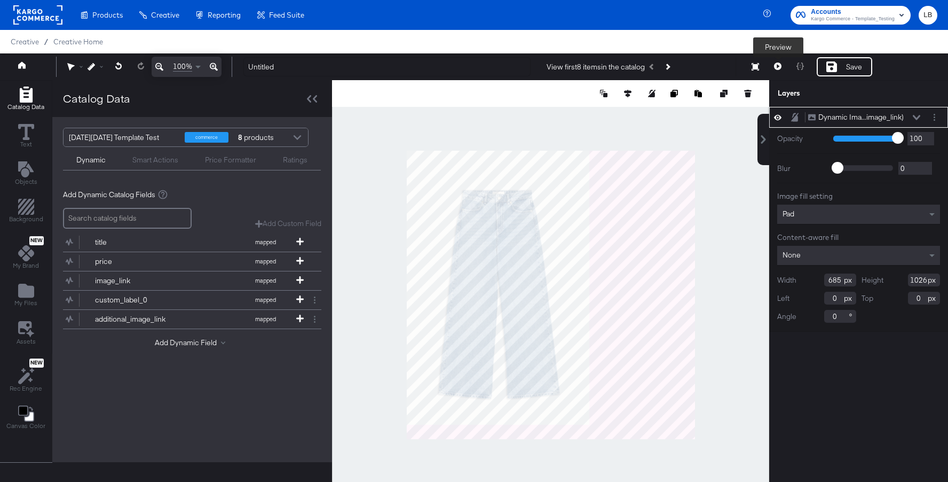
click at [778, 65] on icon at bounding box center [777, 65] width 7 height 7
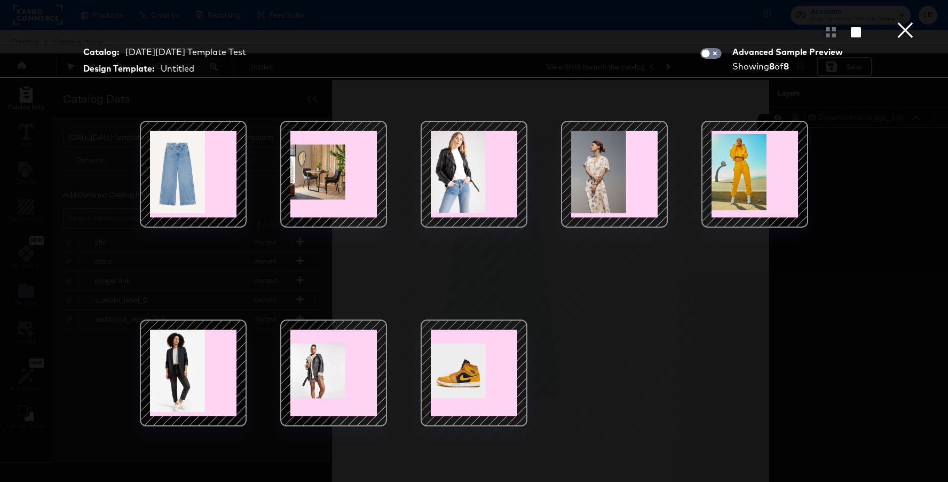
click at [904, 21] on button "×" at bounding box center [905, 10] width 21 height 21
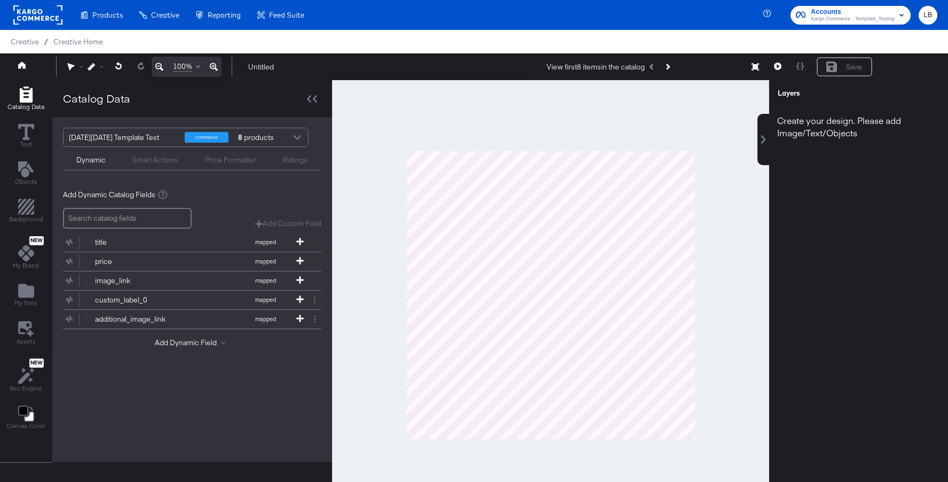
click at [297, 134] on div at bounding box center [297, 138] width 16 height 19
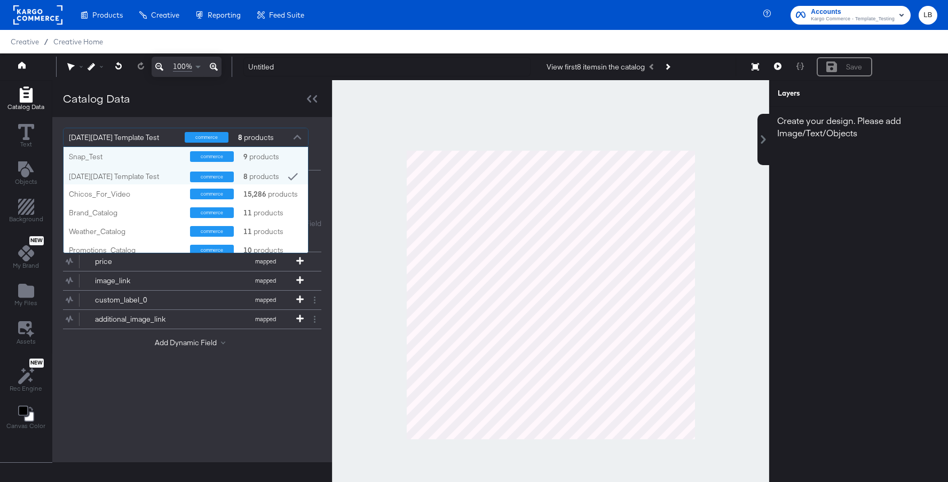
scroll to position [106, 245]
click at [166, 156] on div "Snap_Test" at bounding box center [125, 157] width 113 height 10
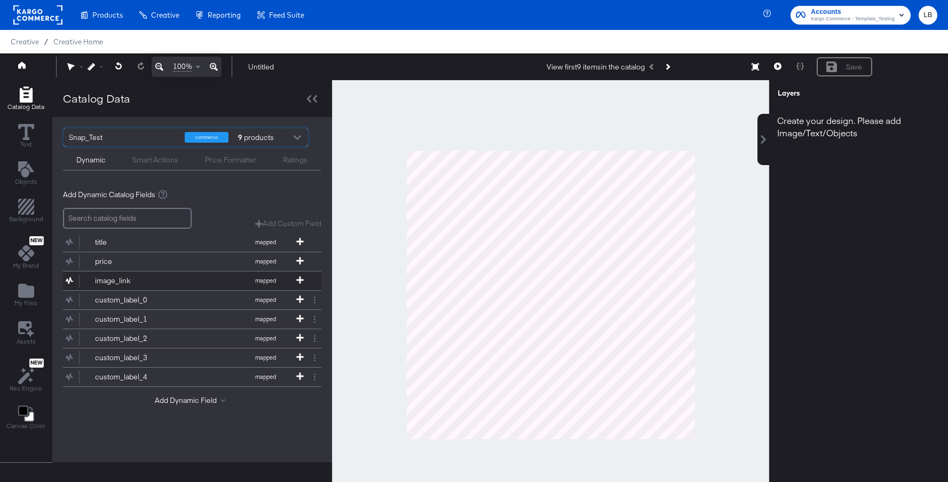
click at [167, 278] on div "image_link" at bounding box center [133, 281] width 77 height 10
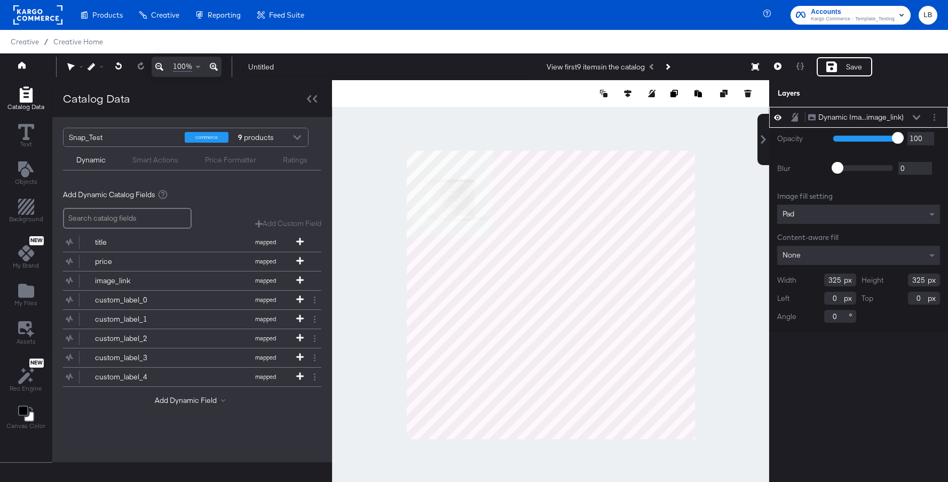
type input "216"
type input "190"
click at [780, 63] on icon at bounding box center [777, 65] width 7 height 7
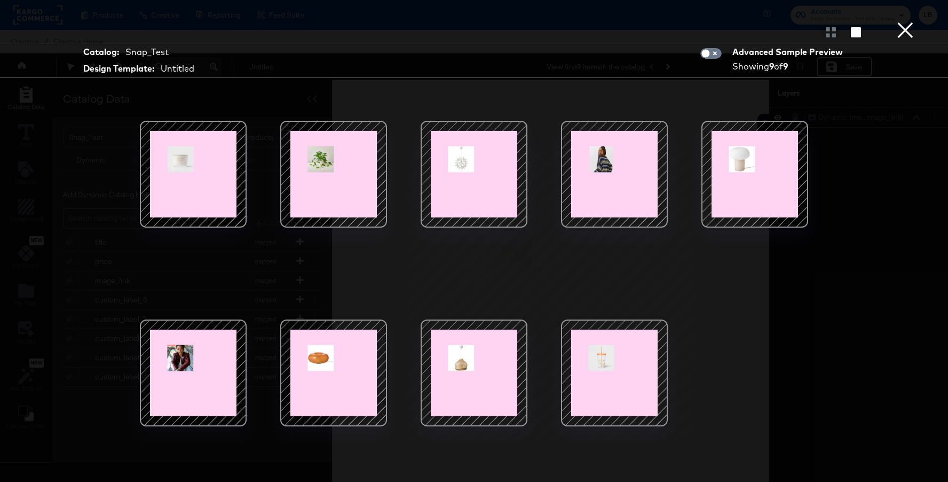
click at [903, 21] on button "×" at bounding box center [905, 10] width 21 height 21
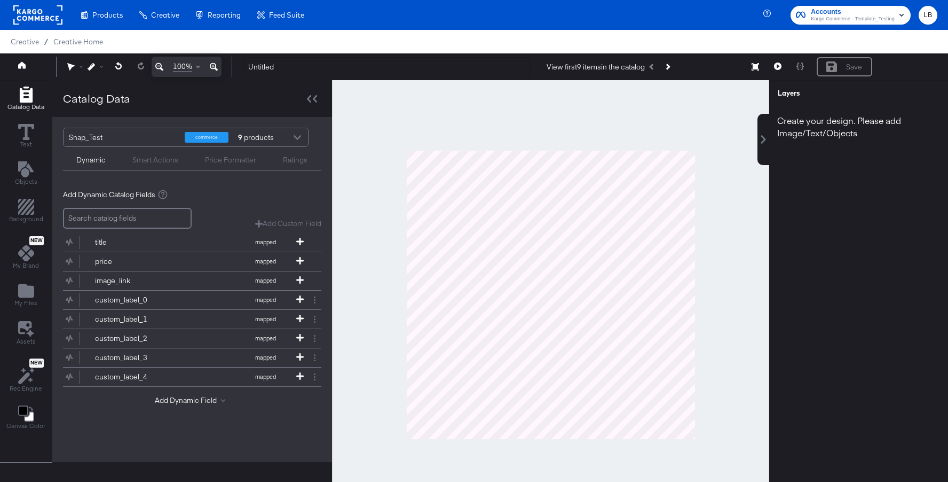
click at [289, 138] on div at bounding box center [297, 138] width 16 height 19
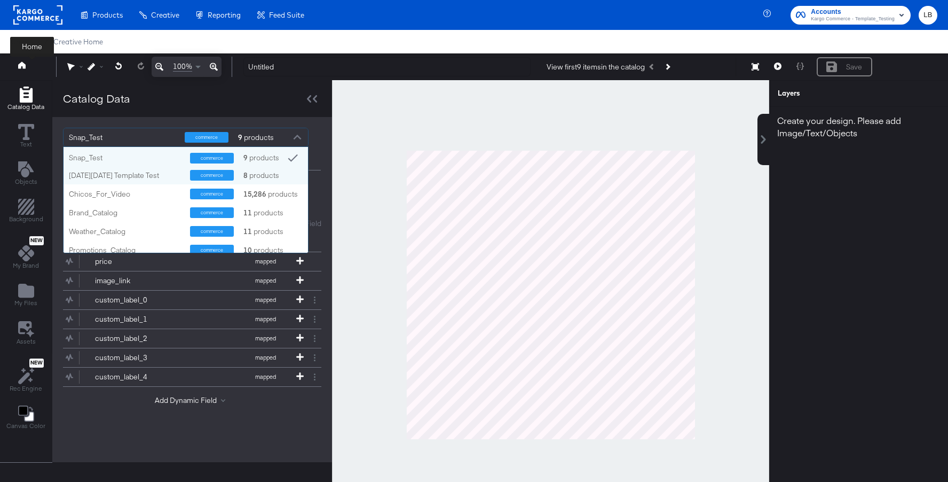
click at [27, 65] on button at bounding box center [32, 66] width 43 height 19
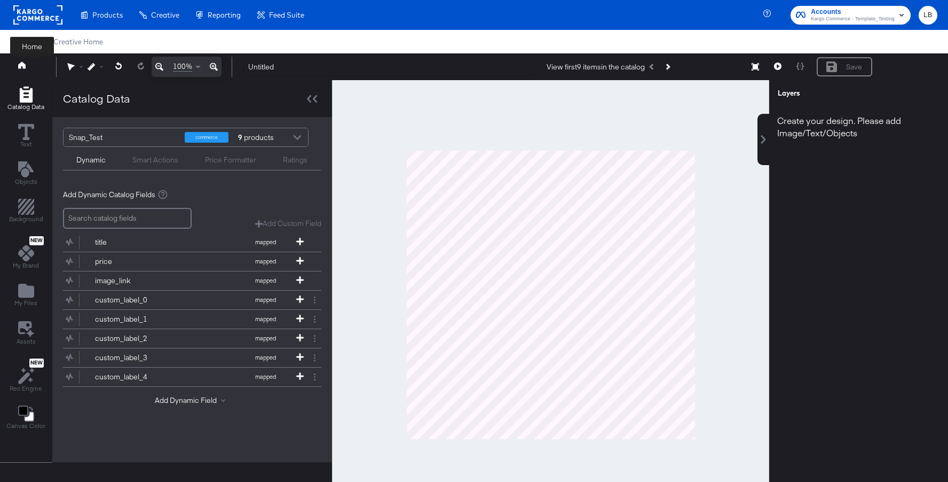
click at [18, 65] on icon at bounding box center [21, 64] width 7 height 7
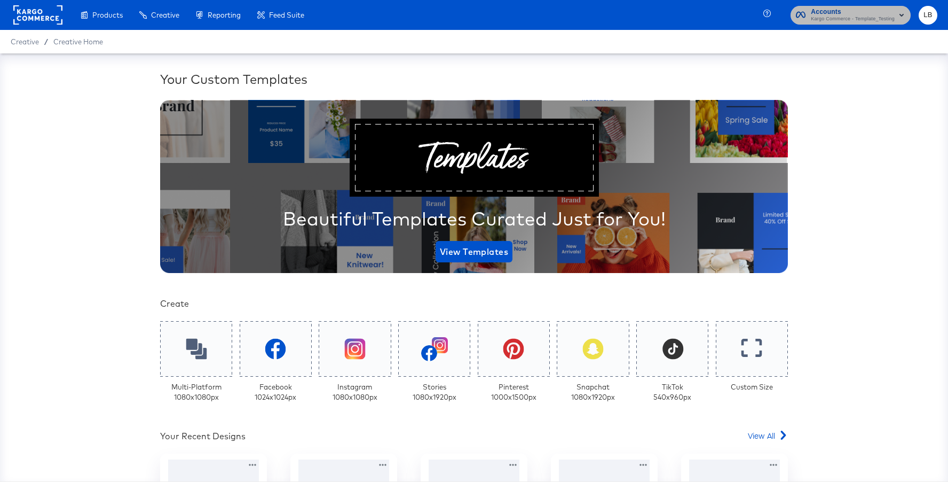
click at [847, 13] on span "Accounts" at bounding box center [853, 11] width 84 height 11
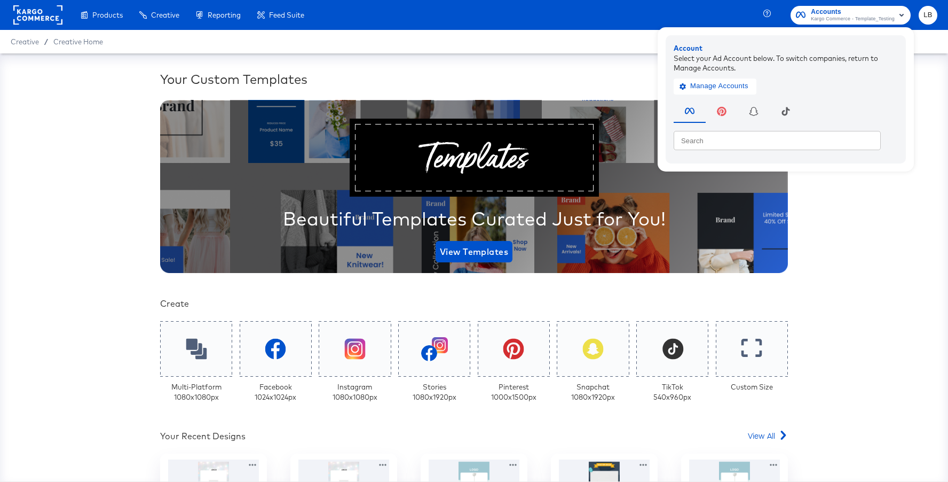
click at [50, 17] on rect at bounding box center [37, 14] width 49 height 19
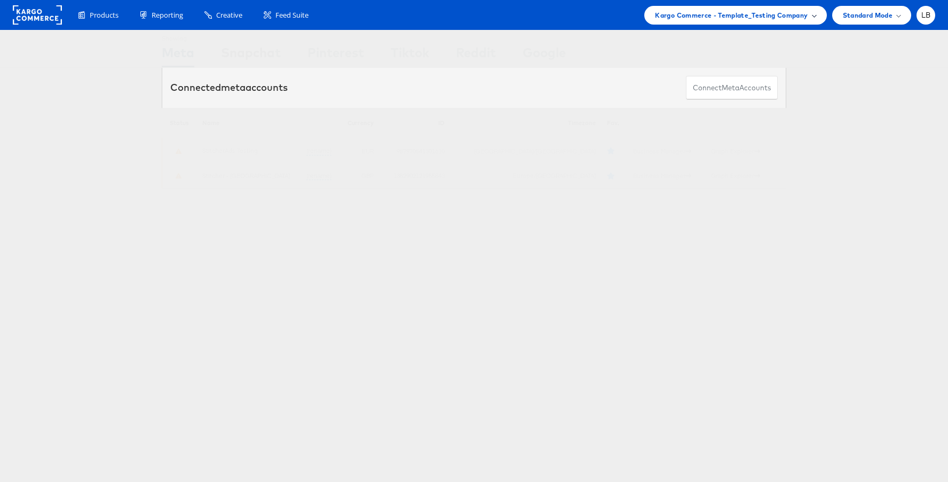
click at [786, 12] on span "Kargo Commerce - Template_Testing Company" at bounding box center [731, 15] width 153 height 11
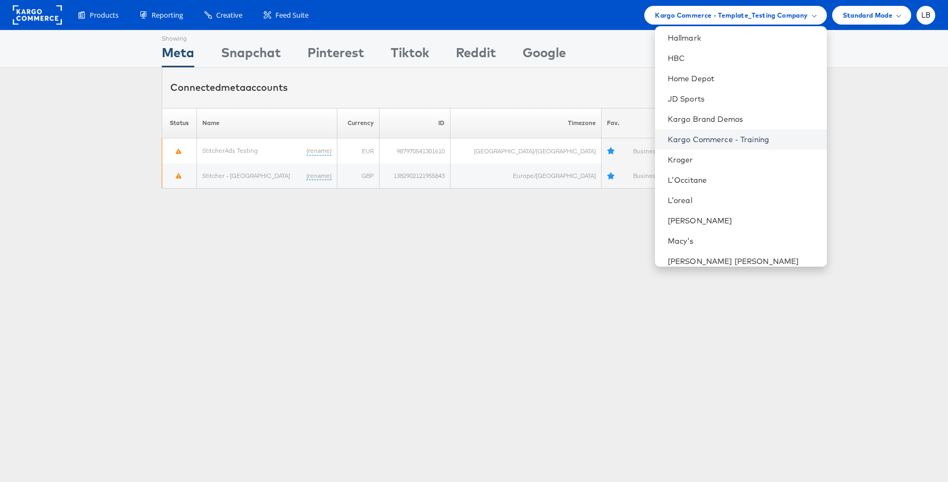
scroll to position [344, 0]
click at [781, 137] on link "Kargo Commerce - Training" at bounding box center [743, 141] width 151 height 11
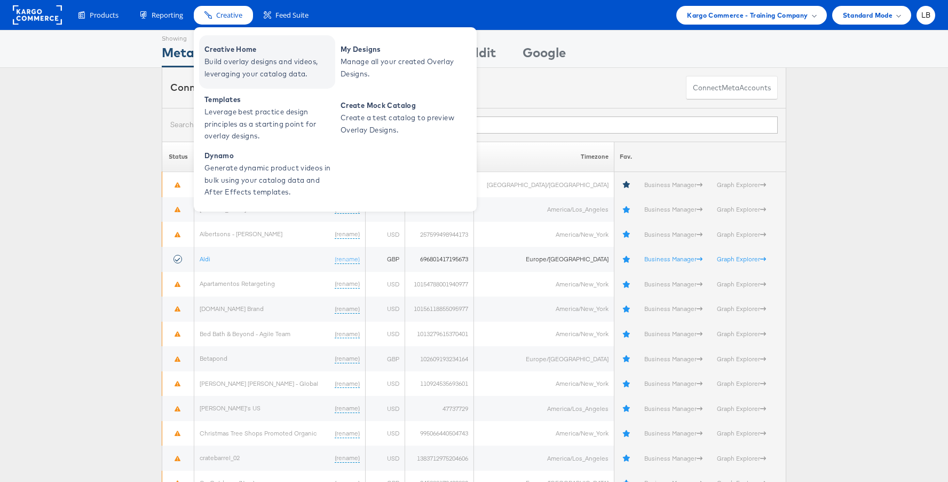
click at [240, 68] on span "Build overlay designs and videos, leveraging your catalog data." at bounding box center [269, 68] width 128 height 25
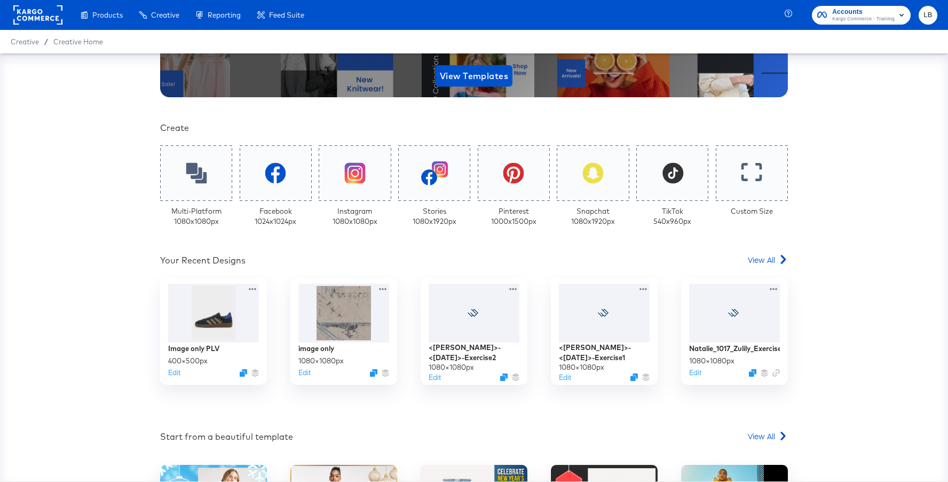
scroll to position [178, 0]
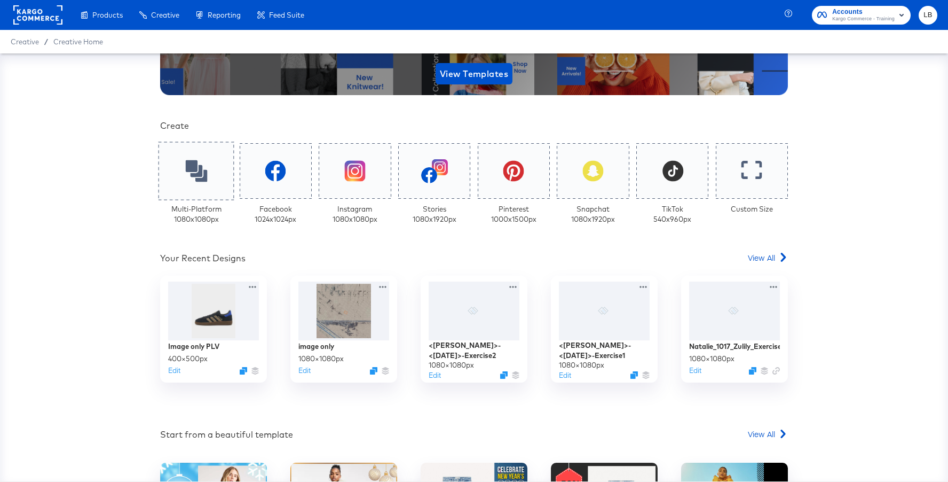
click at [197, 169] on icon at bounding box center [196, 171] width 22 height 22
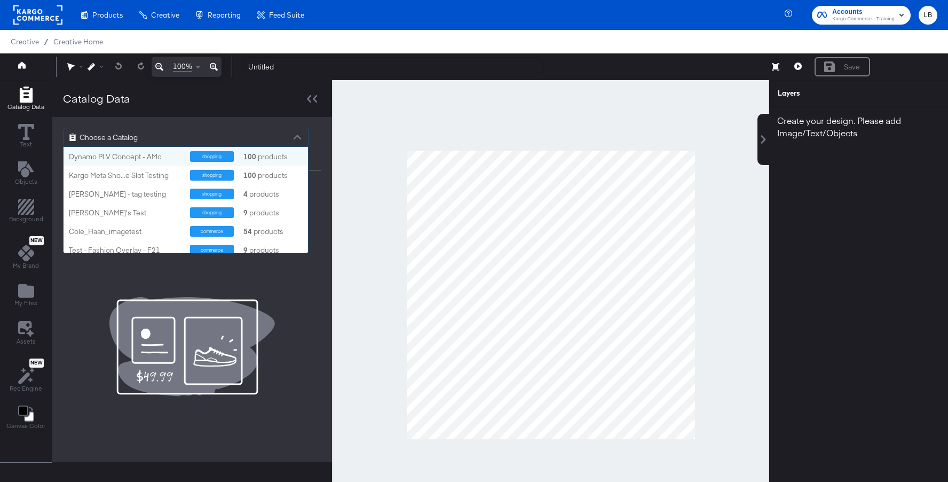
click at [295, 135] on div at bounding box center [297, 138] width 16 height 19
click at [143, 156] on div "Dynamo PLV Concept - AMc" at bounding box center [125, 157] width 113 height 10
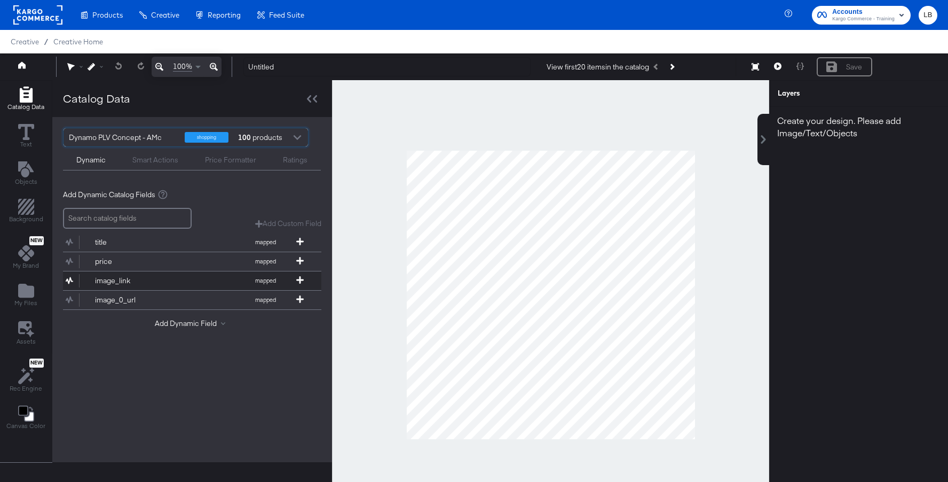
click at [155, 279] on div "image_link" at bounding box center [133, 281] width 77 height 10
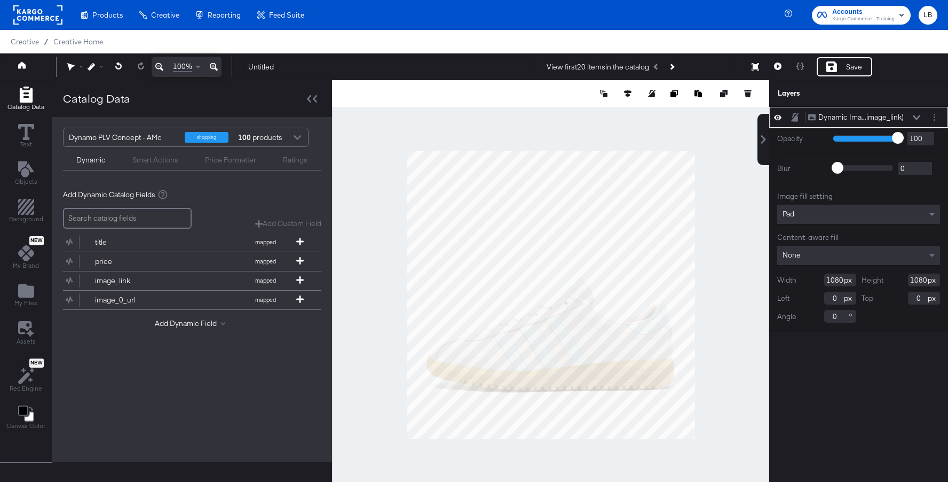
type input "641"
type input "439"
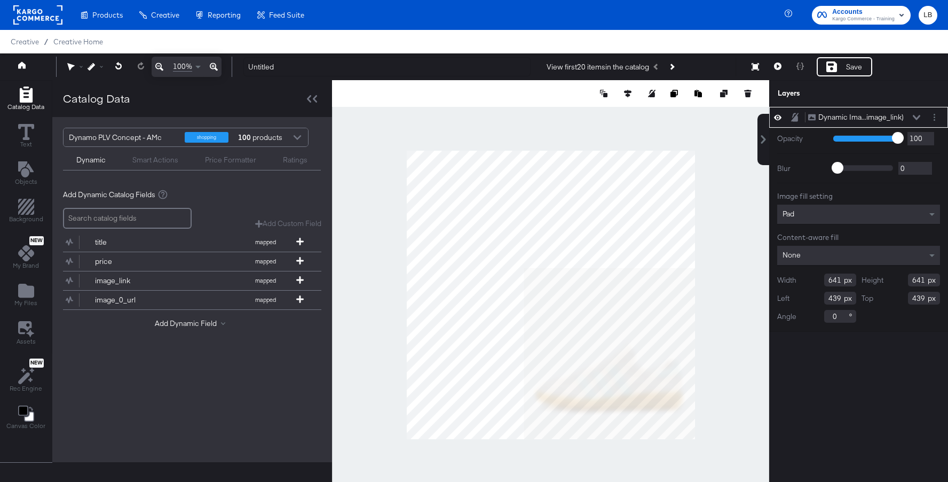
type input "287"
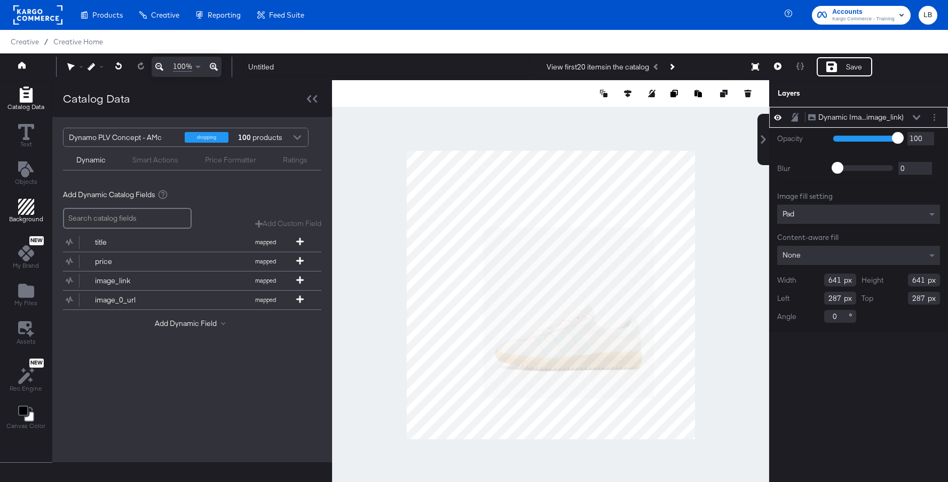
click at [31, 207] on icon "Add Rectangle" at bounding box center [26, 207] width 16 height 16
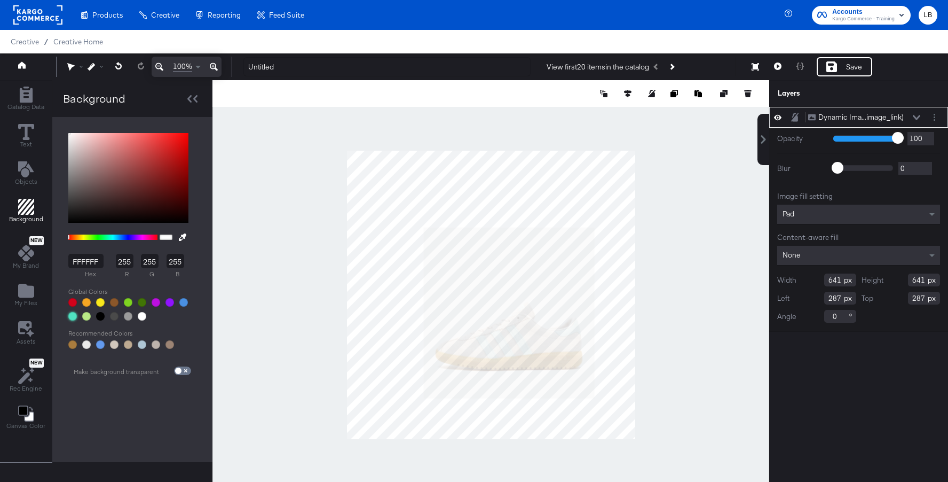
click at [75, 316] on div at bounding box center [72, 316] width 9 height 9
type input "50E3C2"
type input "80"
type input "227"
type input "194"
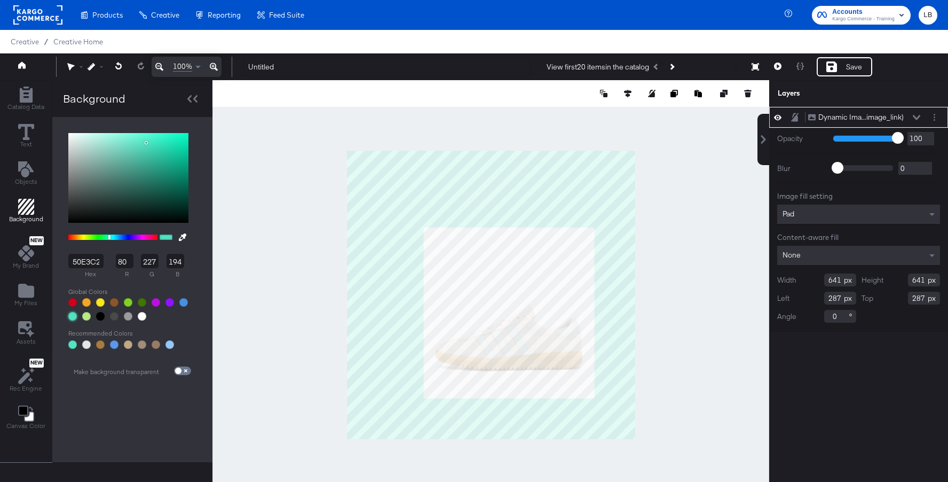
click at [721, 190] on div at bounding box center [491, 294] width 557 height 429
click at [781, 64] on icon at bounding box center [777, 65] width 7 height 7
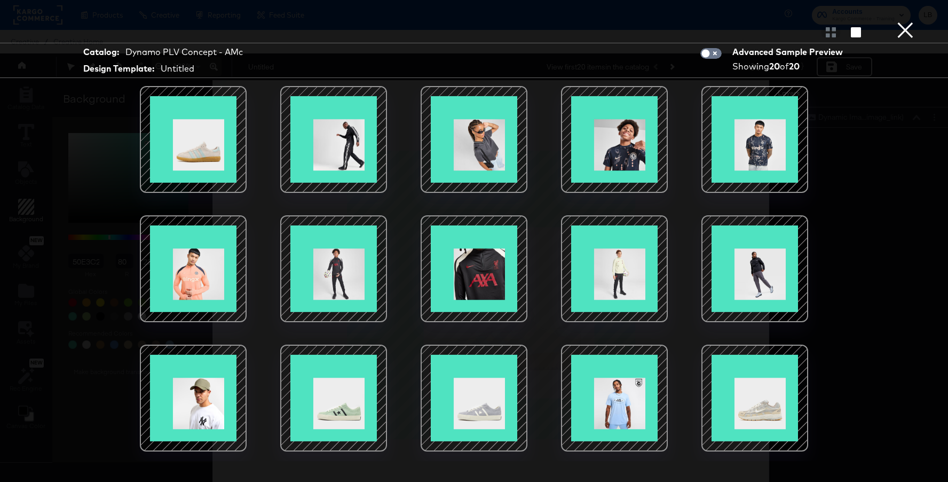
click at [903, 21] on button "×" at bounding box center [905, 10] width 21 height 21
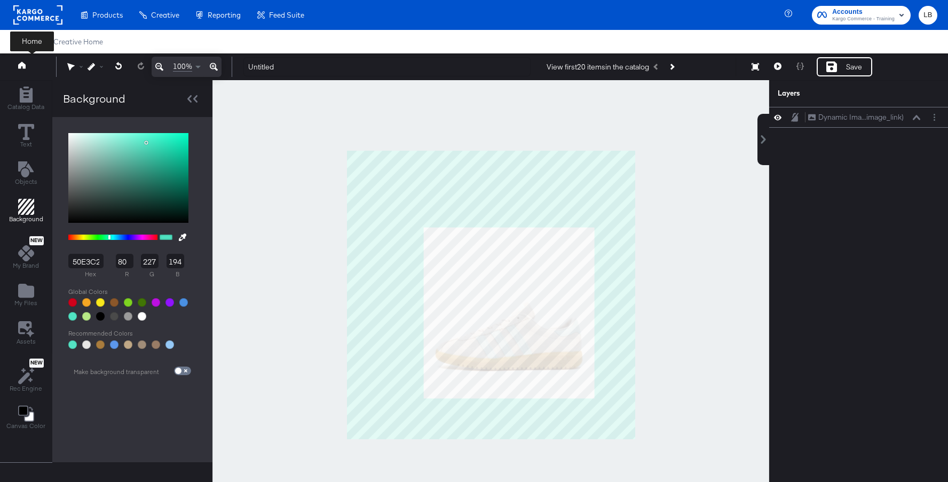
click at [24, 69] on icon at bounding box center [21, 64] width 7 height 7
click at [191, 100] on icon at bounding box center [192, 98] width 10 height 7
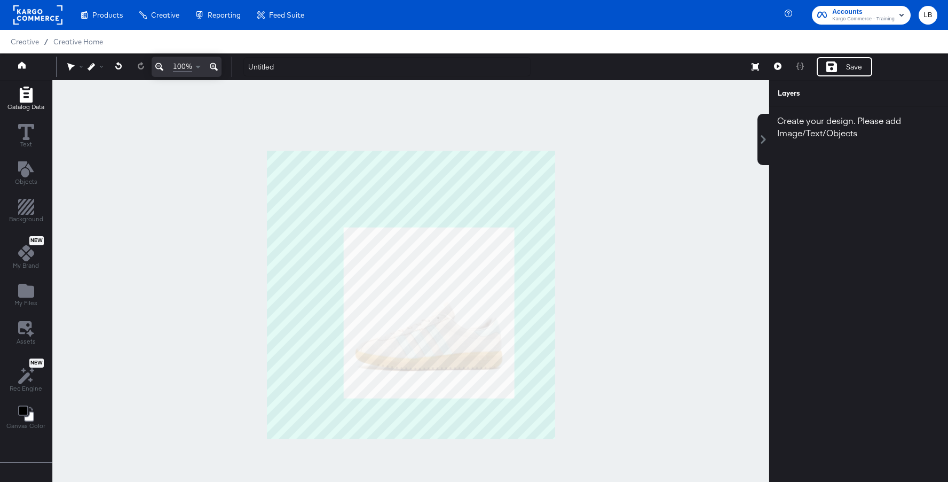
click at [27, 92] on icon "Add Rectangle" at bounding box center [25, 95] width 13 height 16
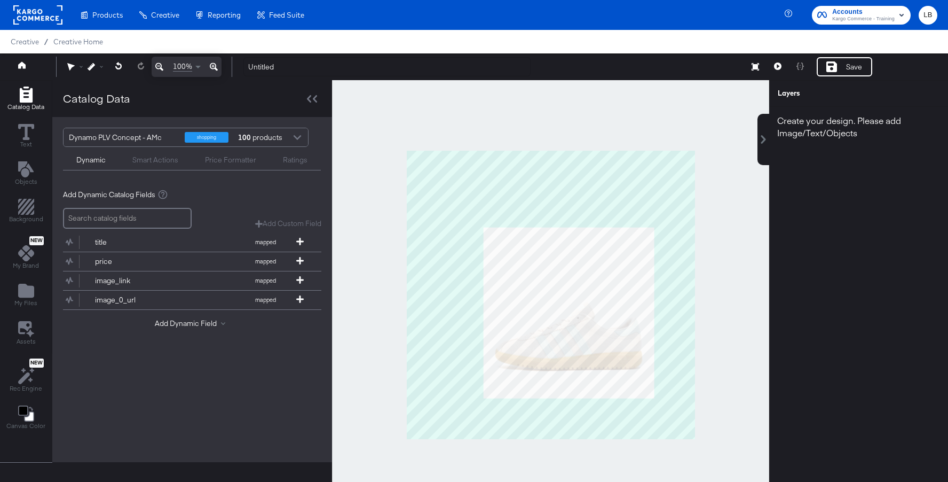
click at [297, 133] on div at bounding box center [297, 138] width 16 height 19
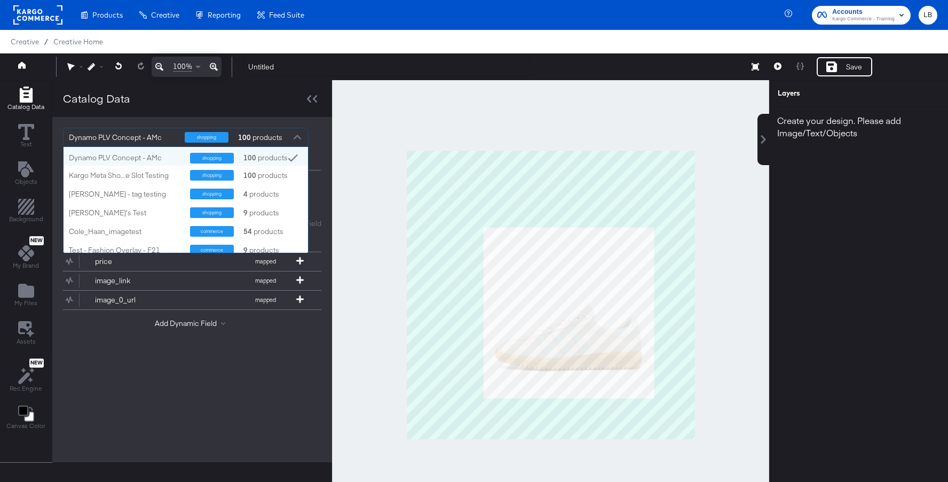
scroll to position [106, 245]
click at [566, 111] on div at bounding box center [550, 294] width 437 height 429
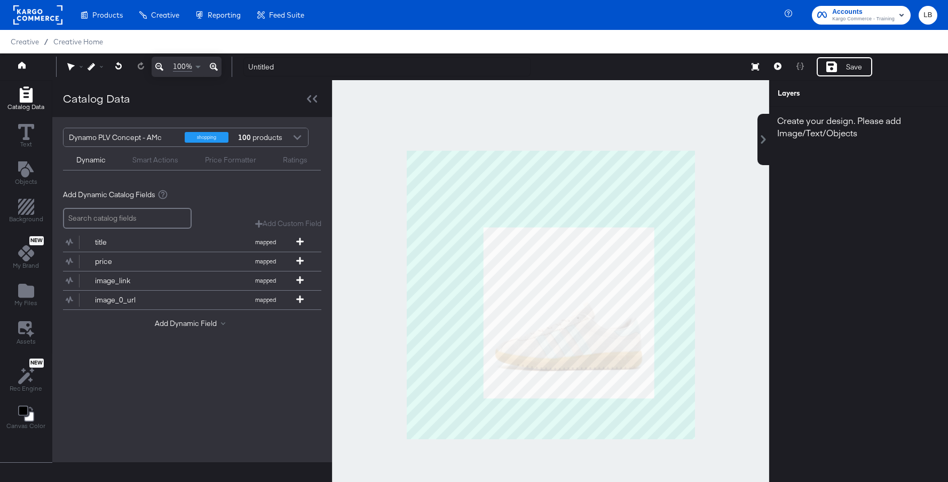
click at [300, 130] on div at bounding box center [297, 138] width 16 height 19
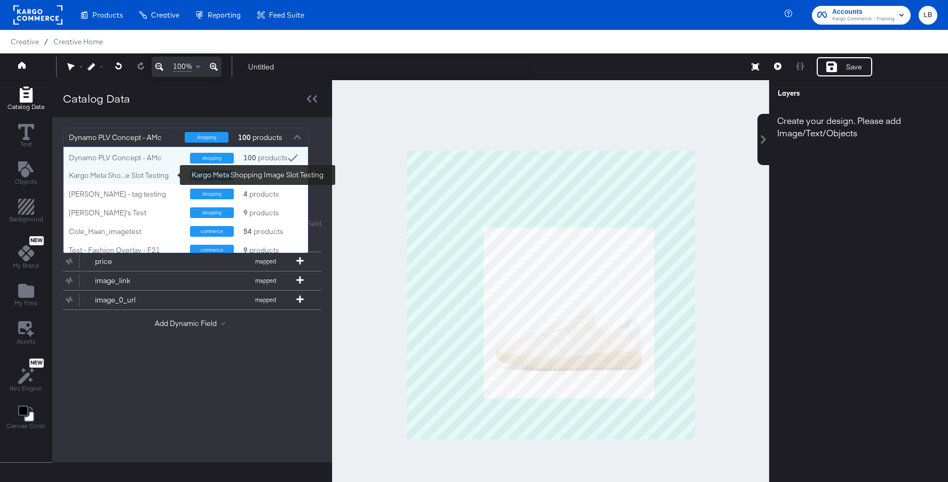
click at [161, 176] on div "Kargo Meta Sho...e Slot Testing" at bounding box center [125, 175] width 113 height 10
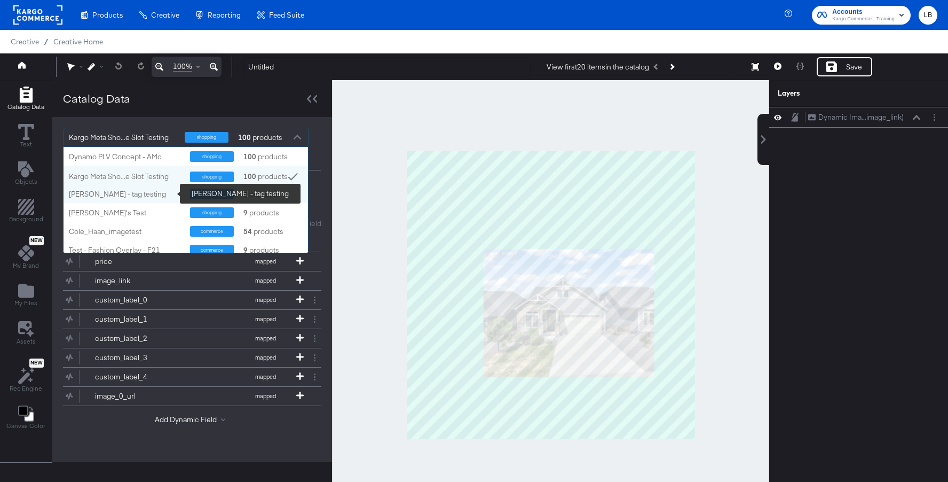
click at [138, 193] on div "Craig - tag testing" at bounding box center [125, 194] width 113 height 10
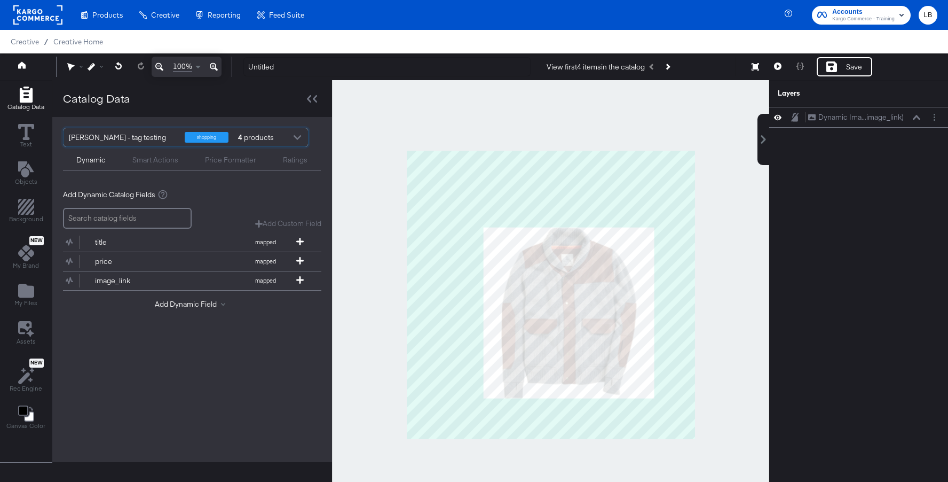
click at [296, 140] on div at bounding box center [297, 138] width 16 height 19
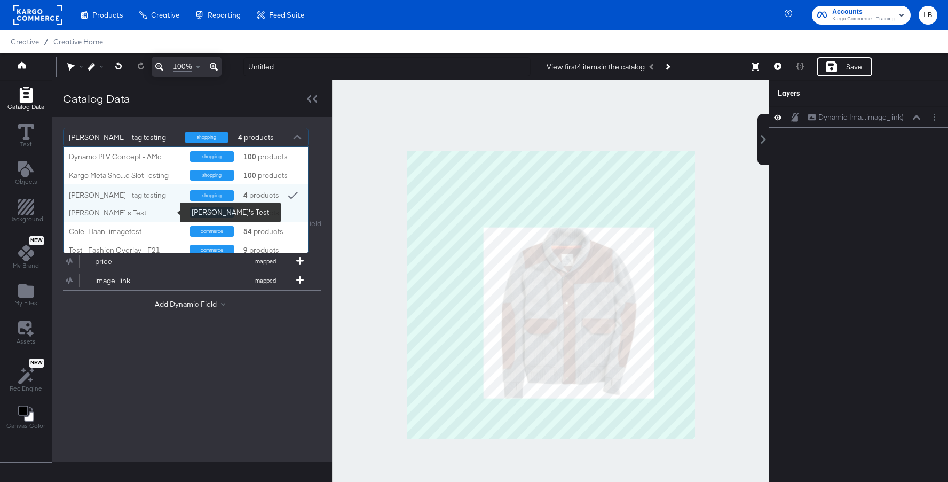
click at [136, 208] on div "Adam's Test" at bounding box center [125, 213] width 113 height 10
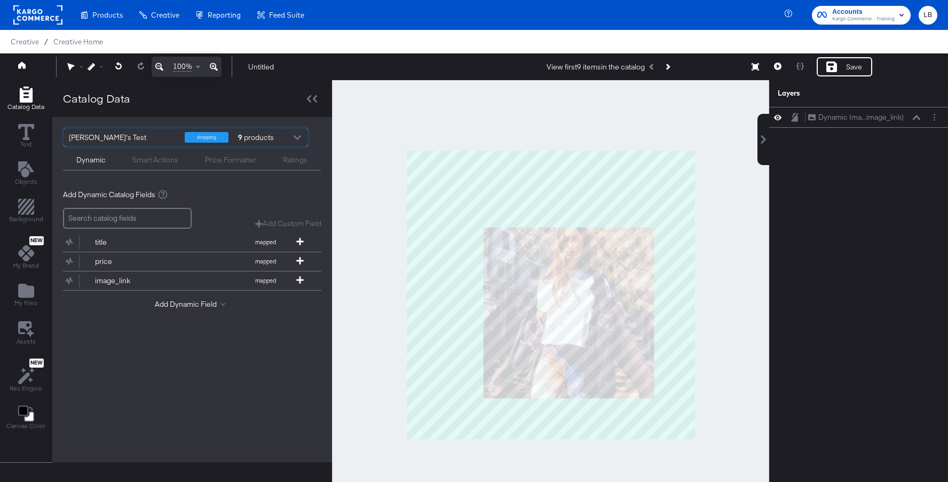
click at [297, 134] on div at bounding box center [297, 138] width 16 height 19
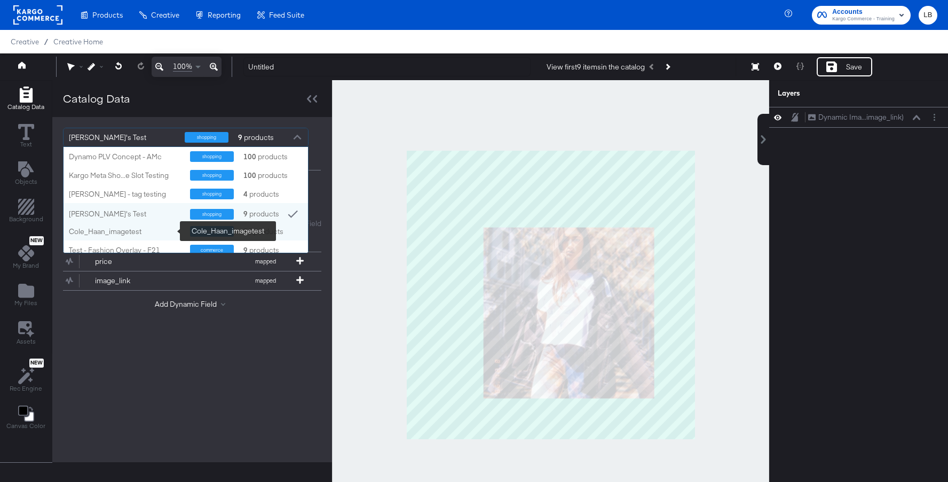
click at [158, 228] on div "Cole_Haan_imagetest" at bounding box center [125, 231] width 113 height 10
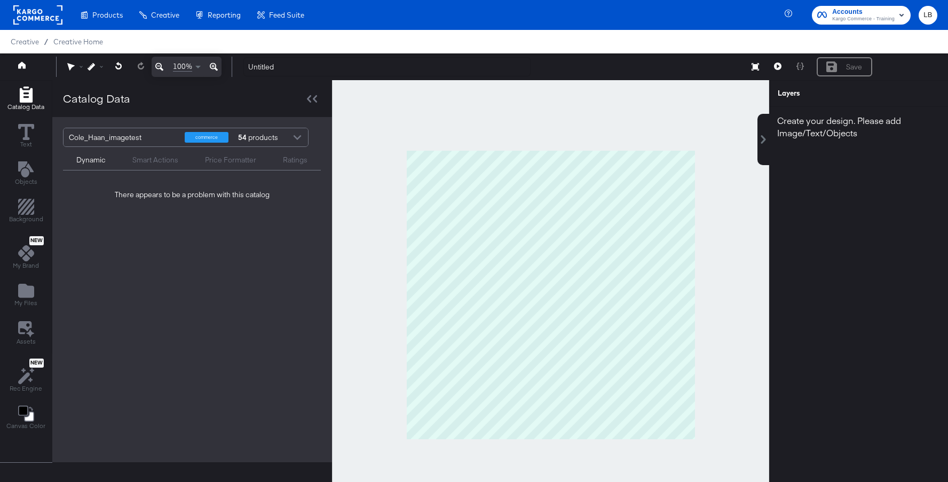
click at [297, 134] on div at bounding box center [297, 138] width 16 height 19
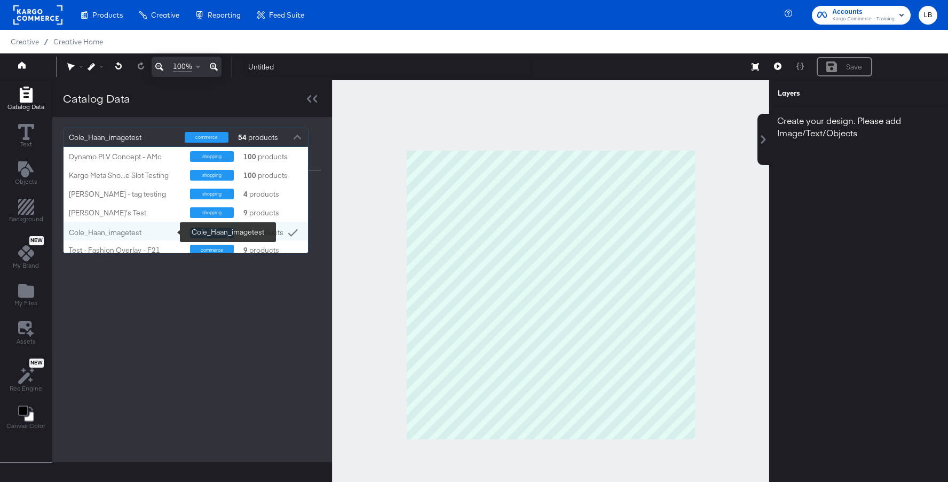
scroll to position [28, 0]
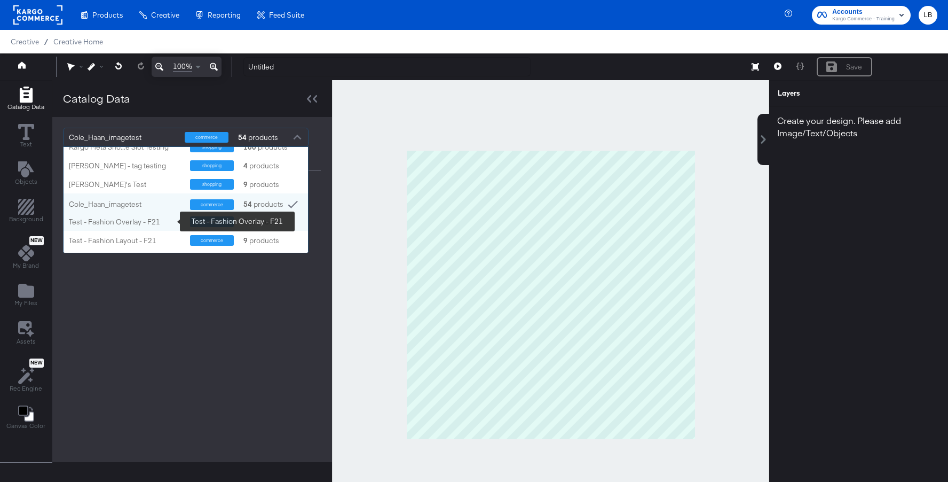
click at [174, 218] on div "Test - Fashion Overlay - F21" at bounding box center [125, 222] width 113 height 10
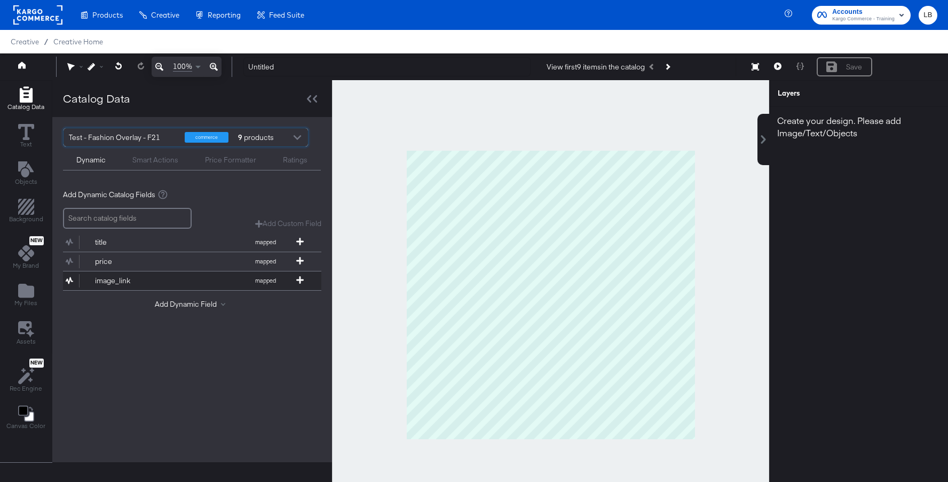
click at [154, 276] on div "image_link" at bounding box center [133, 281] width 77 height 10
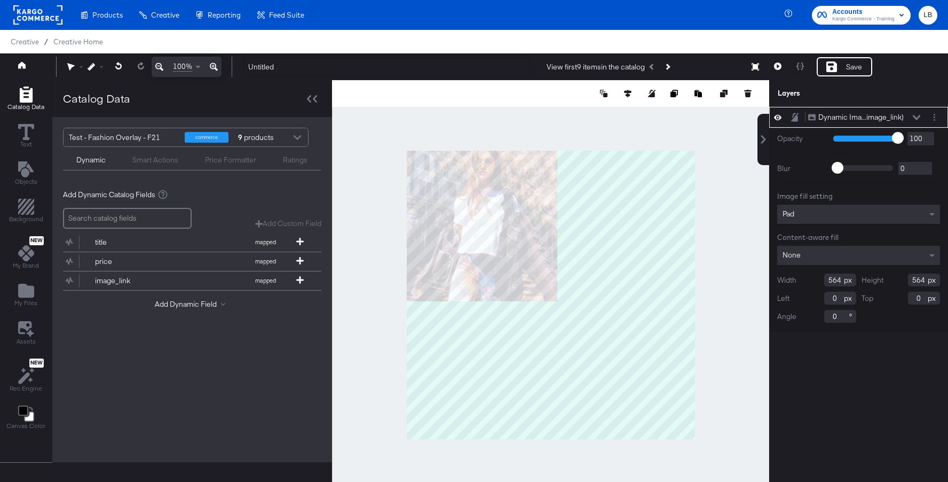
type input "96"
type input "180"
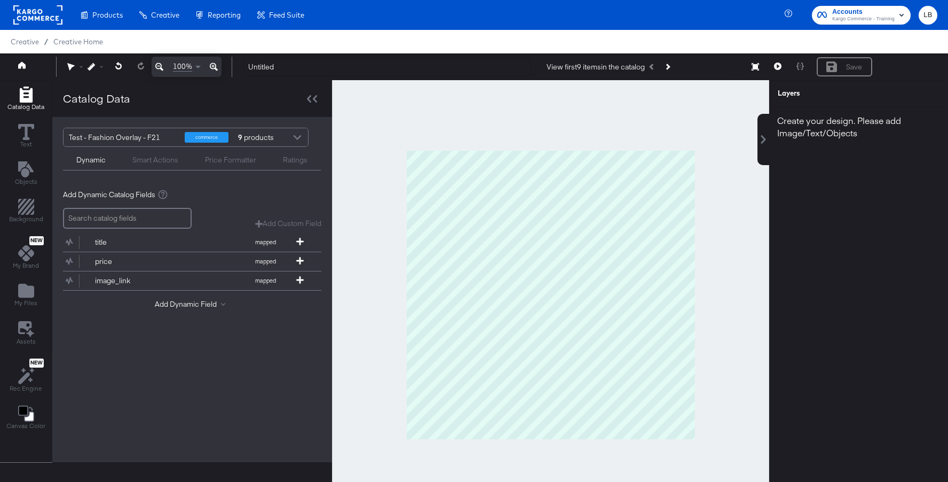
click at [293, 132] on div at bounding box center [297, 138] width 16 height 19
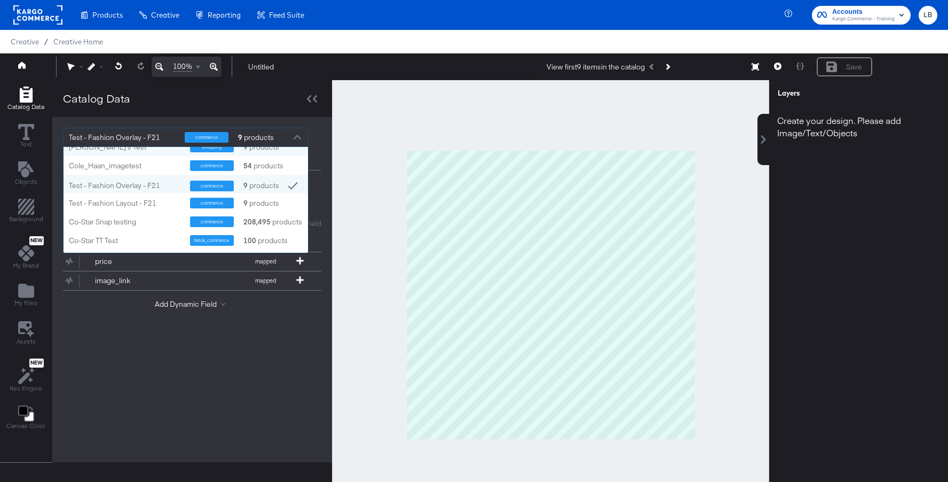
scroll to position [70, 0]
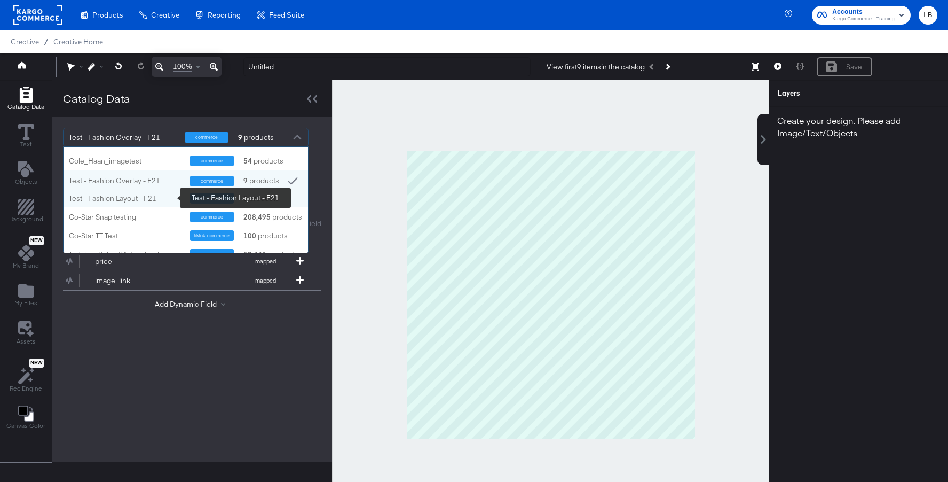
click at [170, 199] on div "Test - Fashion Layout - F21" at bounding box center [125, 198] width 113 height 10
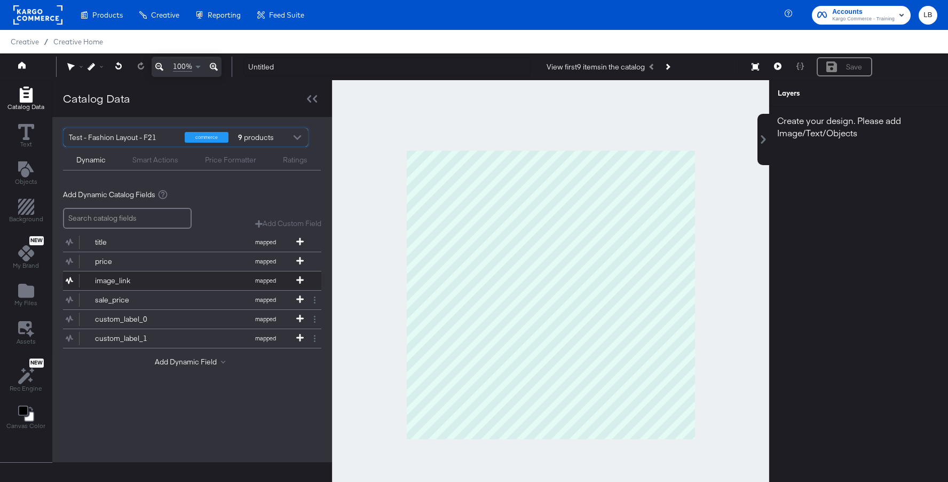
click at [170, 277] on div "image_link" at bounding box center [133, 281] width 77 height 10
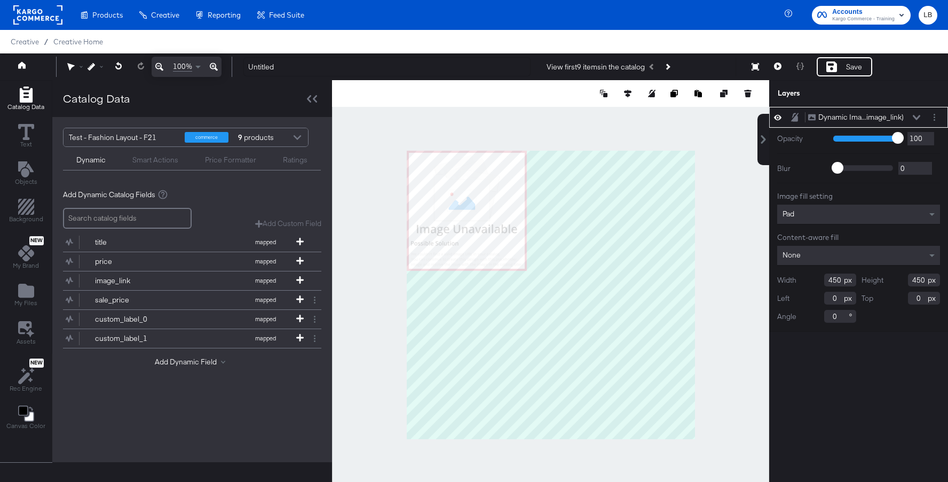
type input "84"
type input "186"
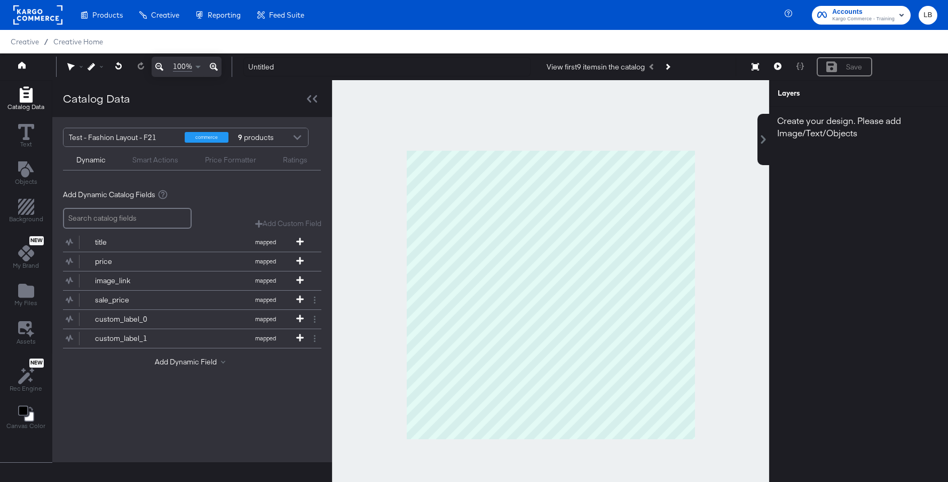
click at [301, 137] on div at bounding box center [297, 138] width 16 height 19
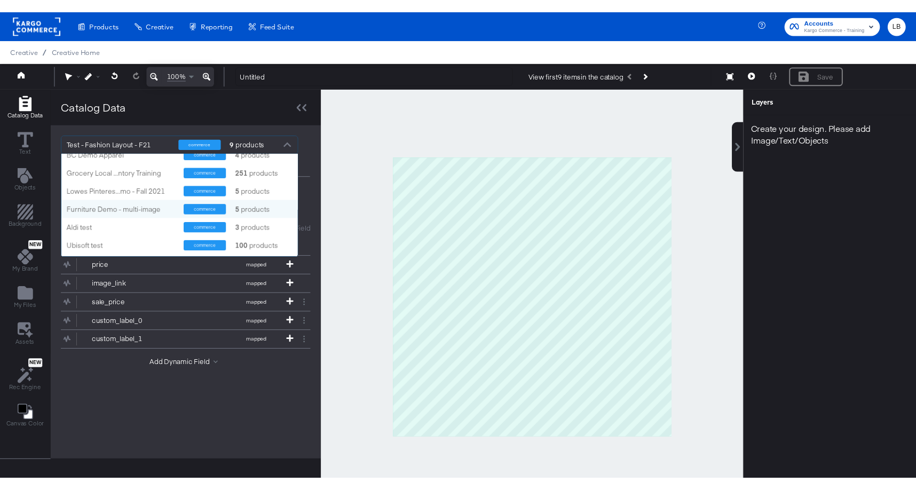
scroll to position [214, 0]
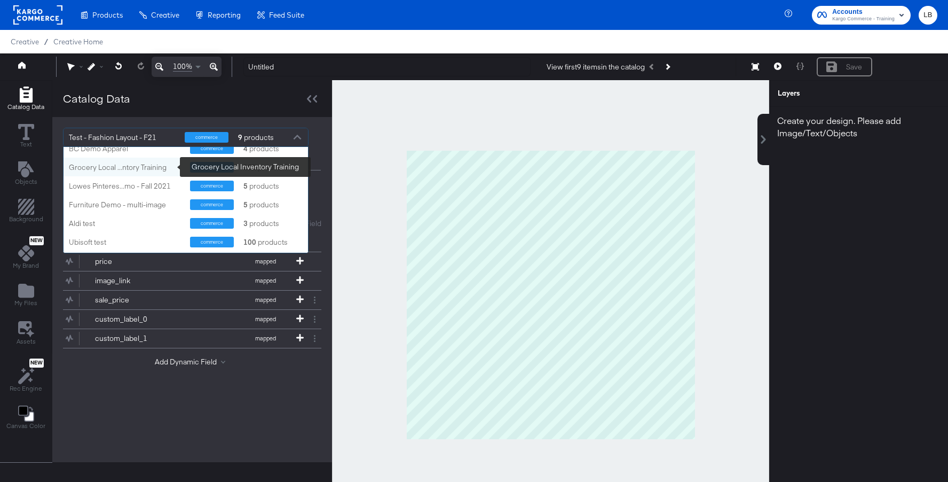
click at [157, 168] on div "Grocery Local ...ntory Training" at bounding box center [125, 167] width 113 height 10
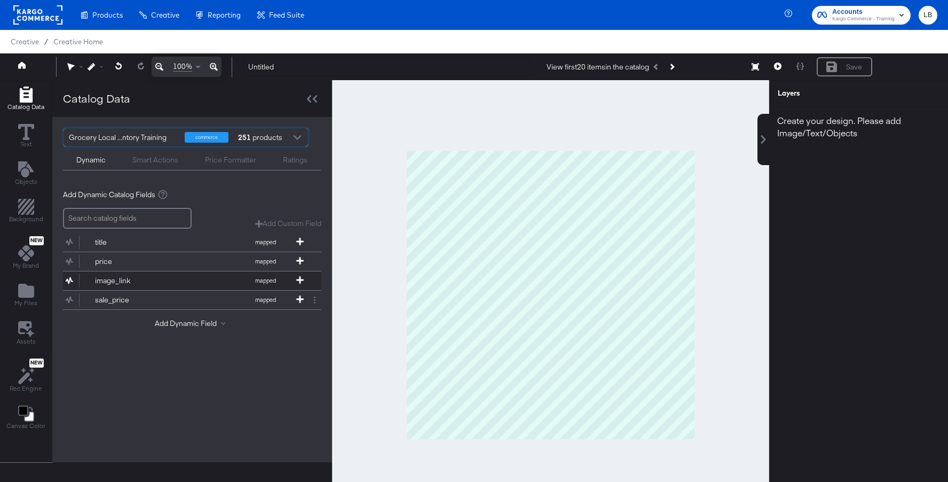
click at [150, 278] on div "image_link" at bounding box center [133, 281] width 77 height 10
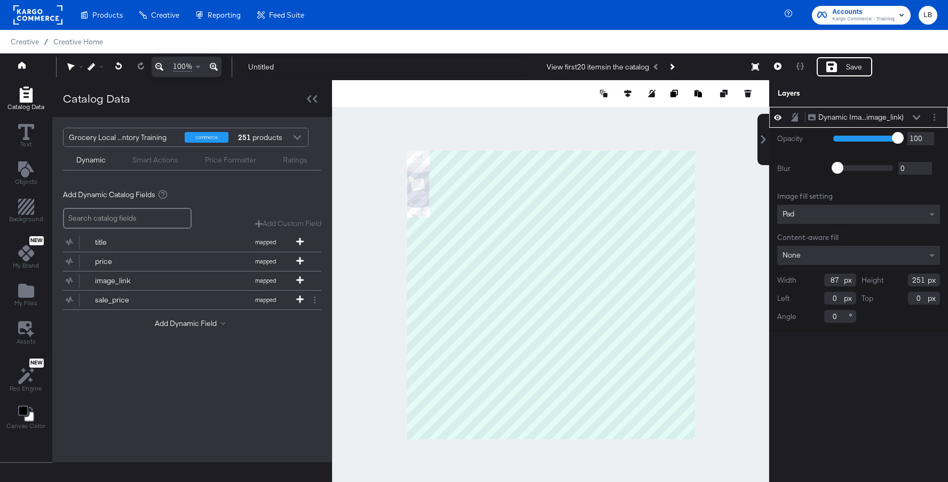
type input "346"
type input "278"
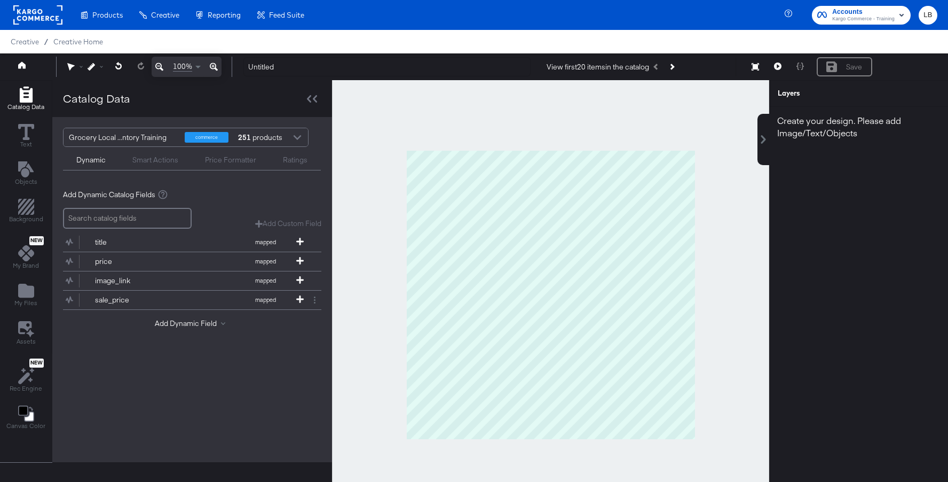
click at [689, 8] on div "Products Creative Reporting Feed Suite Accounts Kargo Commerce - Training LB" at bounding box center [474, 15] width 948 height 30
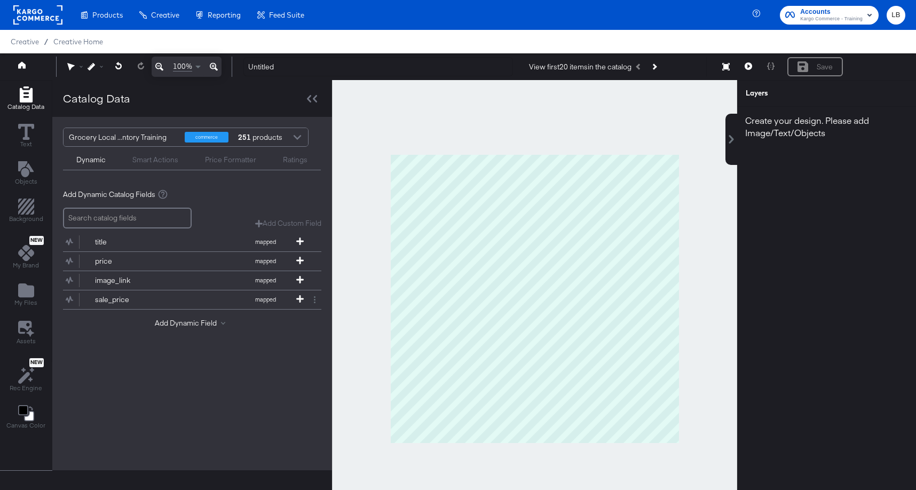
click at [37, 14] on rect at bounding box center [37, 14] width 49 height 19
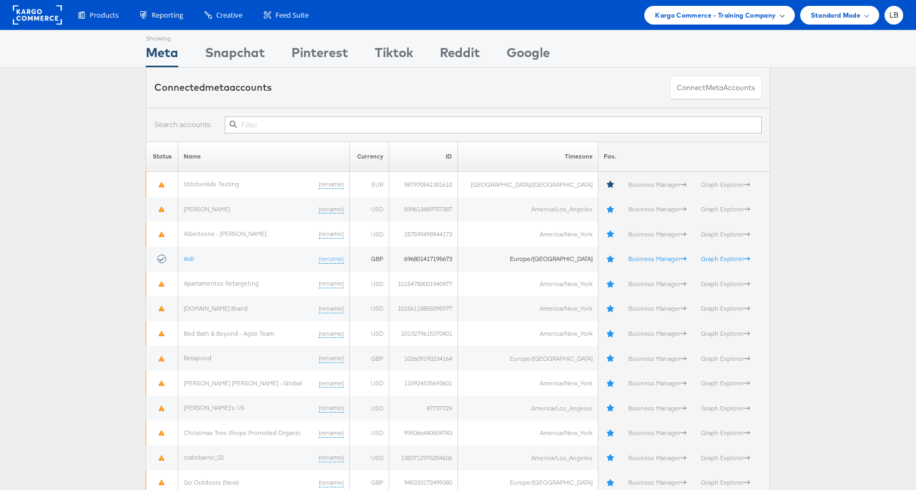
click at [760, 19] on span "Kargo Commerce - Training Company" at bounding box center [715, 15] width 121 height 11
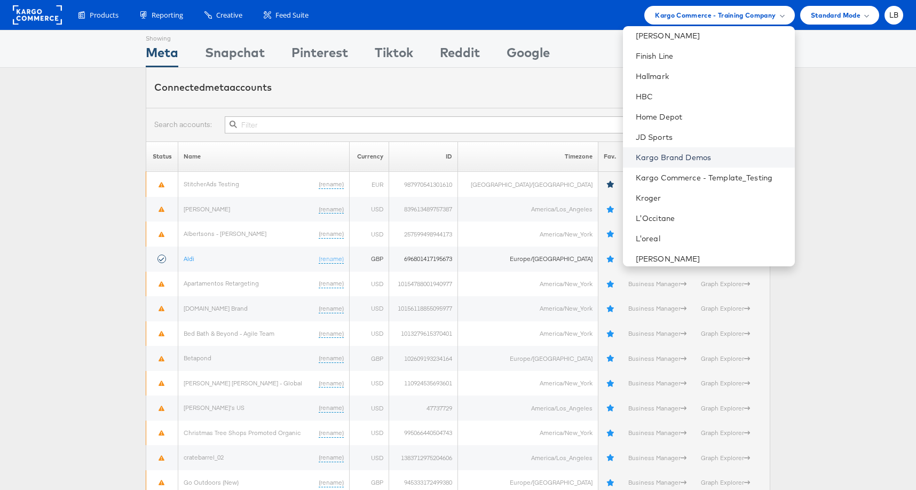
scroll to position [311, 0]
click at [746, 152] on link "Kargo Brand Demos" at bounding box center [711, 155] width 151 height 11
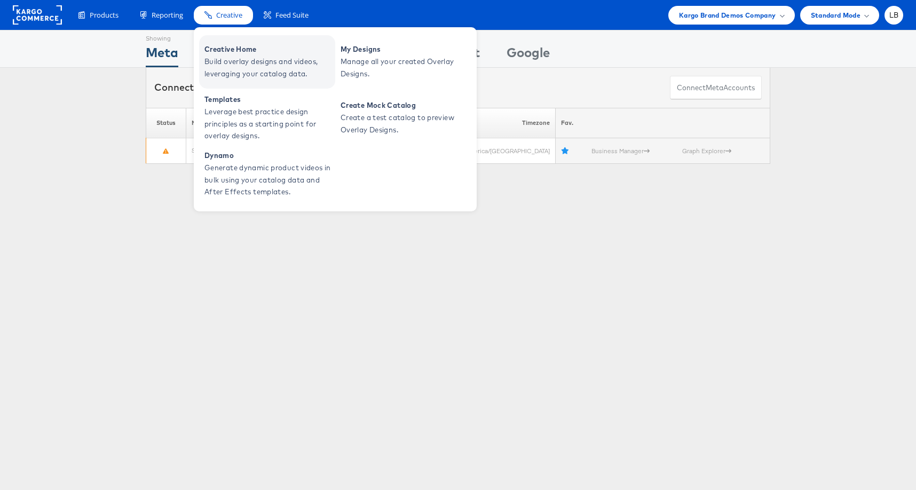
click at [232, 57] on span "Build overlay designs and videos, leveraging your catalog data." at bounding box center [269, 68] width 128 height 25
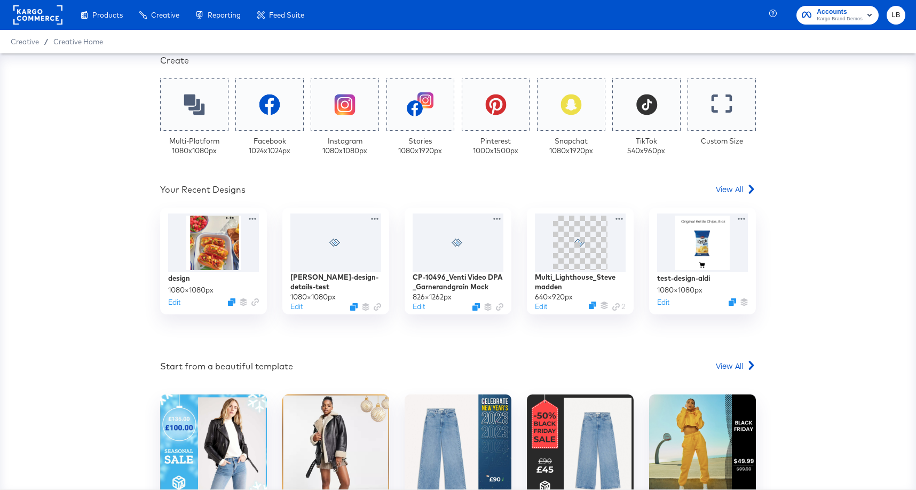
scroll to position [238, 0]
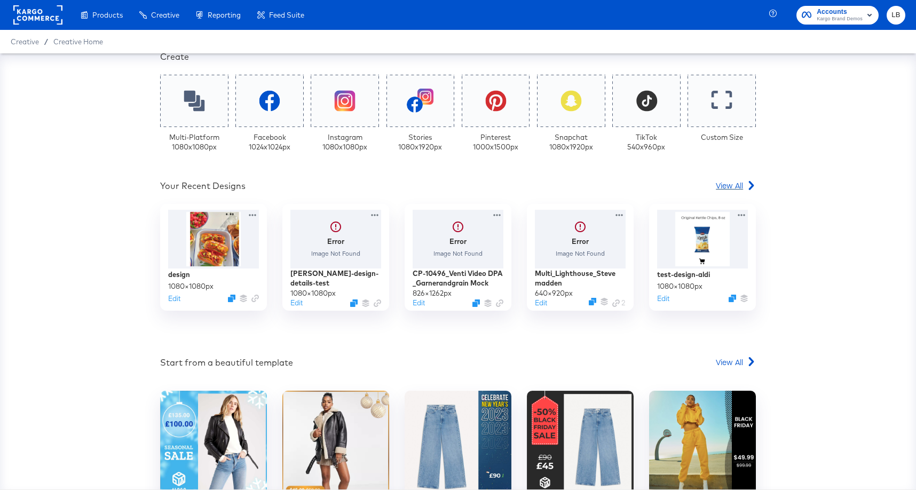
click at [727, 187] on span "View All" at bounding box center [729, 185] width 27 height 11
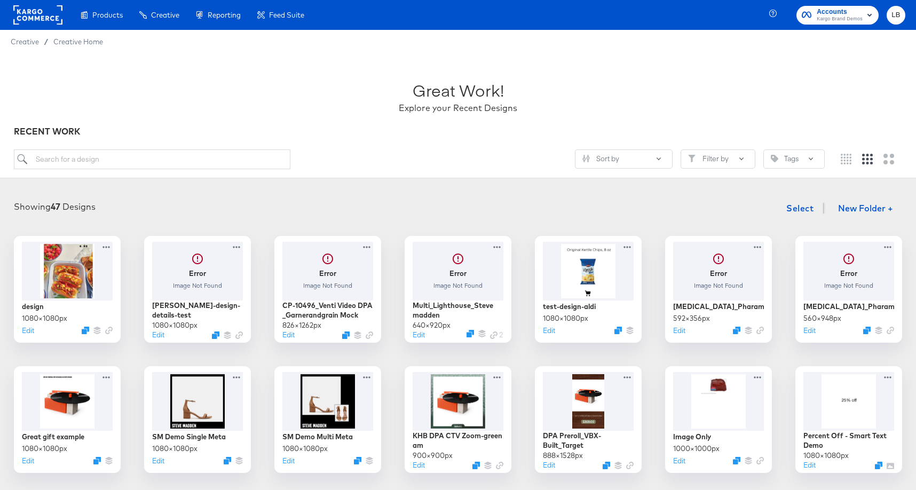
click at [40, 21] on rect at bounding box center [37, 14] width 49 height 19
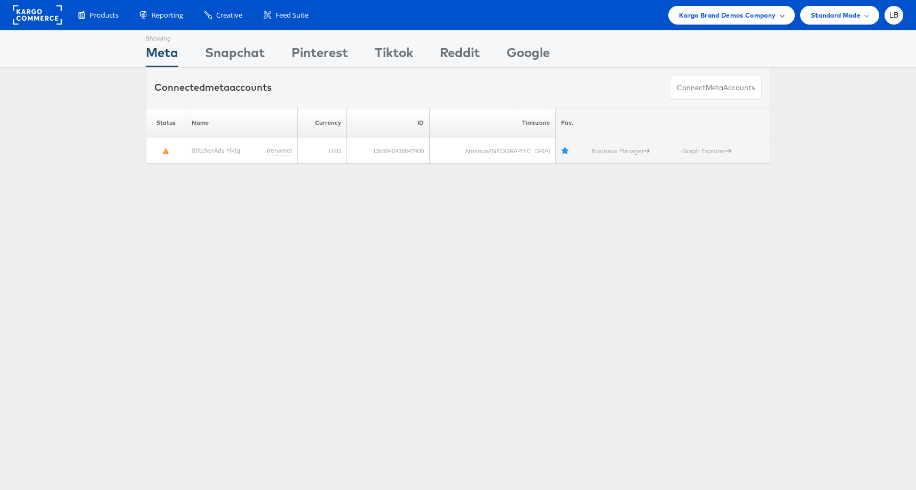
click at [775, 11] on span "Kargo Brand Demos Company" at bounding box center [727, 15] width 97 height 11
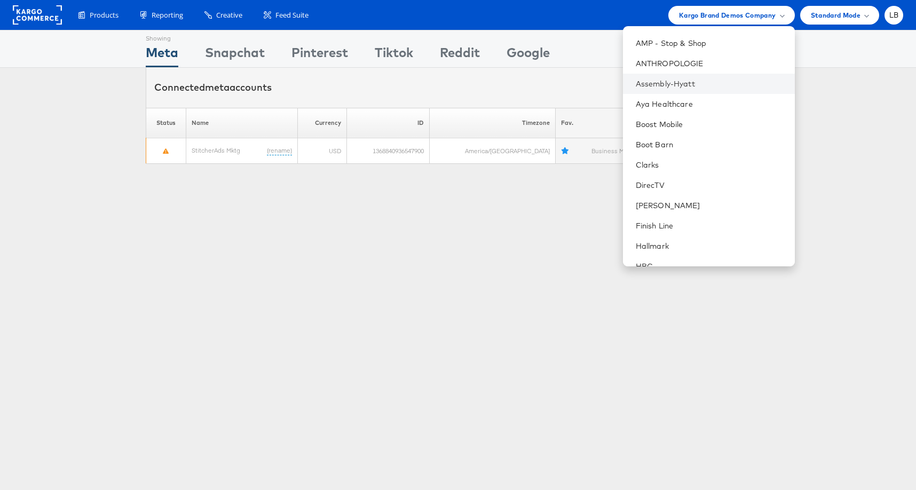
scroll to position [241, 0]
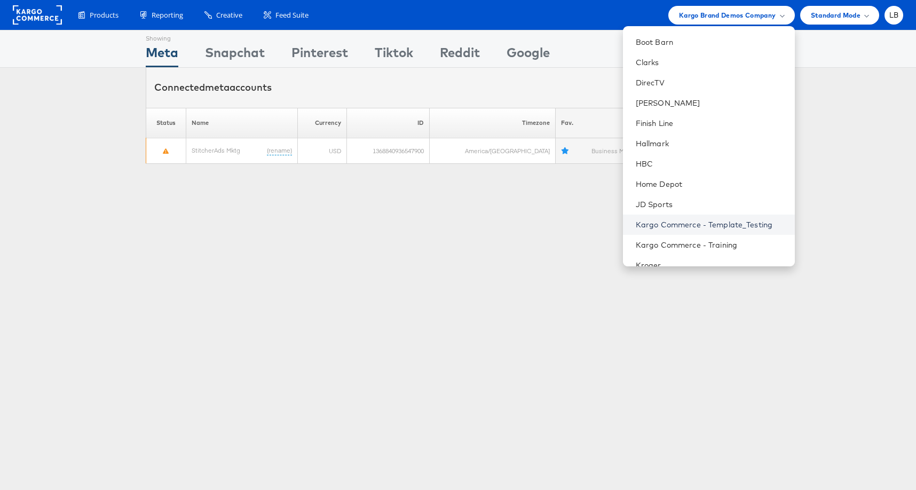
click at [765, 228] on link "Kargo Commerce - Template_Testing" at bounding box center [711, 224] width 151 height 11
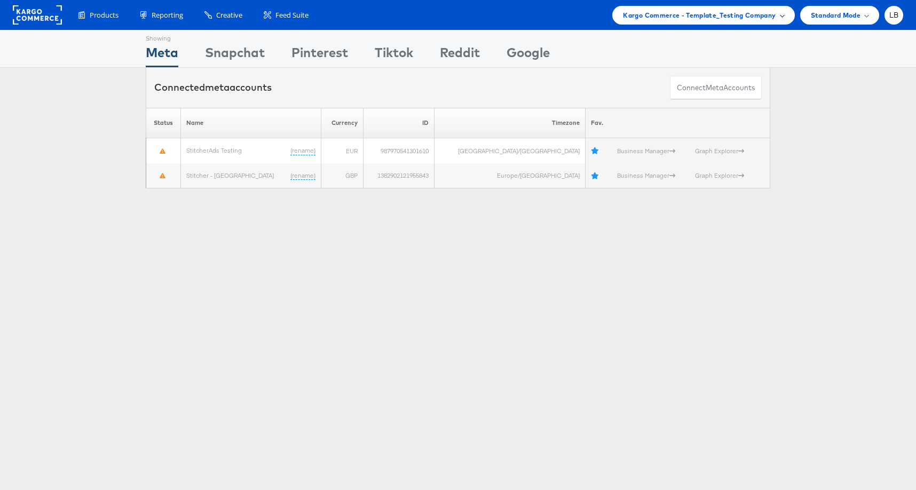
click at [767, 19] on span "Kargo Commerce - Template_Testing Company" at bounding box center [699, 15] width 153 height 11
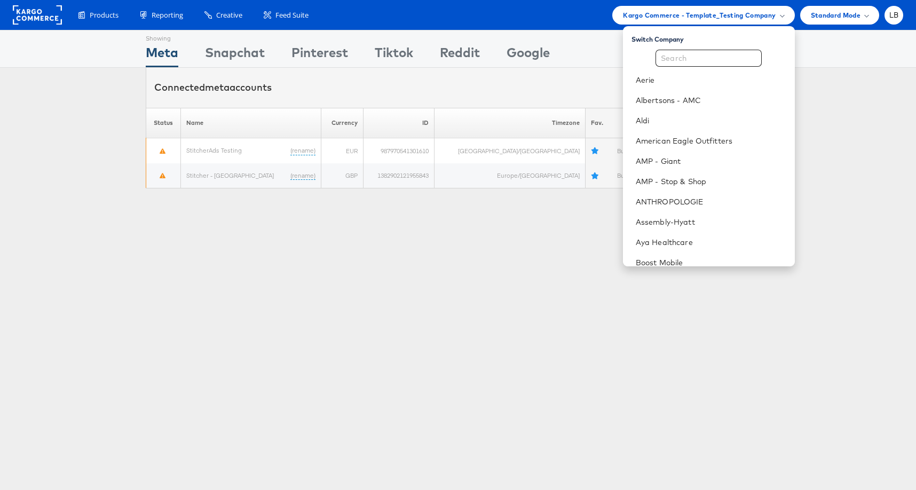
click at [527, 314] on div "Showing Meta Showing [GEOGRAPHIC_DATA] Showing Pinterest Showing Tiktok Showing…" at bounding box center [458, 297] width 916 height 534
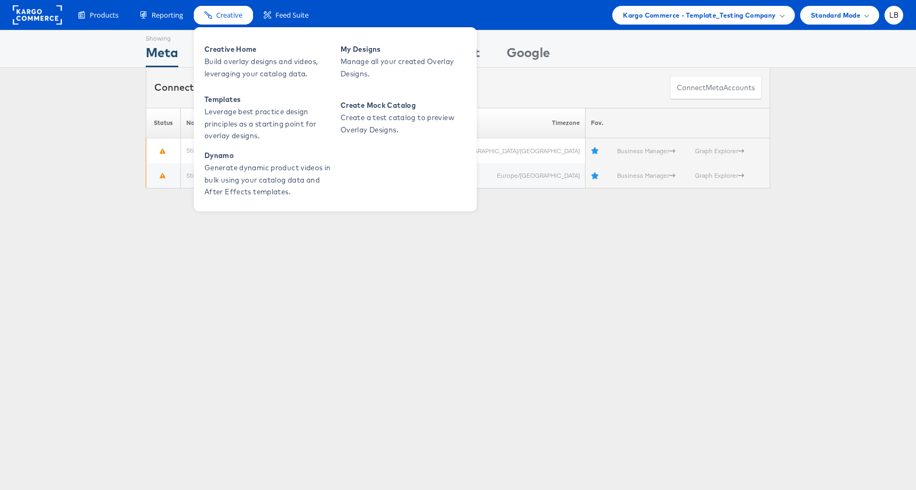
click at [232, 20] on div "Creative" at bounding box center [223, 15] width 59 height 19
click at [232, 49] on span "Creative Home" at bounding box center [269, 49] width 128 height 12
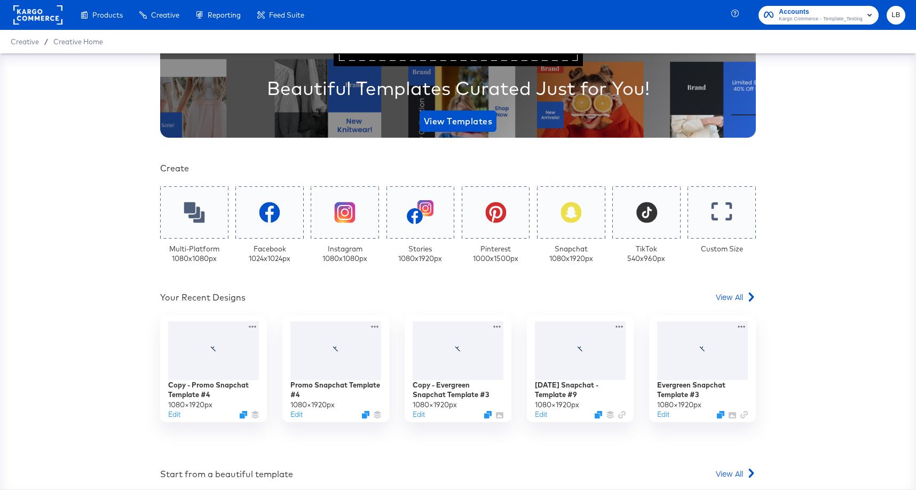
scroll to position [186, 0]
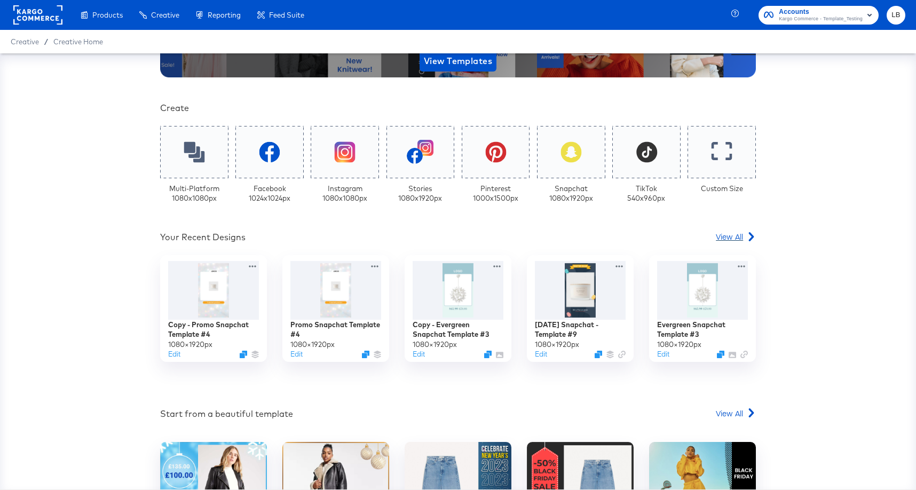
click at [737, 238] on span "View All" at bounding box center [729, 236] width 27 height 11
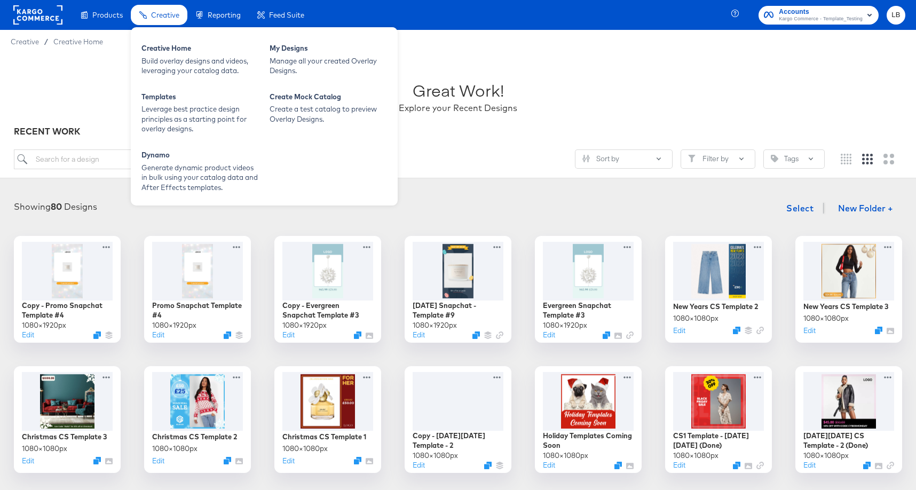
click at [163, 20] on div "Creative" at bounding box center [159, 15] width 57 height 21
click at [167, 48] on div "Creative Home" at bounding box center [200, 49] width 117 height 13
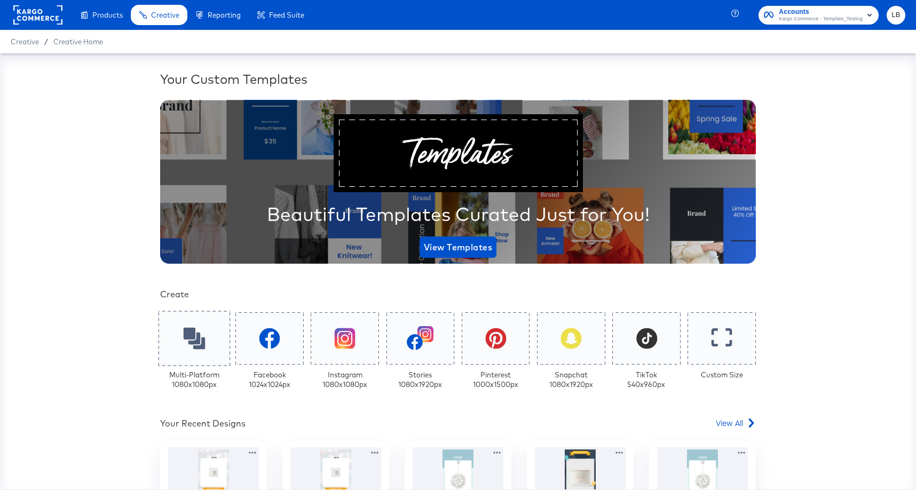
click at [204, 335] on icon at bounding box center [194, 338] width 22 height 22
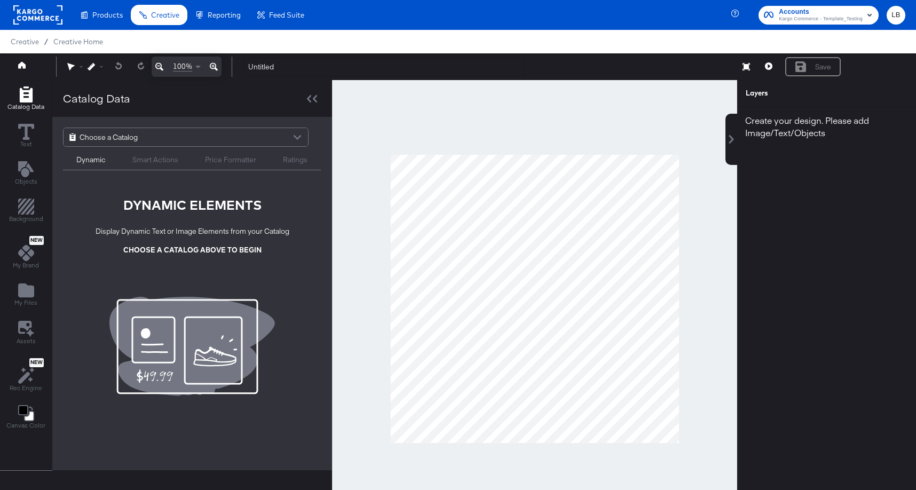
click at [293, 134] on div at bounding box center [297, 138] width 16 height 19
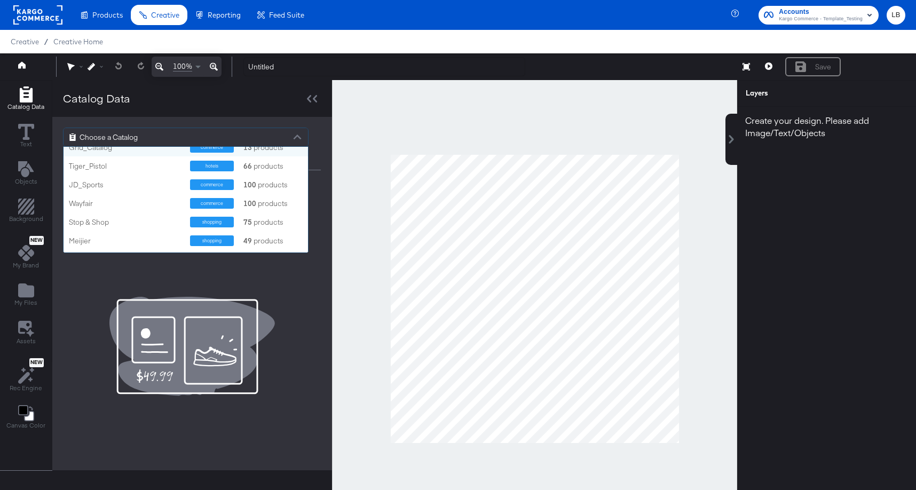
scroll to position [136, 0]
click at [134, 202] on div "Stop & Shop" at bounding box center [125, 207] width 113 height 11
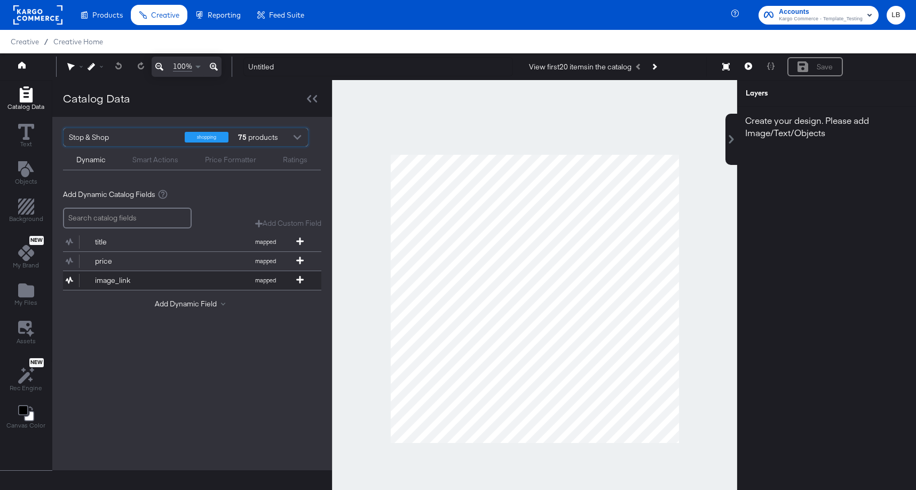
click at [136, 272] on button "image_link mapped" at bounding box center [185, 280] width 245 height 19
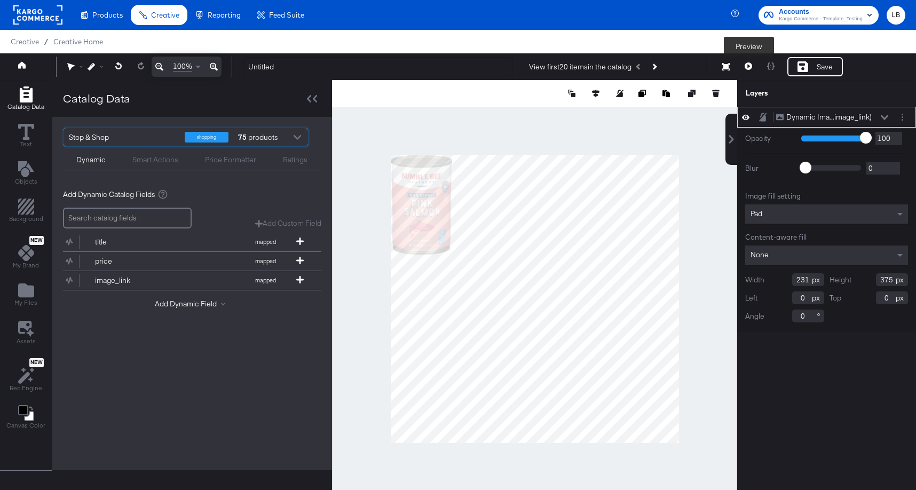
click at [750, 66] on icon at bounding box center [748, 65] width 7 height 7
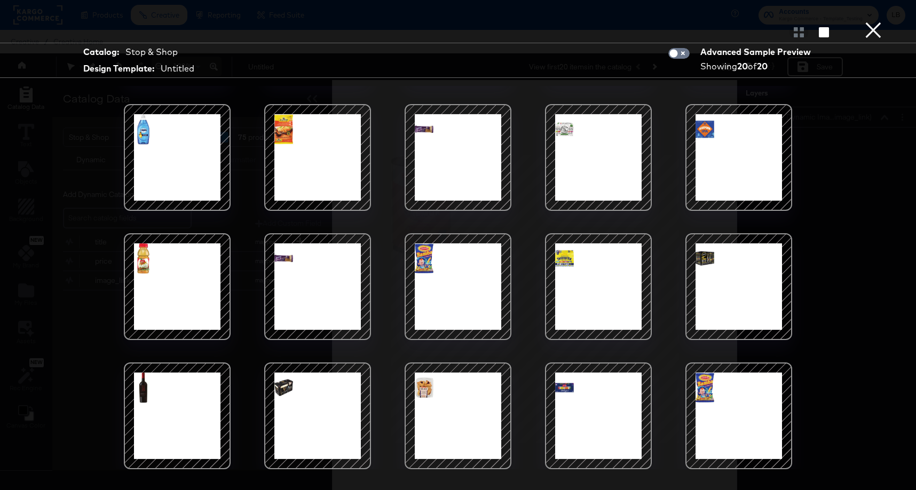
scroll to position [0, 0]
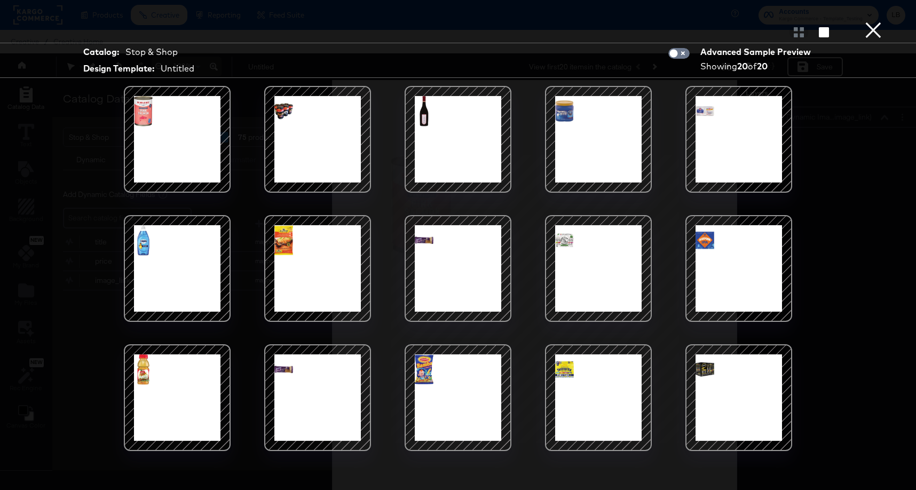
click at [876, 21] on button "×" at bounding box center [873, 10] width 21 height 21
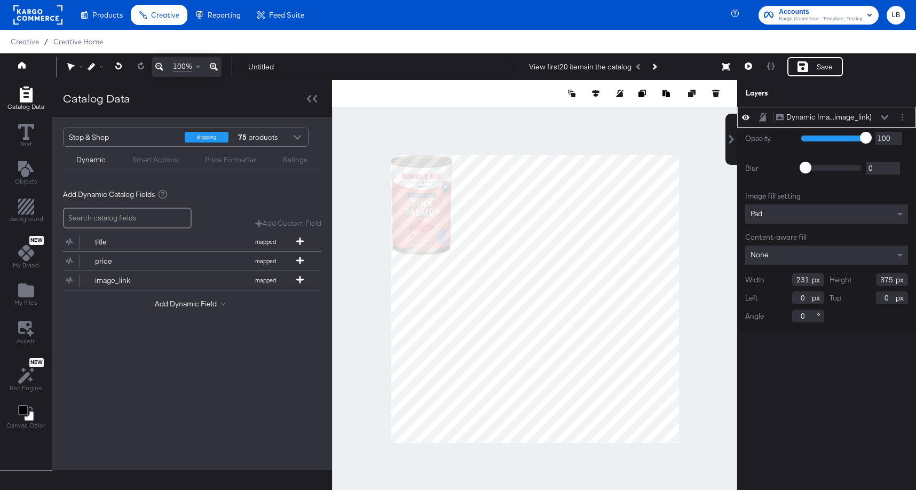
type input "328"
type input "274"
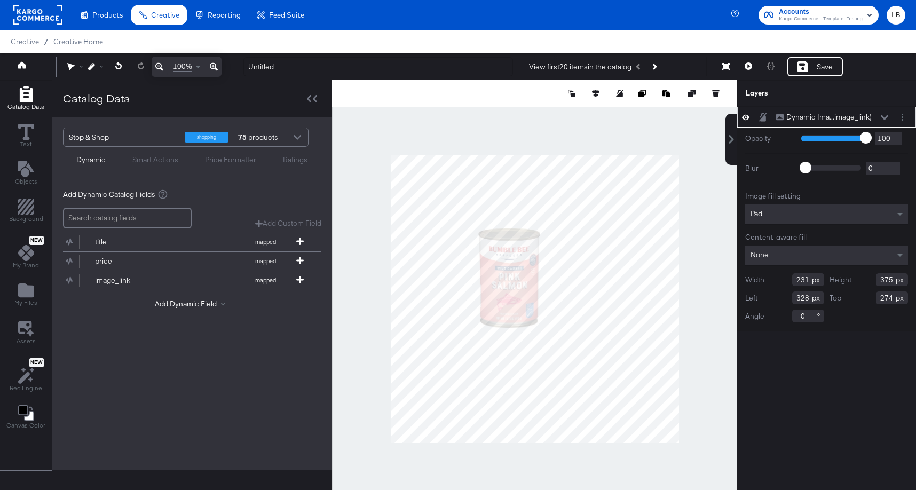
click at [300, 143] on div at bounding box center [297, 138] width 16 height 19
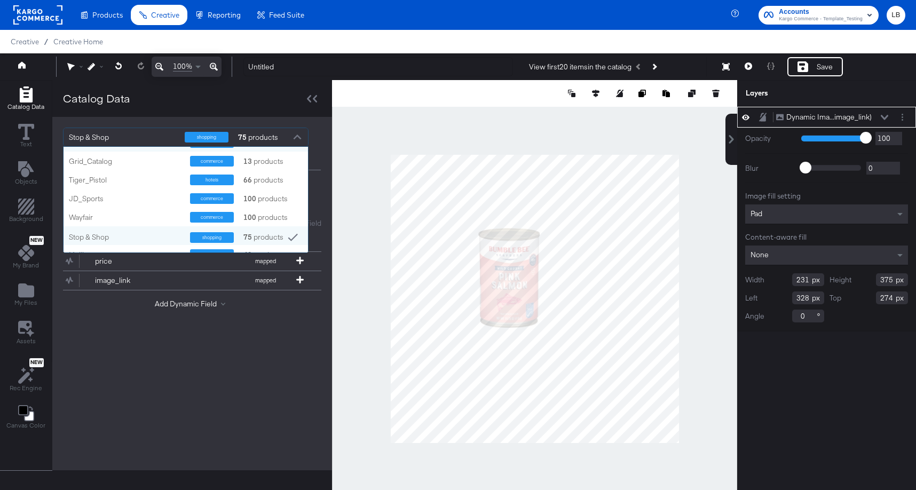
scroll to position [111, 0]
click at [147, 191] on div "JD_Sports" at bounding box center [125, 196] width 113 height 10
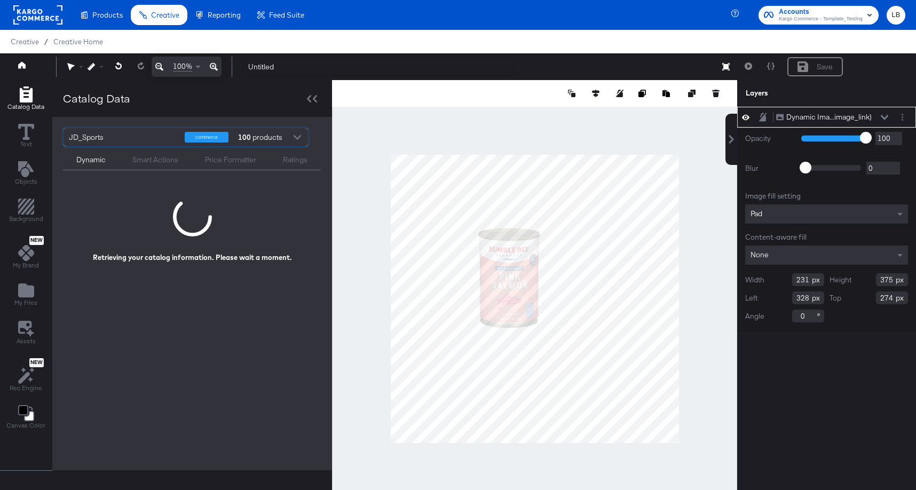
click at [299, 135] on div at bounding box center [297, 138] width 16 height 19
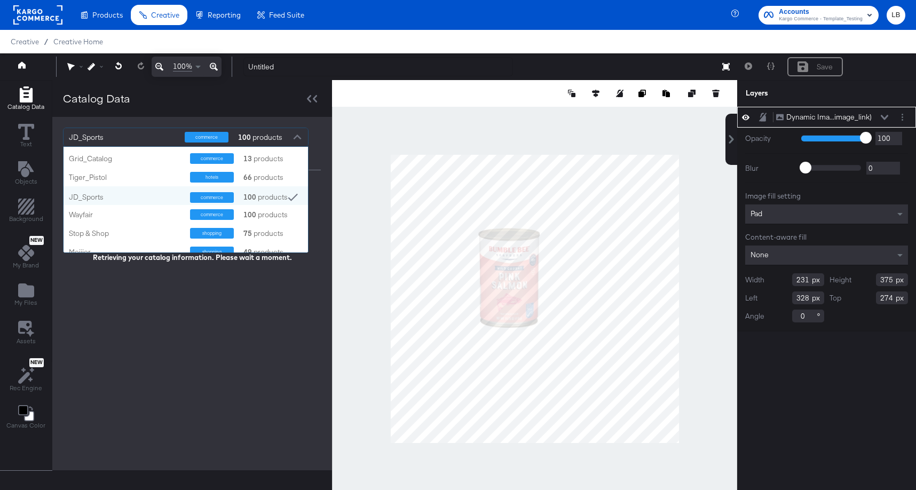
scroll to position [136, 0]
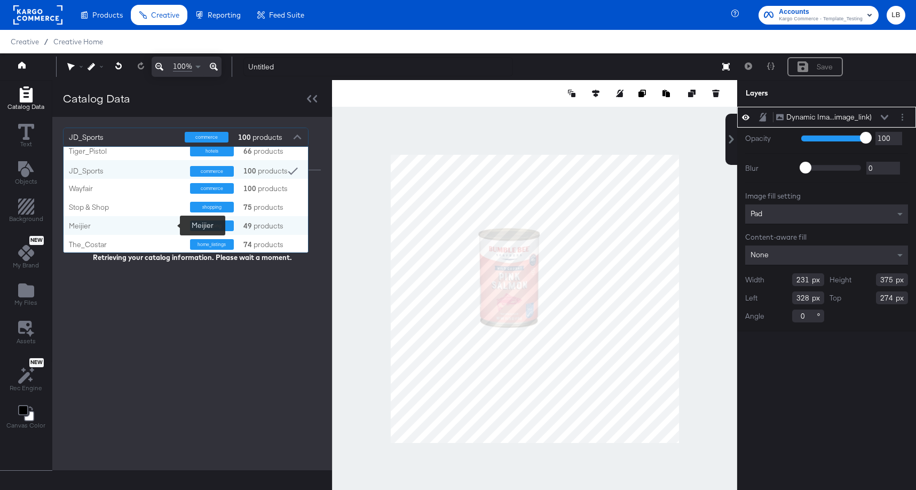
click at [159, 225] on div "Meijier" at bounding box center [125, 226] width 113 height 10
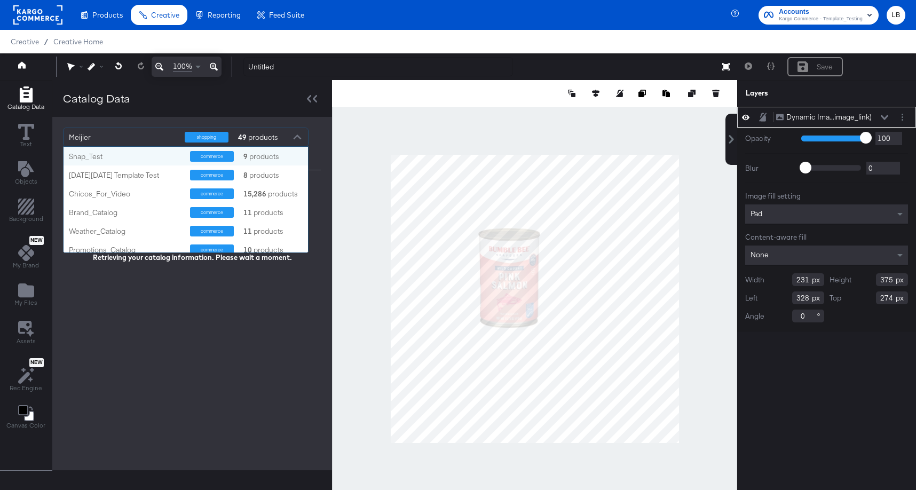
click at [299, 138] on div at bounding box center [297, 138] width 16 height 19
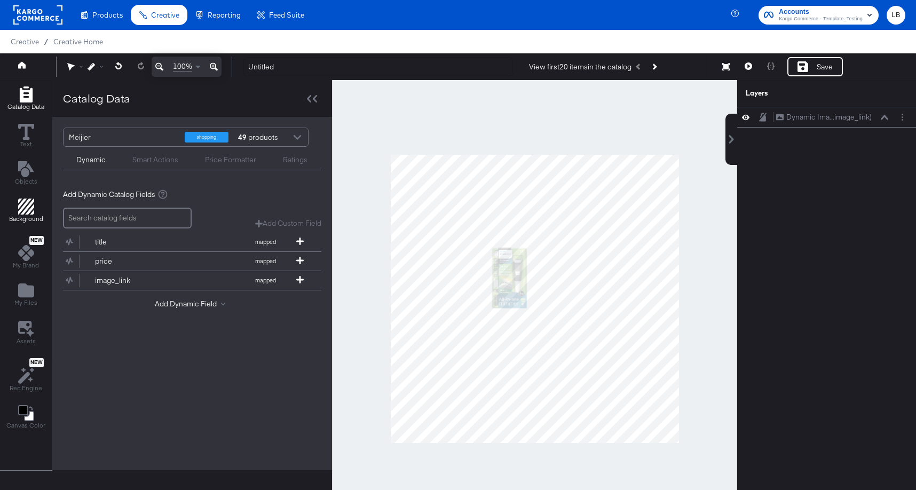
click at [30, 203] on icon "Add Rectangle" at bounding box center [26, 207] width 16 height 16
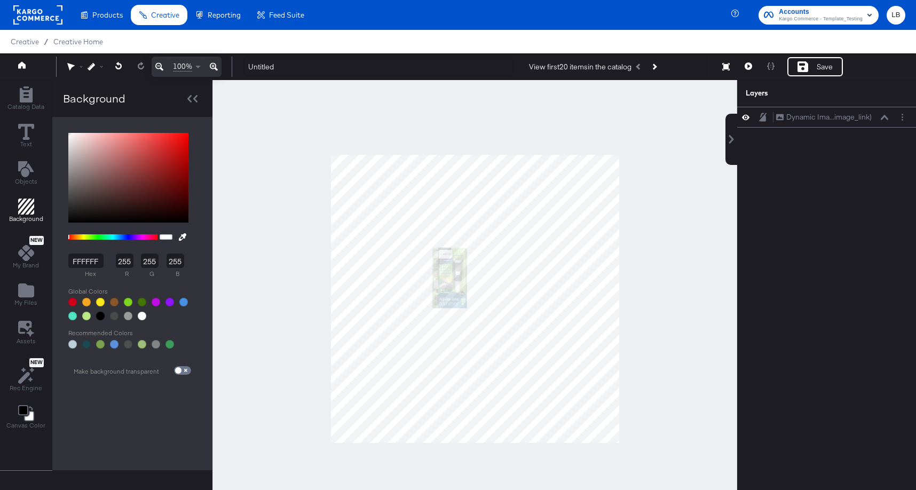
type input "5E1010"
type input "94"
type input "16"
click at [167, 190] on div at bounding box center [128, 178] width 120 height 90
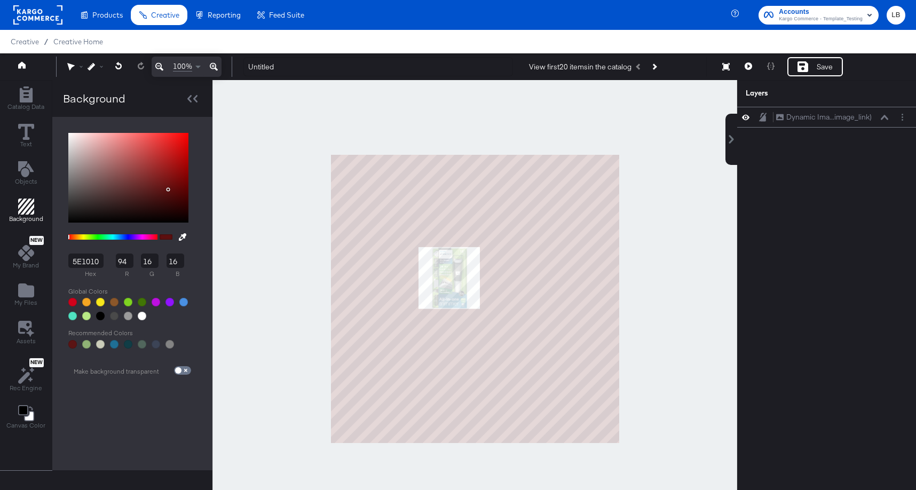
type input "A41414"
type input "164"
type input "20"
click at [172, 165] on div at bounding box center [128, 178] width 120 height 90
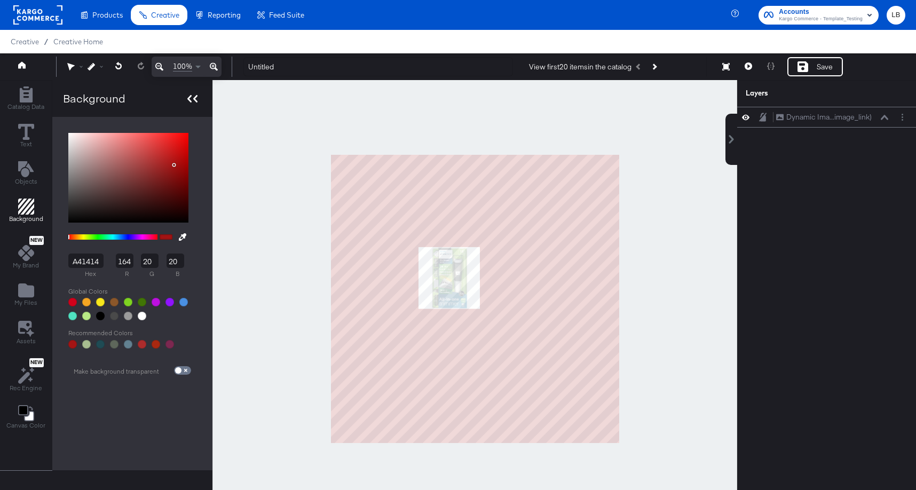
click at [191, 101] on icon at bounding box center [192, 98] width 10 height 7
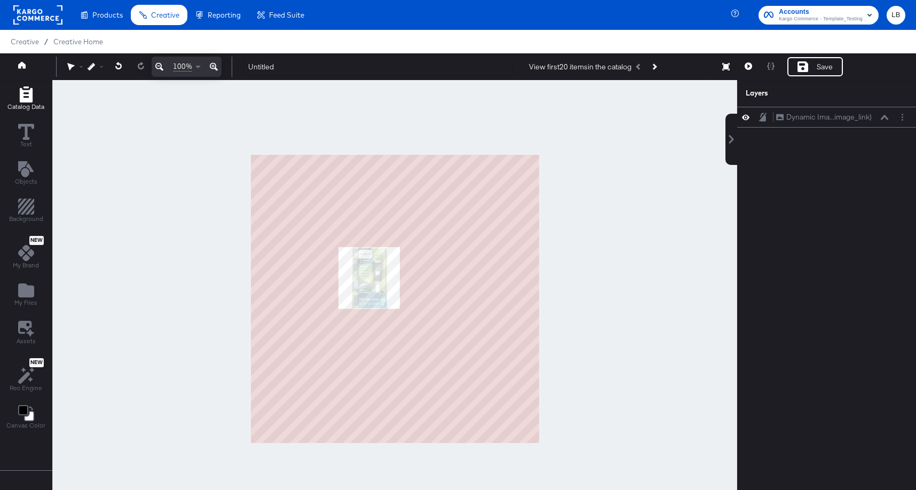
click at [37, 97] on div "Catalog Data" at bounding box center [25, 99] width 37 height 25
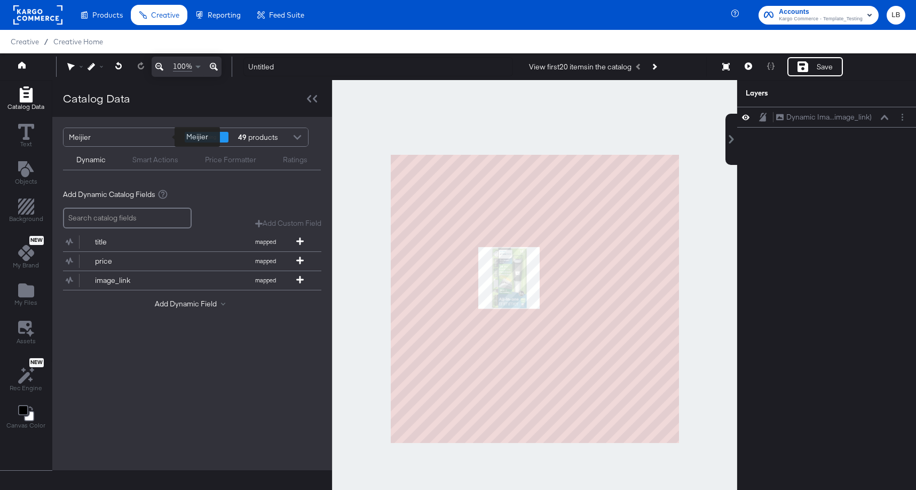
click at [159, 139] on div "Meijier" at bounding box center [123, 137] width 108 height 18
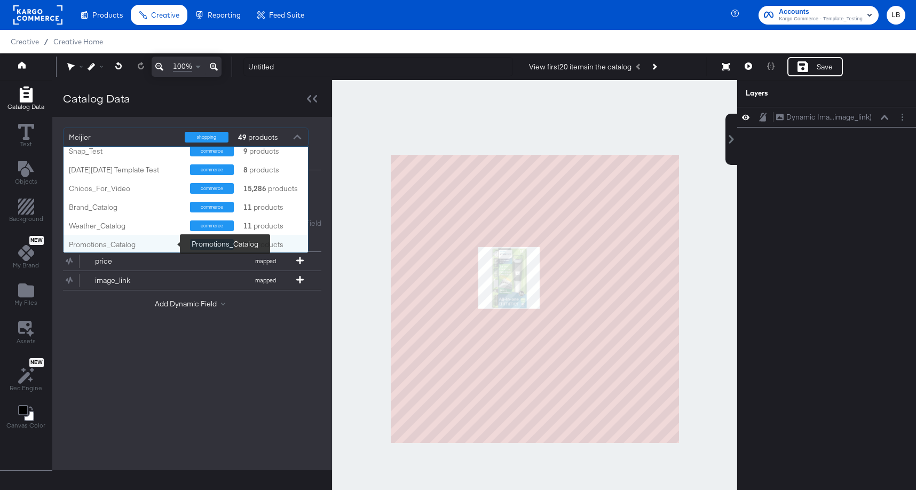
scroll to position [136, 0]
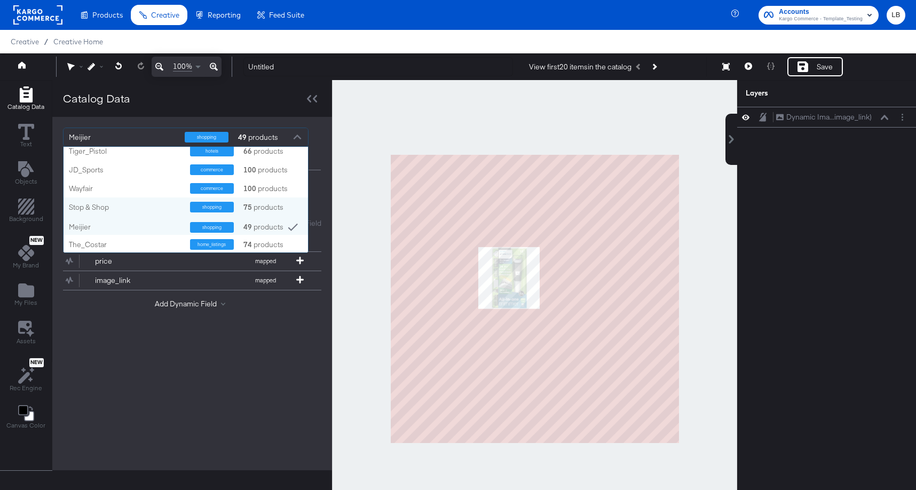
click at [146, 213] on div "Stop & Shop shopping 75 products" at bounding box center [186, 207] width 245 height 19
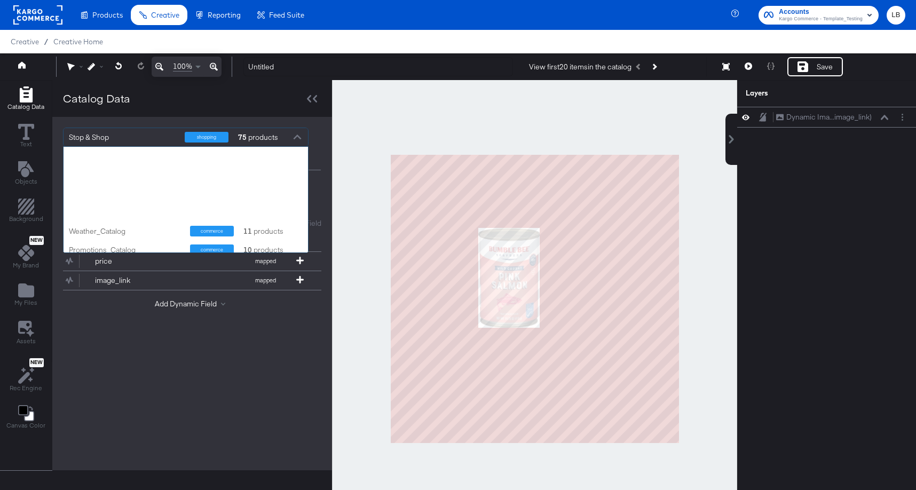
scroll to position [106, 245]
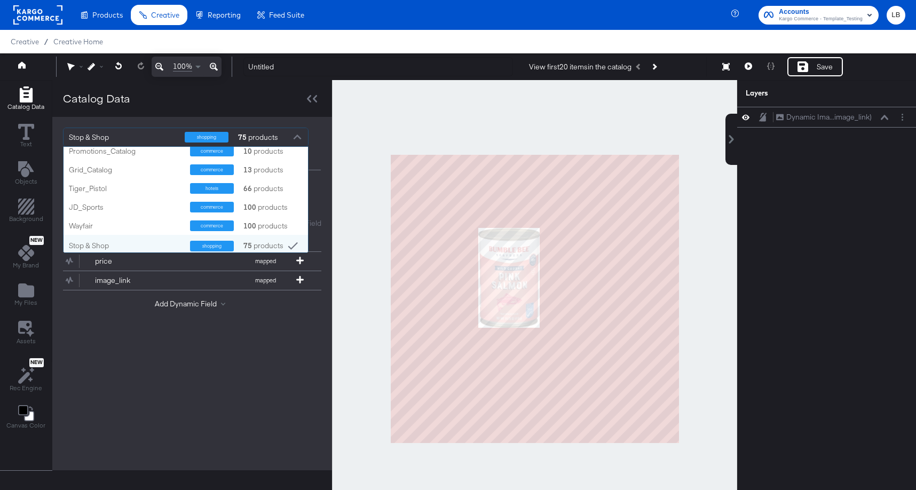
click at [297, 138] on div at bounding box center [297, 138] width 16 height 19
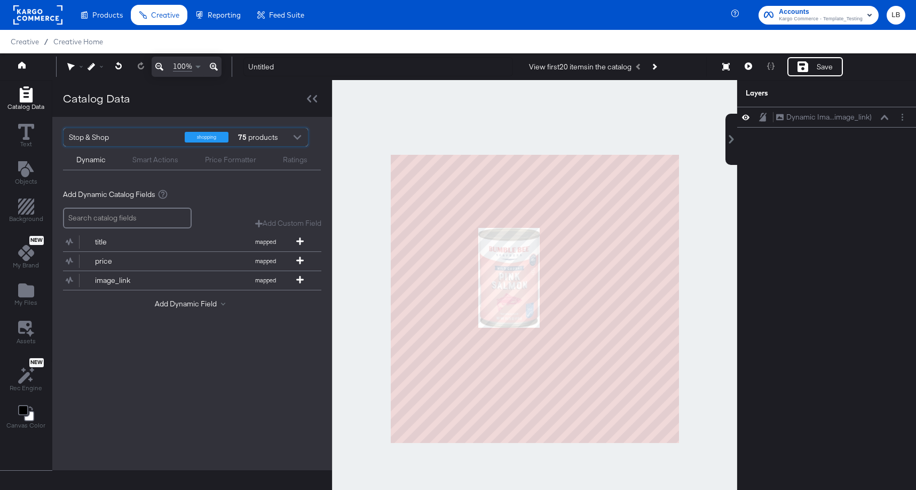
click at [297, 138] on div at bounding box center [297, 138] width 16 height 19
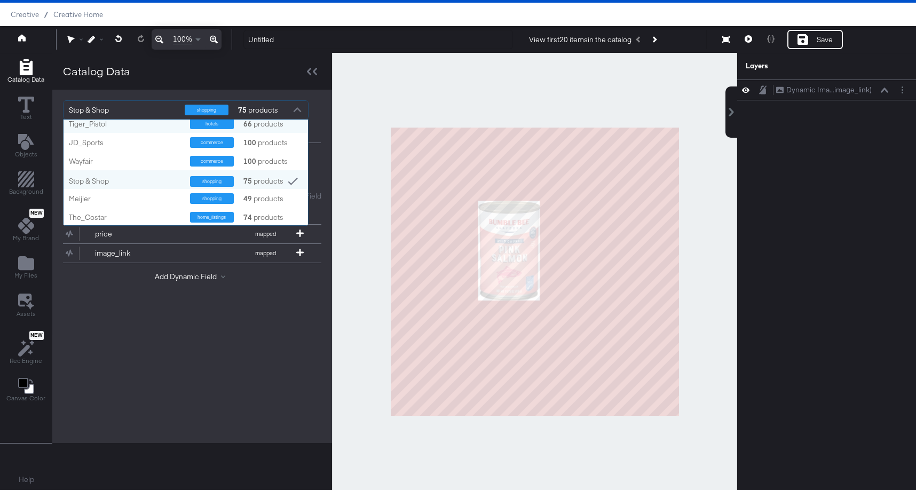
scroll to position [131, 0]
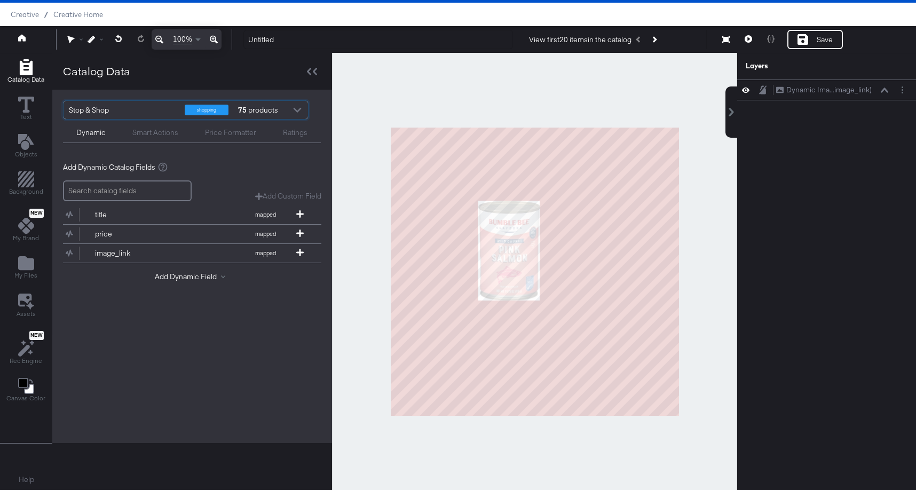
click at [297, 110] on div at bounding box center [297, 111] width 16 height 19
click at [241, 368] on div "Stop & Shop shopping 75 products Dynamic Smart Actions Price Formatter Ratings …" at bounding box center [192, 267] width 280 height 354
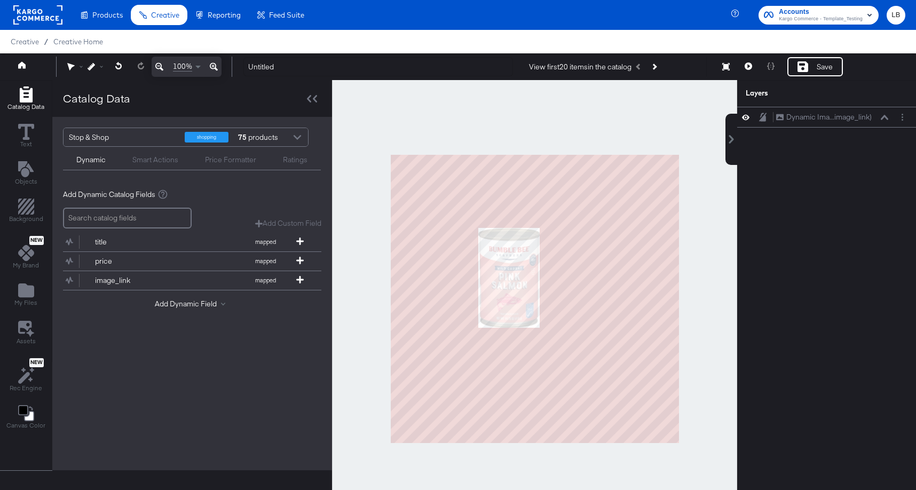
click at [298, 135] on div at bounding box center [297, 138] width 16 height 19
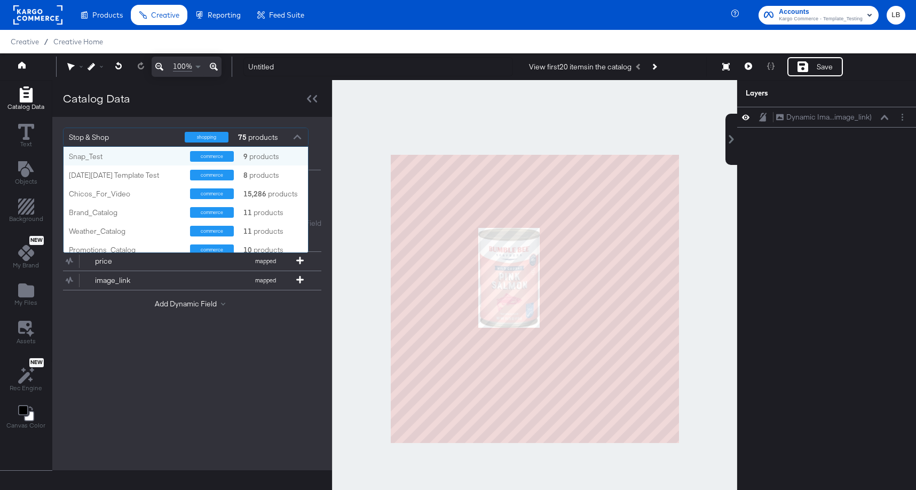
click at [298, 136] on div at bounding box center [297, 138] width 16 height 19
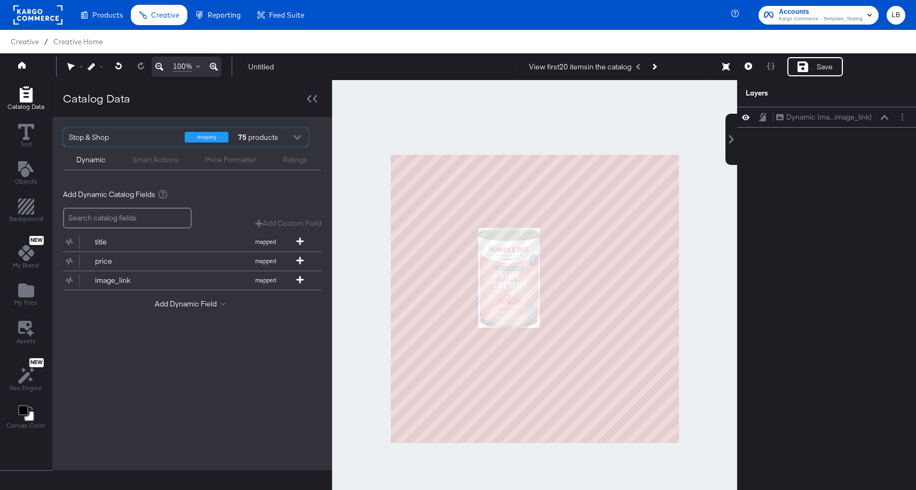
click at [424, 121] on div at bounding box center [534, 298] width 405 height 437
click at [657, 66] on icon "Next Product" at bounding box center [655, 67] width 6 height 6
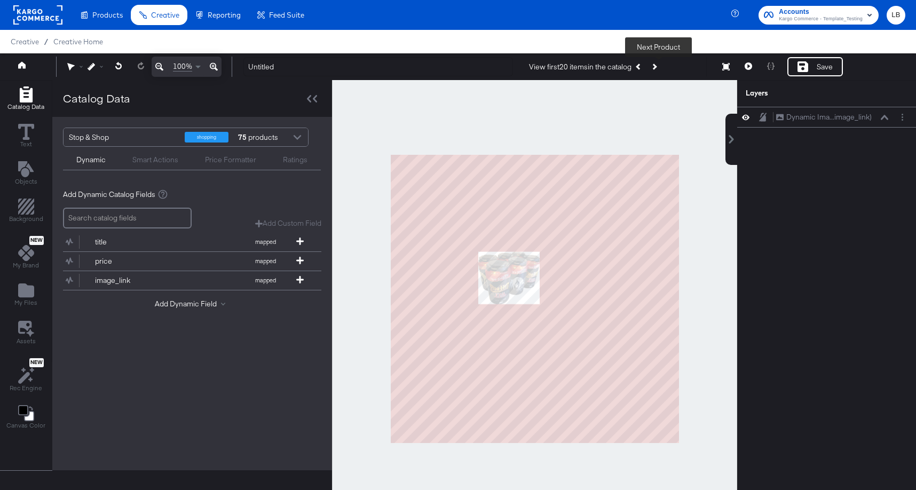
click at [657, 66] on icon "Next Product" at bounding box center [655, 67] width 6 height 6
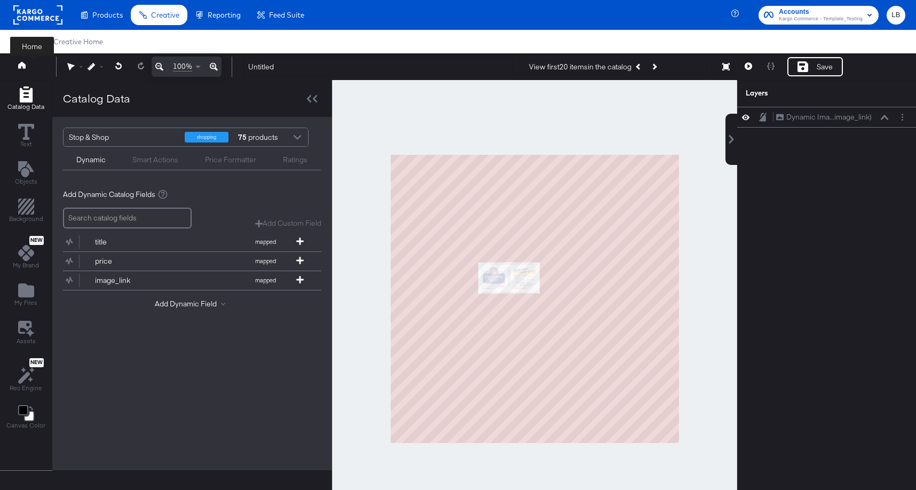
click at [22, 65] on icon at bounding box center [21, 64] width 7 height 7
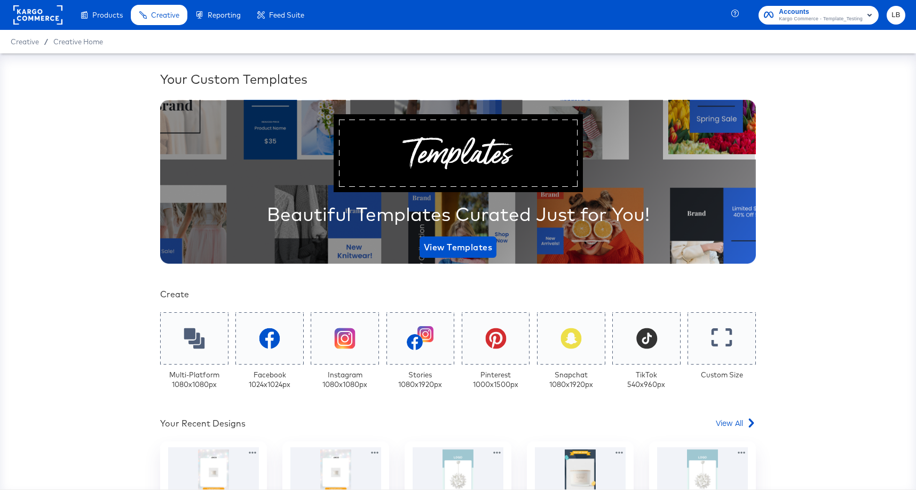
click at [819, 12] on span "Accounts" at bounding box center [821, 11] width 84 height 11
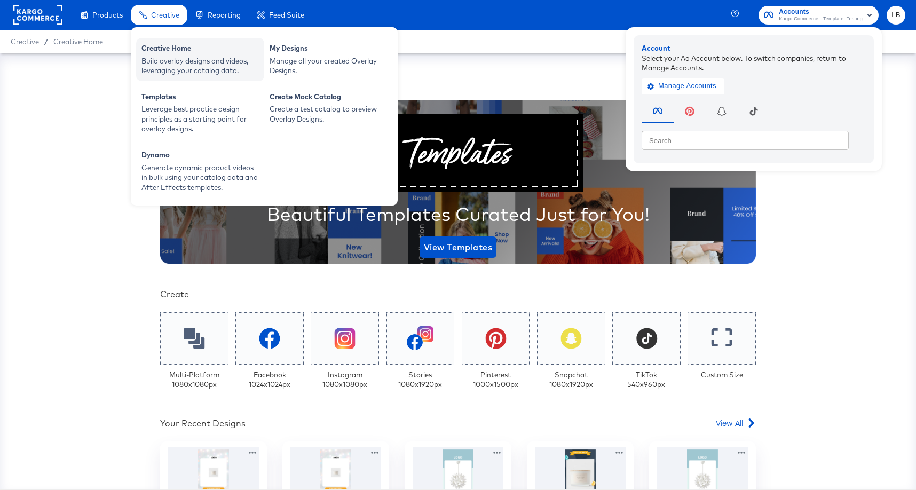
click at [170, 56] on div "Build overlay designs and videos, leveraging your catalog data." at bounding box center [200, 66] width 117 height 20
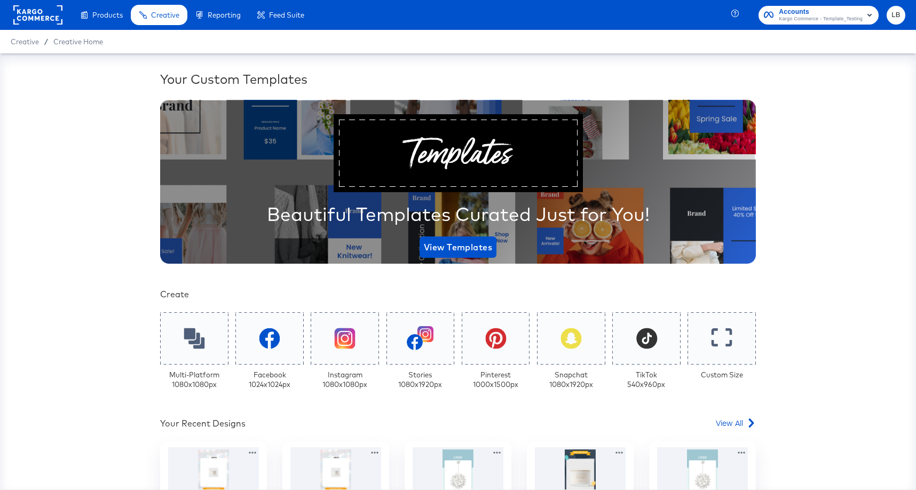
click at [52, 17] on rect at bounding box center [37, 14] width 49 height 19
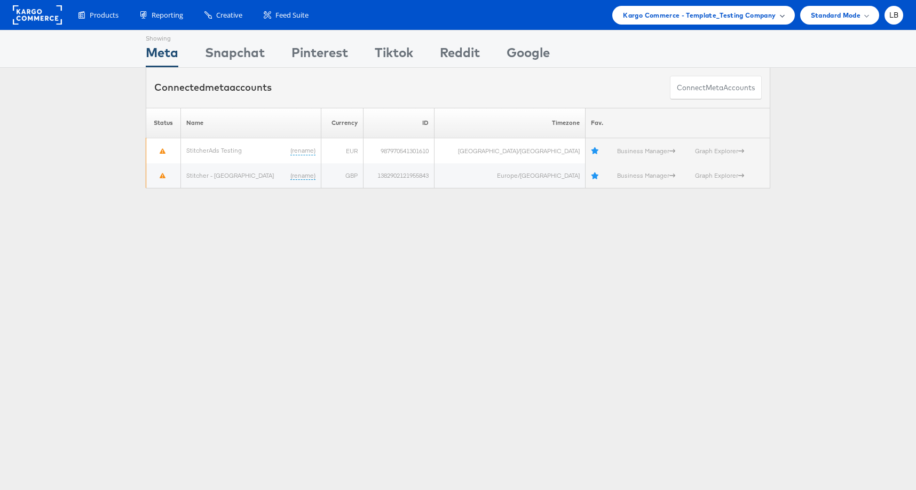
click at [718, 17] on span "Kargo Commerce - Template_Testing Company" at bounding box center [699, 15] width 153 height 11
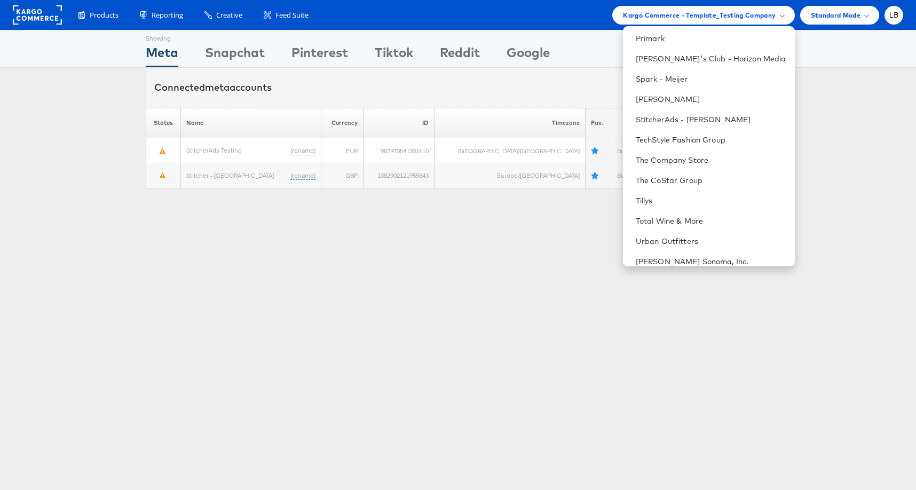
scroll to position [640, 0]
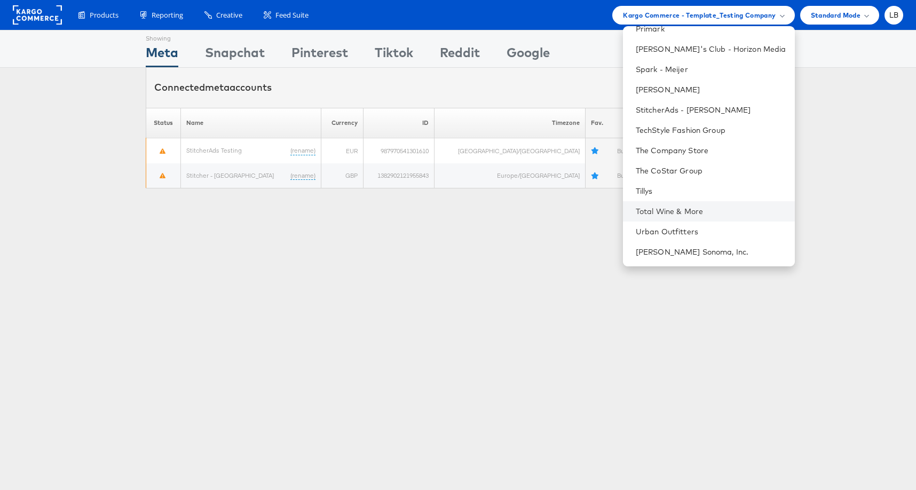
click at [758, 203] on li "Total Wine & More" at bounding box center [709, 211] width 172 height 20
click at [750, 205] on li "Total Wine & More" at bounding box center [709, 211] width 172 height 20
click at [723, 207] on link "Total Wine & More" at bounding box center [711, 211] width 151 height 11
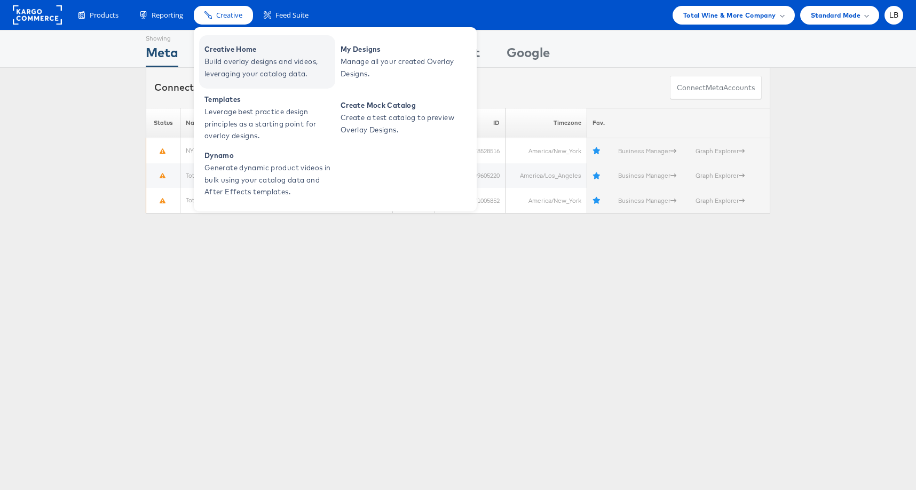
click at [219, 57] on span "Build overlay designs and videos, leveraging your catalog data." at bounding box center [269, 68] width 128 height 25
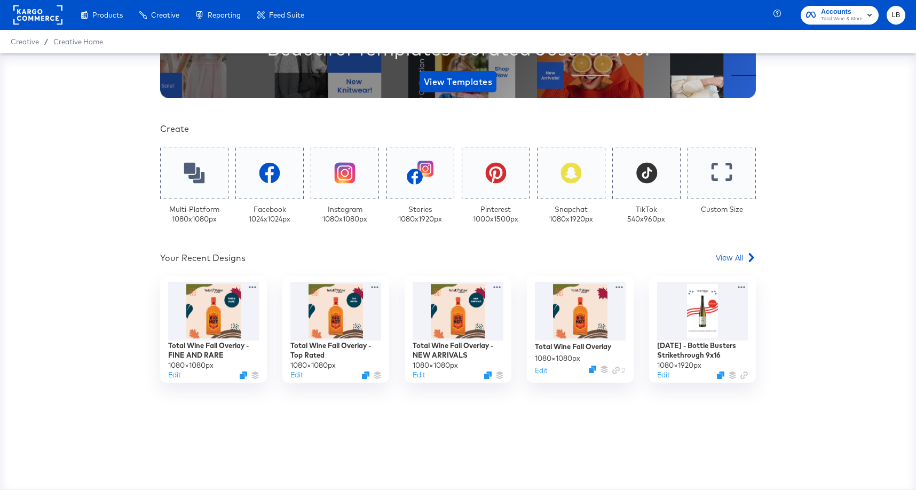
scroll to position [174, 0]
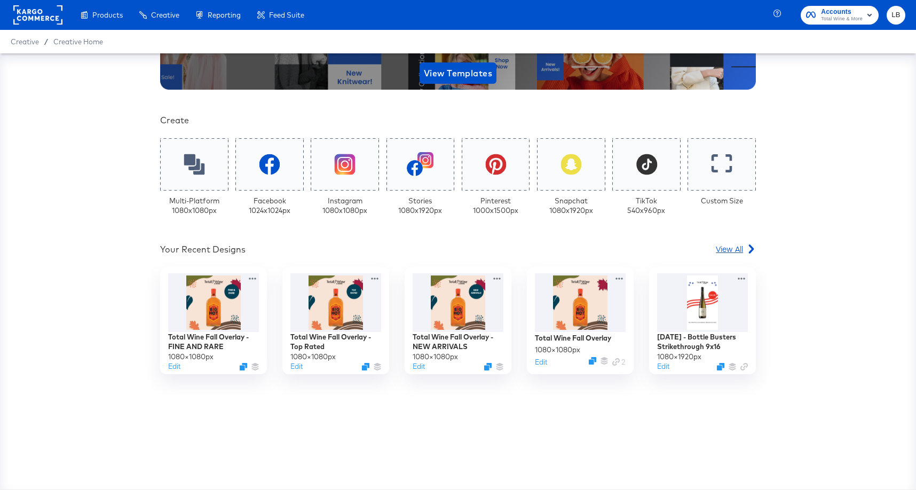
click at [726, 250] on span "View All" at bounding box center [729, 249] width 27 height 11
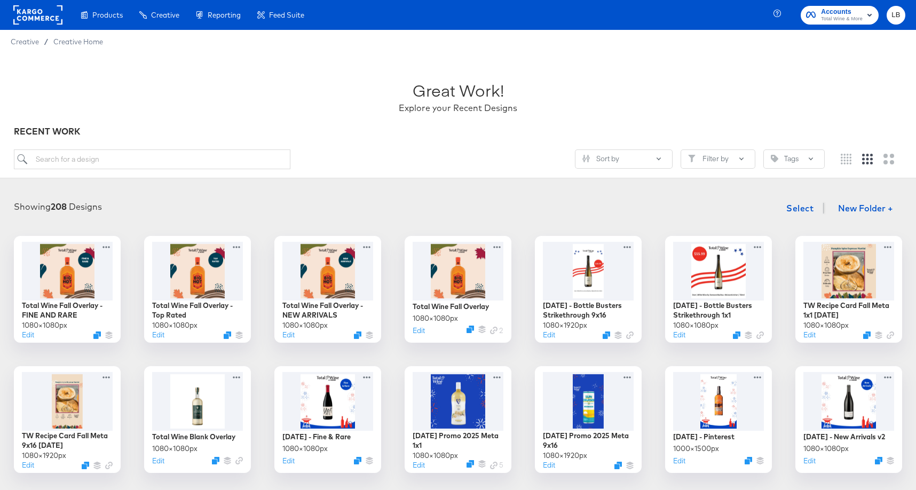
click at [834, 10] on span "Accounts" at bounding box center [842, 11] width 42 height 11
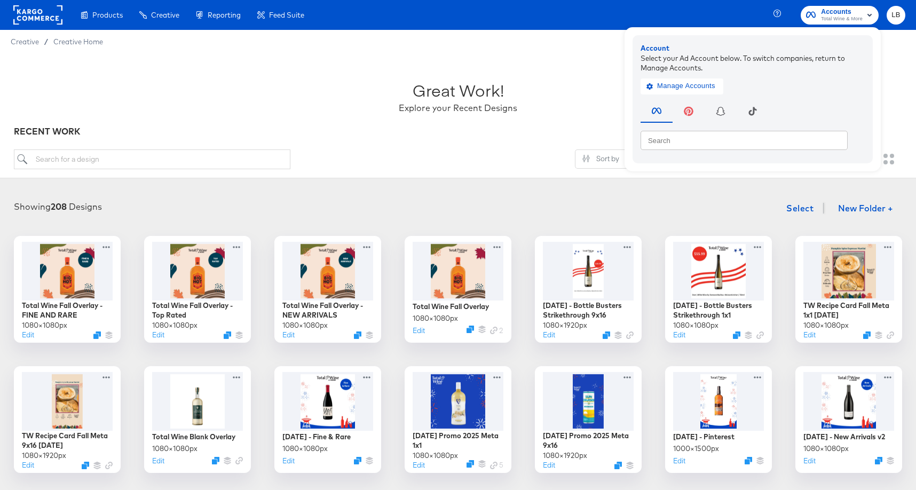
click at [36, 17] on rect at bounding box center [37, 14] width 49 height 19
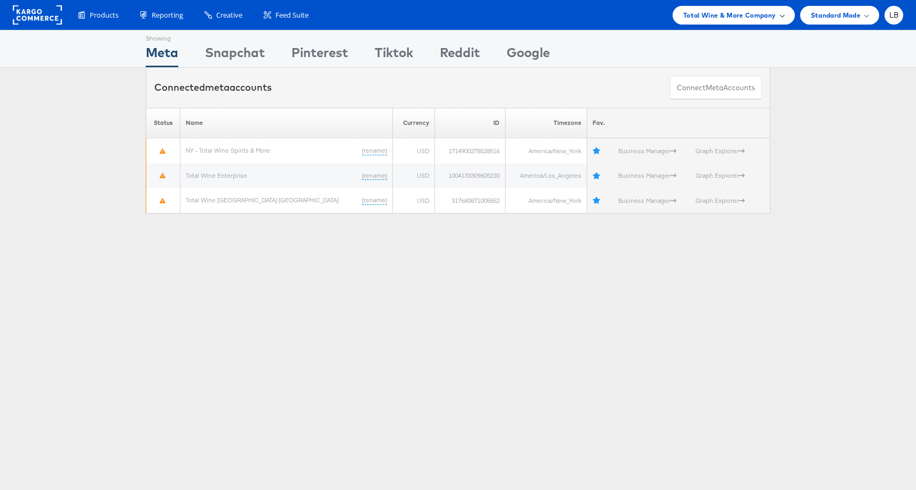
click at [746, 20] on span "Total Wine & More Company" at bounding box center [730, 15] width 93 height 11
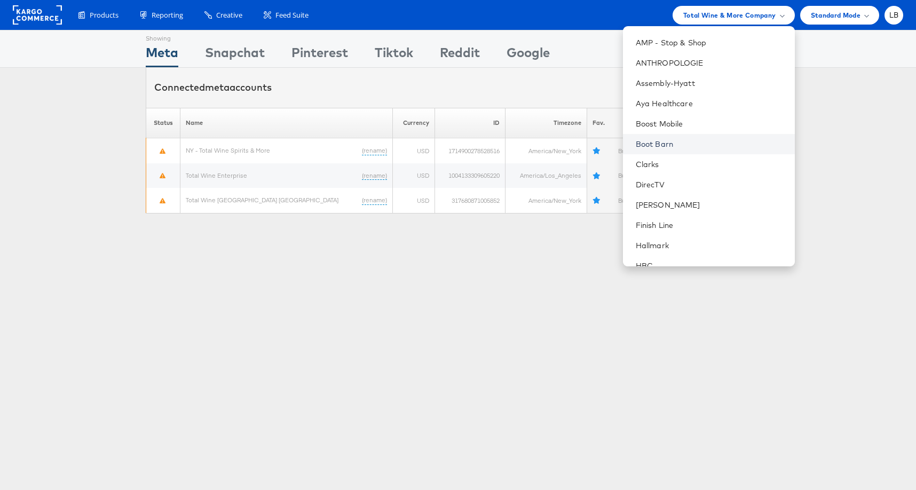
scroll to position [127, 0]
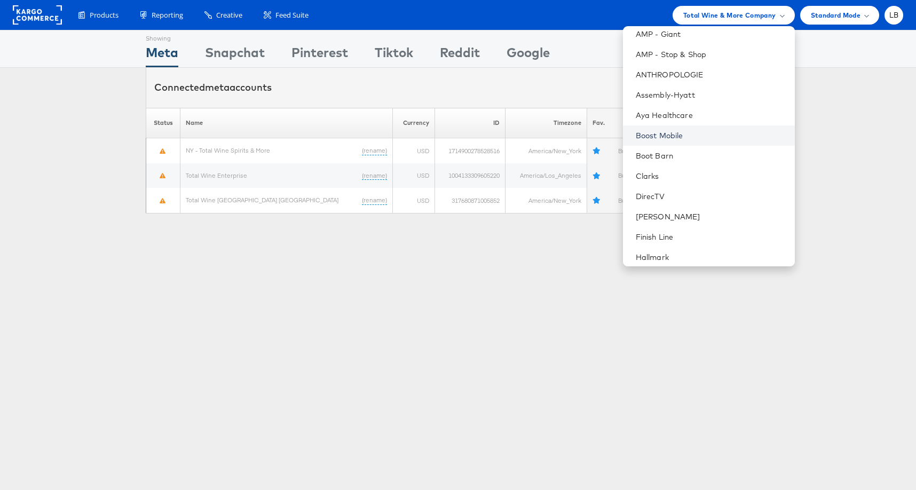
click at [689, 133] on link "Boost Mobile" at bounding box center [711, 135] width 151 height 11
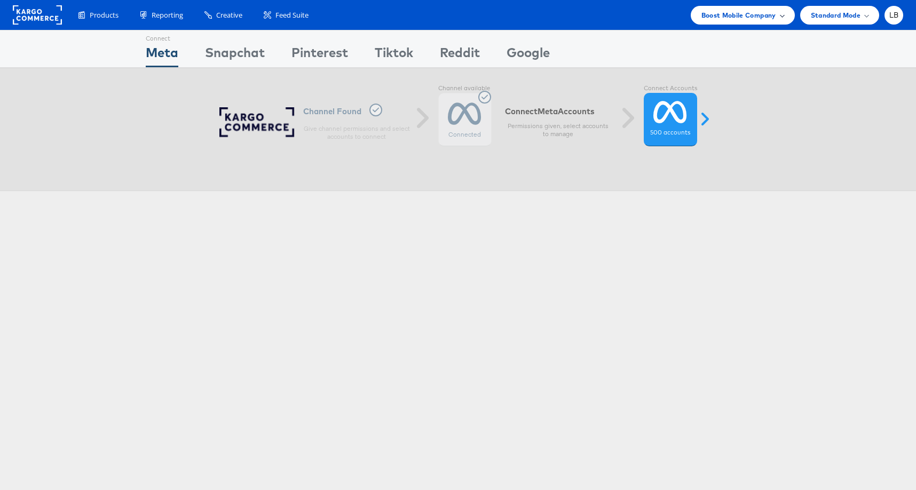
click at [733, 12] on span "Boost Mobile Company" at bounding box center [739, 15] width 75 height 11
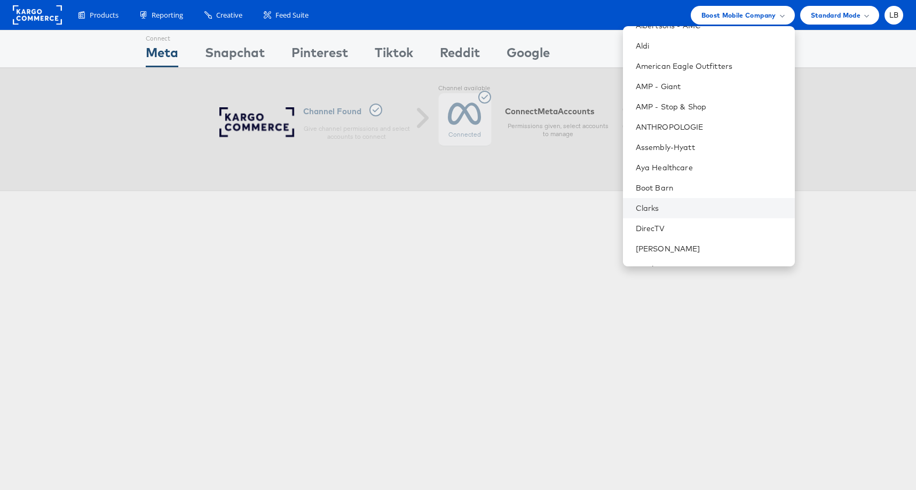
scroll to position [32, 0]
click at [399, 256] on div "Connect Meta Connect Snapchat Connect Pinterest Connect Tiktok Connect Reddit C…" at bounding box center [458, 297] width 916 height 534
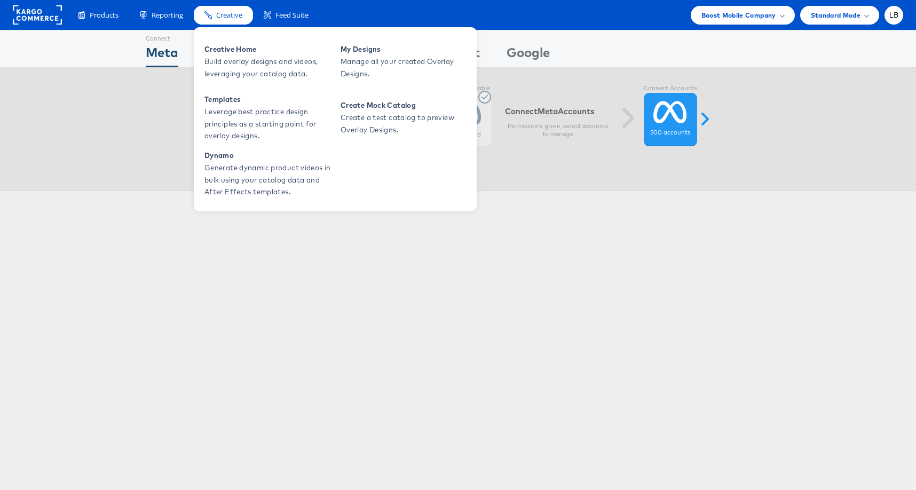
click at [232, 13] on span "Creative" at bounding box center [229, 15] width 26 height 10
click at [240, 51] on span "Creative Home" at bounding box center [269, 49] width 128 height 12
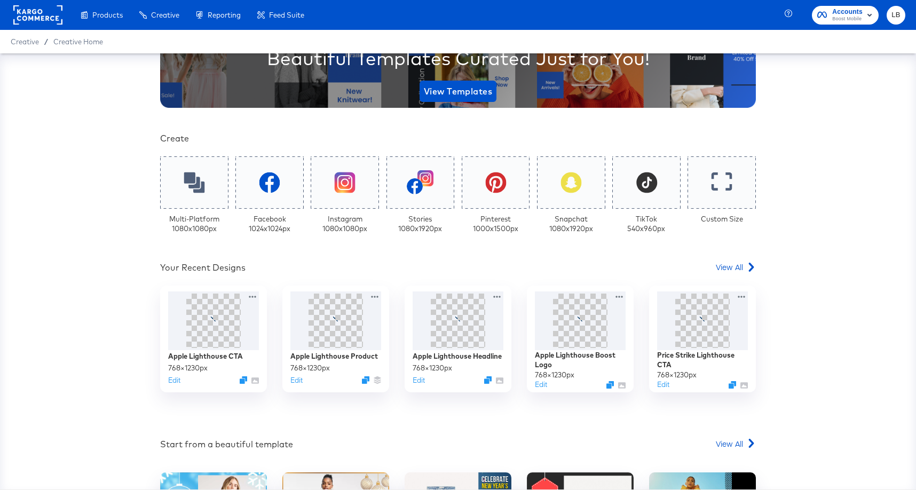
scroll to position [182, 0]
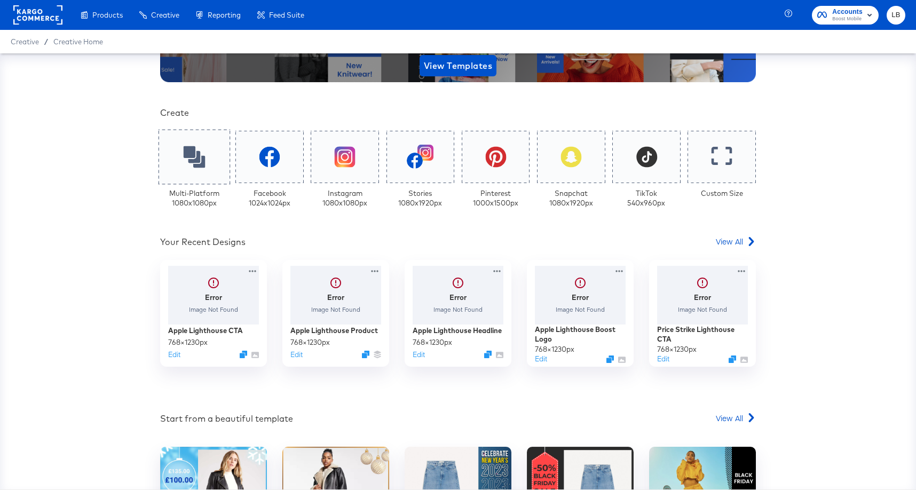
click at [191, 171] on div at bounding box center [195, 156] width 72 height 55
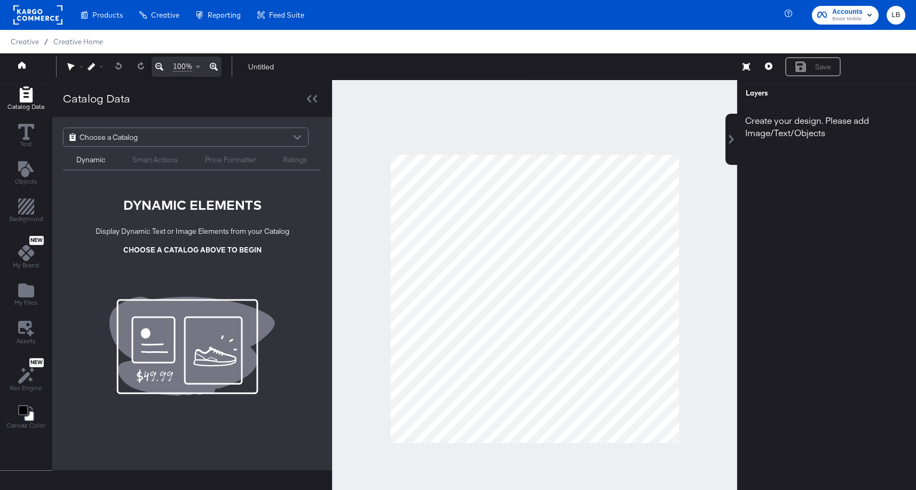
click at [294, 140] on div at bounding box center [297, 138] width 16 height 19
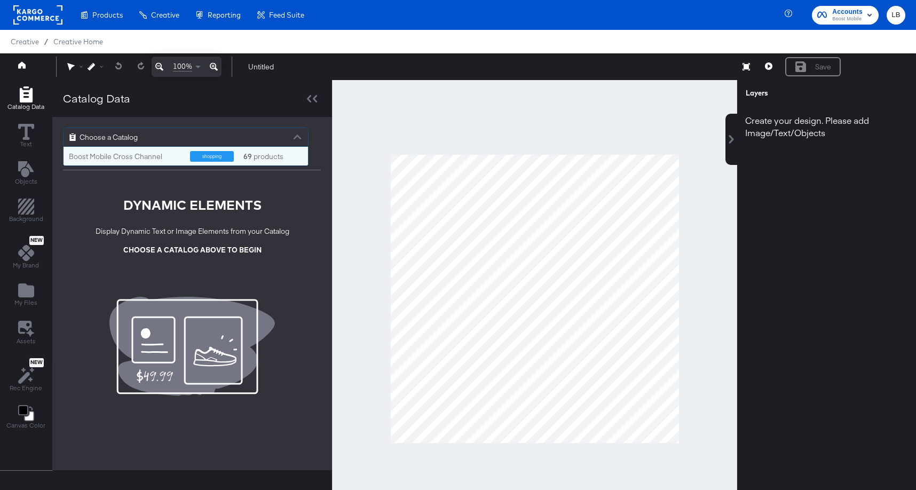
scroll to position [19, 245]
click at [266, 158] on div "69 products" at bounding box center [258, 157] width 32 height 10
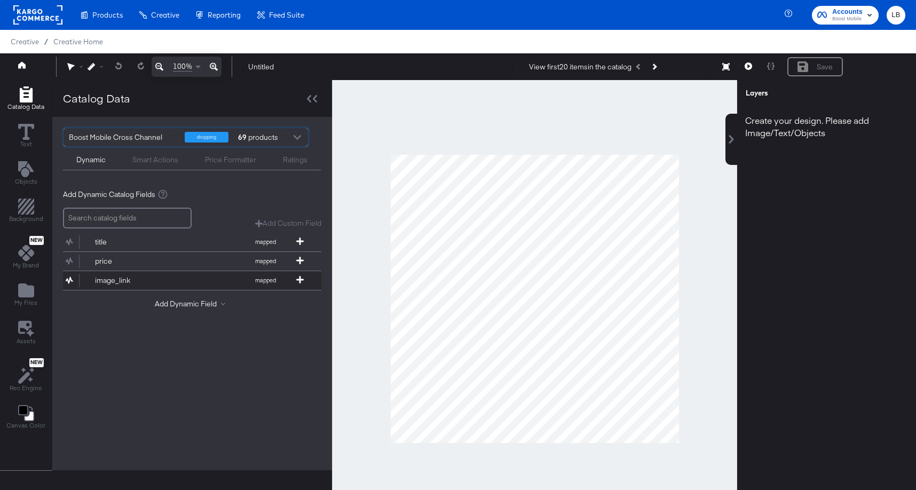
click at [182, 271] on div "image_link mapped" at bounding box center [192, 280] width 258 height 19
click at [192, 277] on button "image_link mapped" at bounding box center [185, 280] width 245 height 19
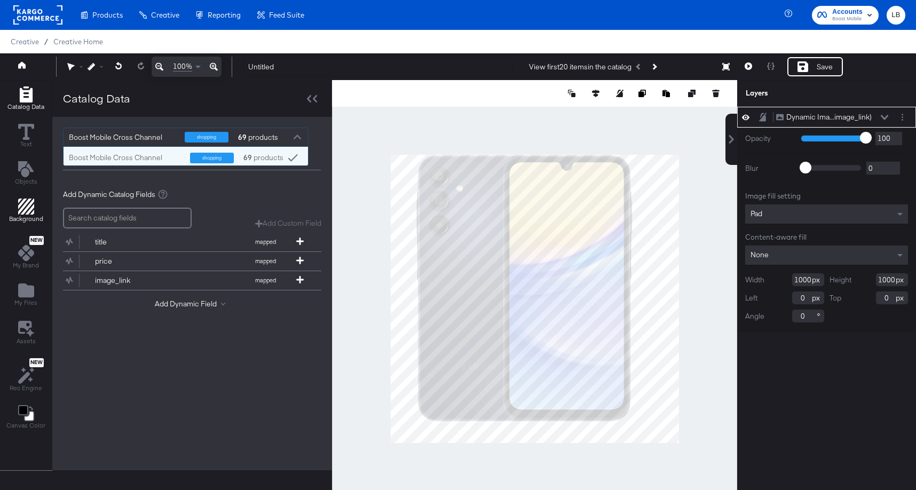
click at [29, 209] on icon "Add Rectangle" at bounding box center [26, 207] width 16 height 16
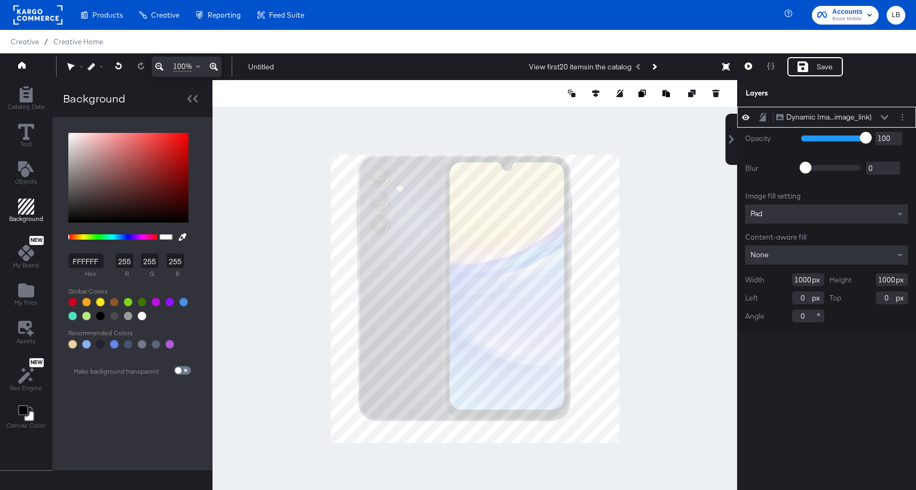
type input "AE2121"
type input "174"
type input "33"
click at [164, 161] on div at bounding box center [128, 178] width 120 height 90
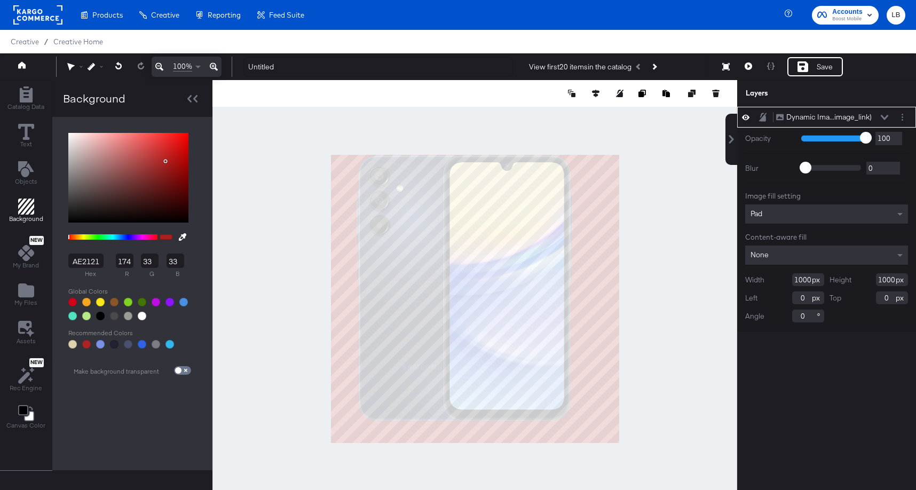
click at [269, 137] on div at bounding box center [475, 298] width 525 height 437
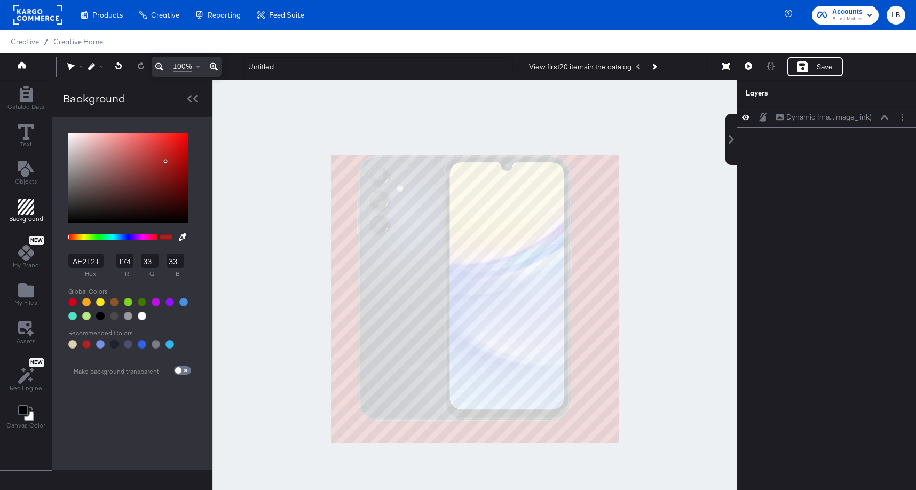
click at [70, 316] on div at bounding box center [72, 316] width 9 height 9
type input "50E3C2"
type input "80"
type input "227"
type input "194"
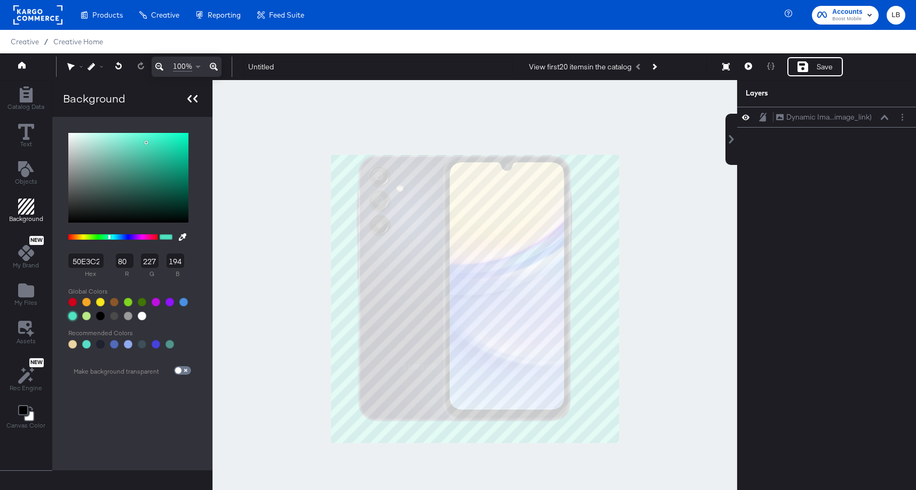
click at [193, 101] on icon at bounding box center [192, 98] width 10 height 7
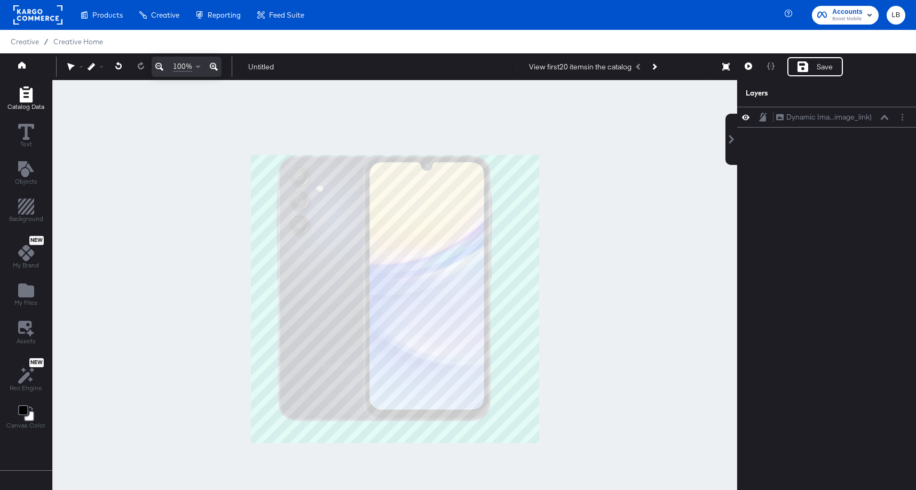
click at [21, 94] on icon "Add Rectangle" at bounding box center [25, 95] width 13 height 16
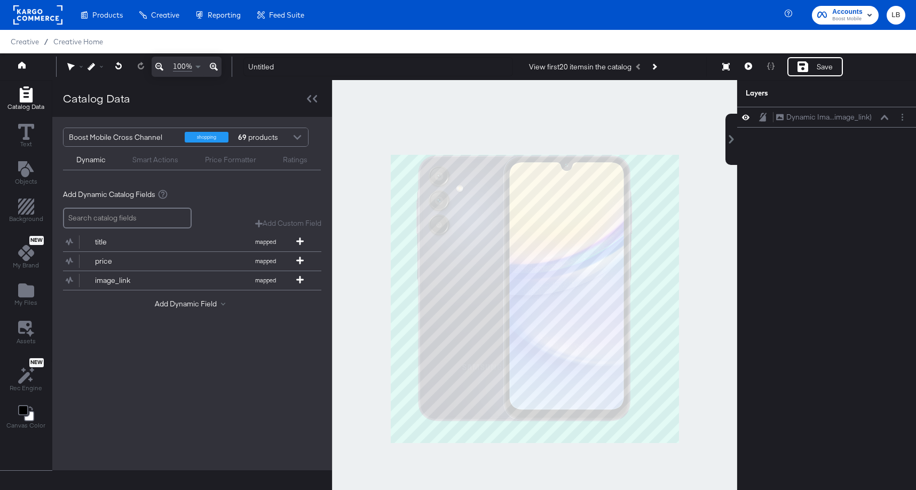
click at [19, 58] on button at bounding box center [32, 66] width 43 height 19
click at [21, 62] on icon at bounding box center [21, 64] width 7 height 7
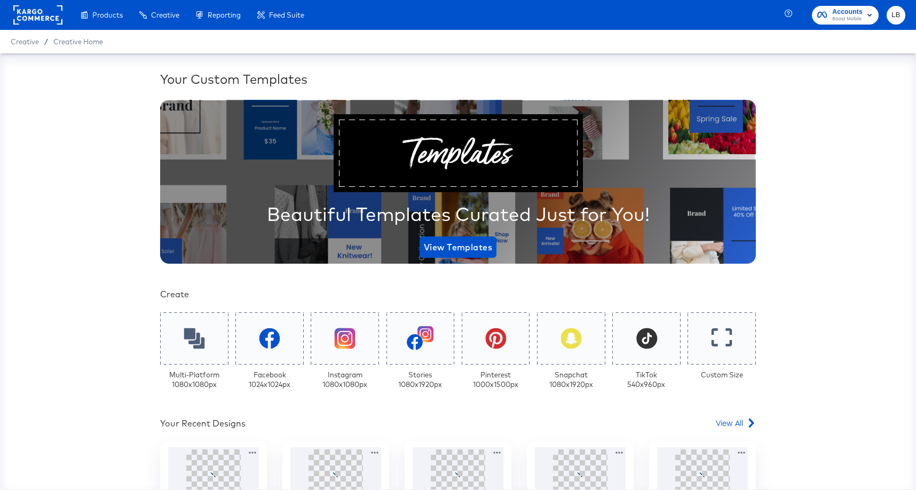
click at [40, 19] on rect at bounding box center [37, 14] width 49 height 19
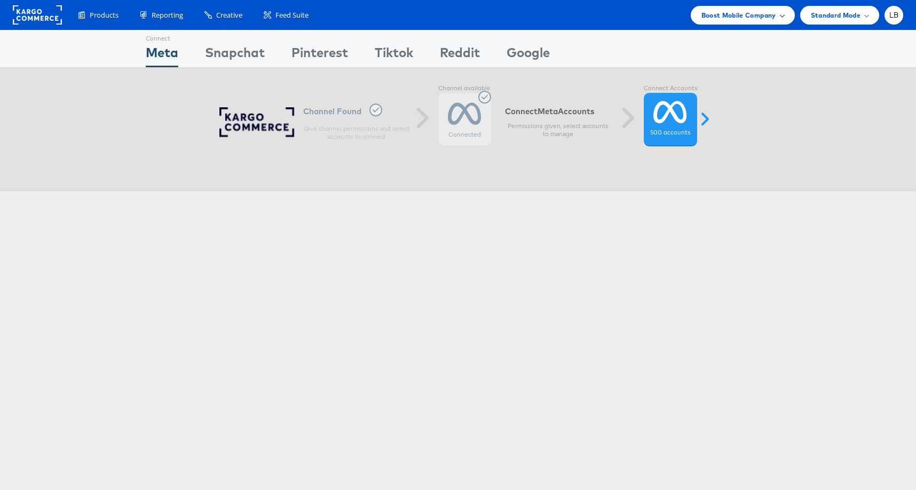
click at [777, 17] on div "Boost Mobile Company" at bounding box center [743, 15] width 83 height 11
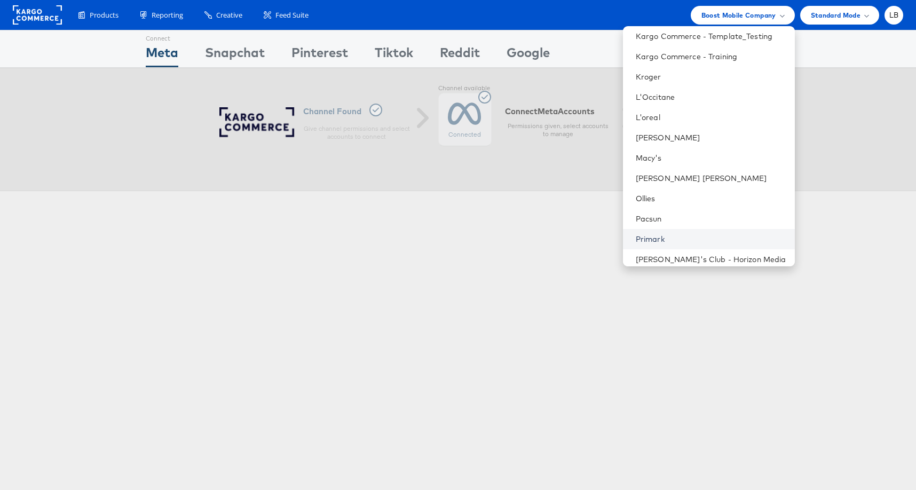
scroll to position [430, 0]
